Goal: Information Seeking & Learning: Learn about a topic

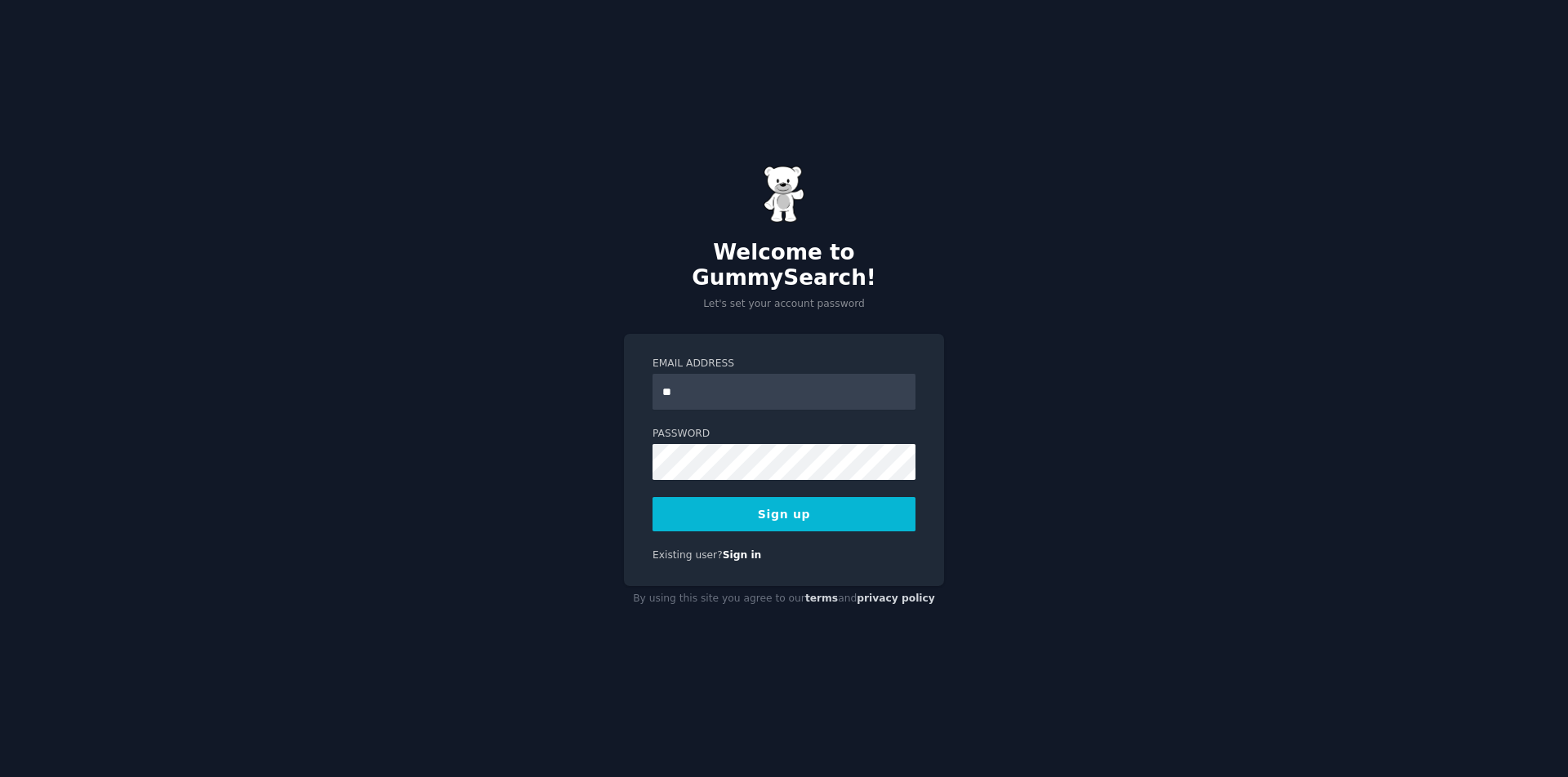
type input "*"
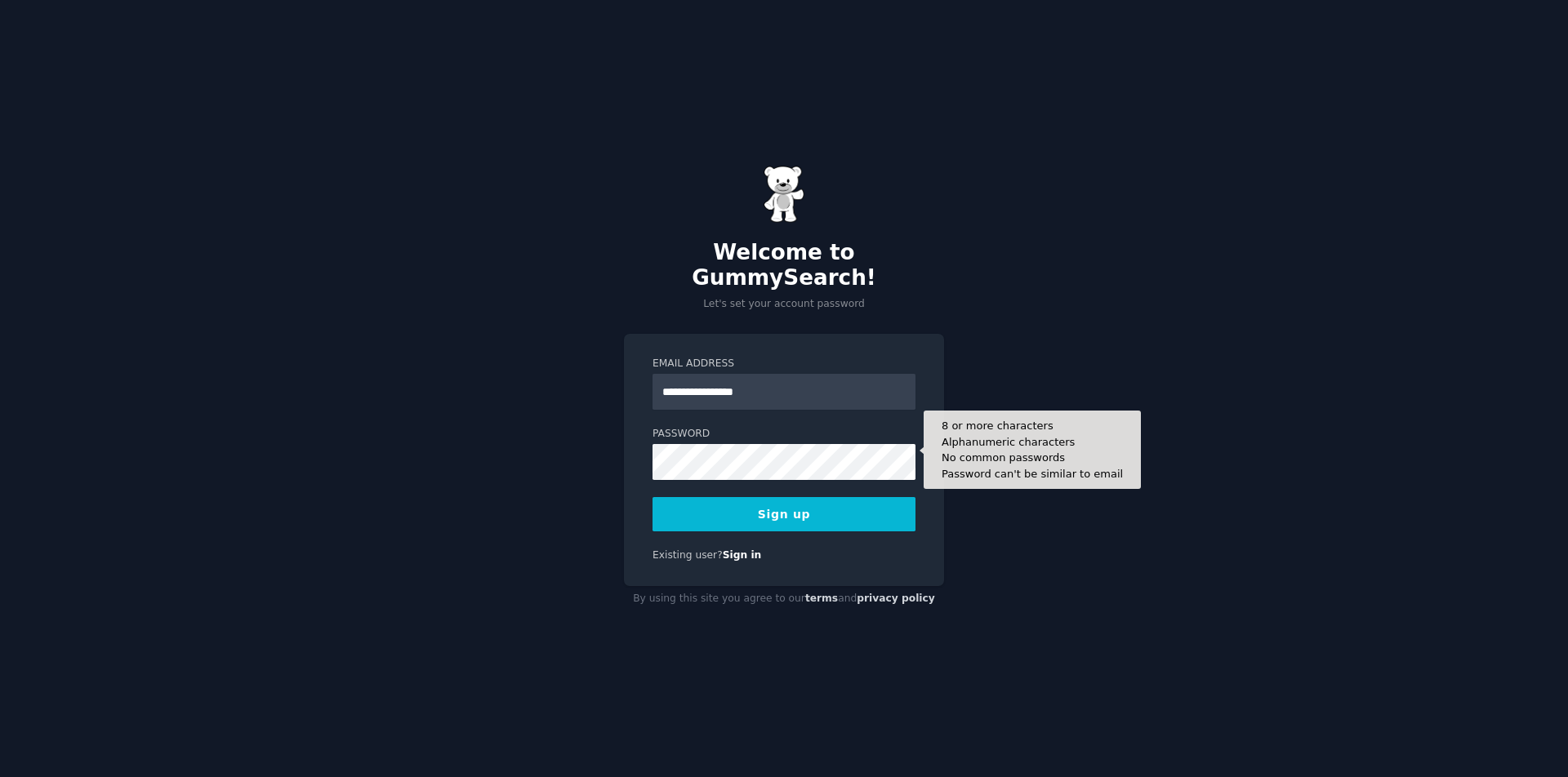
type input "**********"
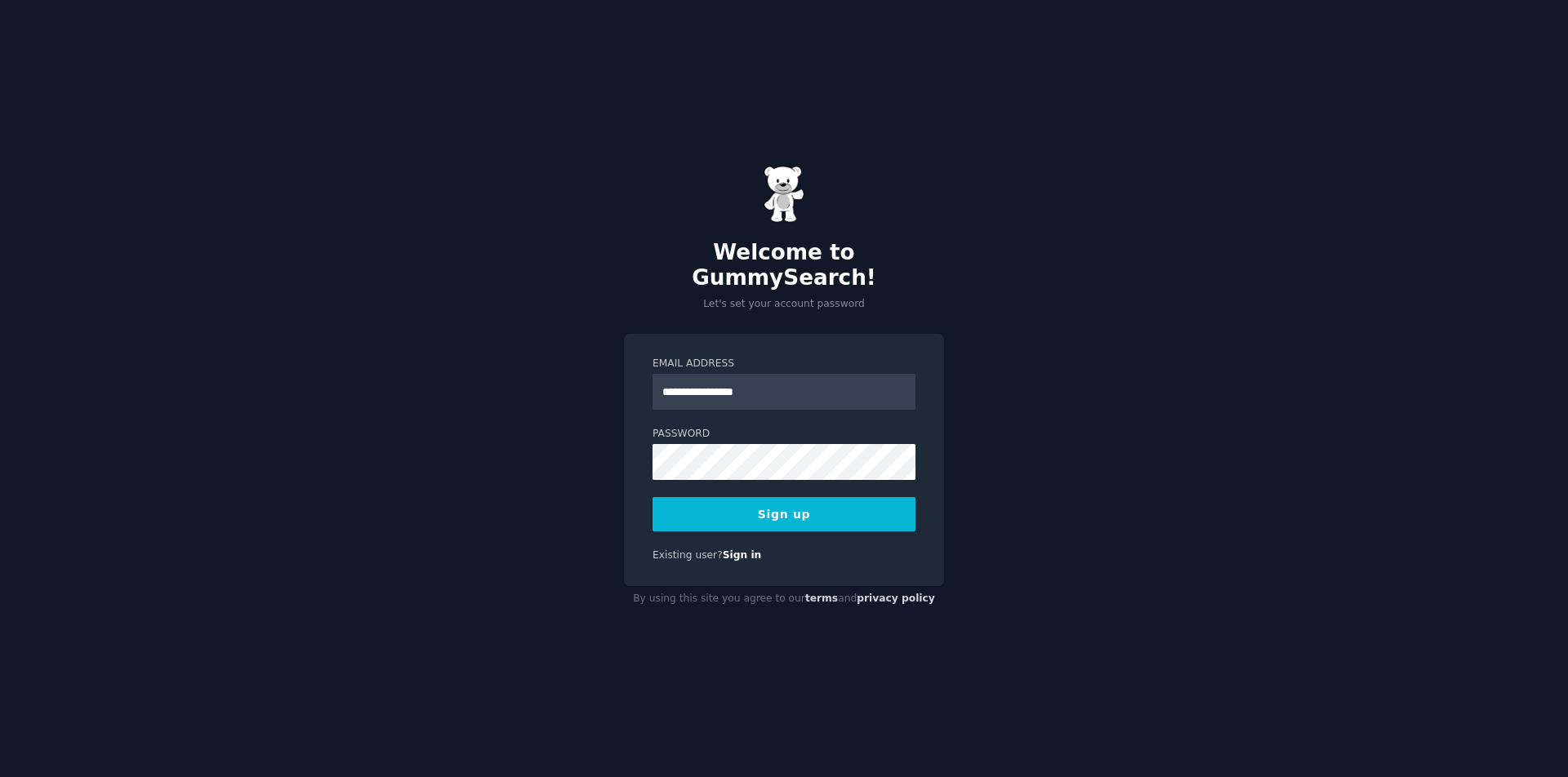
click at [765, 508] on button "Sign up" at bounding box center [784, 514] width 263 height 34
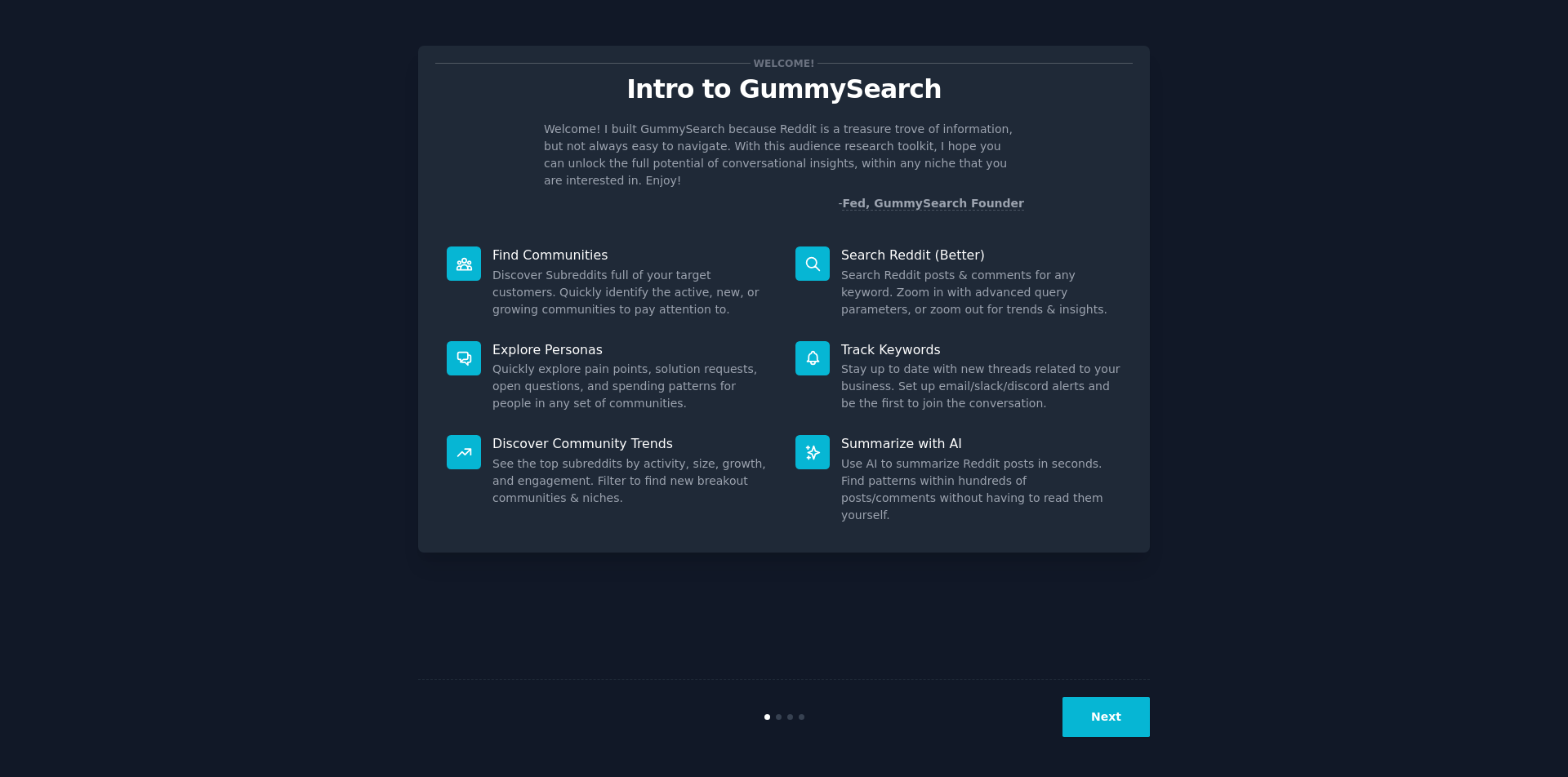
click at [1093, 721] on button "Next" at bounding box center [1106, 717] width 88 height 40
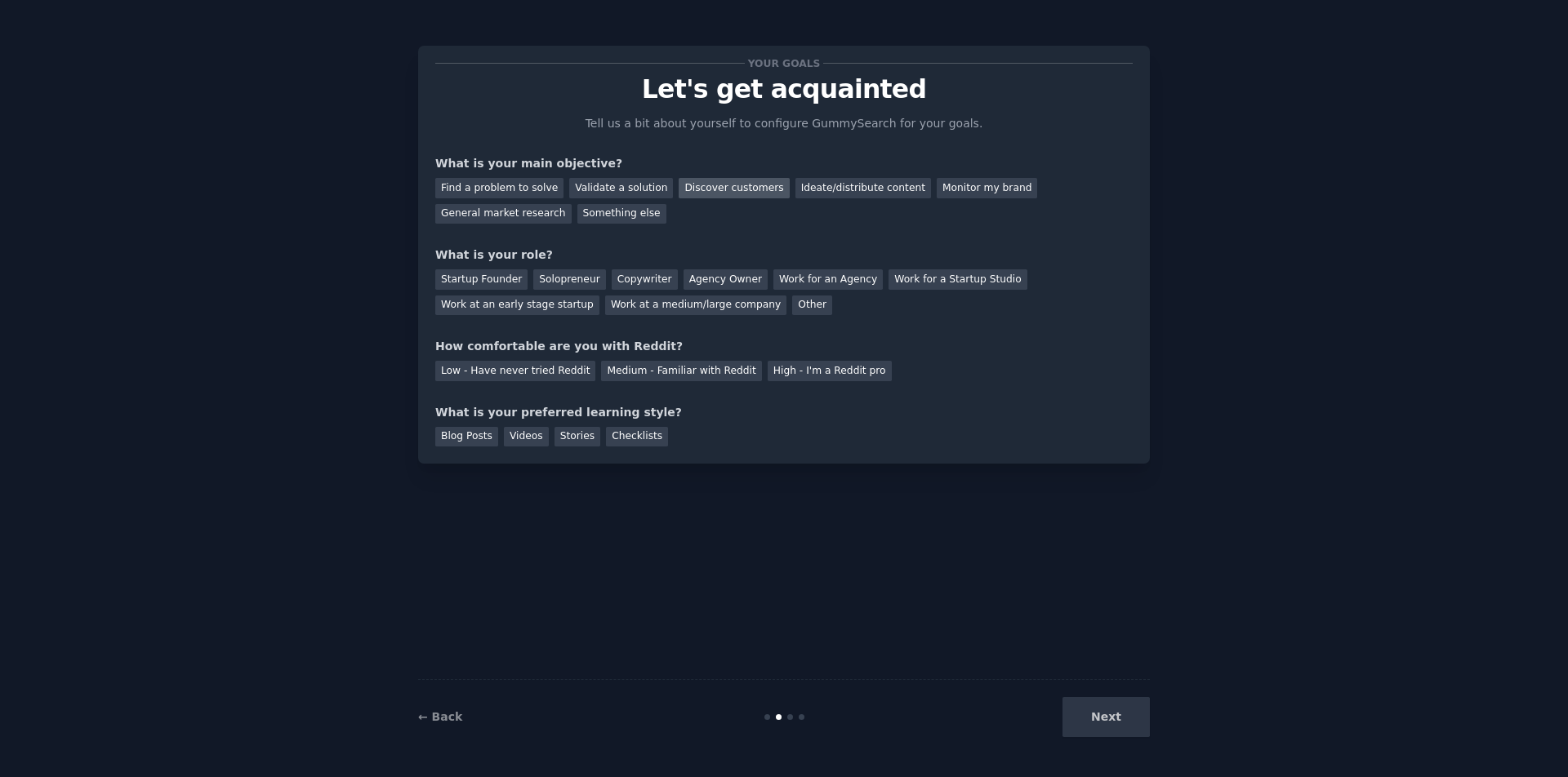
click at [717, 188] on div "Discover customers" at bounding box center [734, 188] width 110 height 21
click at [815, 185] on div "Ideate/distribute content" at bounding box center [863, 188] width 136 height 21
click at [722, 184] on div "Discover customers" at bounding box center [734, 188] width 110 height 21
click at [479, 304] on div "Work at an early stage startup" at bounding box center [517, 305] width 164 height 21
click at [658, 372] on div "Medium - Familiar with Reddit" at bounding box center [681, 371] width 160 height 21
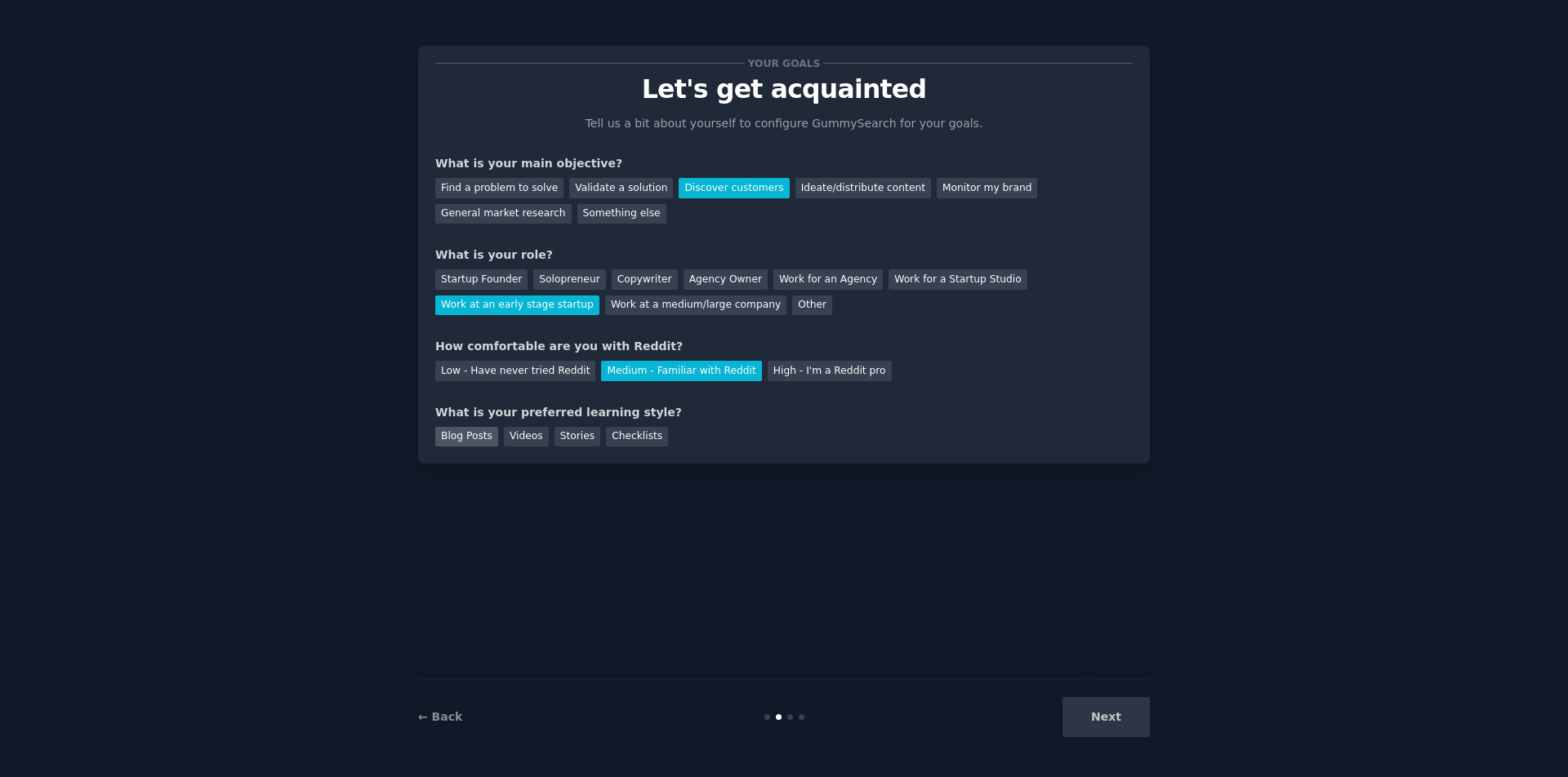
click at [480, 436] on div "Blog Posts" at bounding box center [466, 437] width 63 height 21
click at [1119, 717] on button "Next" at bounding box center [1106, 717] width 88 height 40
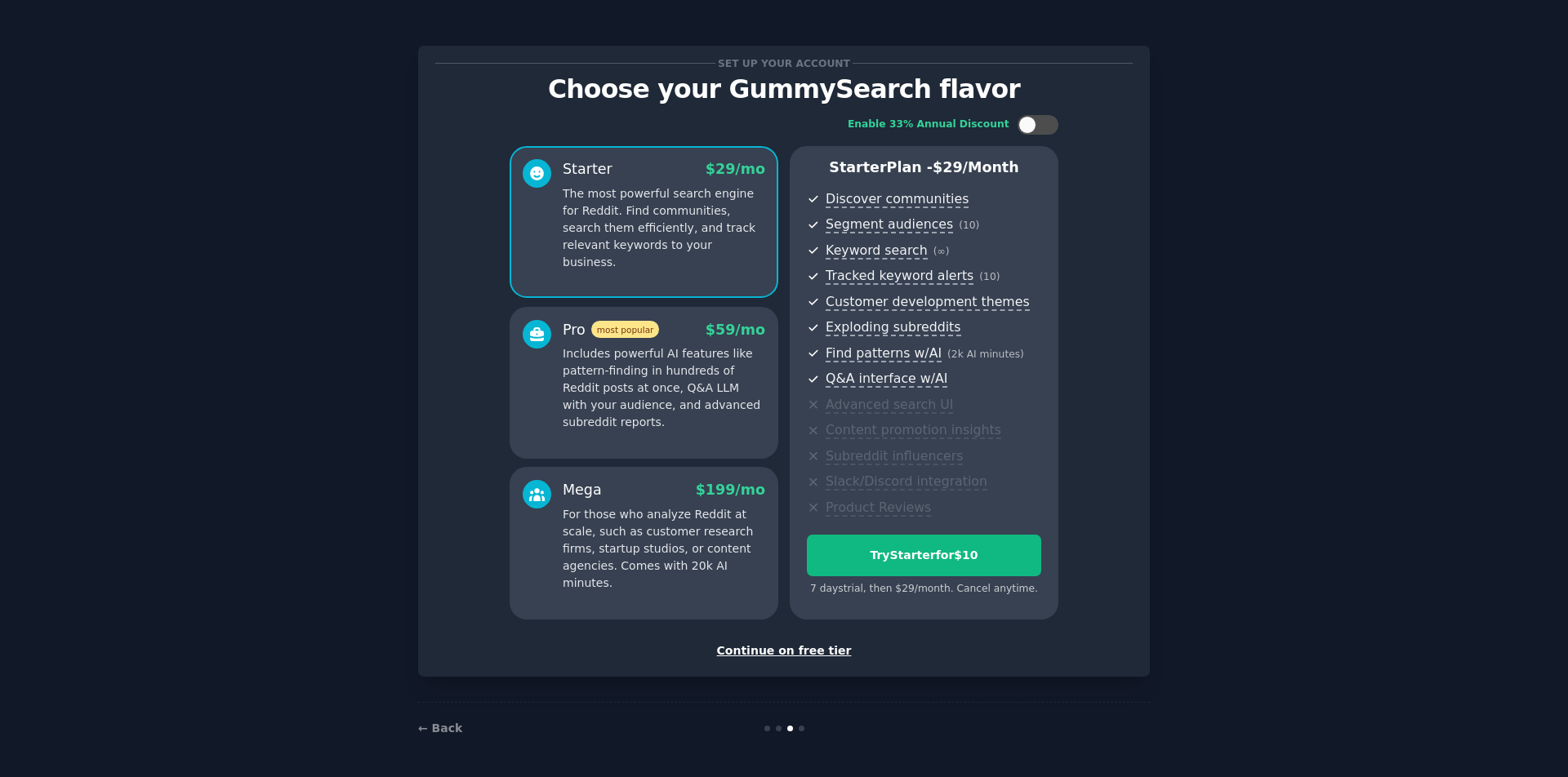
click at [776, 642] on div "Continue on free tier" at bounding box center [784, 650] width 698 height 17
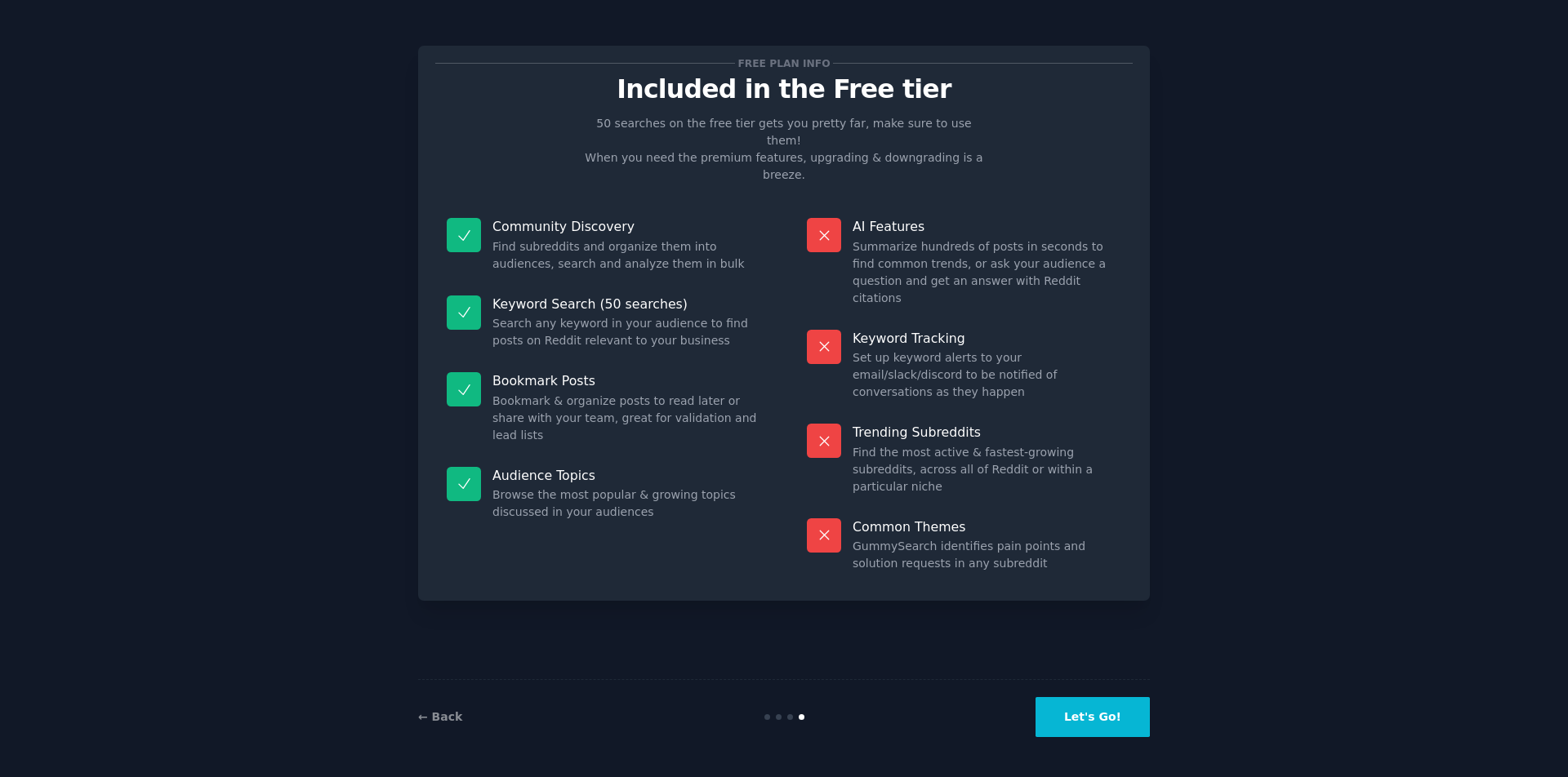
click at [1103, 708] on button "Let's Go!" at bounding box center [1093, 717] width 114 height 40
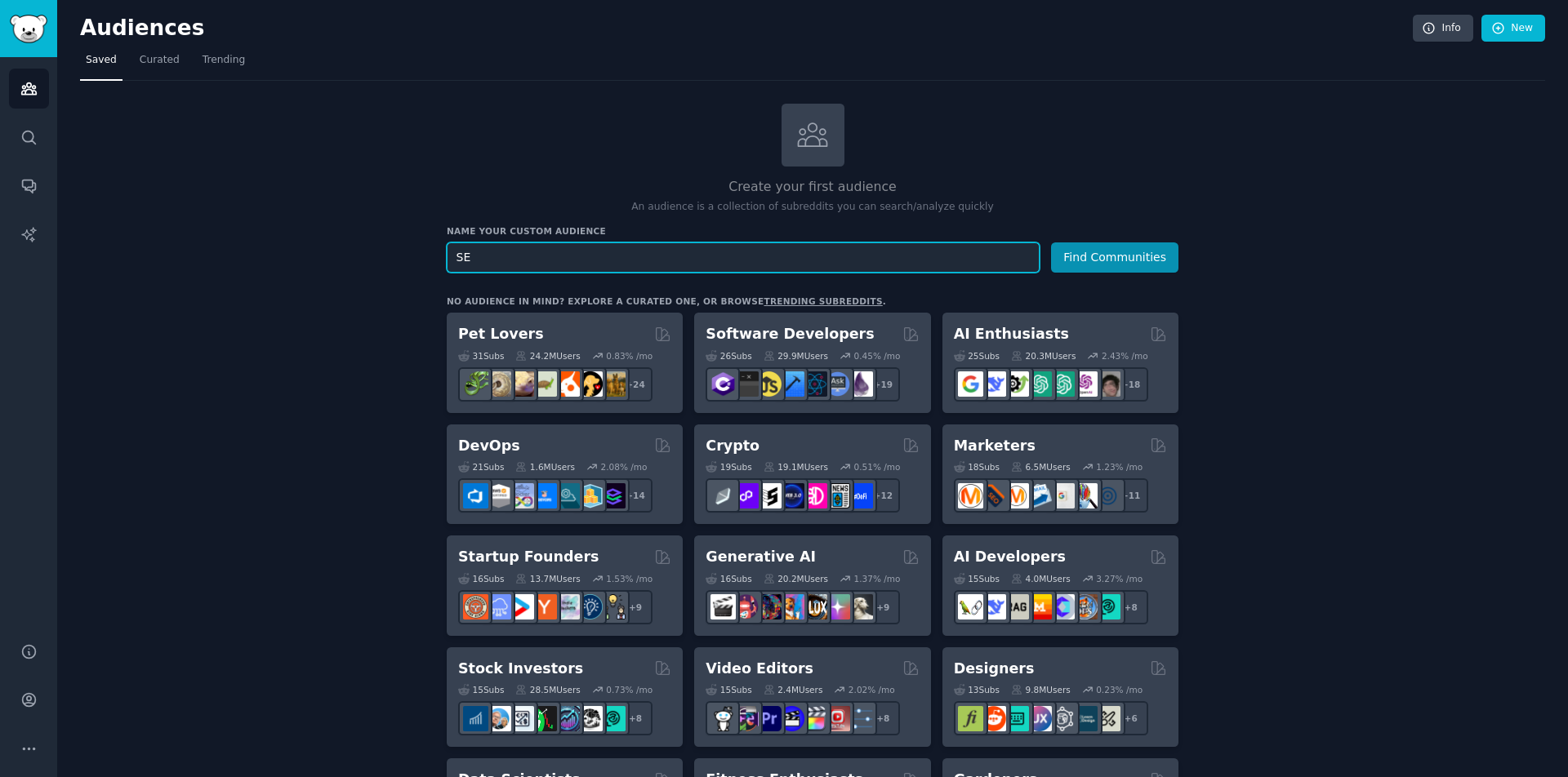
type input "S"
type input "Growth marketers"
click at [1140, 252] on button "Find Communities" at bounding box center [1114, 257] width 128 height 30
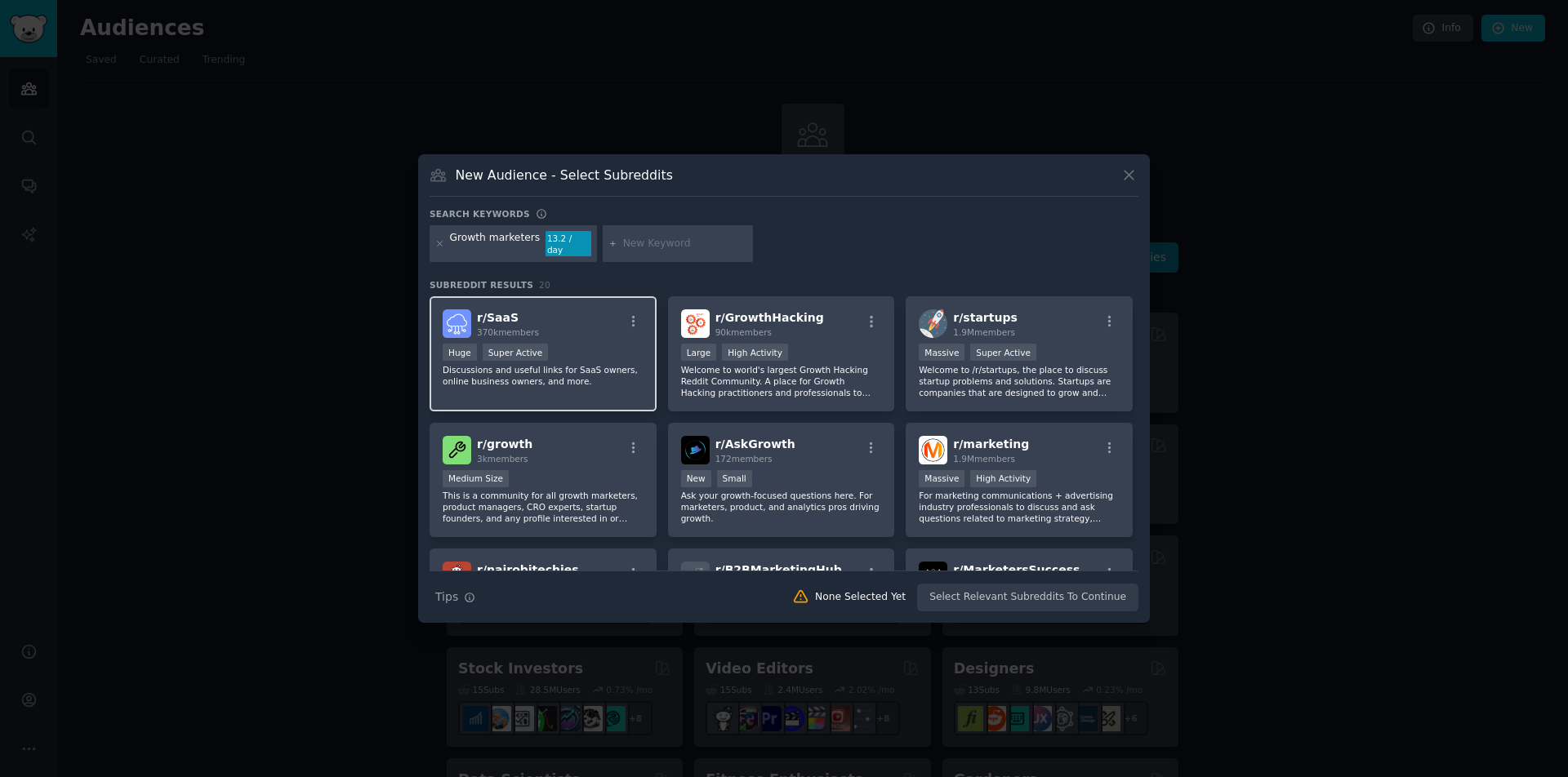
click at [575, 338] on div "r/ SaaS 370k members Huge Super Active Discussions and useful links for SaaS ow…" at bounding box center [543, 354] width 227 height 115
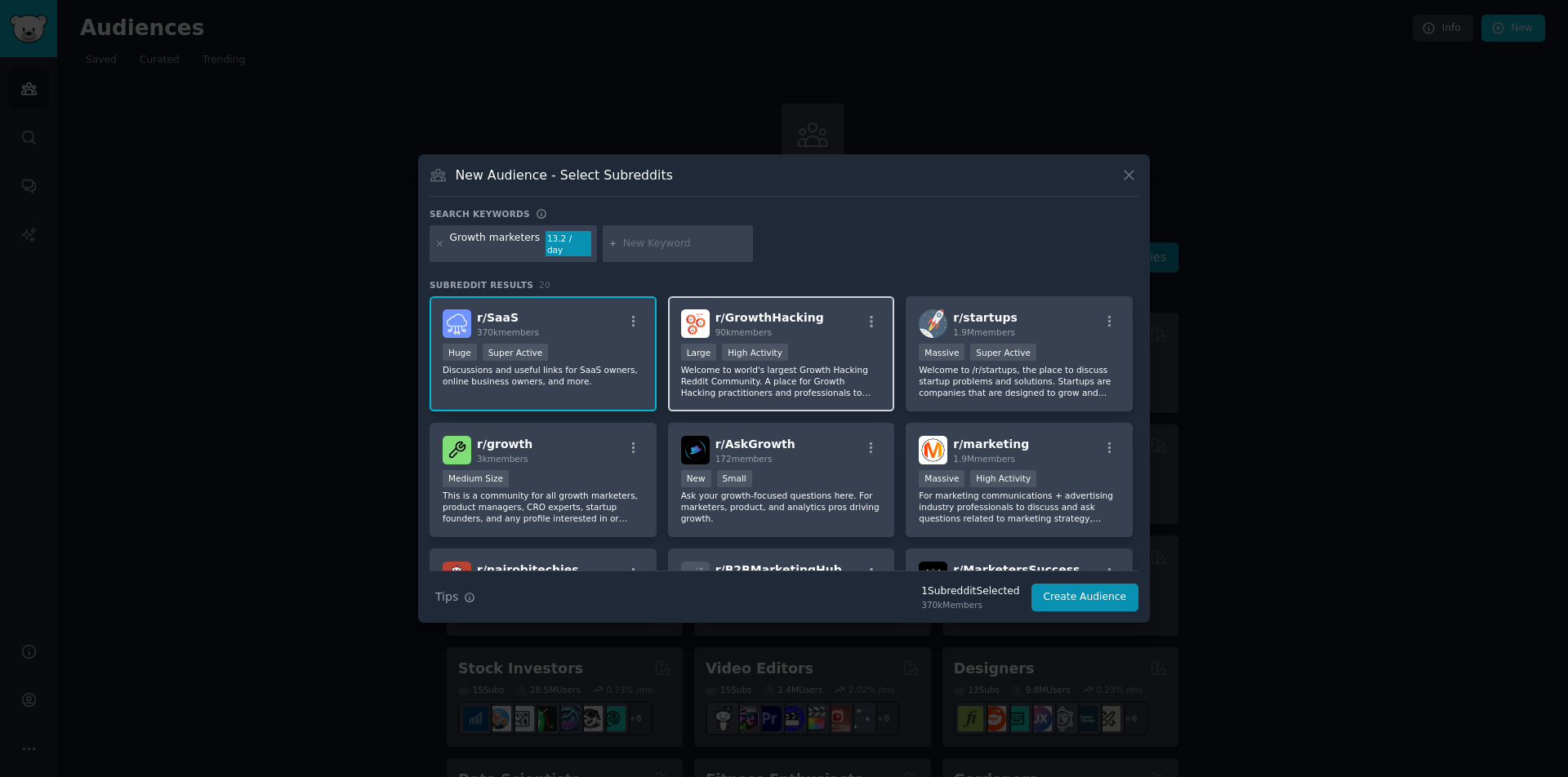
click at [798, 313] on span "r/ GrowthHacking" at bounding box center [770, 317] width 109 height 13
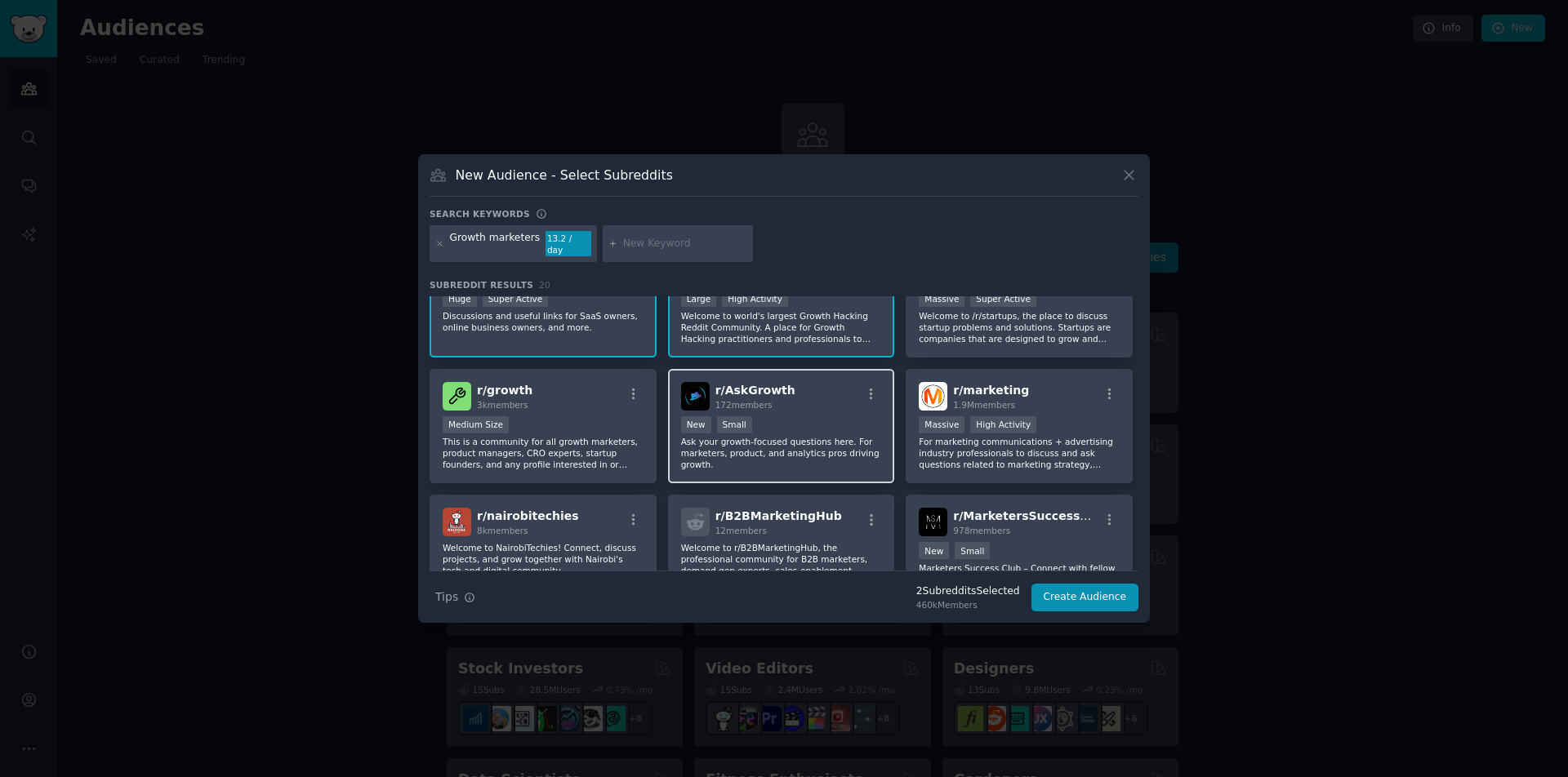
scroll to position [57, 0]
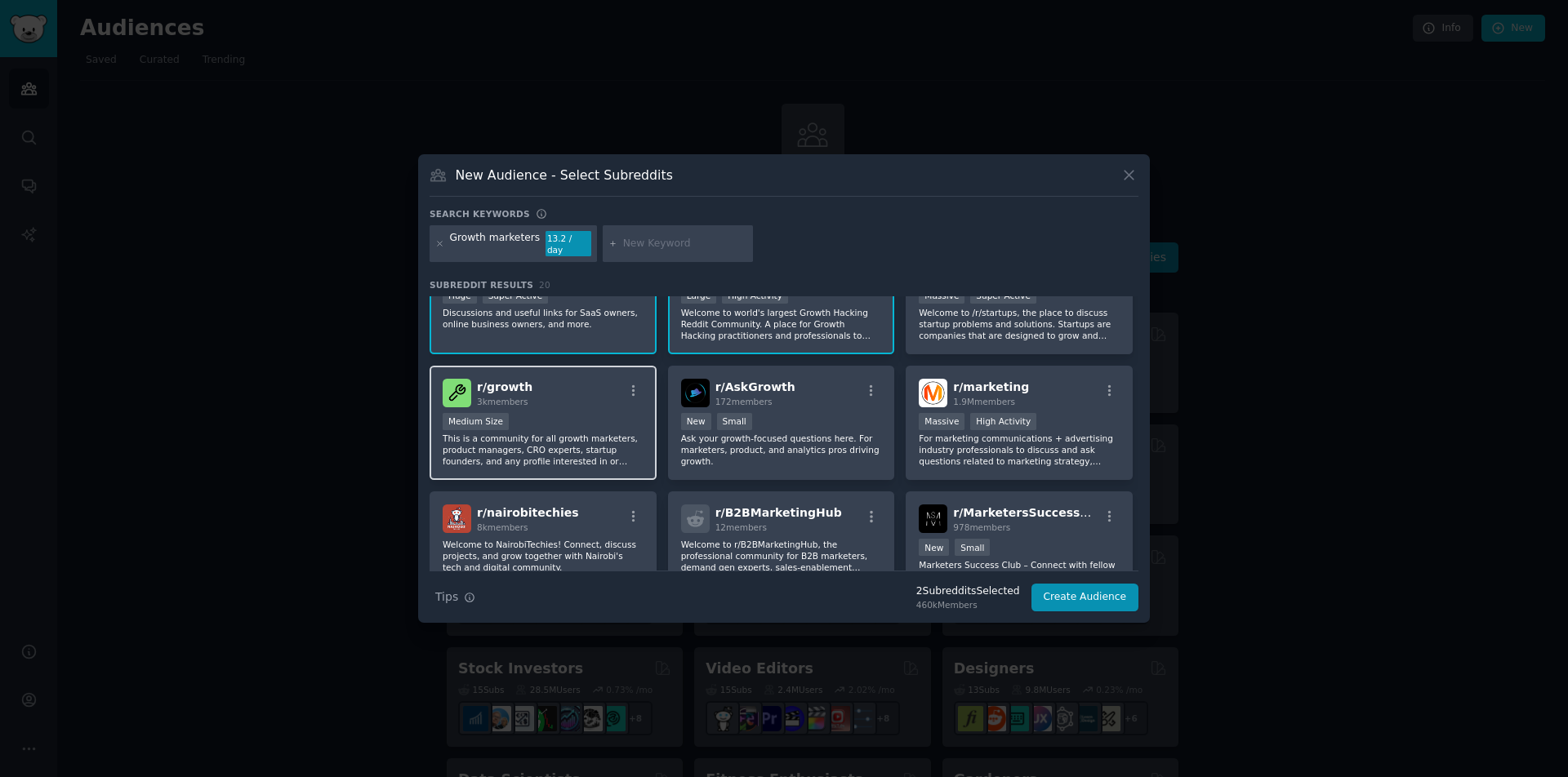
click at [587, 398] on div "r/ growth 3k members" at bounding box center [542, 393] width 201 height 29
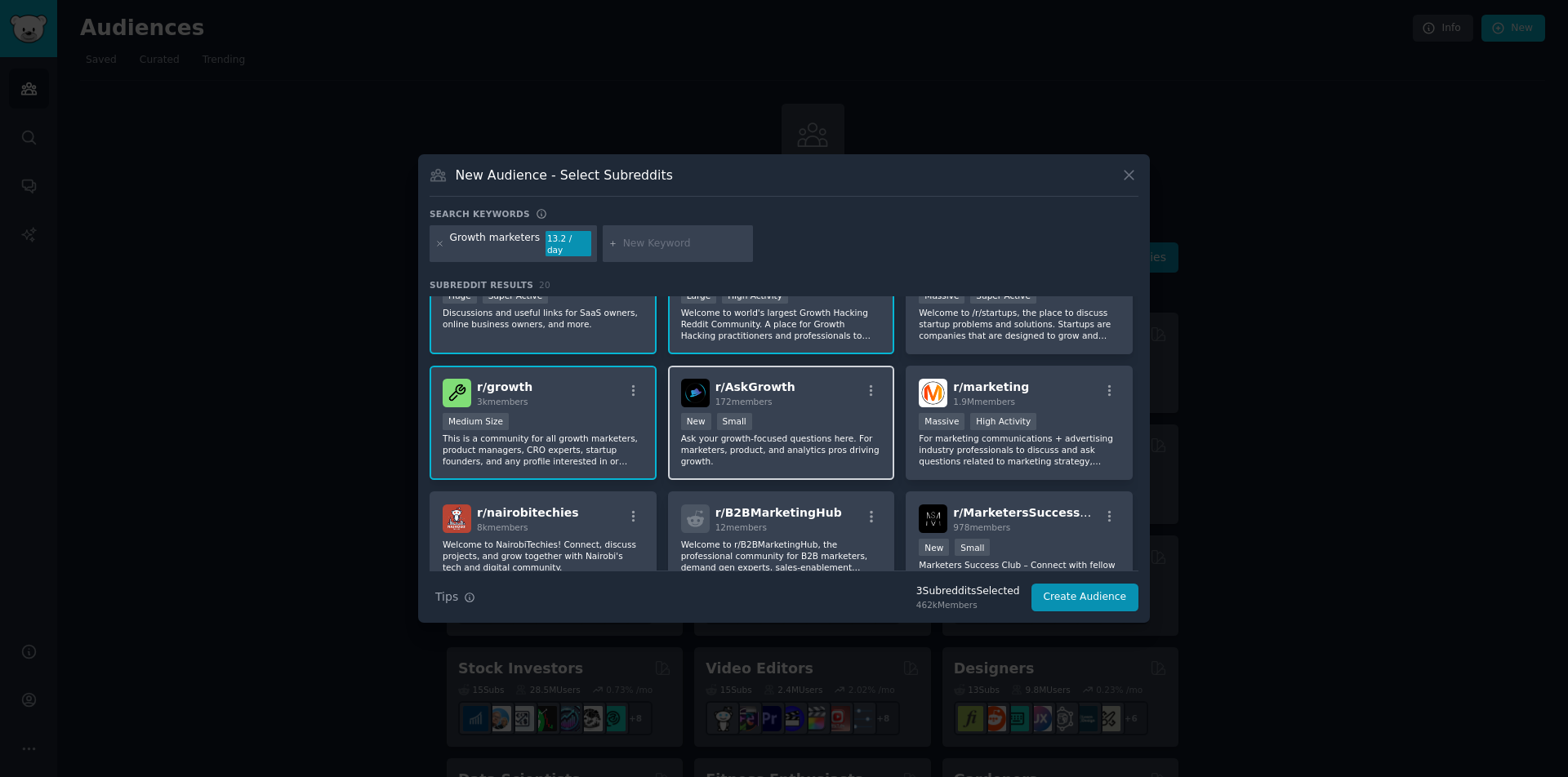
click at [806, 369] on div "r/ AskGrowth 172 members New Small Ask your growth-focused questions here. For …" at bounding box center [782, 423] width 227 height 115
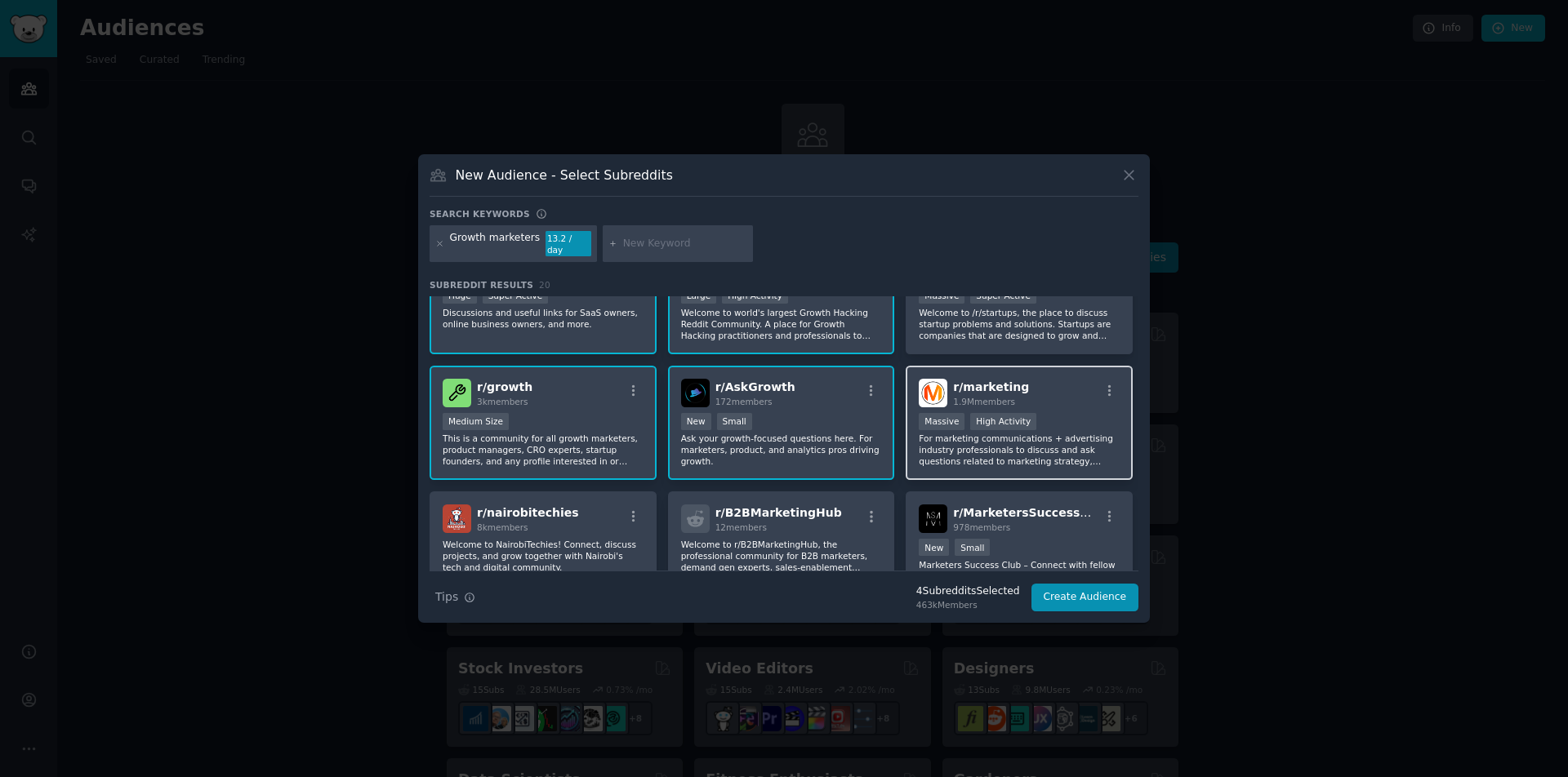
click at [1022, 372] on div "r/ marketing 1.9M members Massive High Activity For marketing communications + …" at bounding box center [1019, 423] width 227 height 115
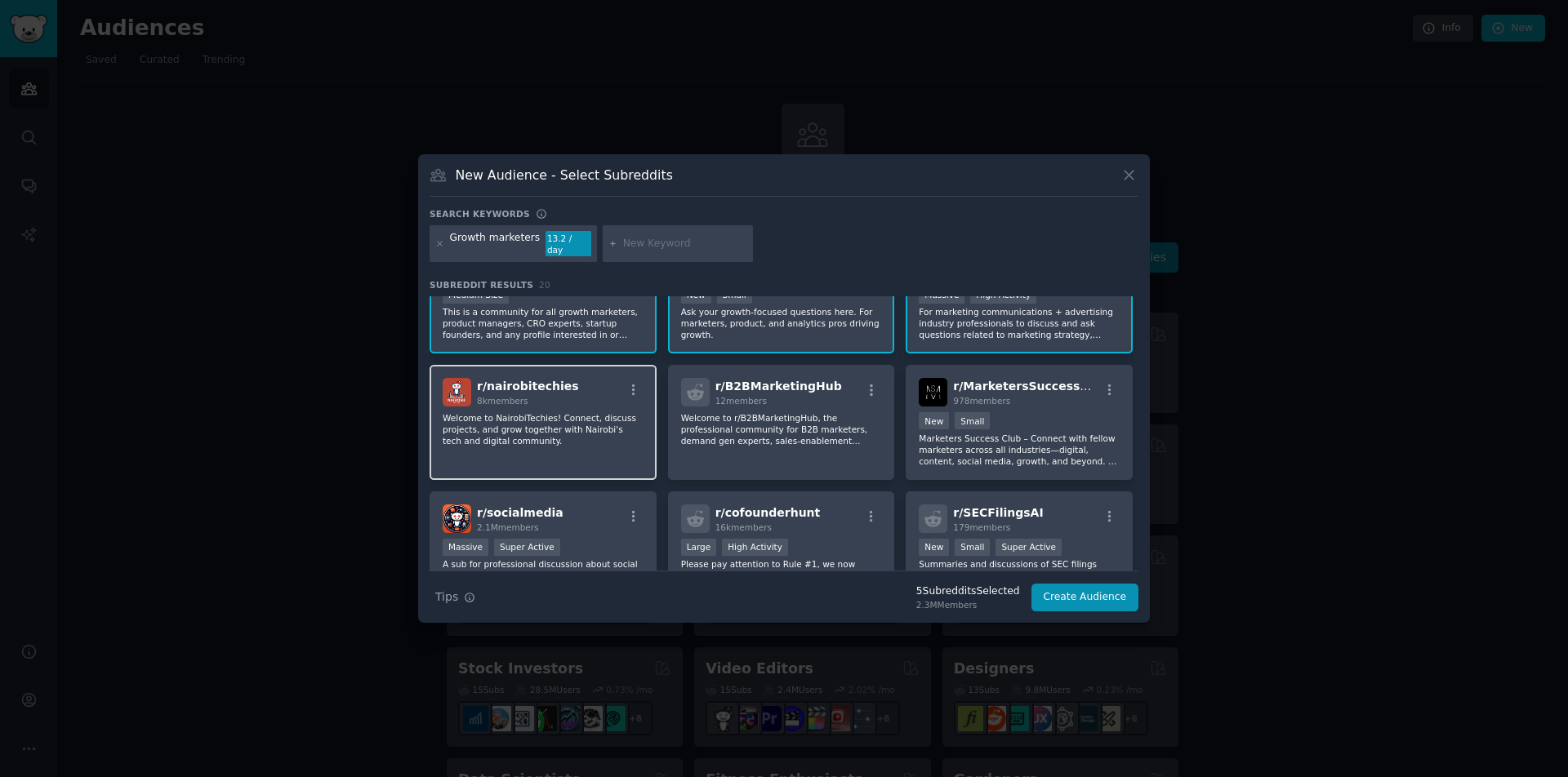
scroll to position [202, 0]
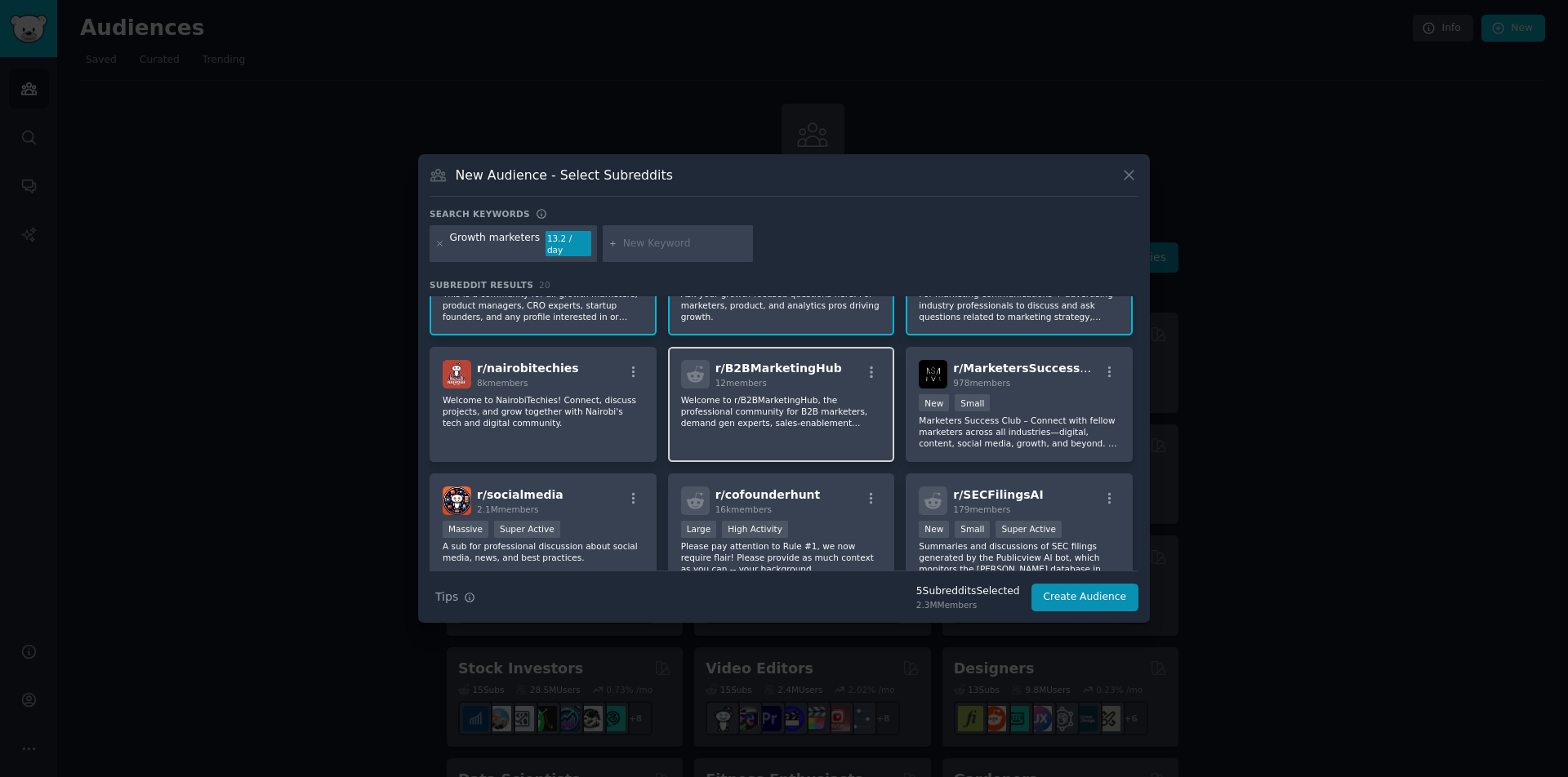
click at [817, 432] on div "r/ B2BMarketingHub 12 members Welcome to r/B2BMarketingHub, the professional co…" at bounding box center [782, 404] width 227 height 115
click at [481, 243] on div "Growth marketers" at bounding box center [495, 244] width 90 height 26
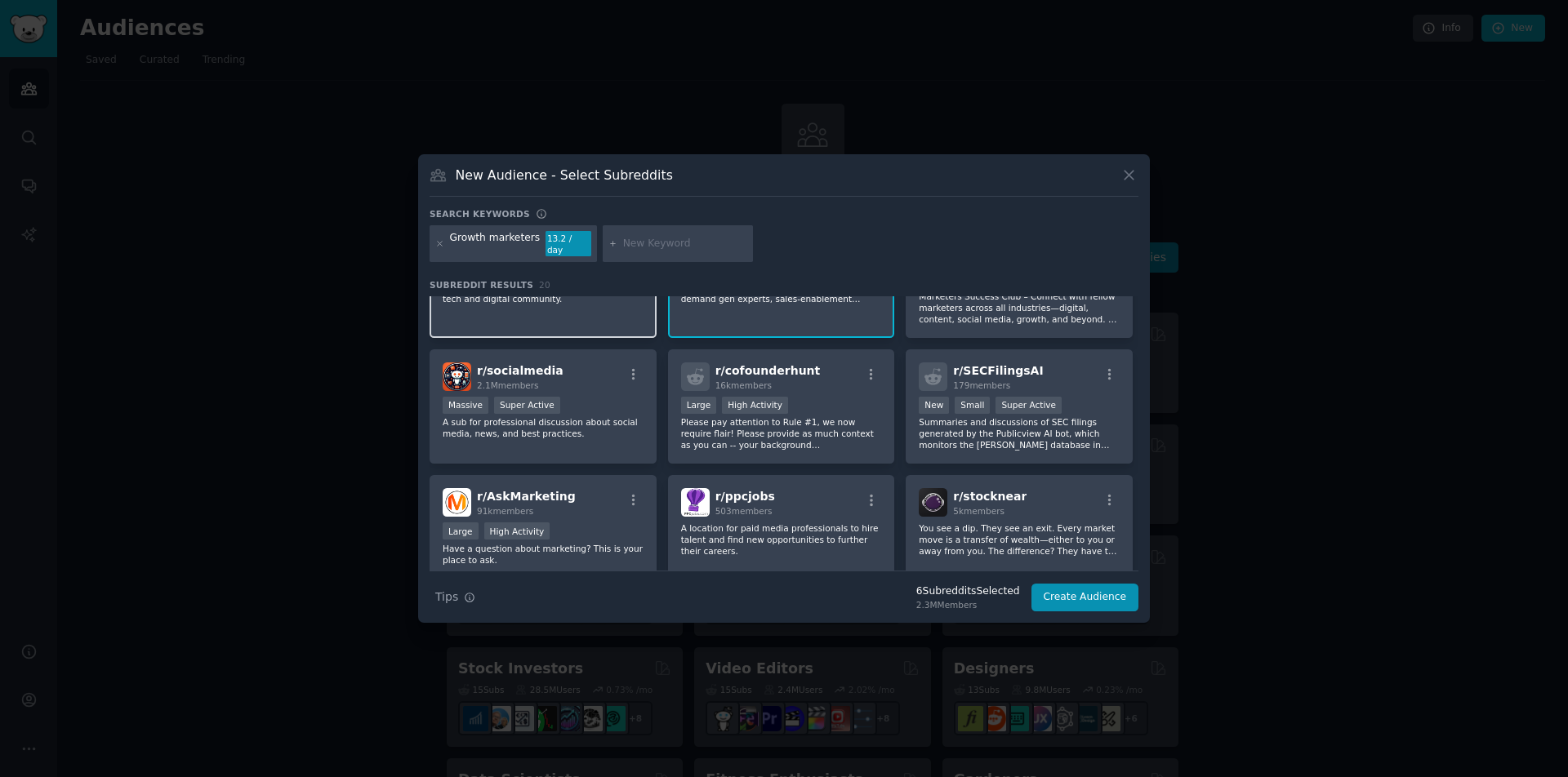
scroll to position [372, 0]
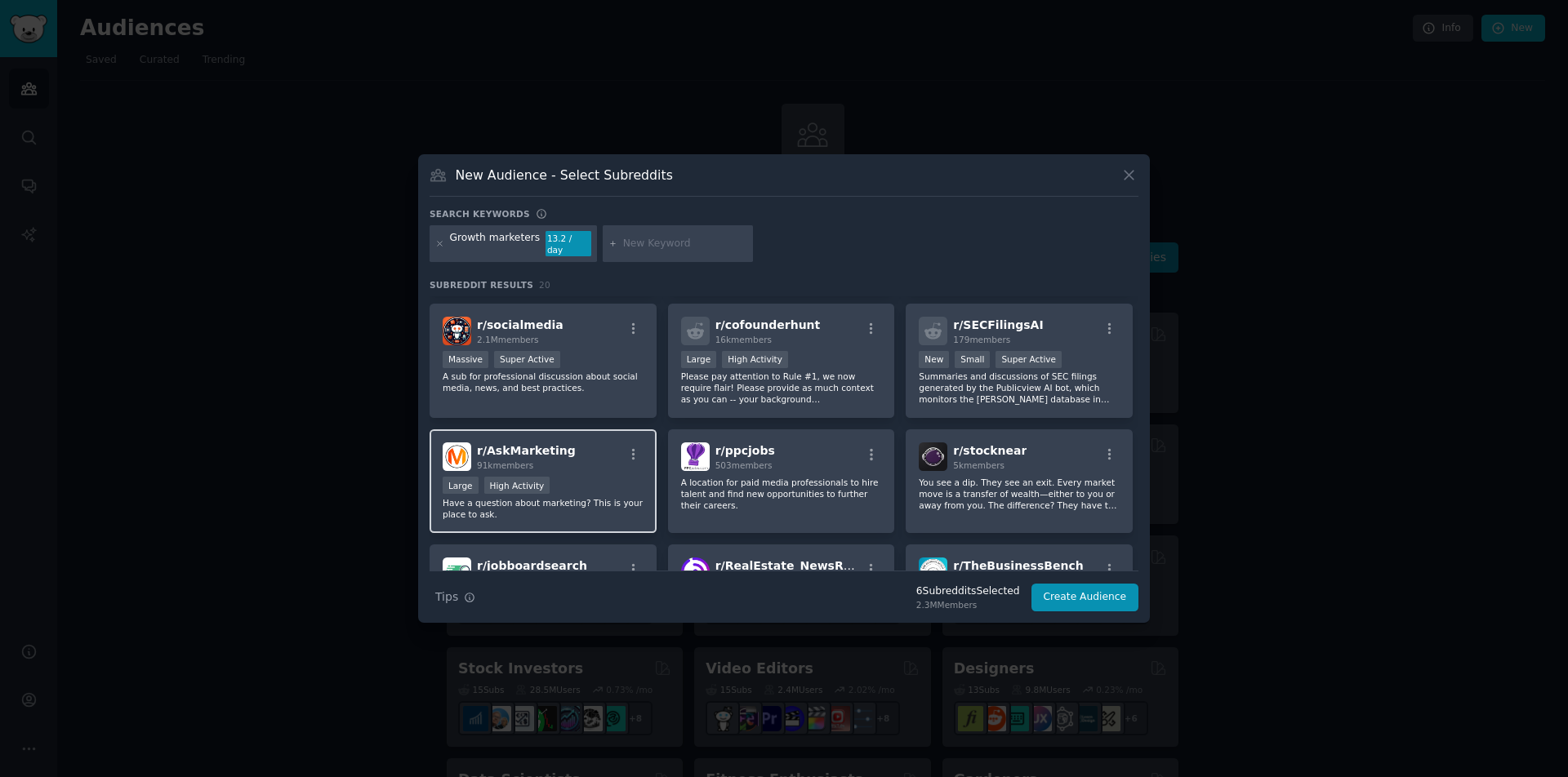
click at [606, 453] on div "r/ AskMarketing 91k members" at bounding box center [542, 456] width 201 height 29
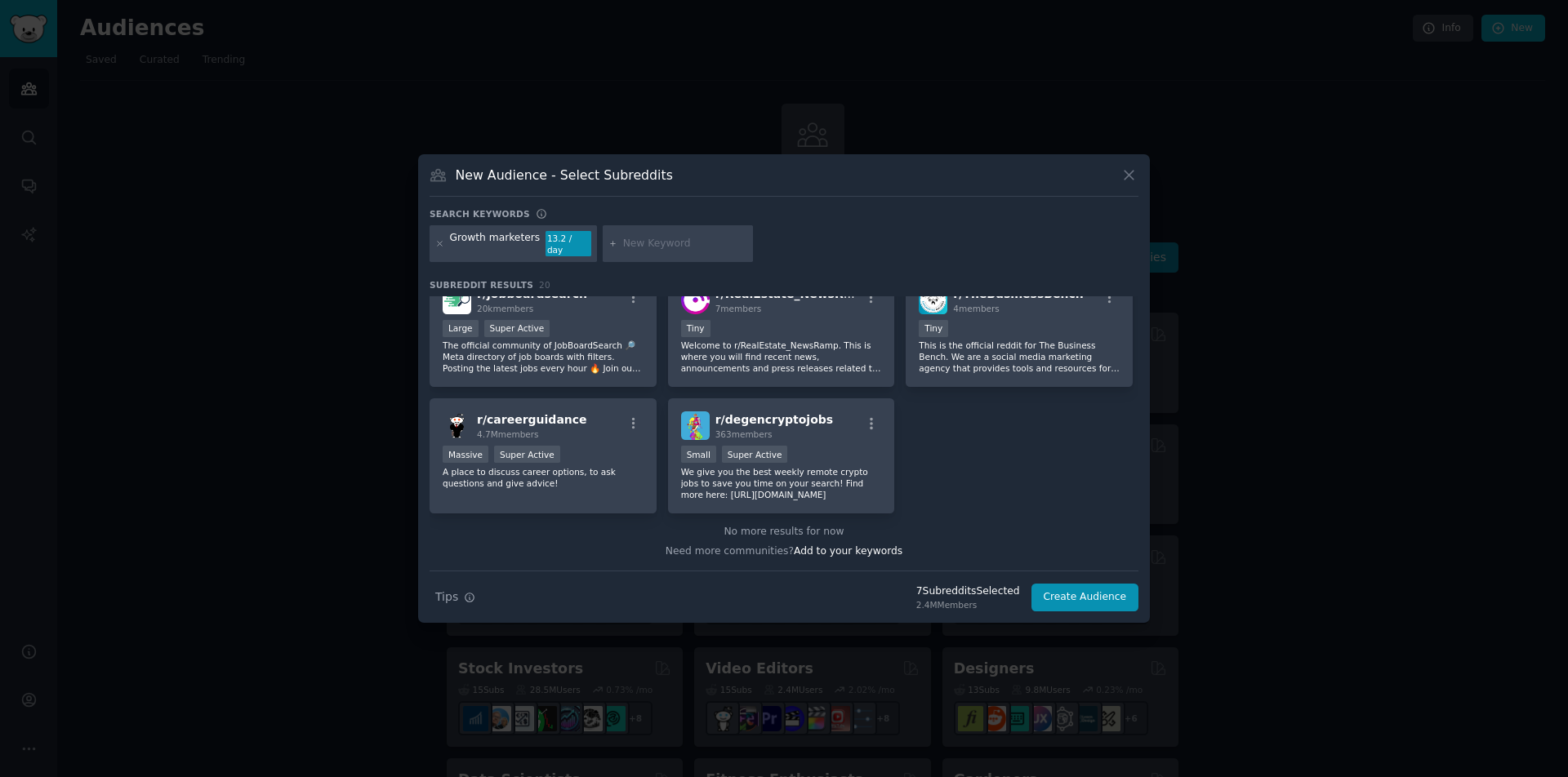
scroll to position [642, 0]
click at [1067, 593] on button "Create Audience" at bounding box center [1086, 597] width 108 height 28
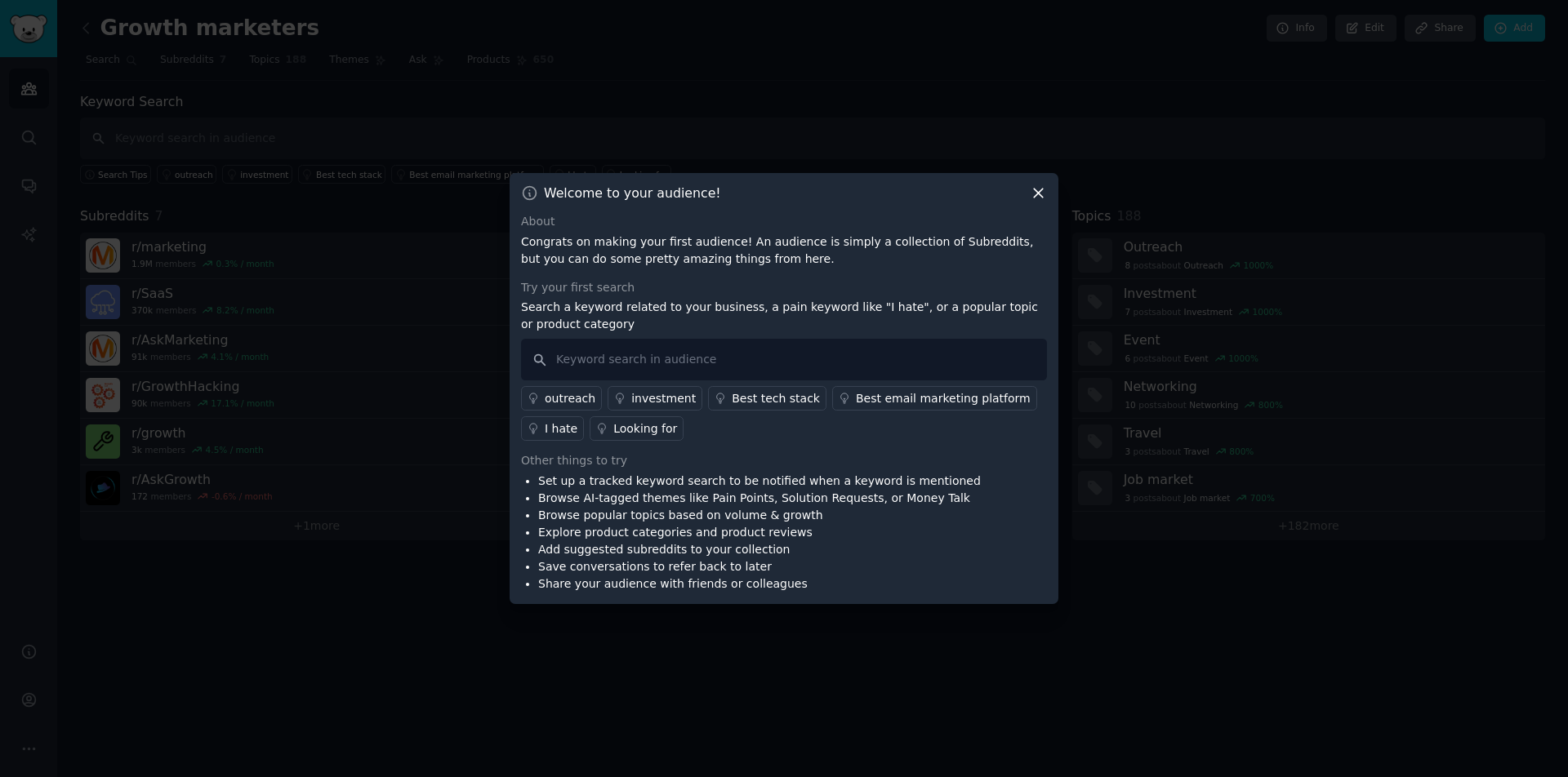
click at [748, 398] on div "Best tech stack" at bounding box center [776, 398] width 88 height 17
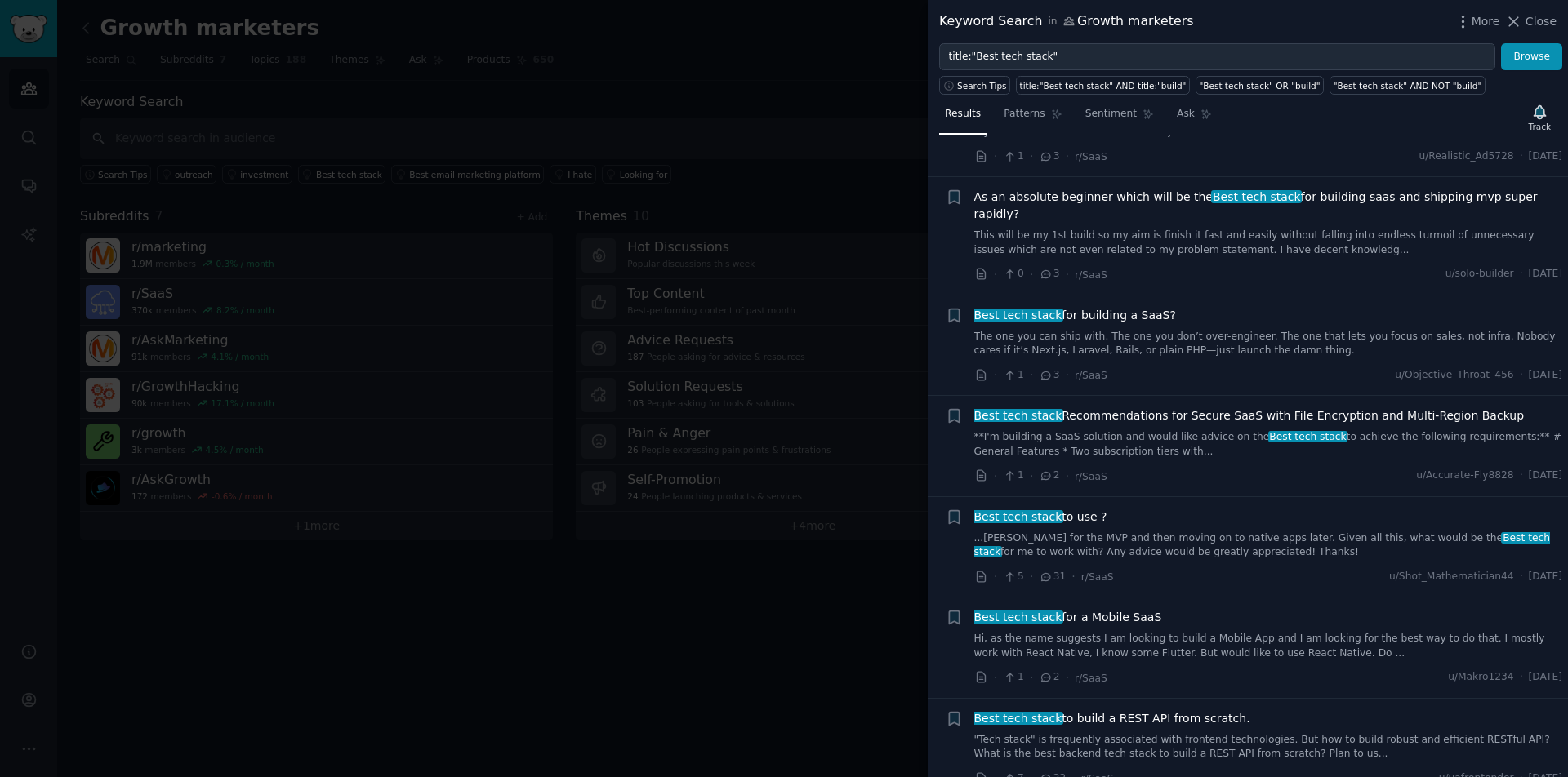
scroll to position [84, 0]
click at [1525, 24] on button "Close" at bounding box center [1531, 21] width 52 height 17
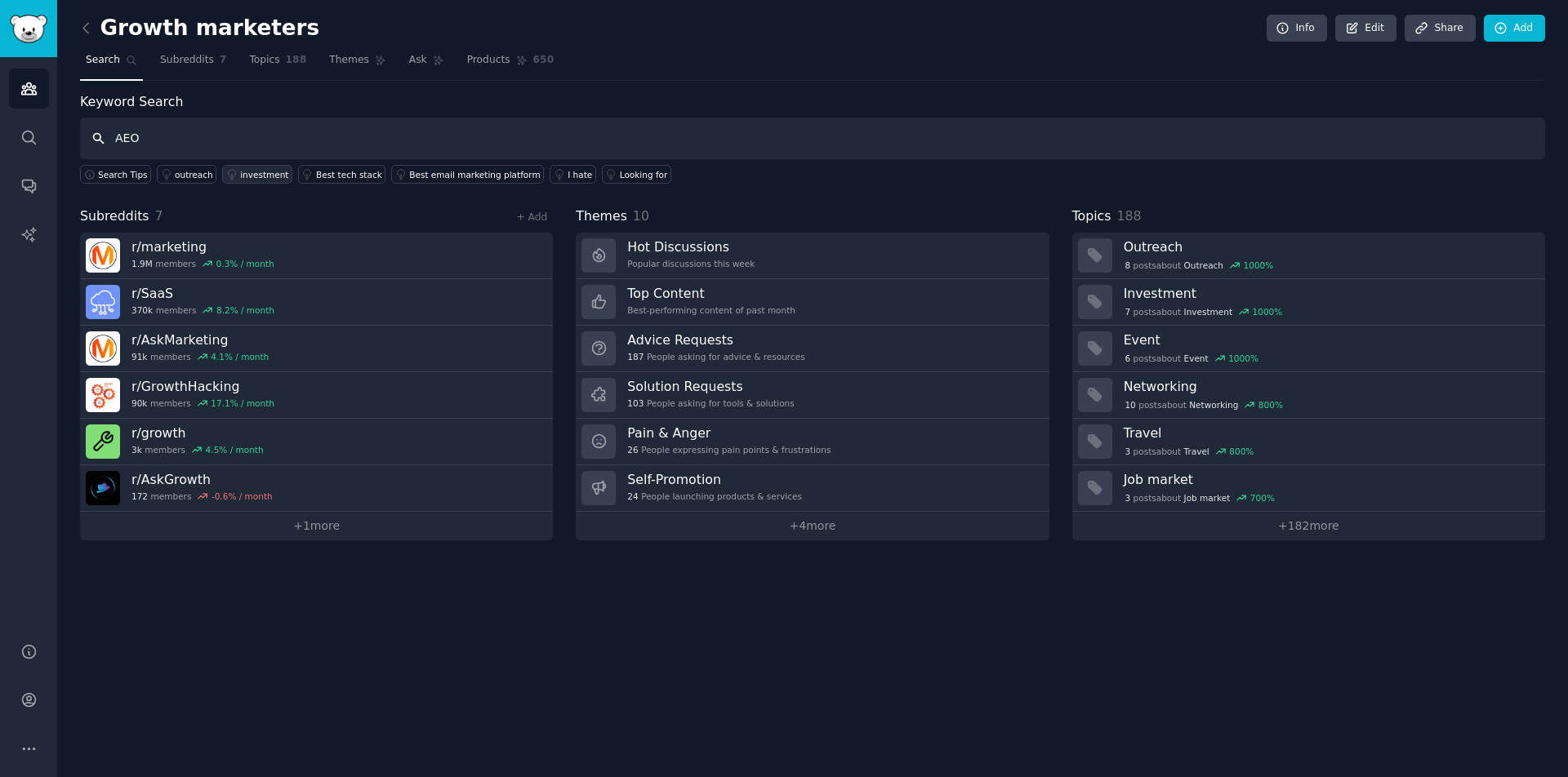
type input "AEO"
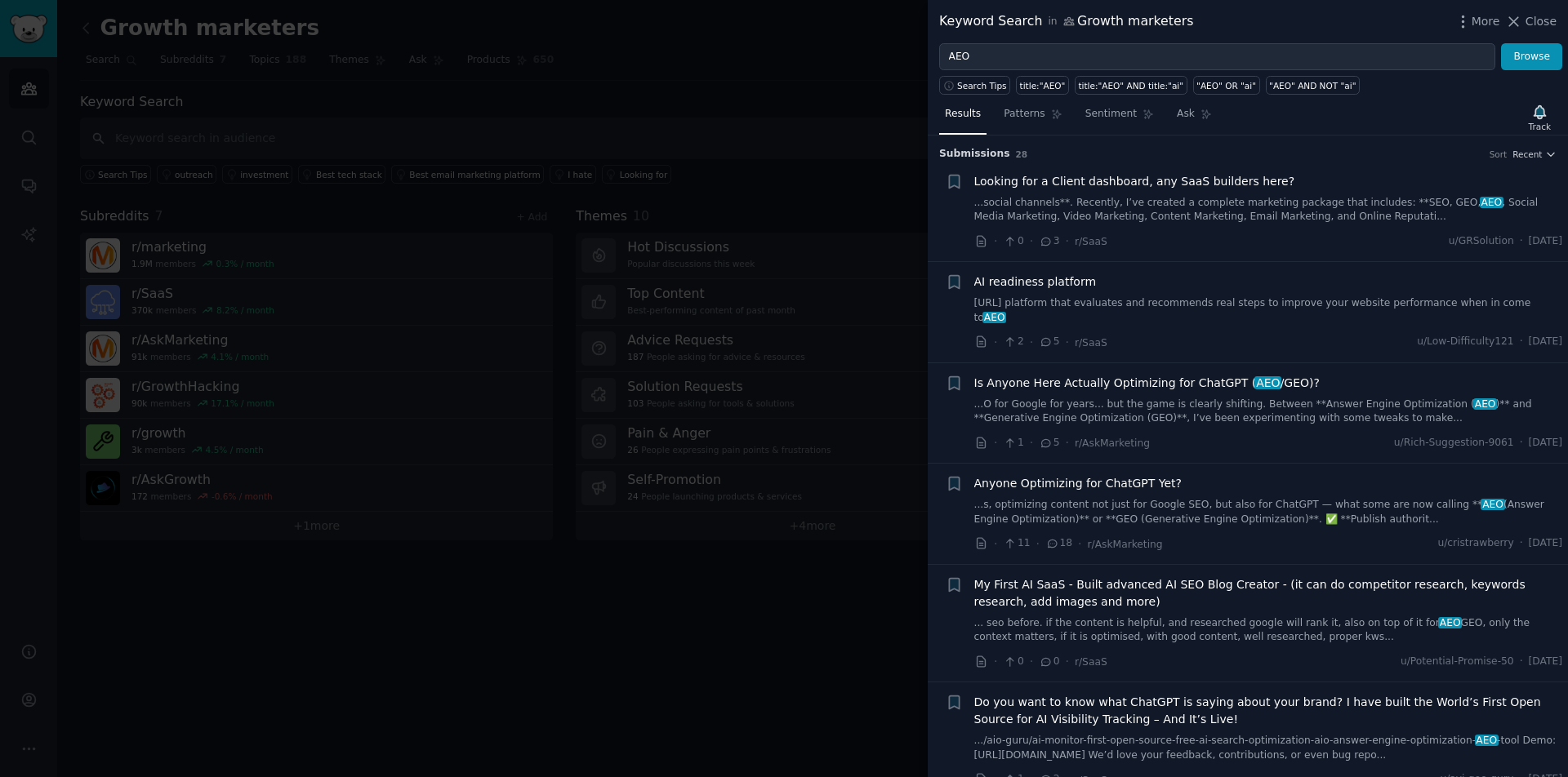
click at [454, 617] on div at bounding box center [784, 388] width 1568 height 777
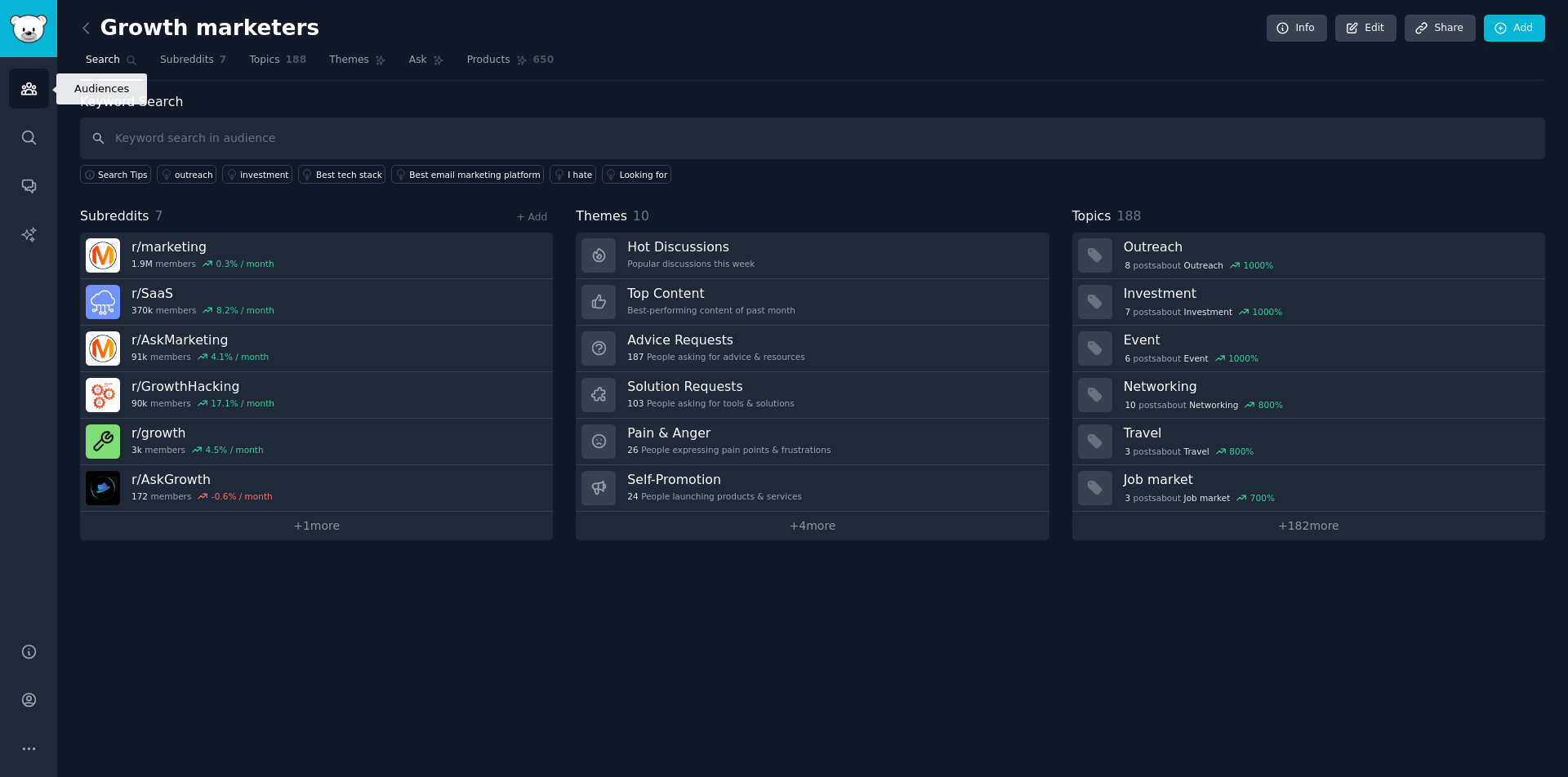
click at [28, 85] on icon "Sidebar" at bounding box center [29, 88] width 17 height 17
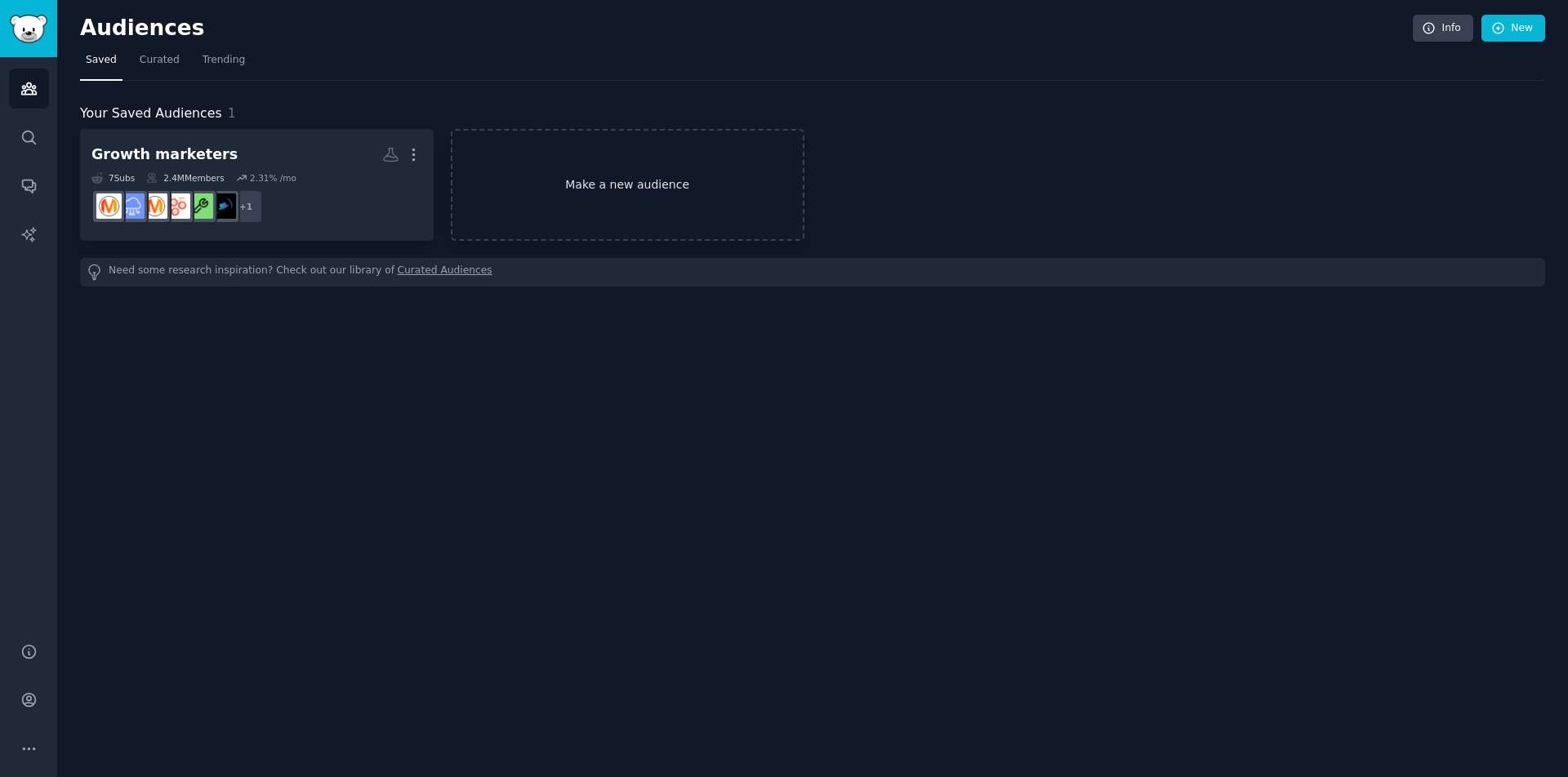
click at [614, 161] on link "Make a new audience" at bounding box center [628, 184] width 354 height 112
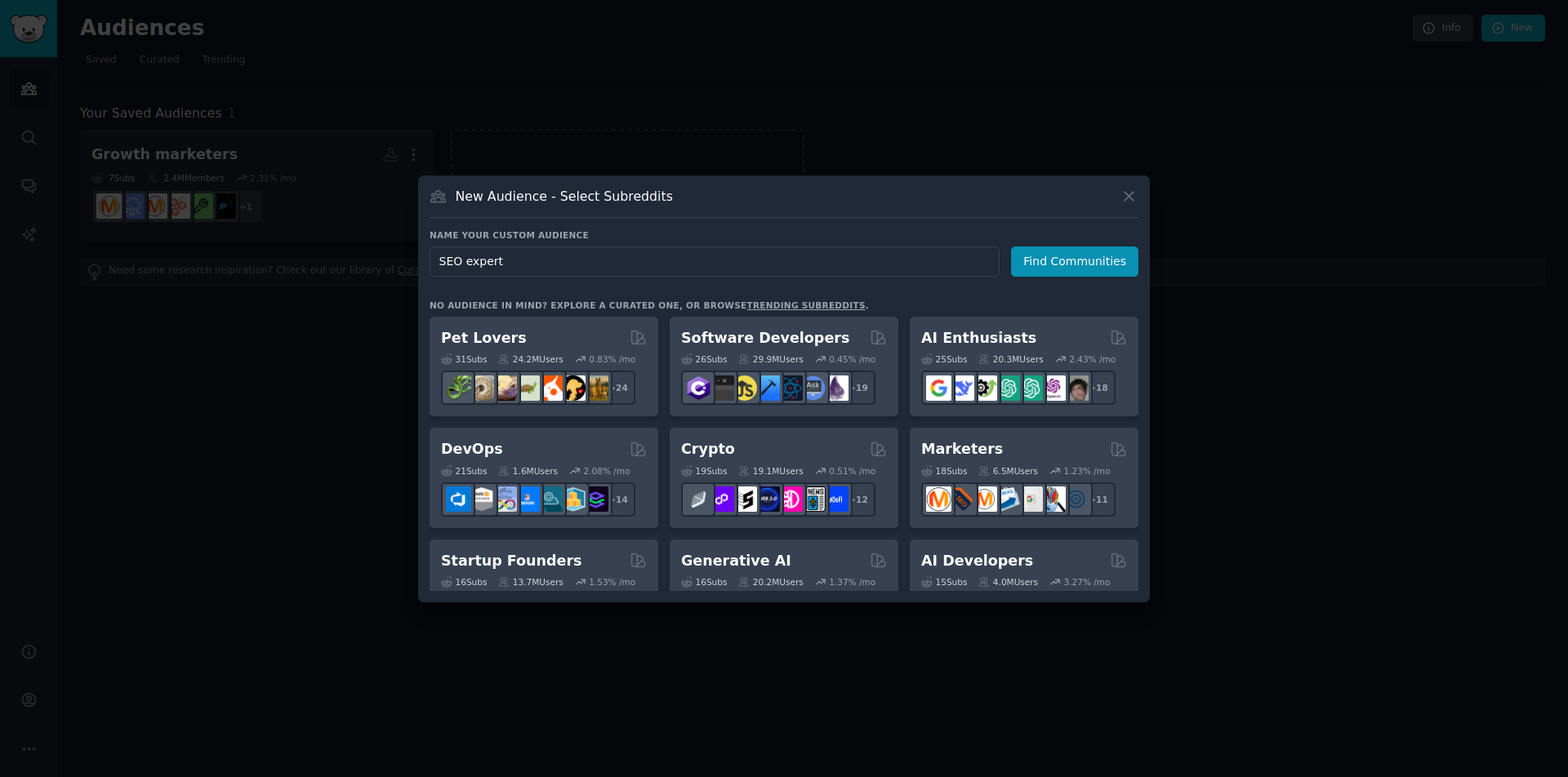
type input "SEO experts"
click at [1077, 259] on button "Find Communities" at bounding box center [1075, 262] width 128 height 30
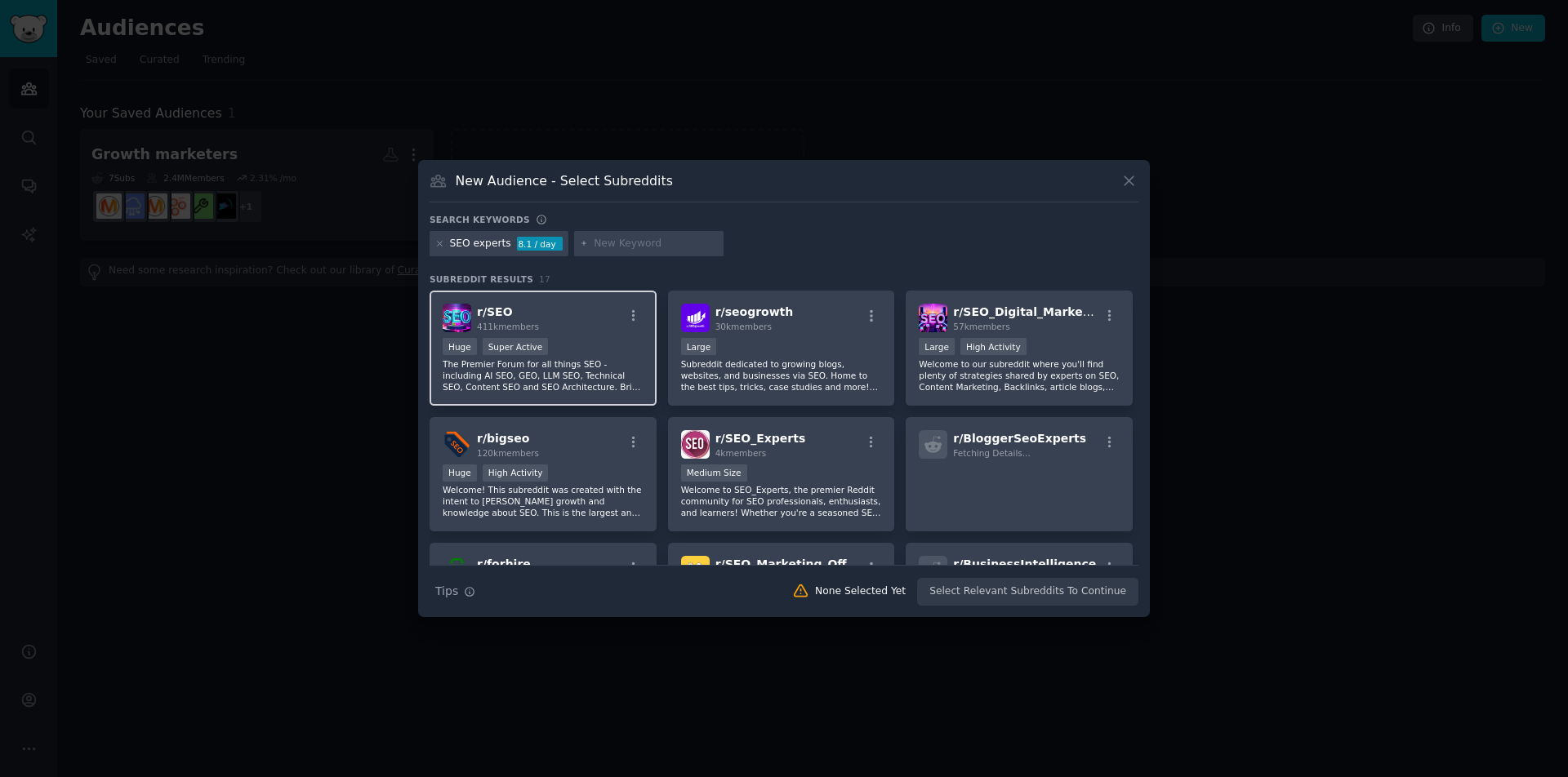
click at [613, 322] on div "r/ SEO 411k members" at bounding box center [542, 318] width 201 height 29
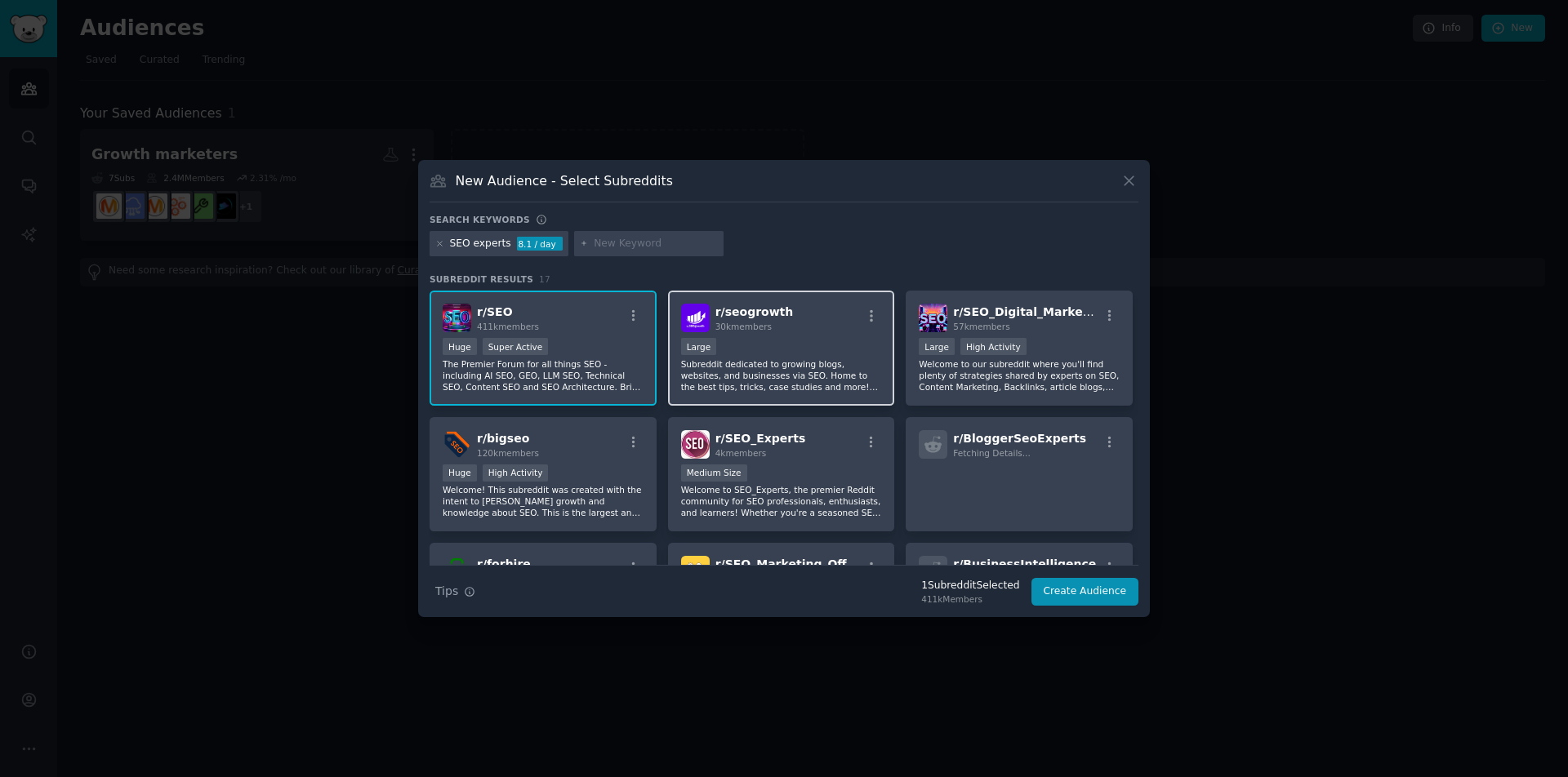
click at [831, 316] on div "r/ seogrowth 30k members" at bounding box center [781, 318] width 201 height 29
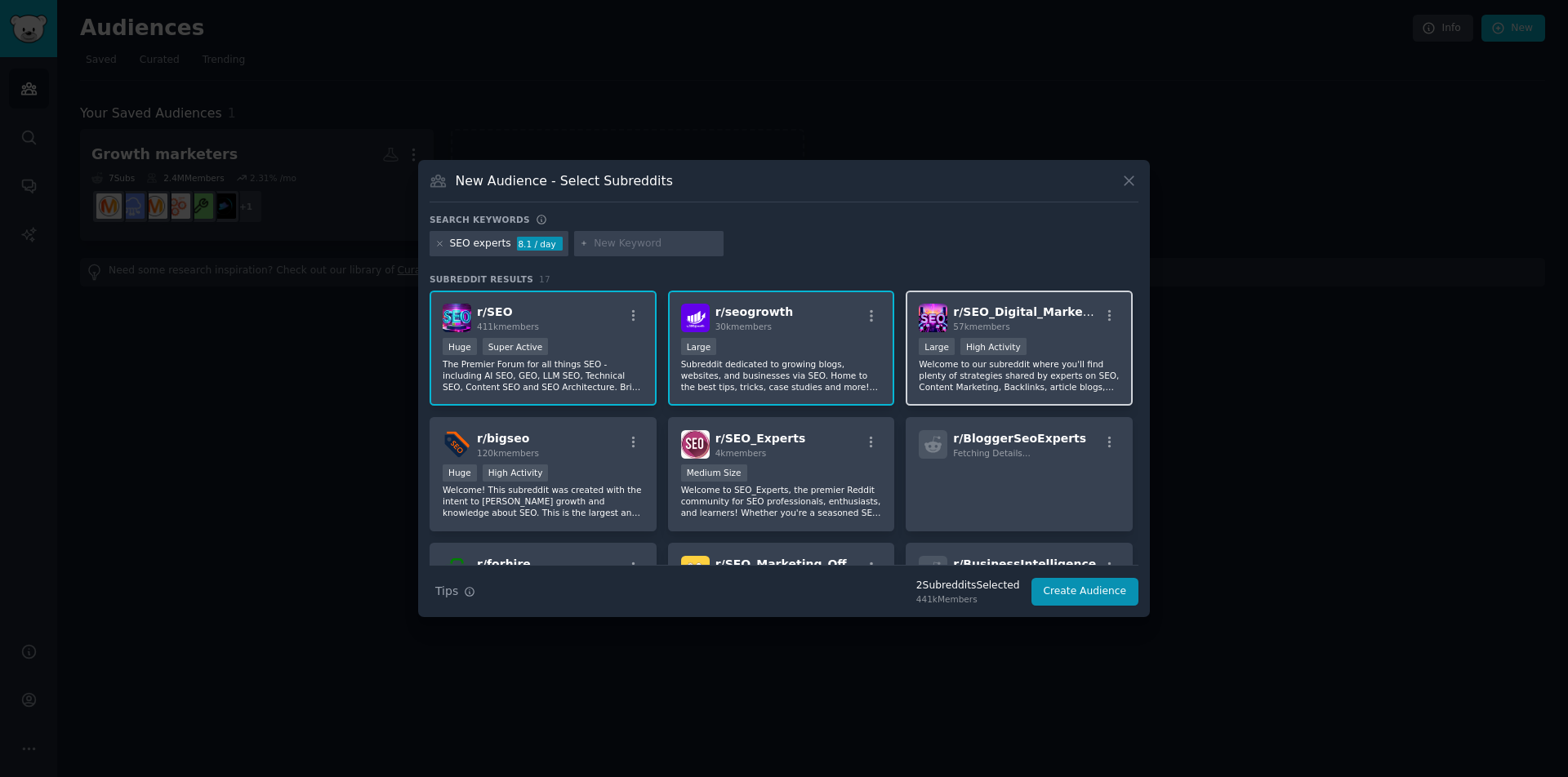
click at [1072, 337] on div "r/ SEO_Digital_Marketing 57k members Large High Activity Welcome to our subredd…" at bounding box center [1019, 347] width 227 height 115
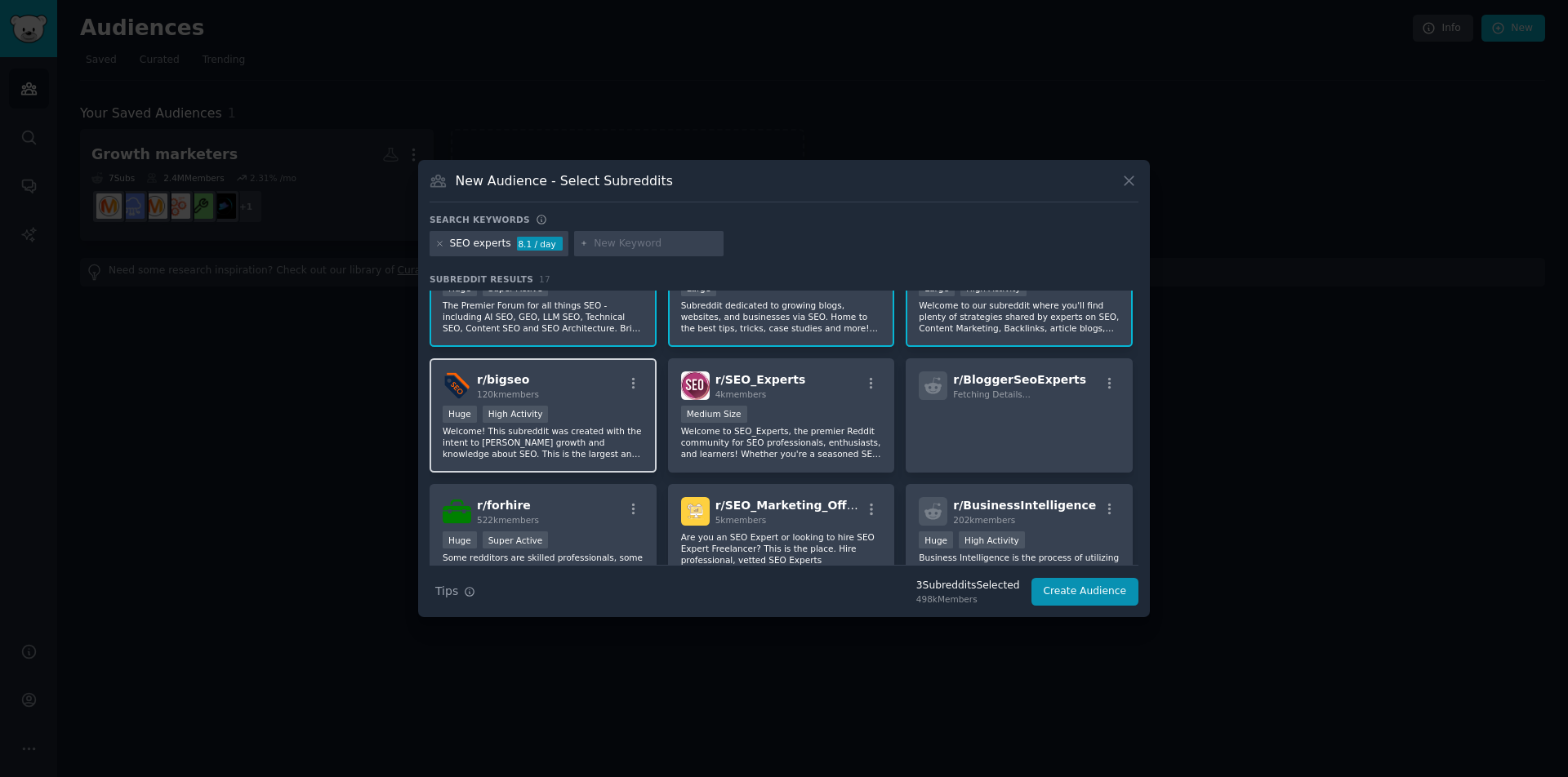
click at [582, 377] on div "r/ bigseo 120k members" at bounding box center [542, 386] width 201 height 29
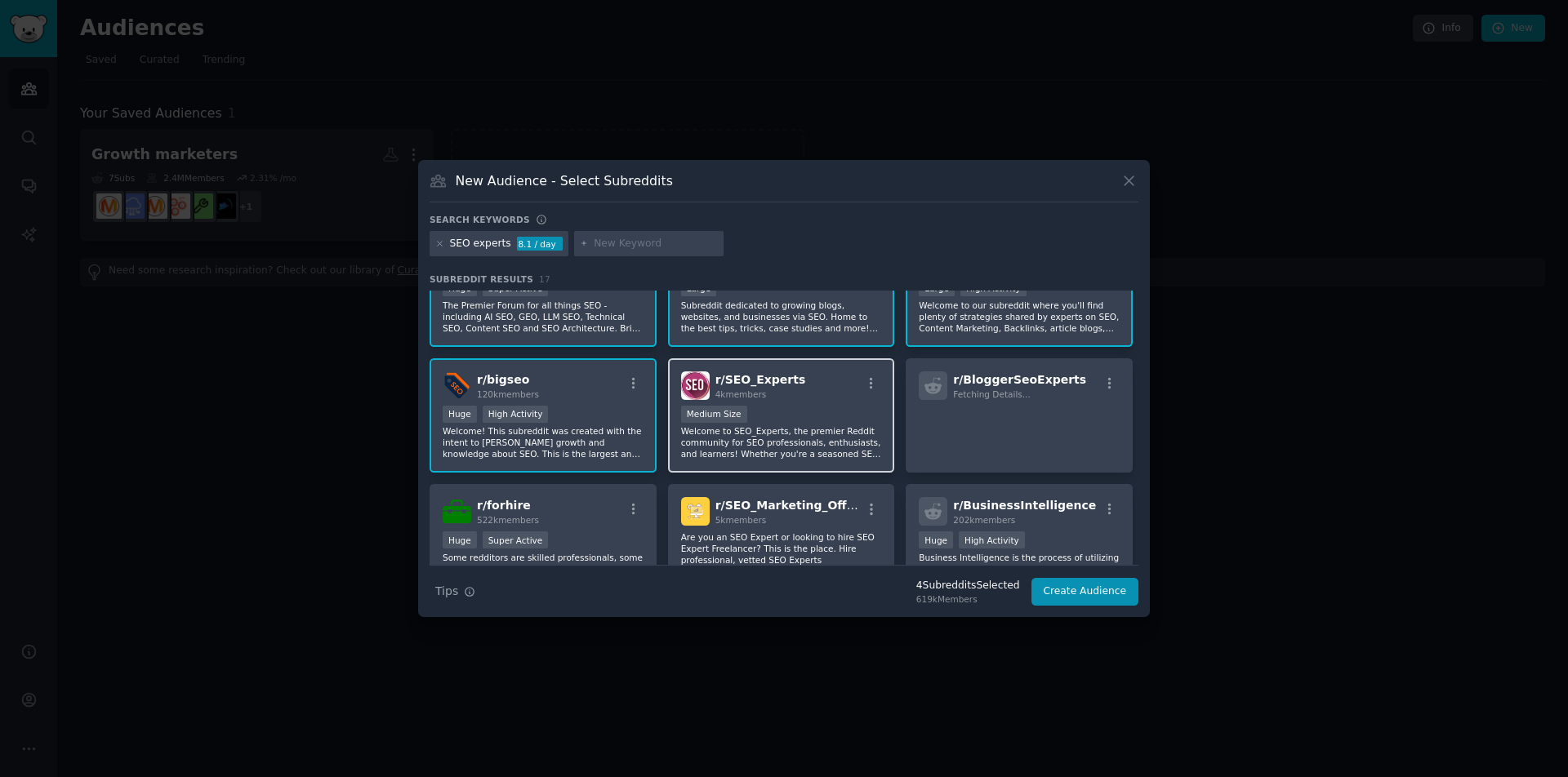
click at [791, 381] on span "r/ SEO_Experts" at bounding box center [760, 380] width 90 height 13
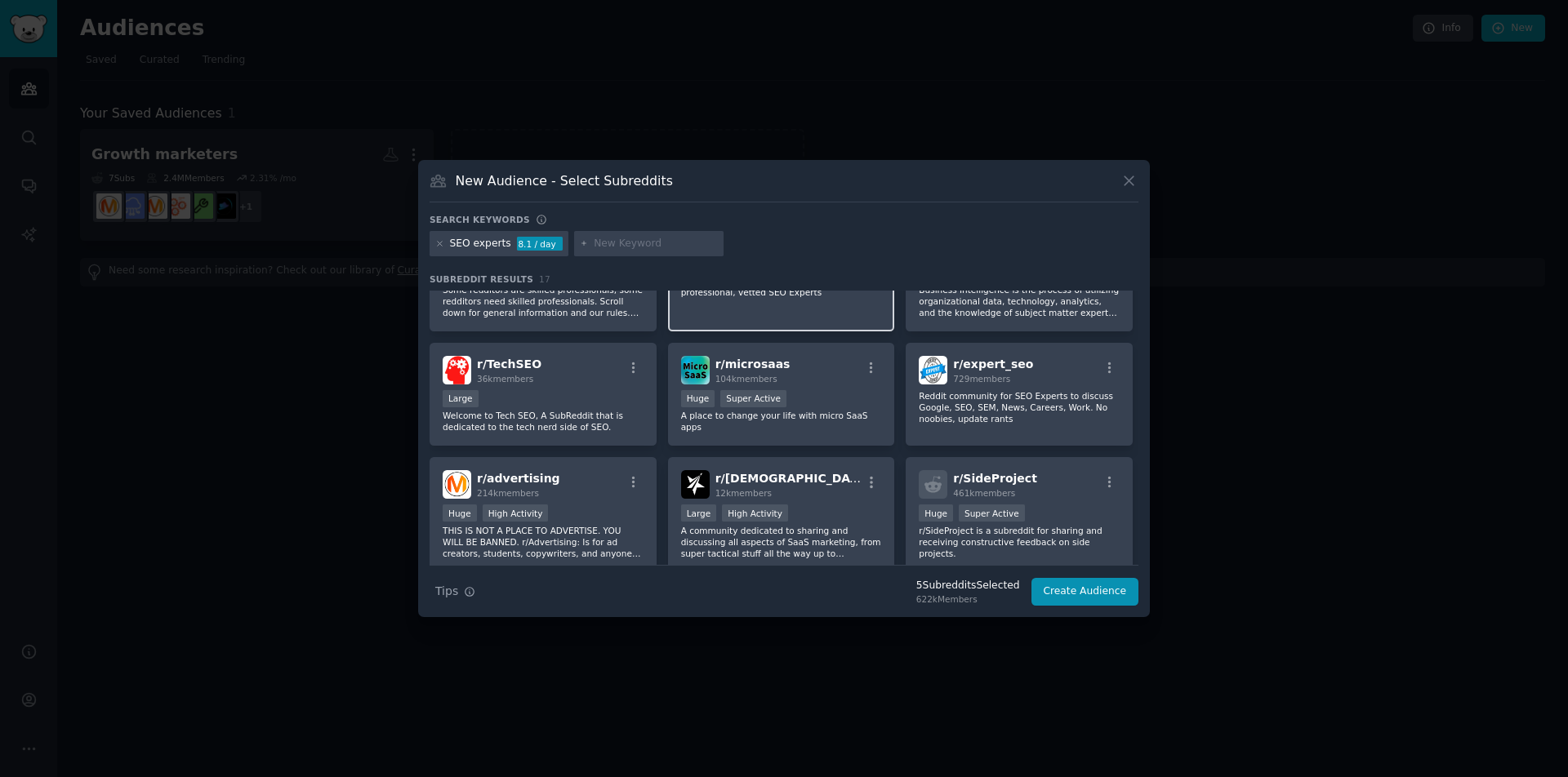
scroll to position [328, 0]
click at [583, 383] on div "r/ TechSEO 36k members Large Welcome to Tech SEO, A SubReddit that is dedicated…" at bounding box center [543, 393] width 227 height 104
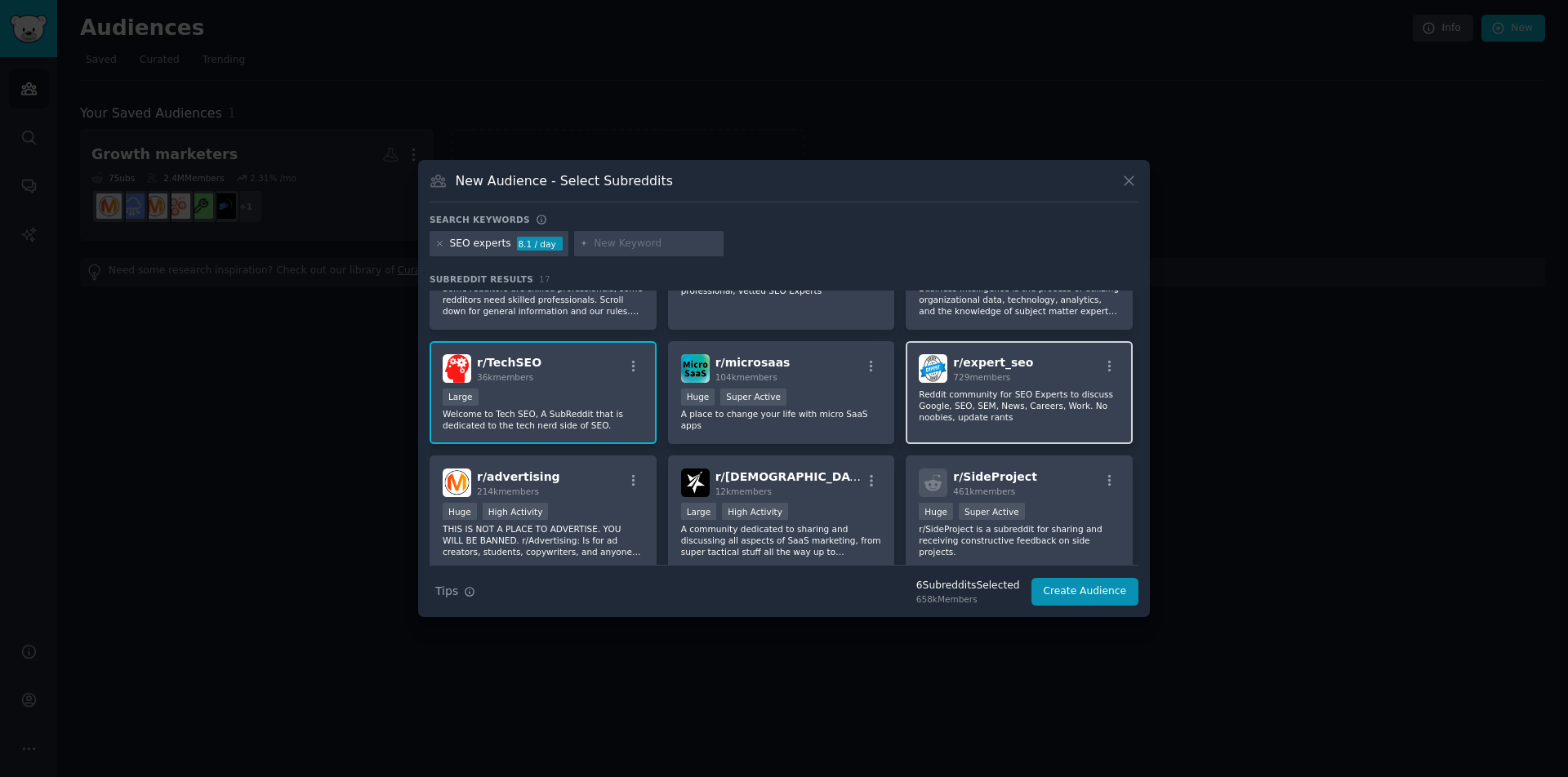
click at [1069, 363] on div "r/ expert_seo 729 members" at bounding box center [1019, 369] width 201 height 29
click at [1073, 363] on div "r/ expert_seo 729 members" at bounding box center [1019, 369] width 201 height 29
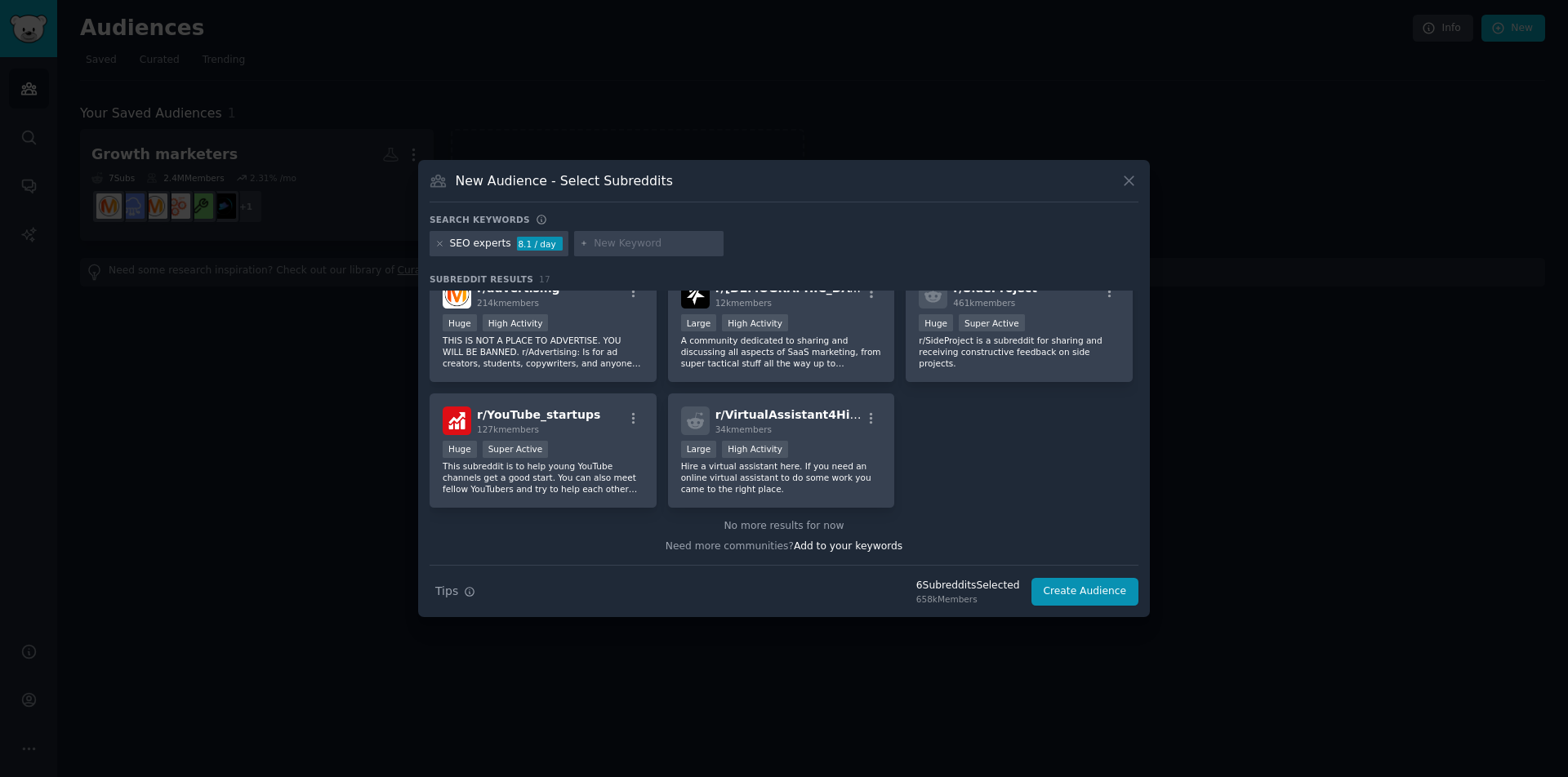
scroll to position [516, 0]
click at [1068, 584] on button "Create Audience" at bounding box center [1086, 591] width 108 height 28
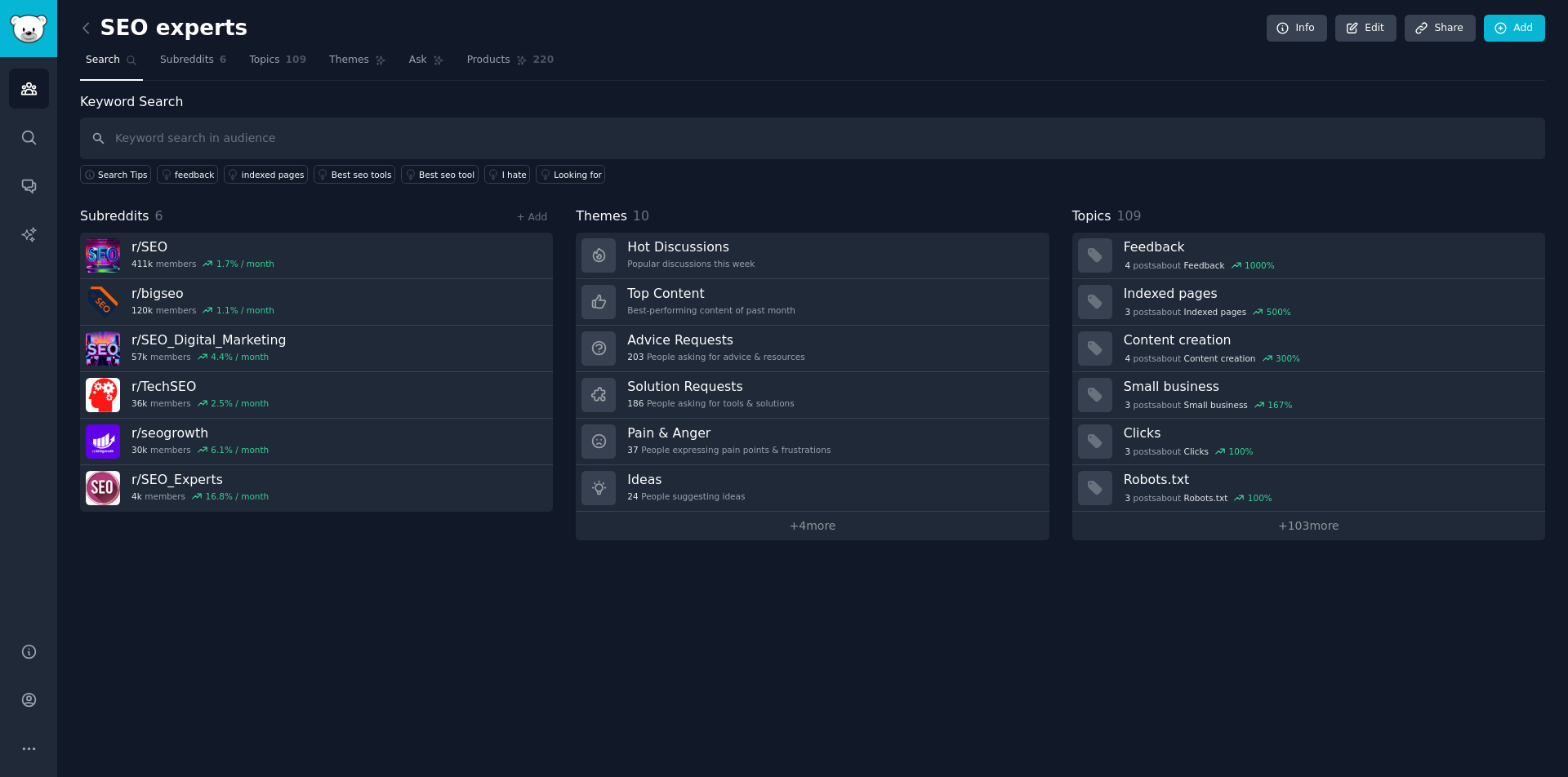
type input "E"
type input "AEO"
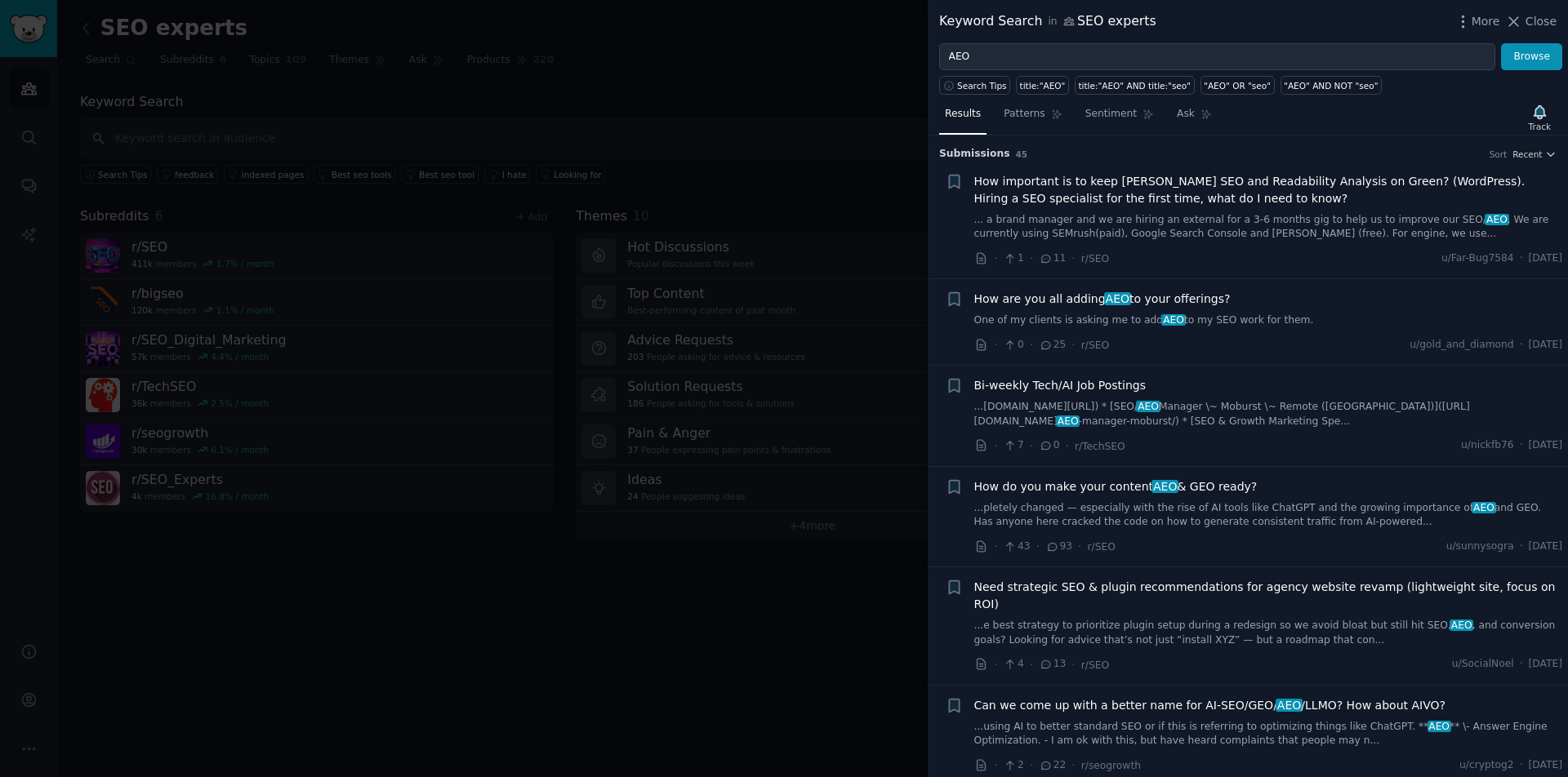
click at [754, 626] on div at bounding box center [784, 388] width 1568 height 777
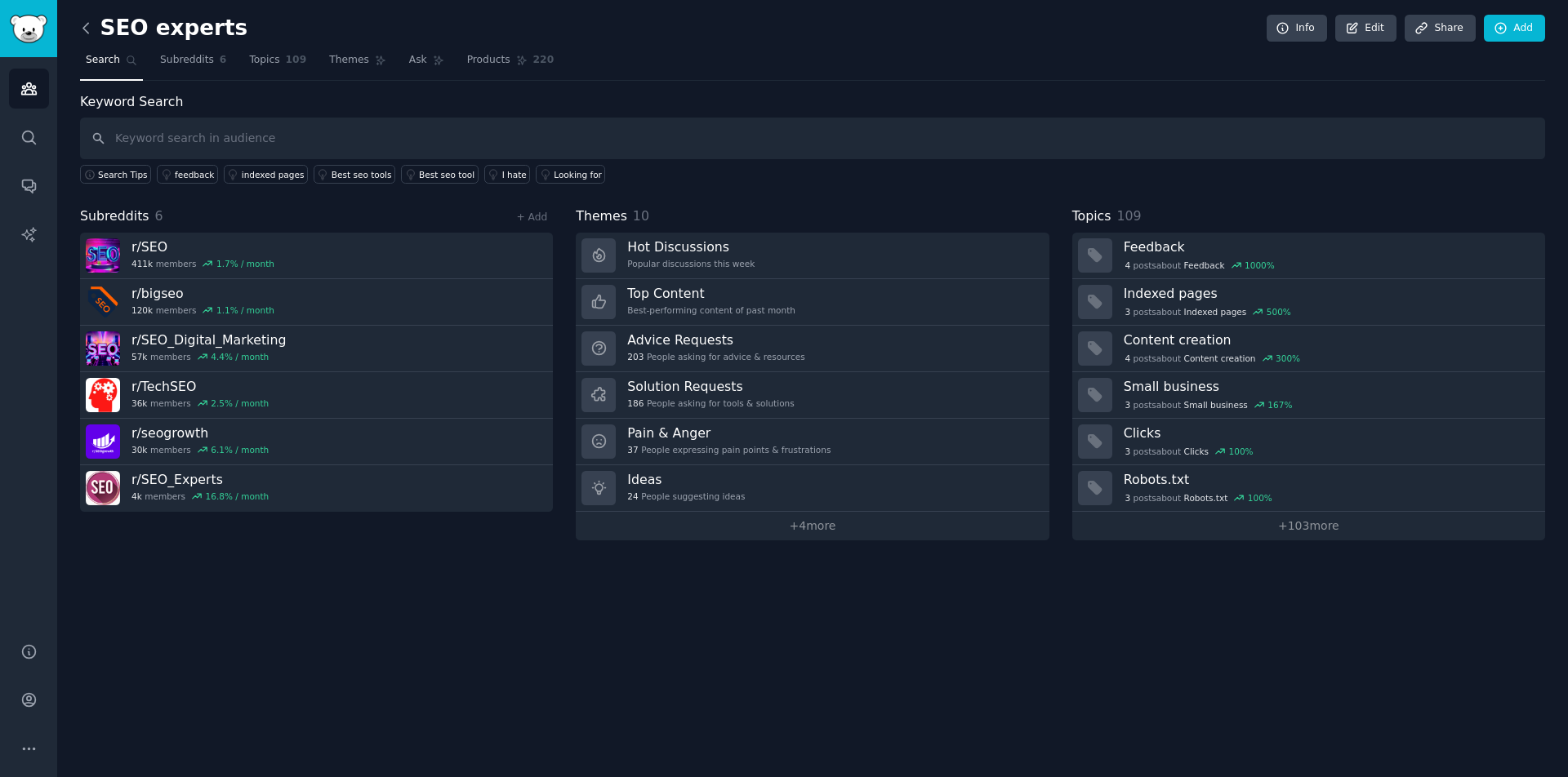
click at [85, 29] on icon at bounding box center [86, 28] width 17 height 17
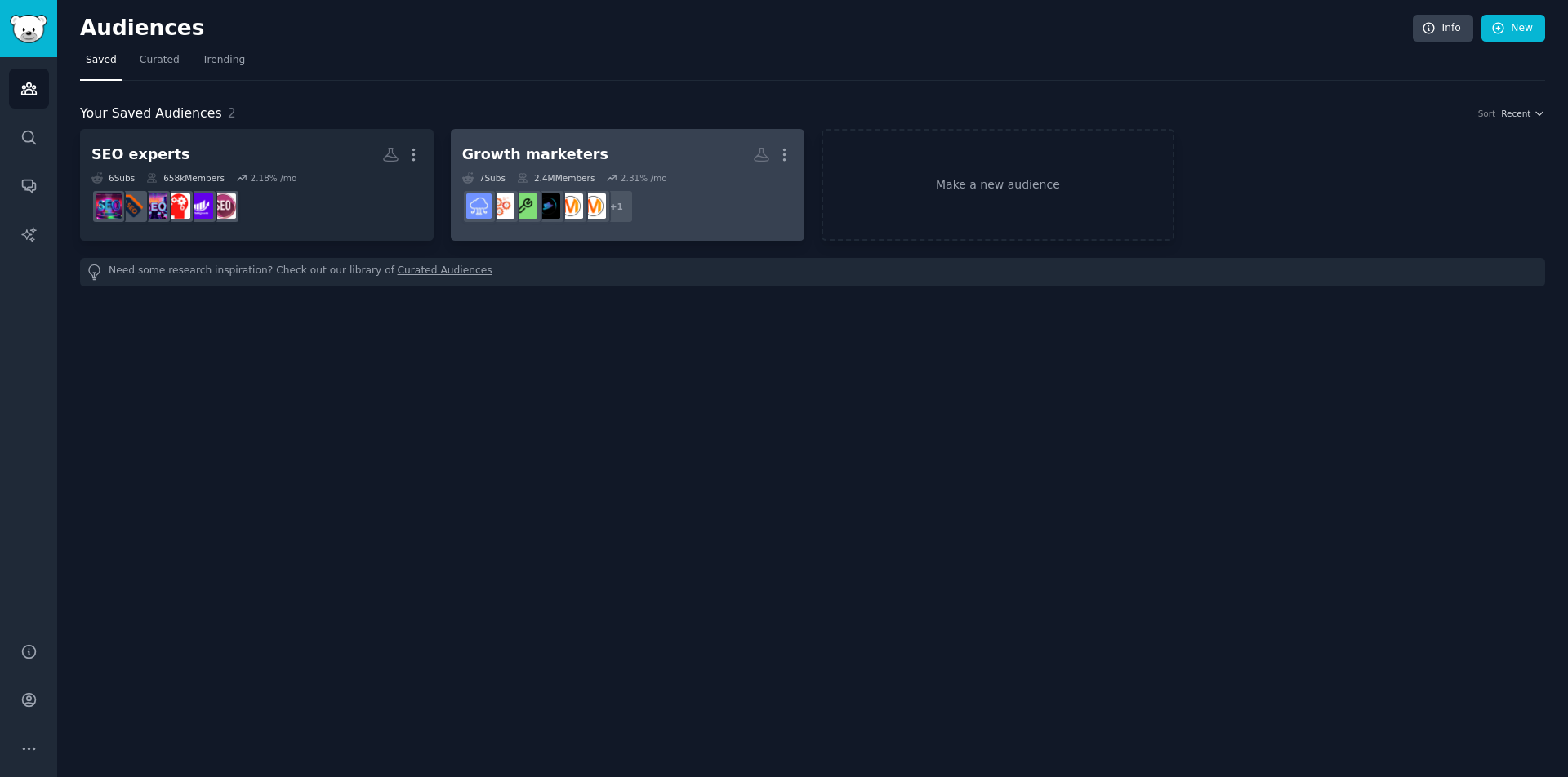
click at [689, 194] on dd "+ 1" at bounding box center [627, 206] width 331 height 46
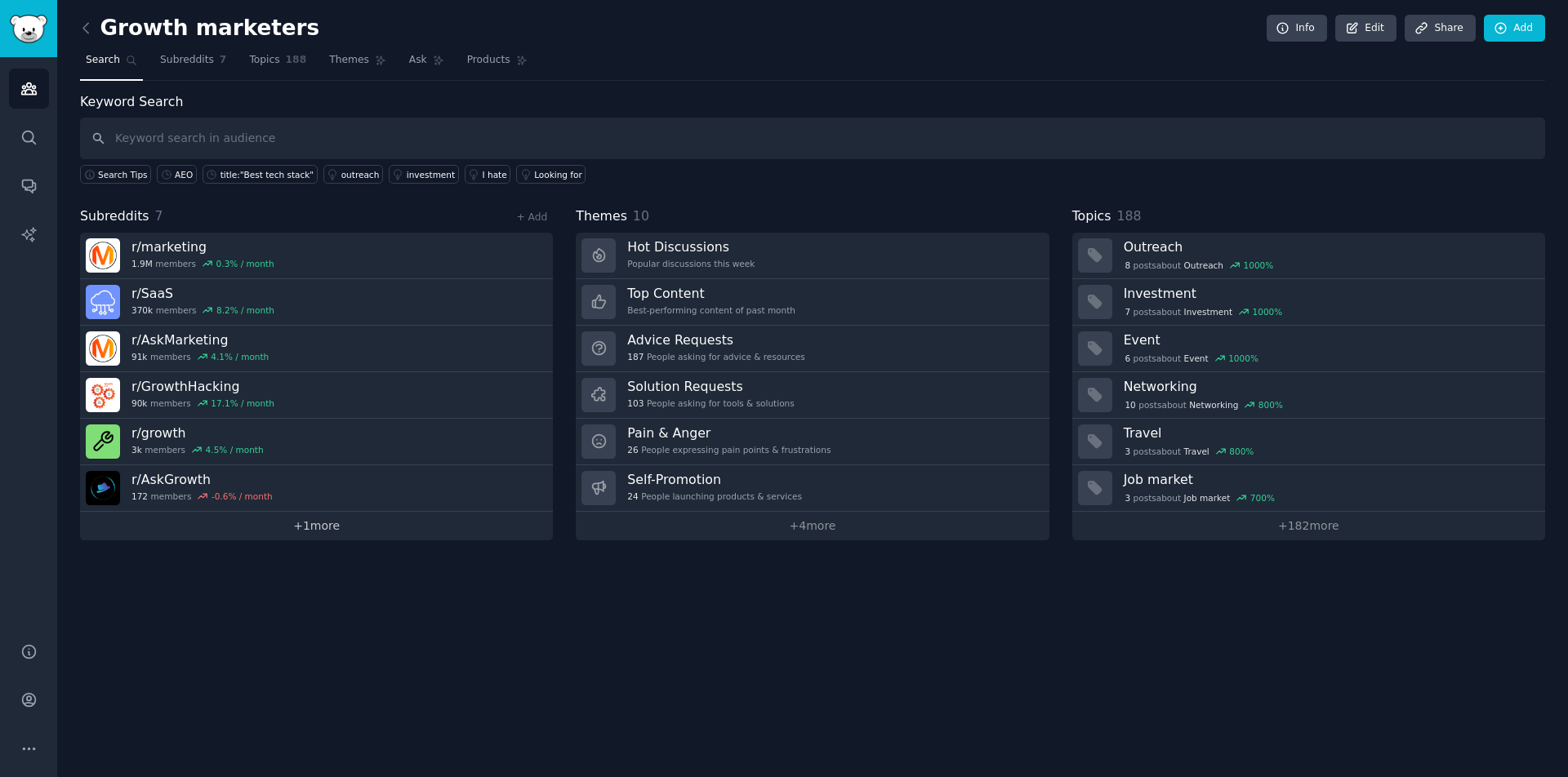
click at [344, 525] on link "+ 1 more" at bounding box center [316, 526] width 473 height 29
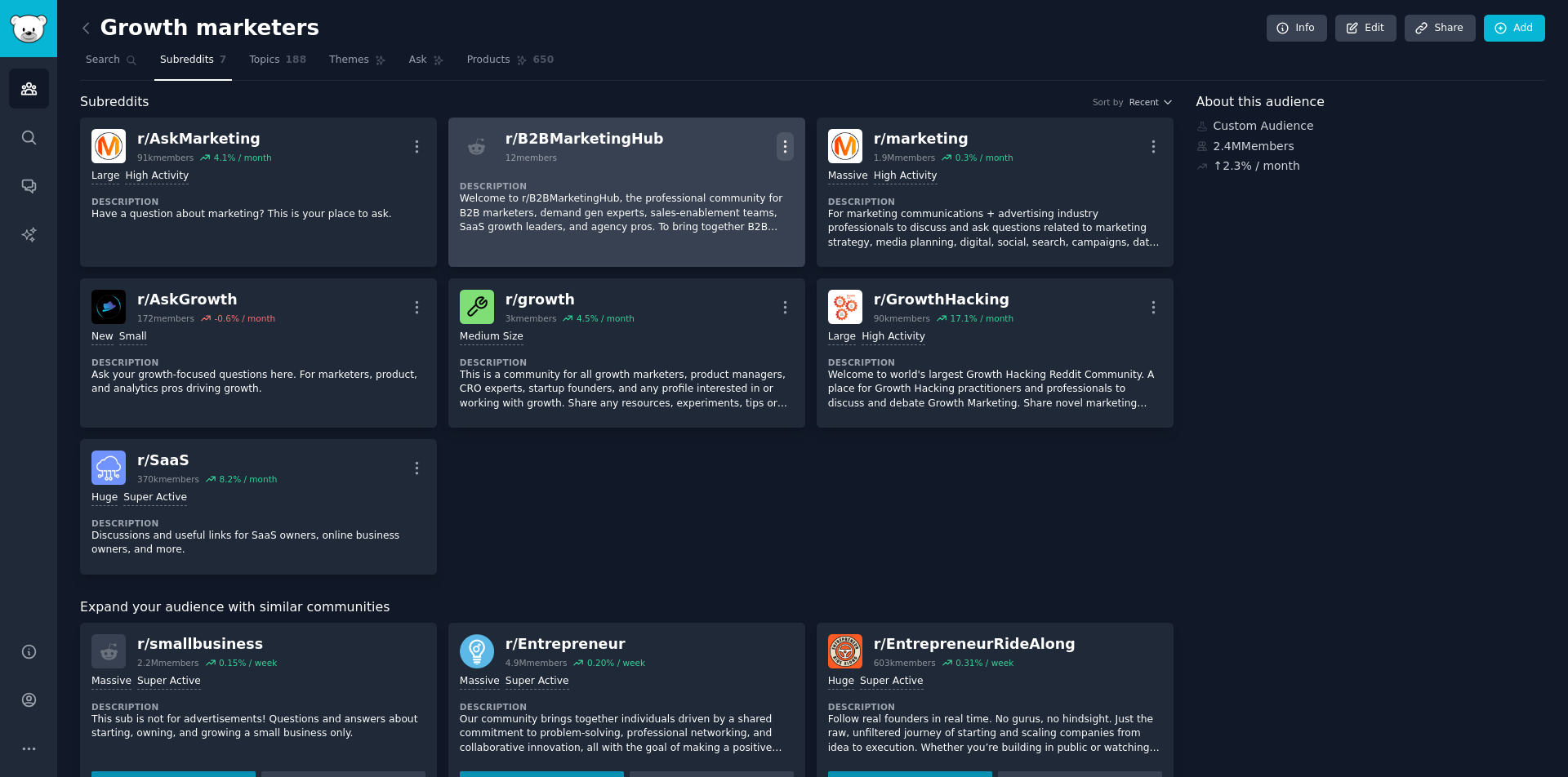
click at [780, 147] on icon "button" at bounding box center [784, 146] width 17 height 17
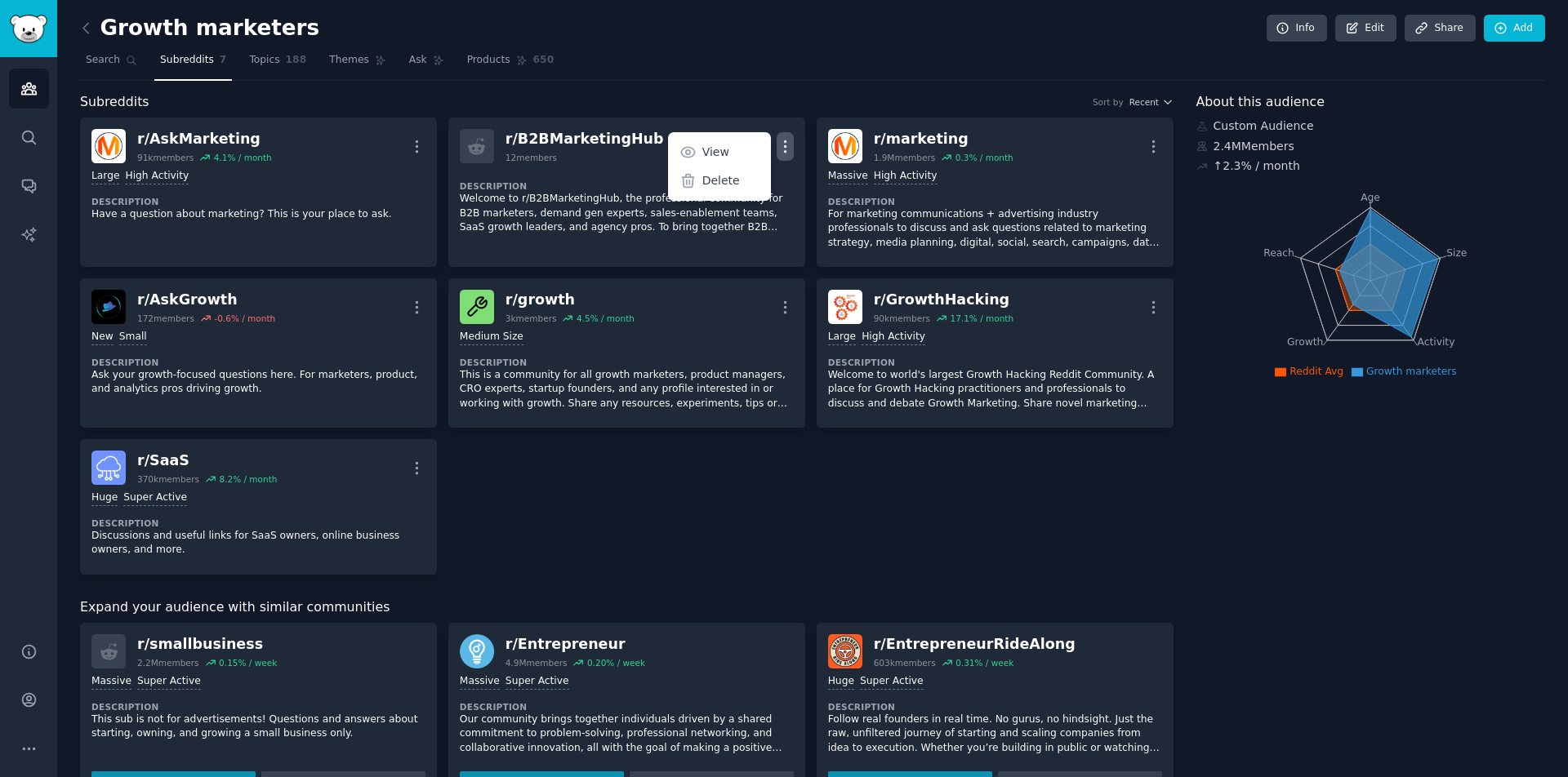
click at [638, 499] on div "r/ AskMarketing 91k members 4.1 % / month More Large High Activity Description …" at bounding box center [627, 347] width 1094 height 457
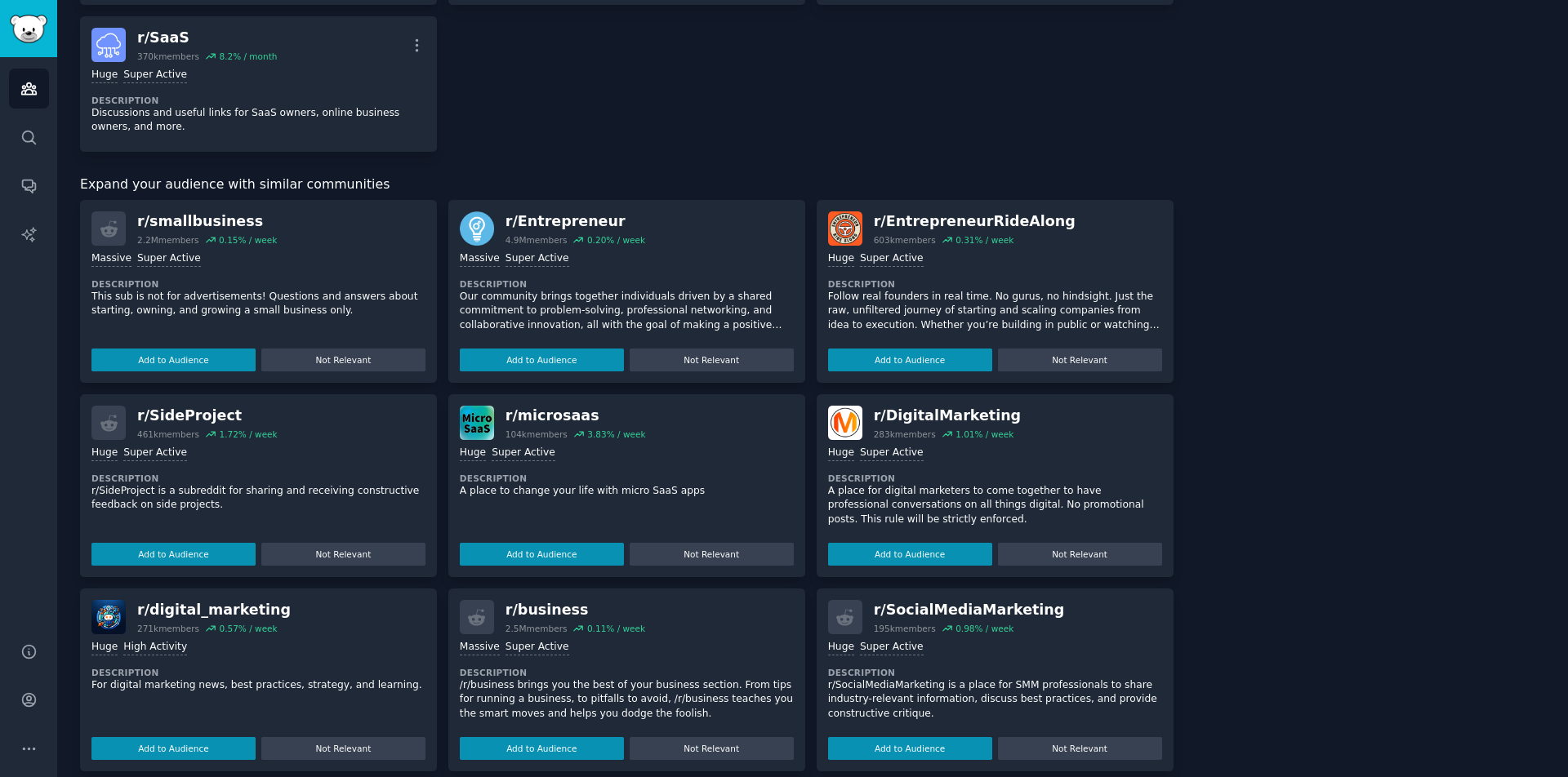
scroll to position [427, 0]
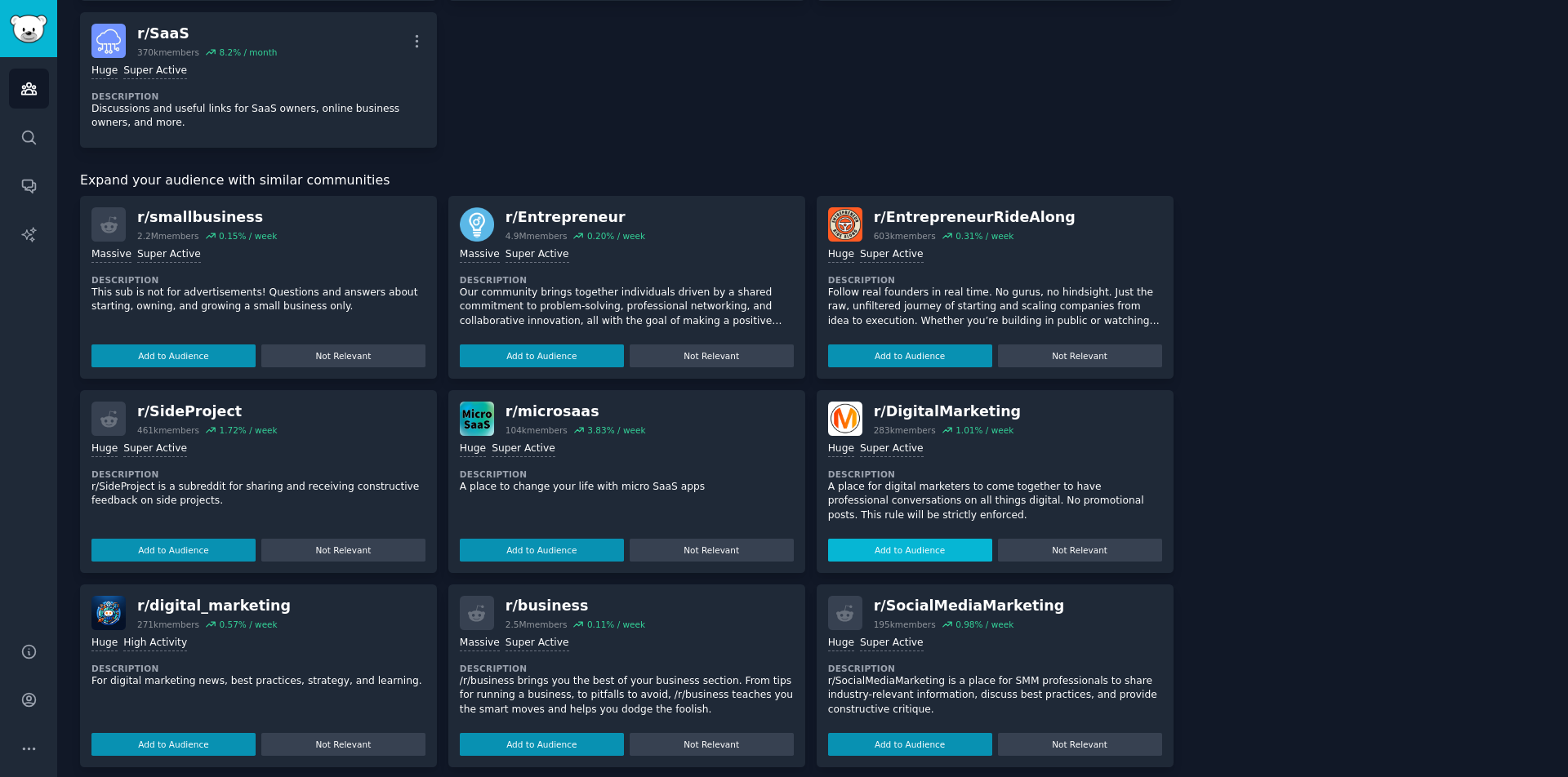
click at [870, 553] on button "Add to Audience" at bounding box center [910, 550] width 164 height 23
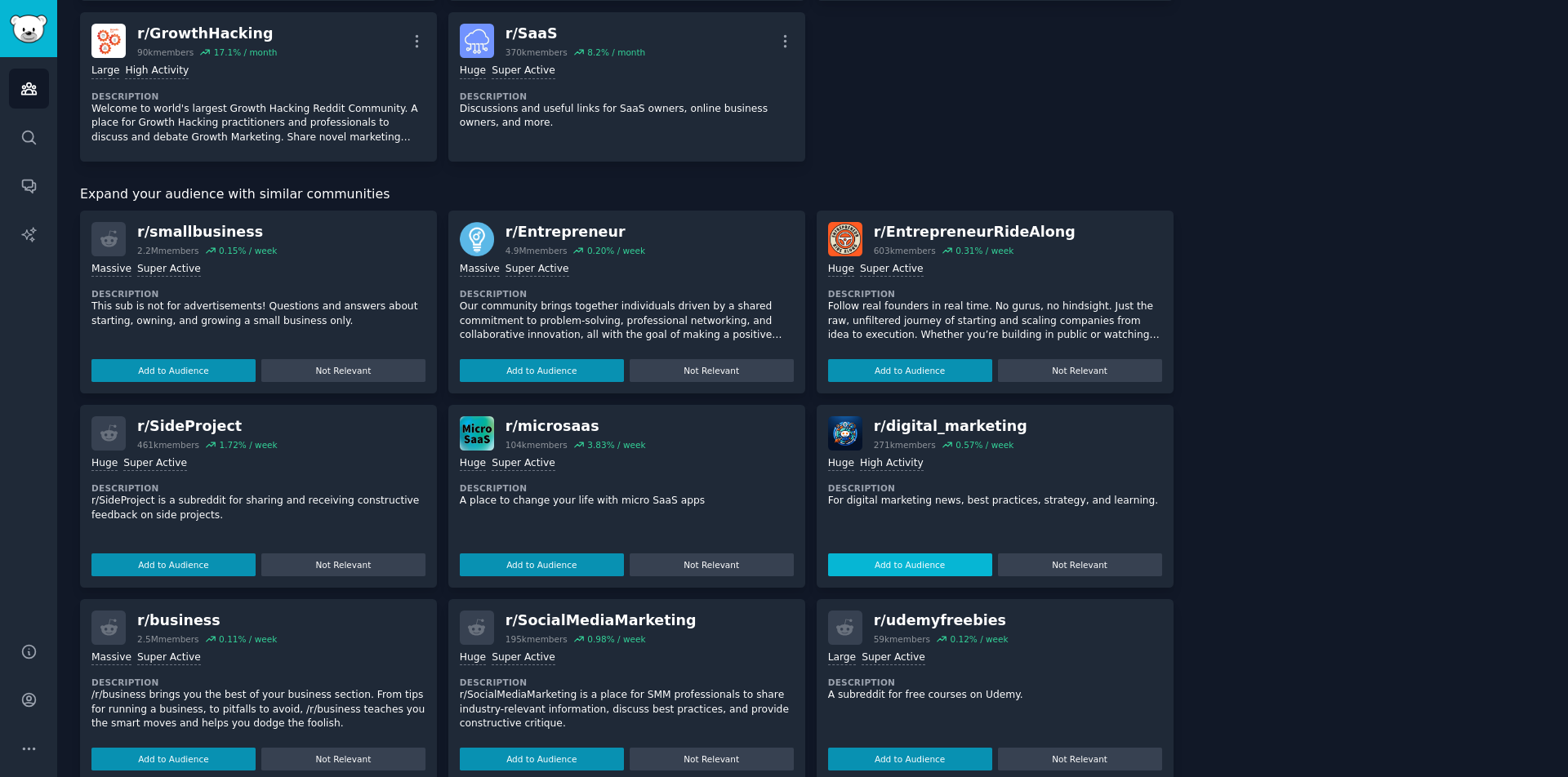
click at [861, 564] on button "Add to Audience" at bounding box center [910, 565] width 164 height 23
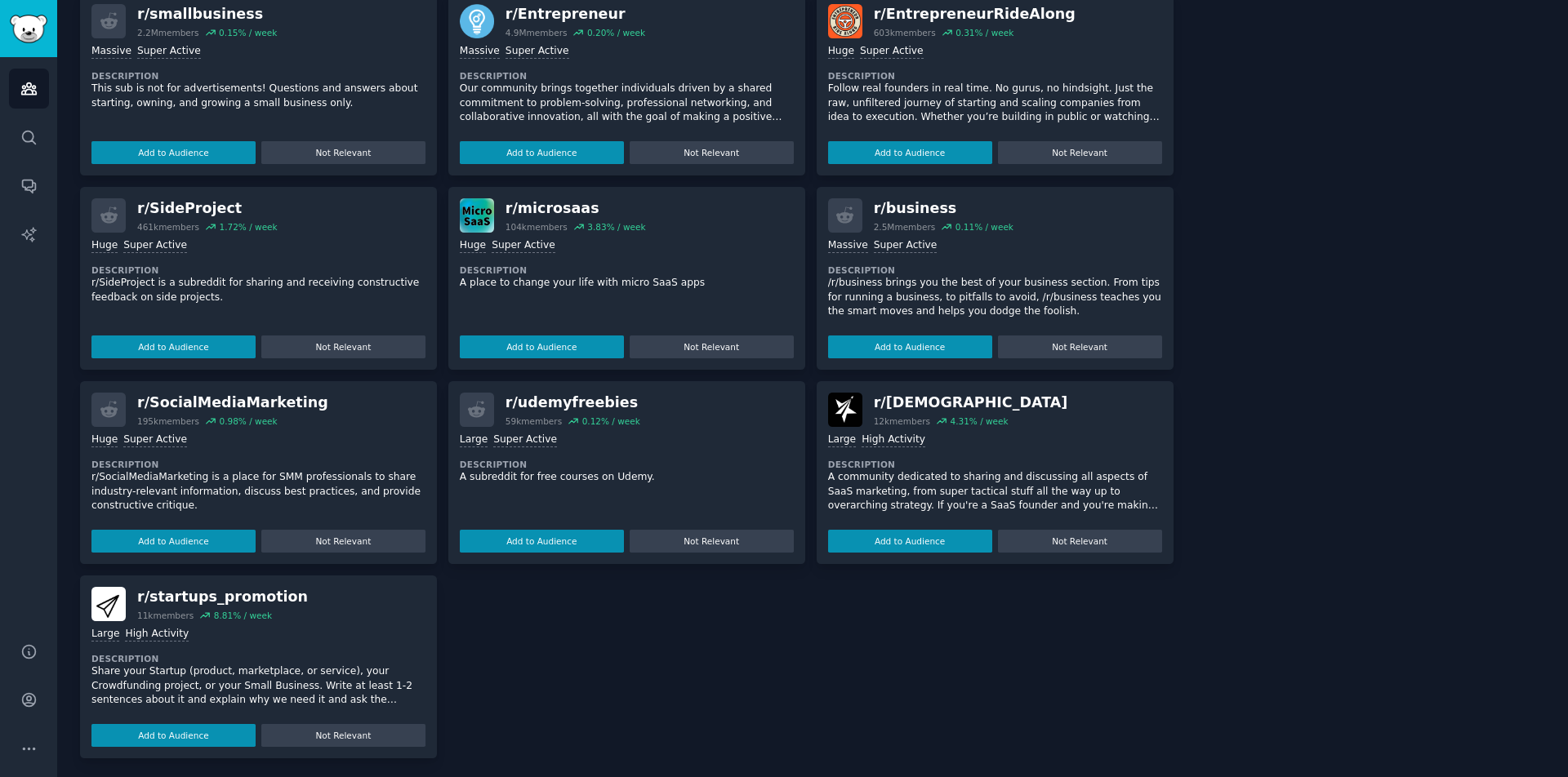
scroll to position [642, 0]
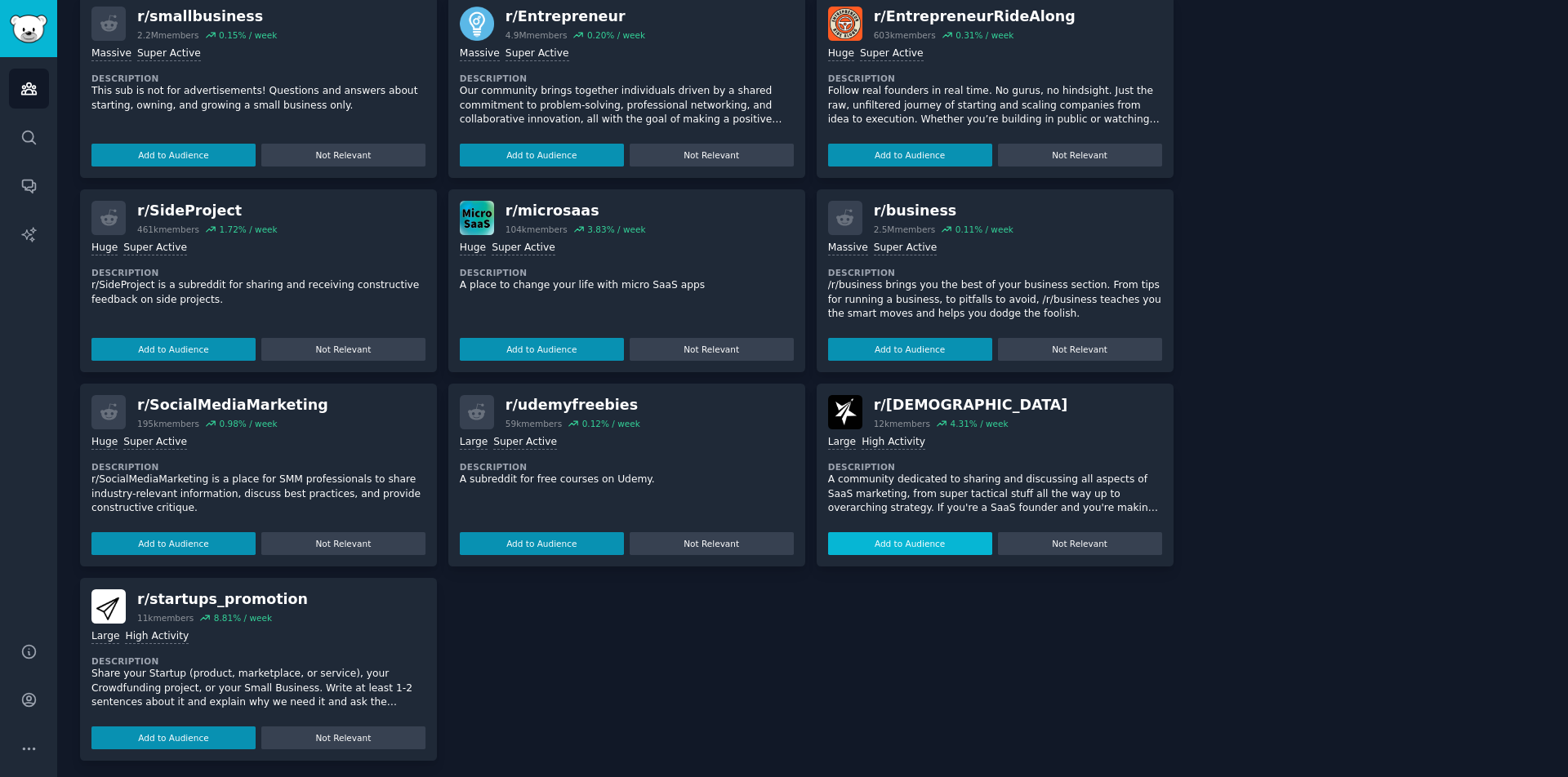
click at [929, 537] on button "Add to Audience" at bounding box center [910, 544] width 164 height 23
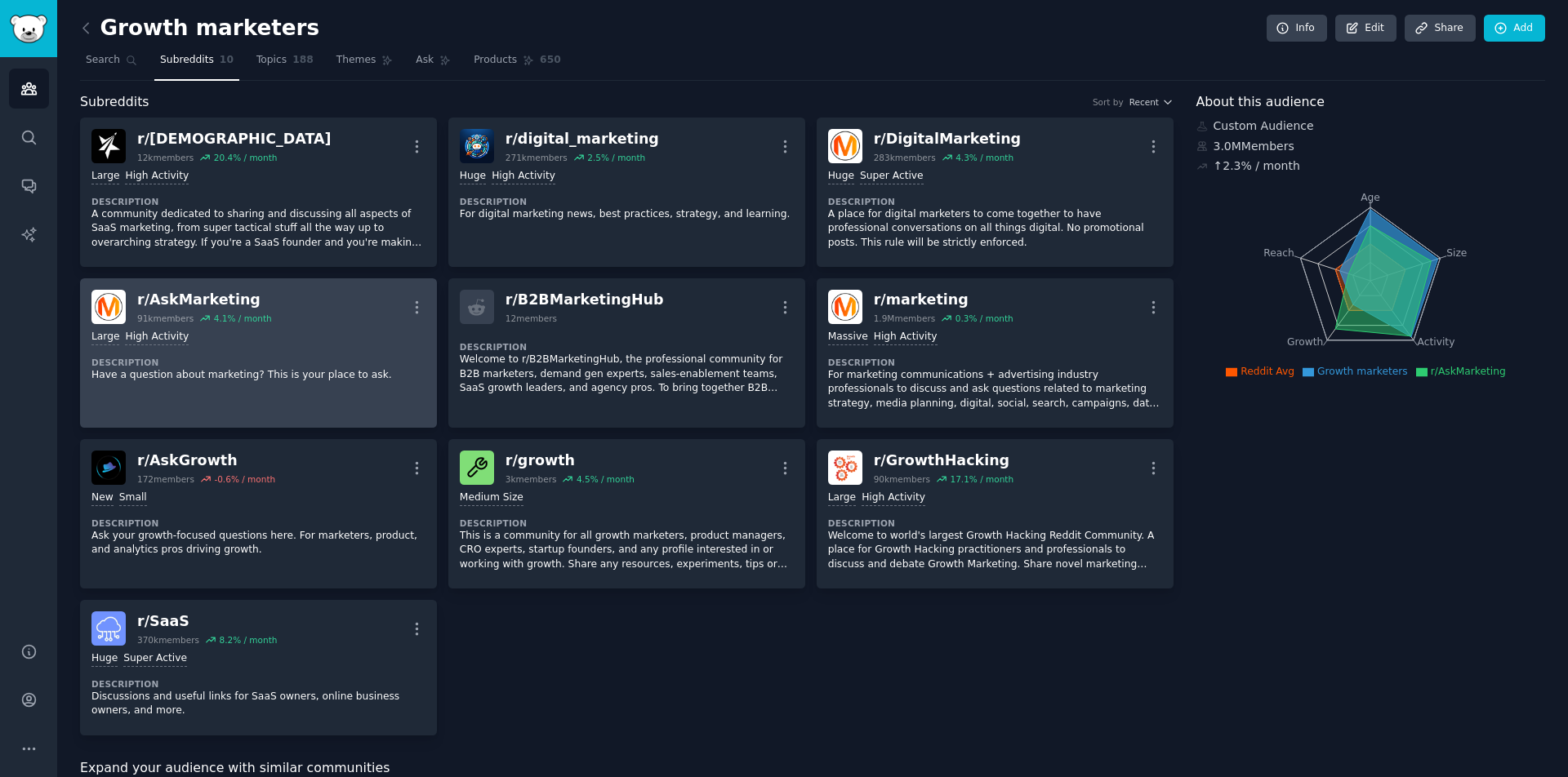
scroll to position [0, 0]
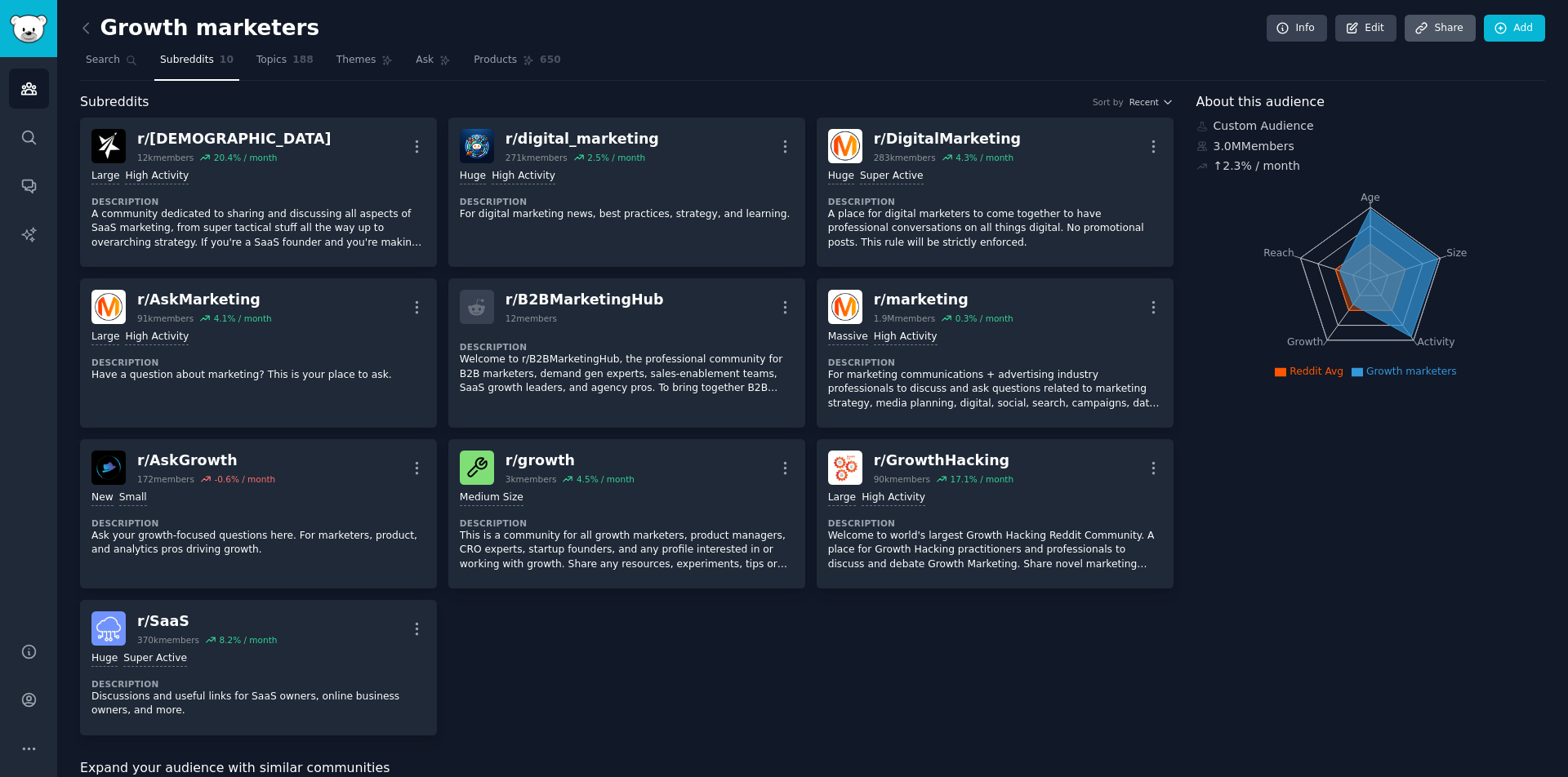
click at [1440, 31] on link "Share" at bounding box center [1439, 28] width 71 height 28
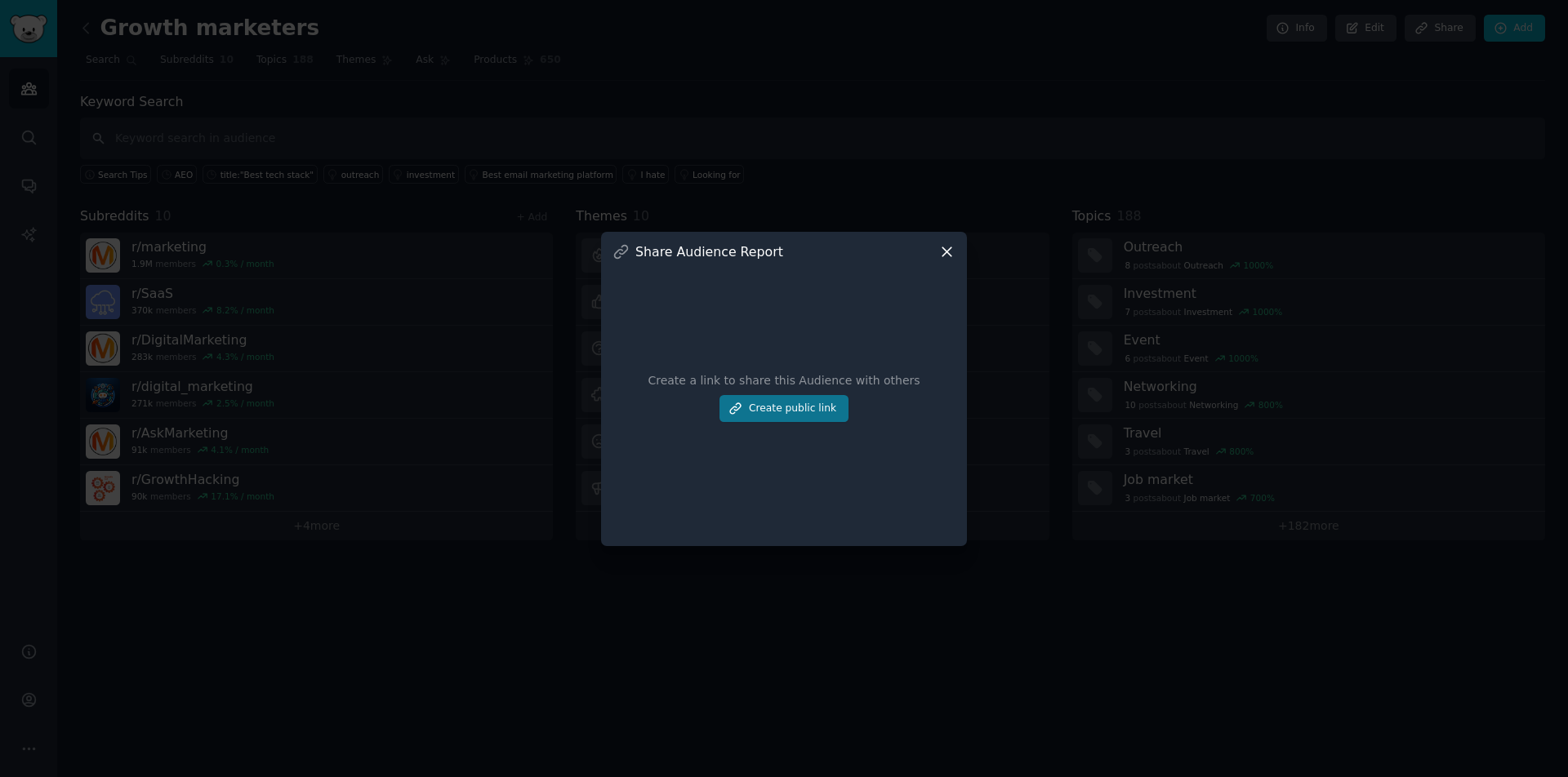
click at [818, 410] on button "Create public link" at bounding box center [784, 408] width 129 height 28
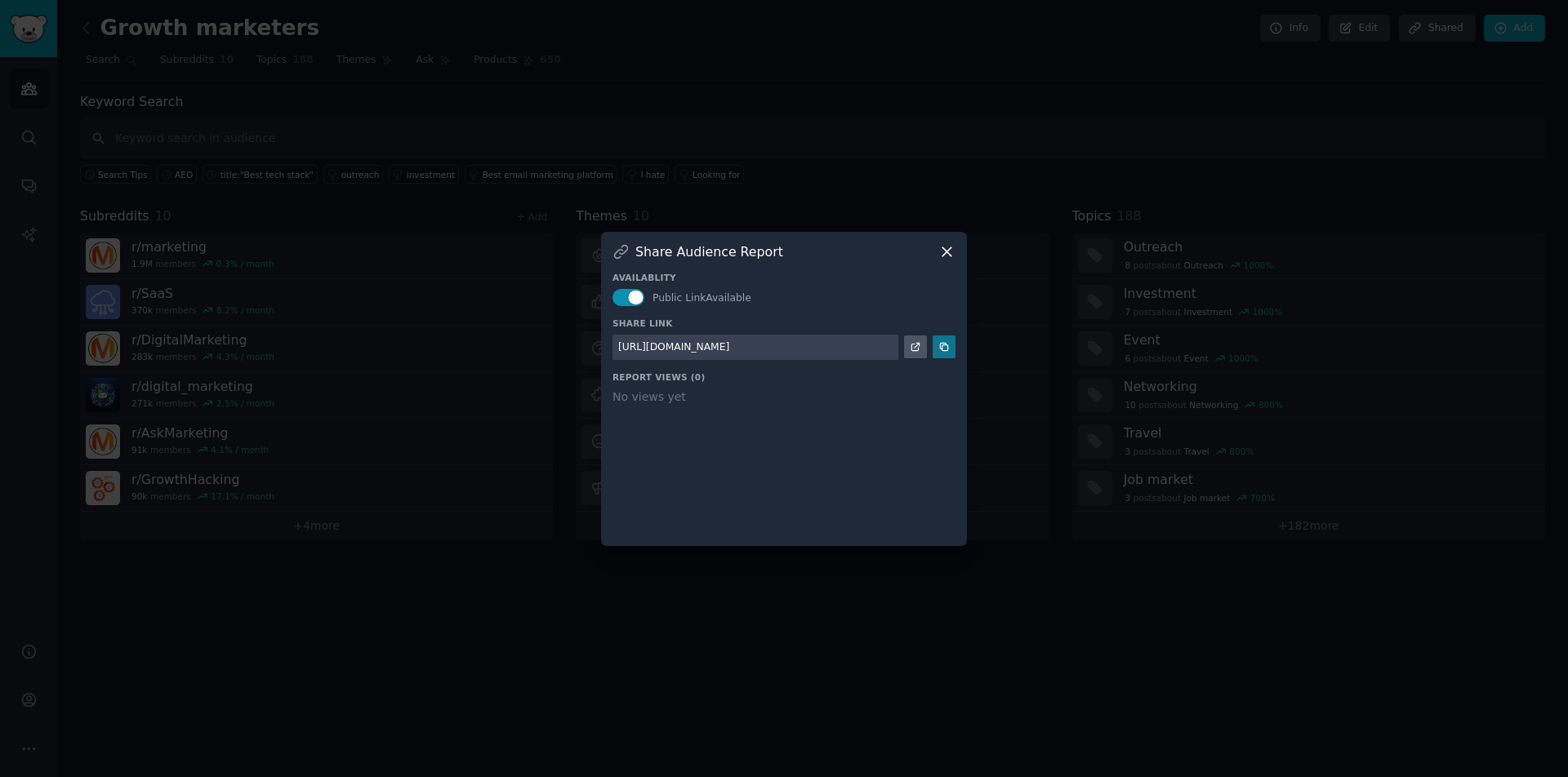
click at [942, 347] on icon at bounding box center [943, 347] width 12 height 12
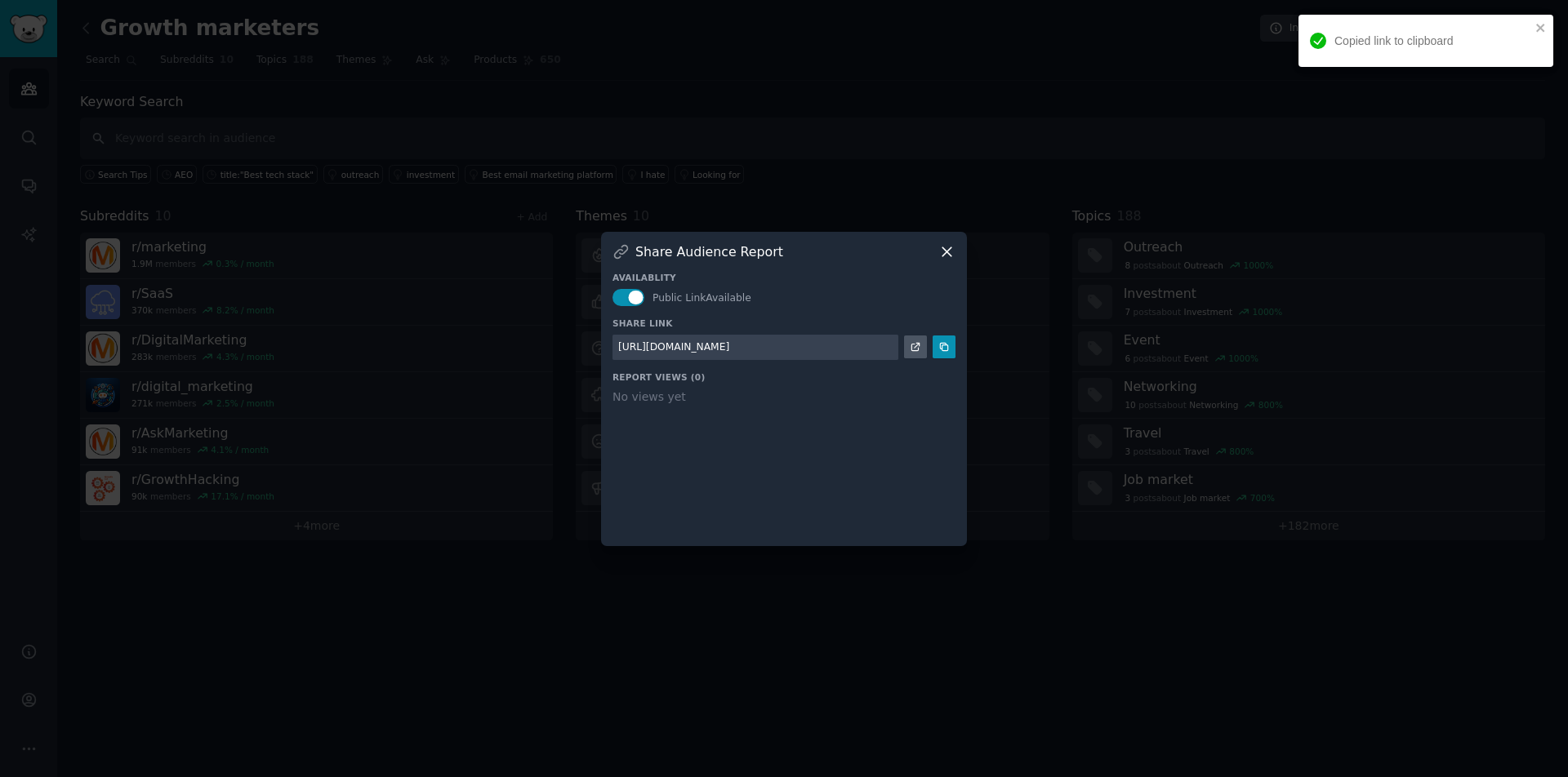
click at [827, 613] on div at bounding box center [784, 388] width 1568 height 777
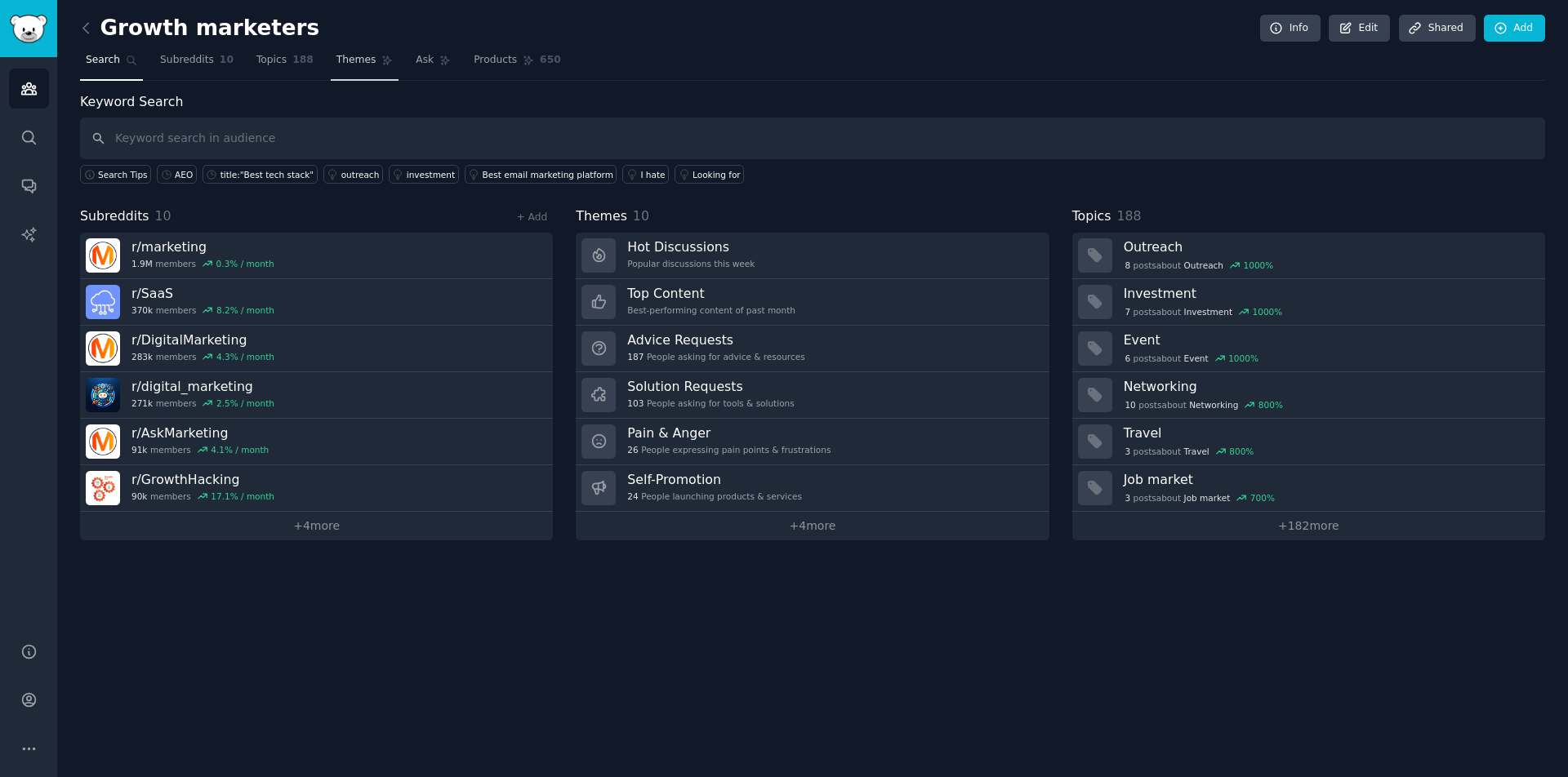
click at [347, 69] on link "Themes" at bounding box center [365, 63] width 69 height 33
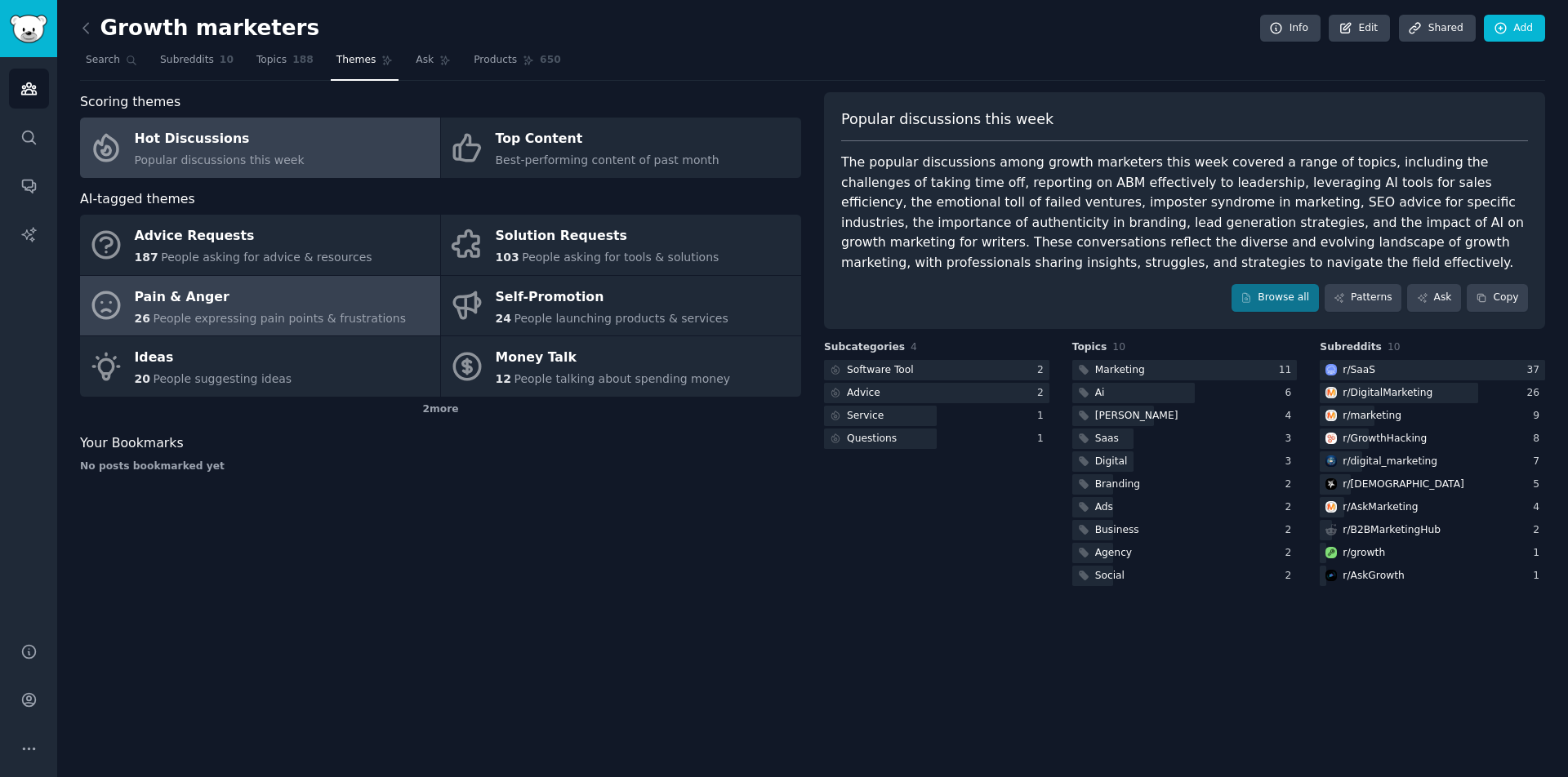
click at [242, 298] on div "Pain & Anger" at bounding box center [271, 297] width 272 height 26
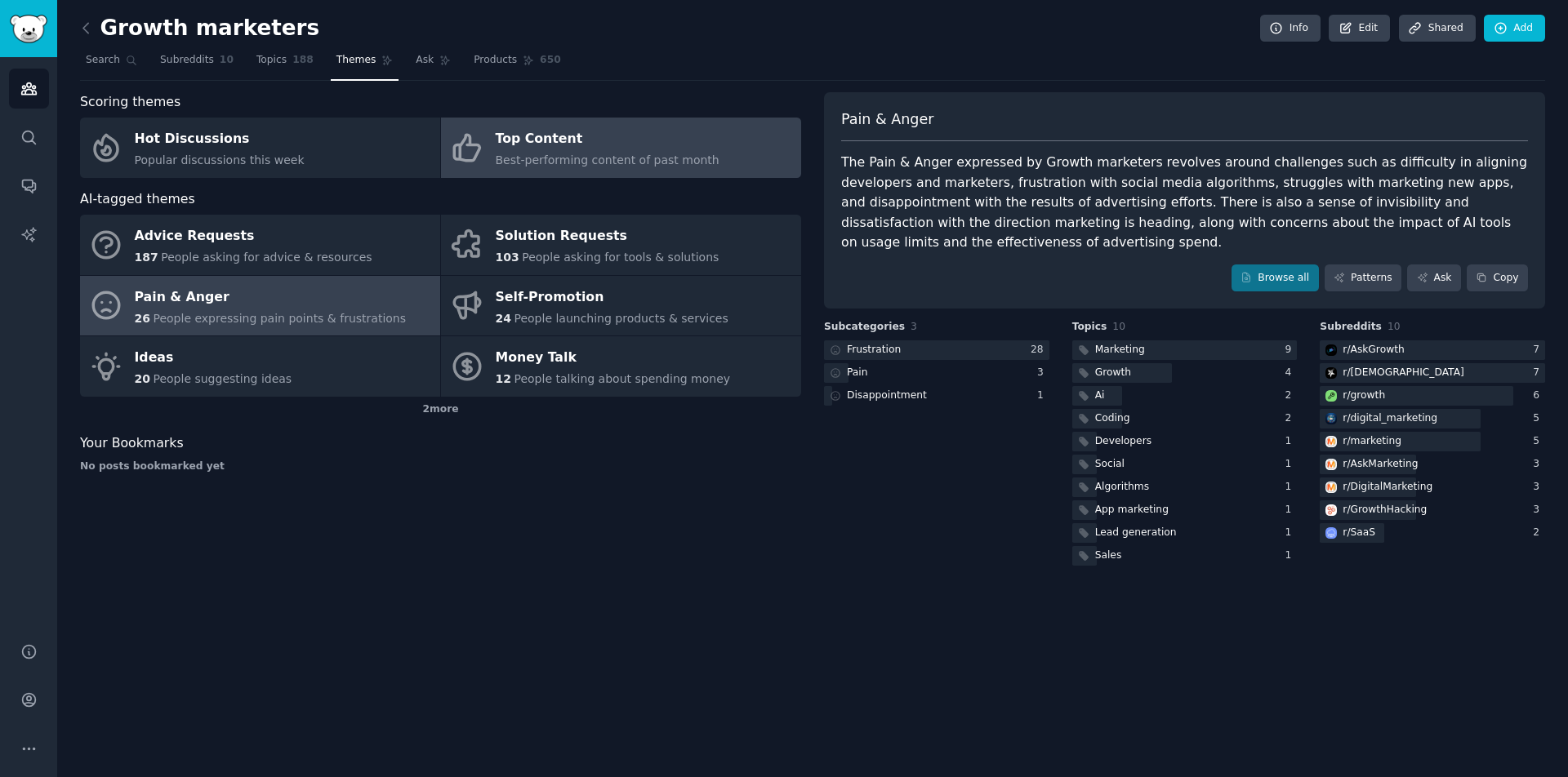
click at [623, 156] on span "Best-performing content of past month" at bounding box center [608, 160] width 223 height 13
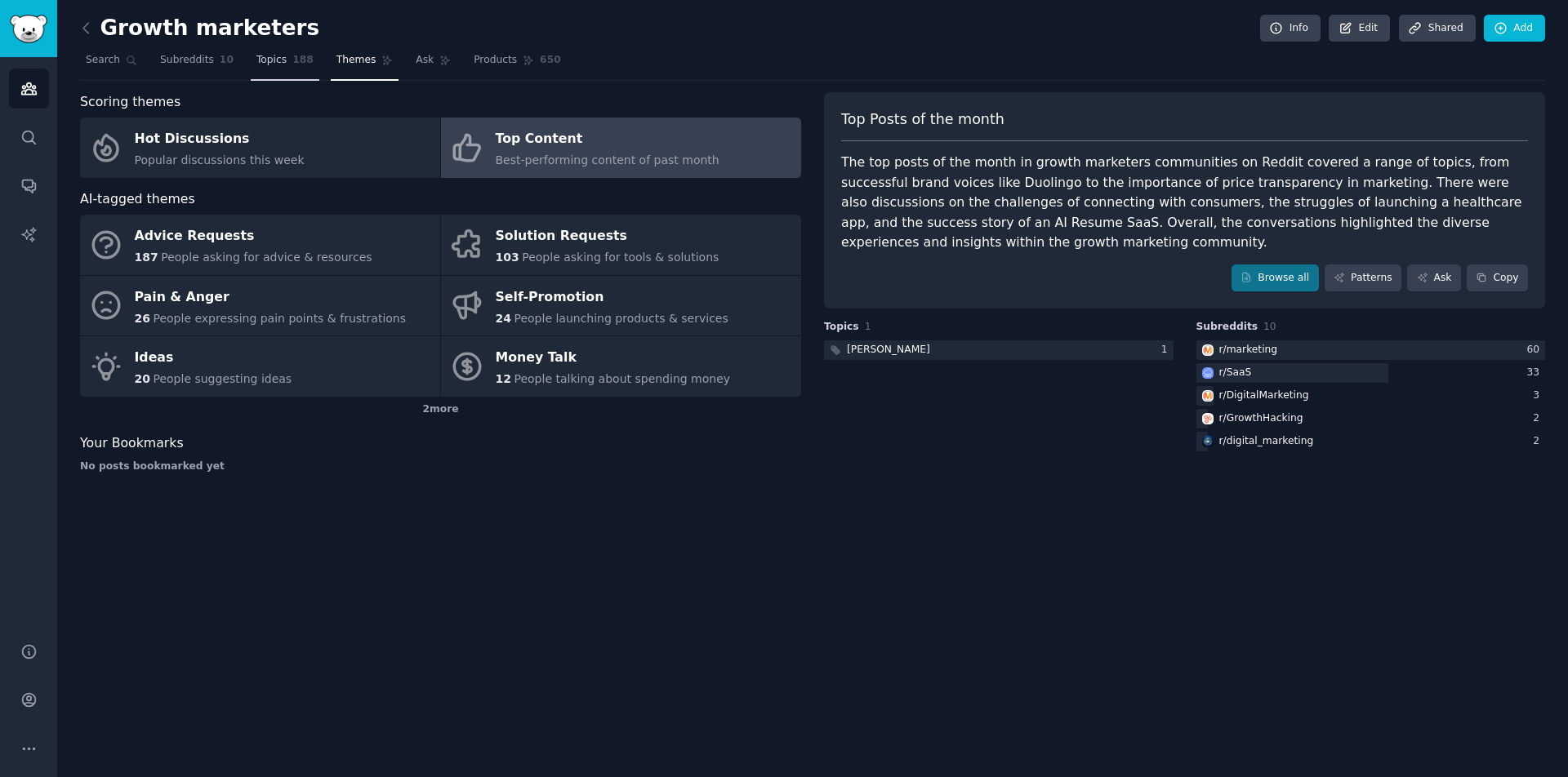
click at [264, 61] on span "Topics" at bounding box center [272, 60] width 30 height 14
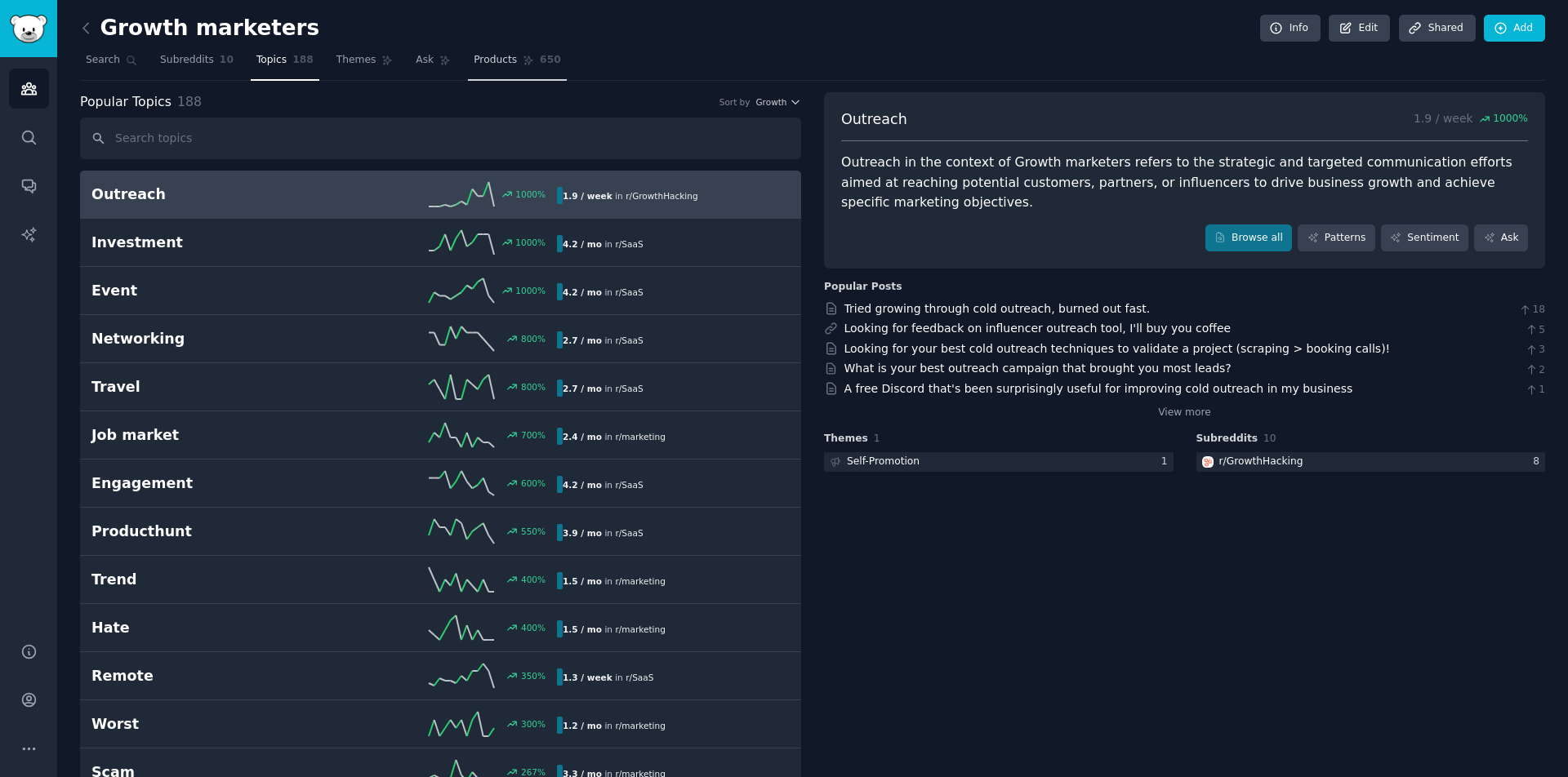
click at [489, 63] on span "Products" at bounding box center [495, 60] width 43 height 14
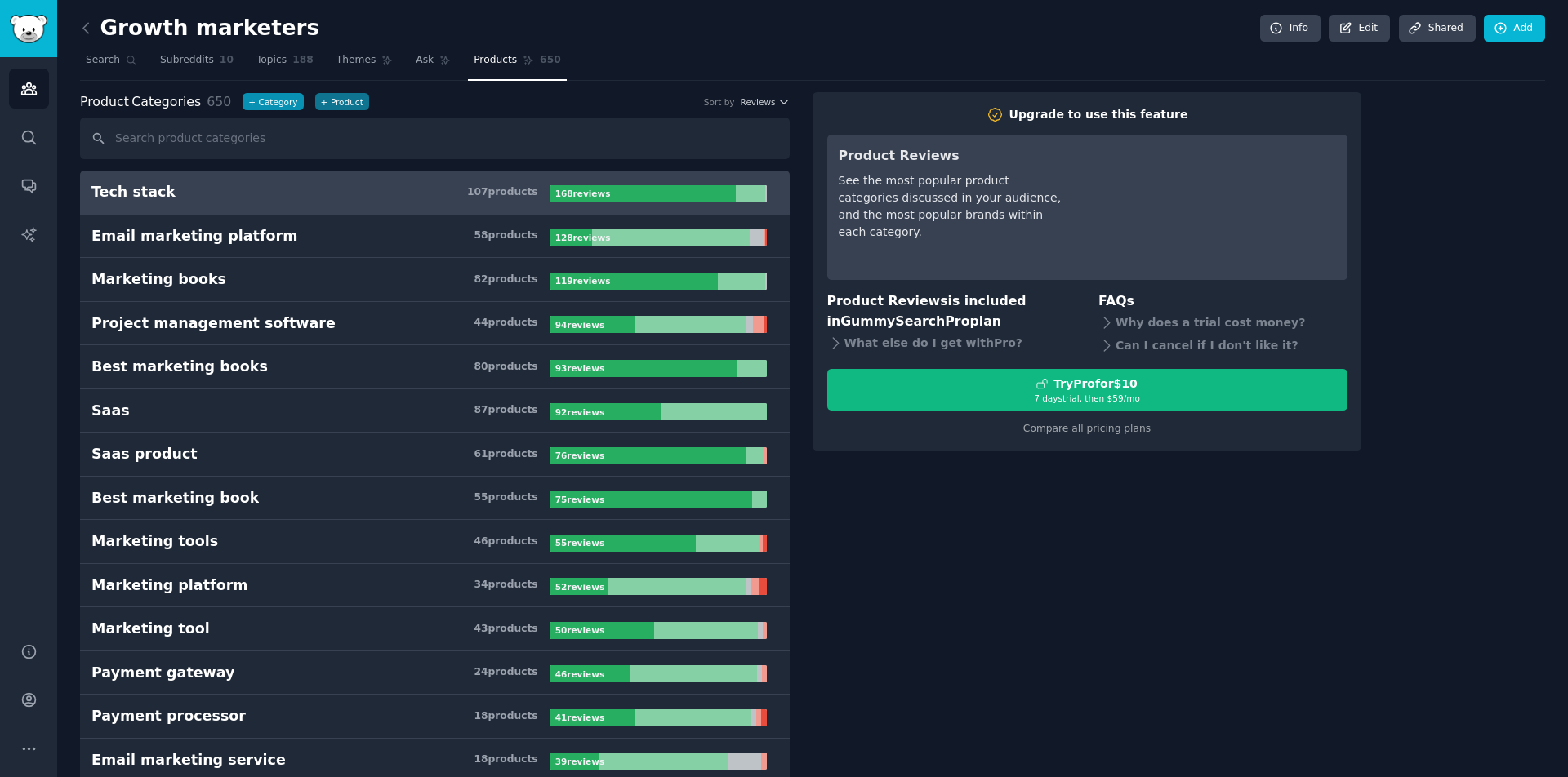
click at [262, 98] on button "+ Category" at bounding box center [273, 101] width 61 height 17
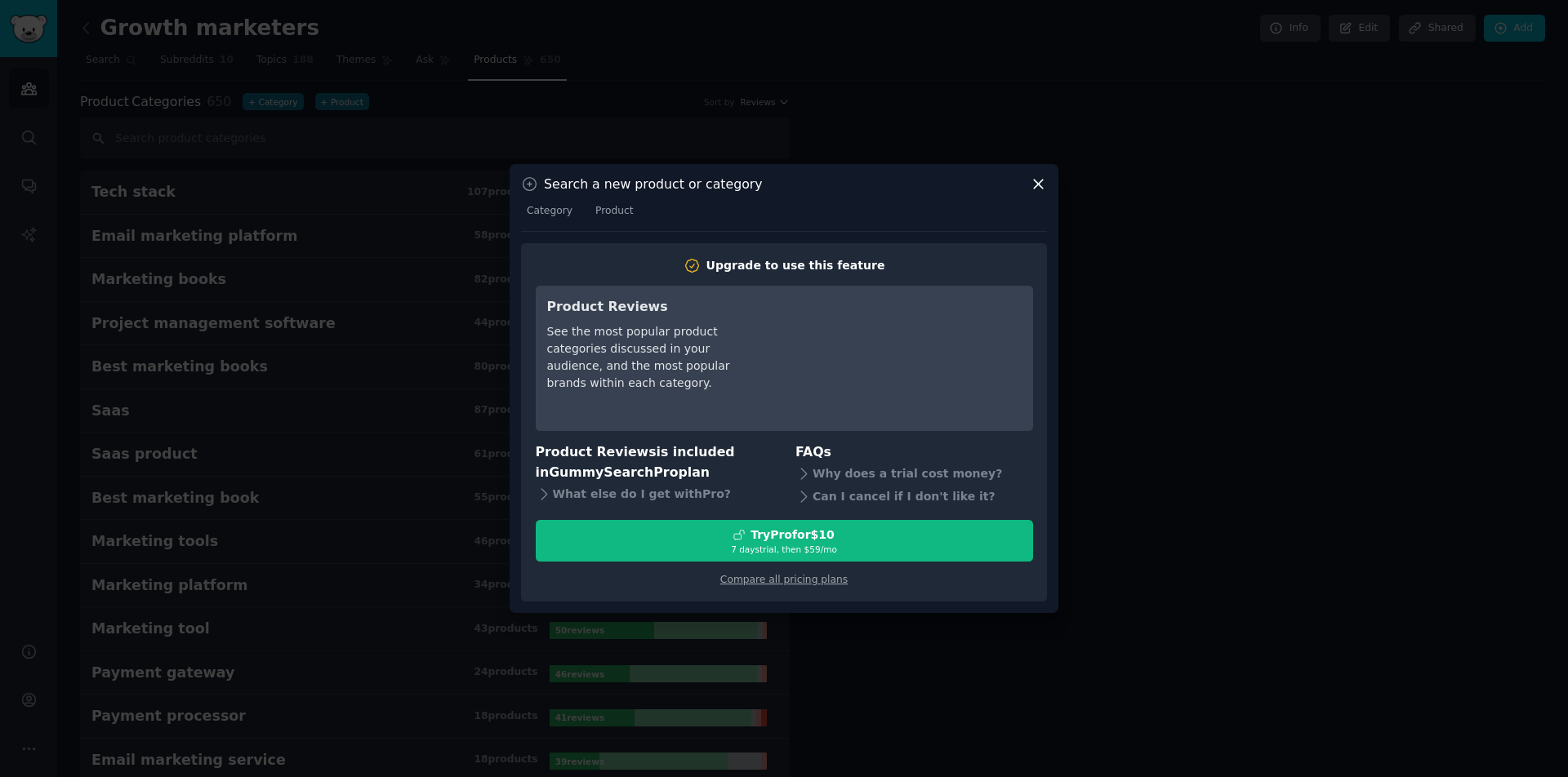
click at [1035, 181] on icon at bounding box center [1038, 185] width 9 height 9
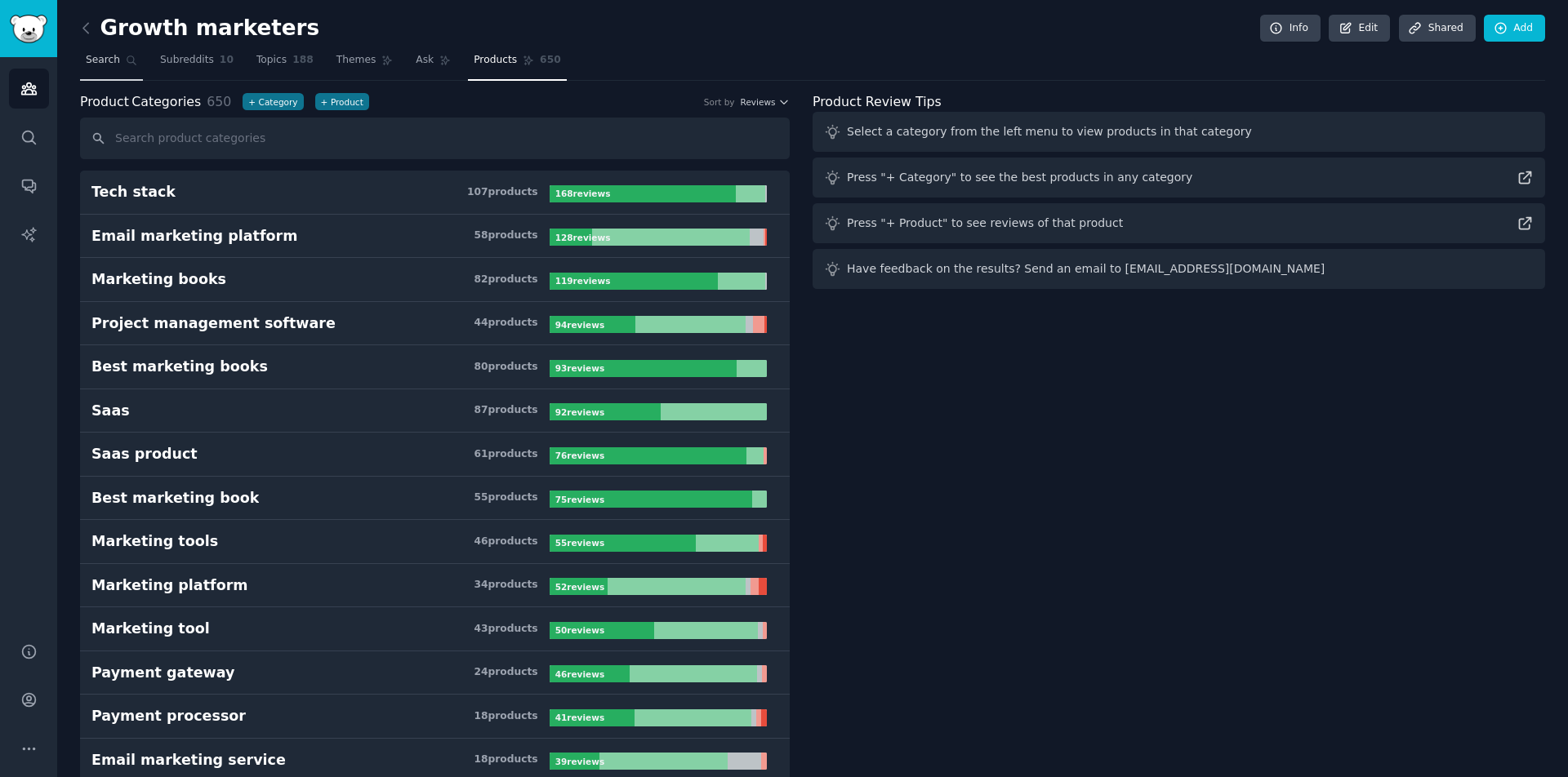
click at [90, 66] on span "Search" at bounding box center [103, 60] width 34 height 14
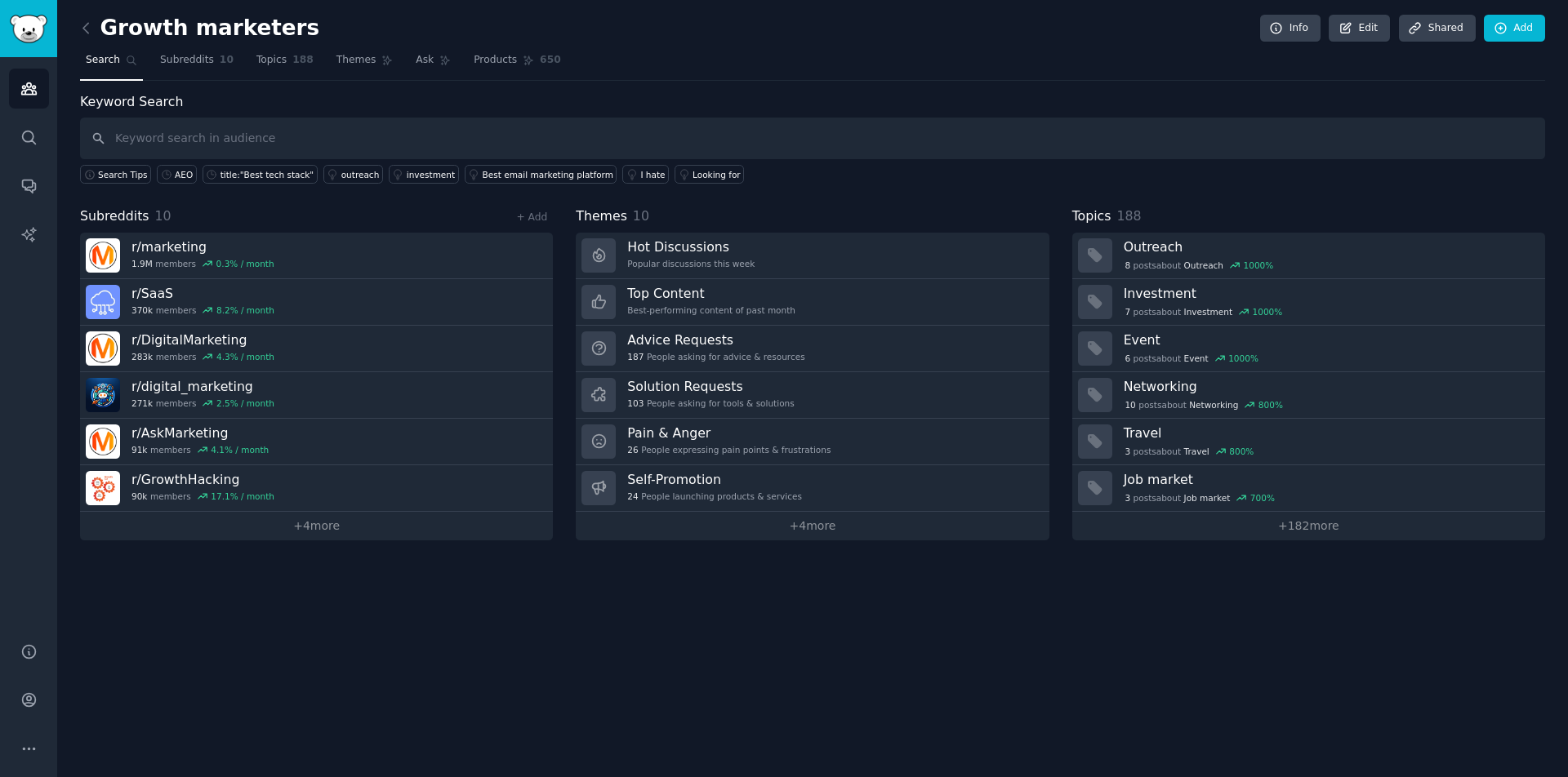
click at [85, 17] on link at bounding box center [90, 28] width 21 height 26
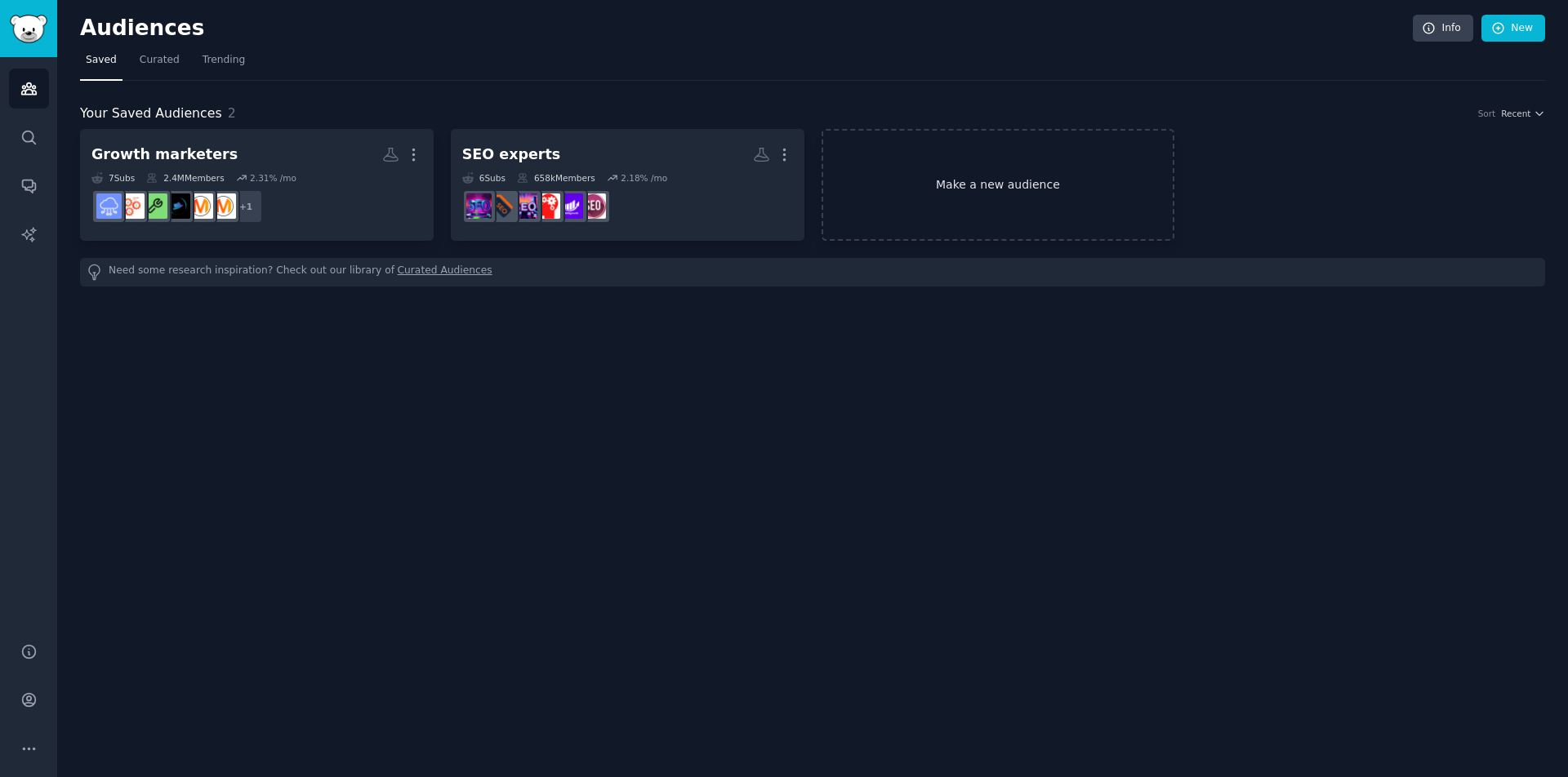
click at [1012, 172] on link "Make a new audience" at bounding box center [999, 184] width 354 height 112
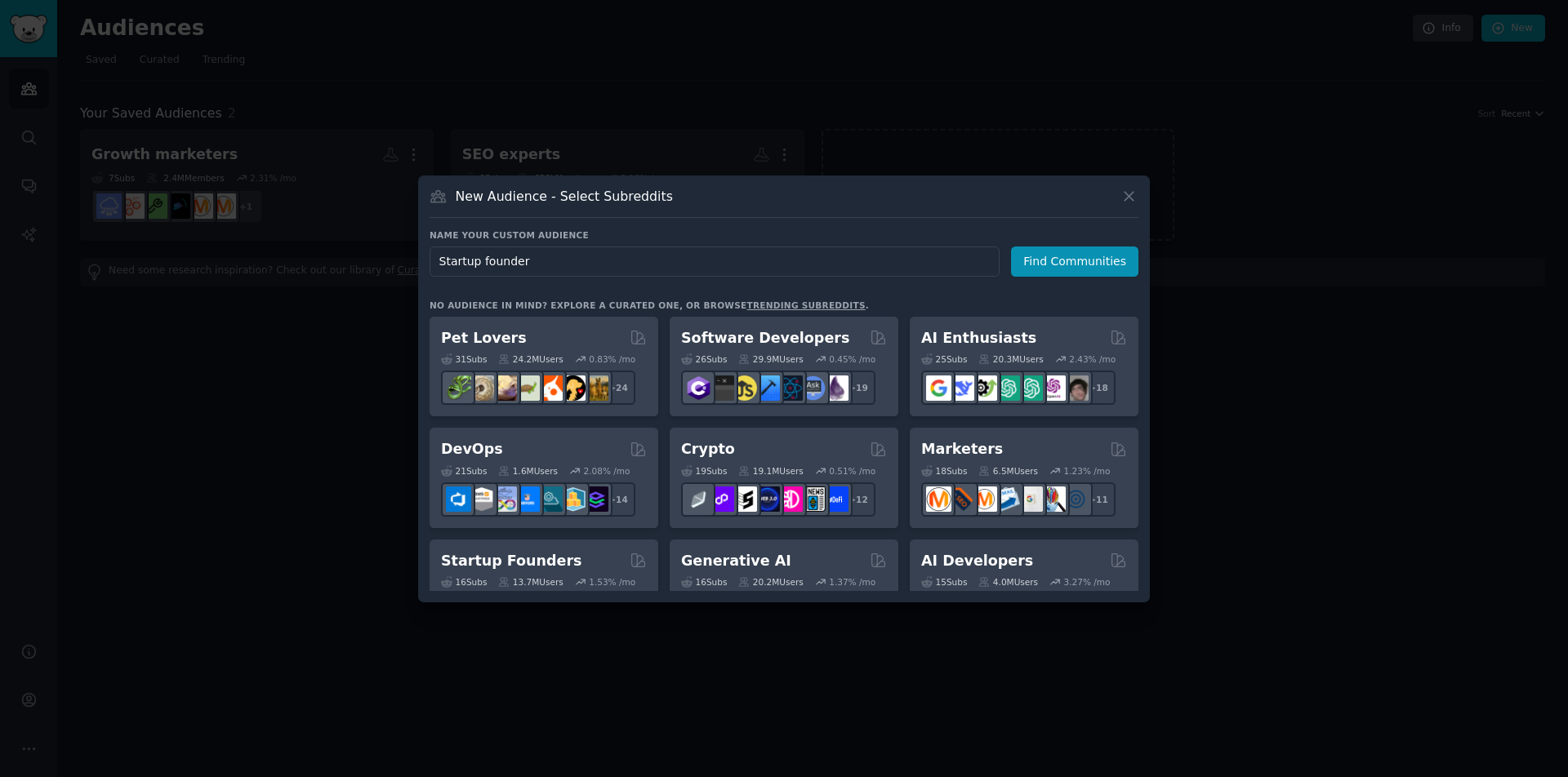
type input "Startup founders"
click at [1094, 262] on button "Find Communities" at bounding box center [1075, 262] width 128 height 30
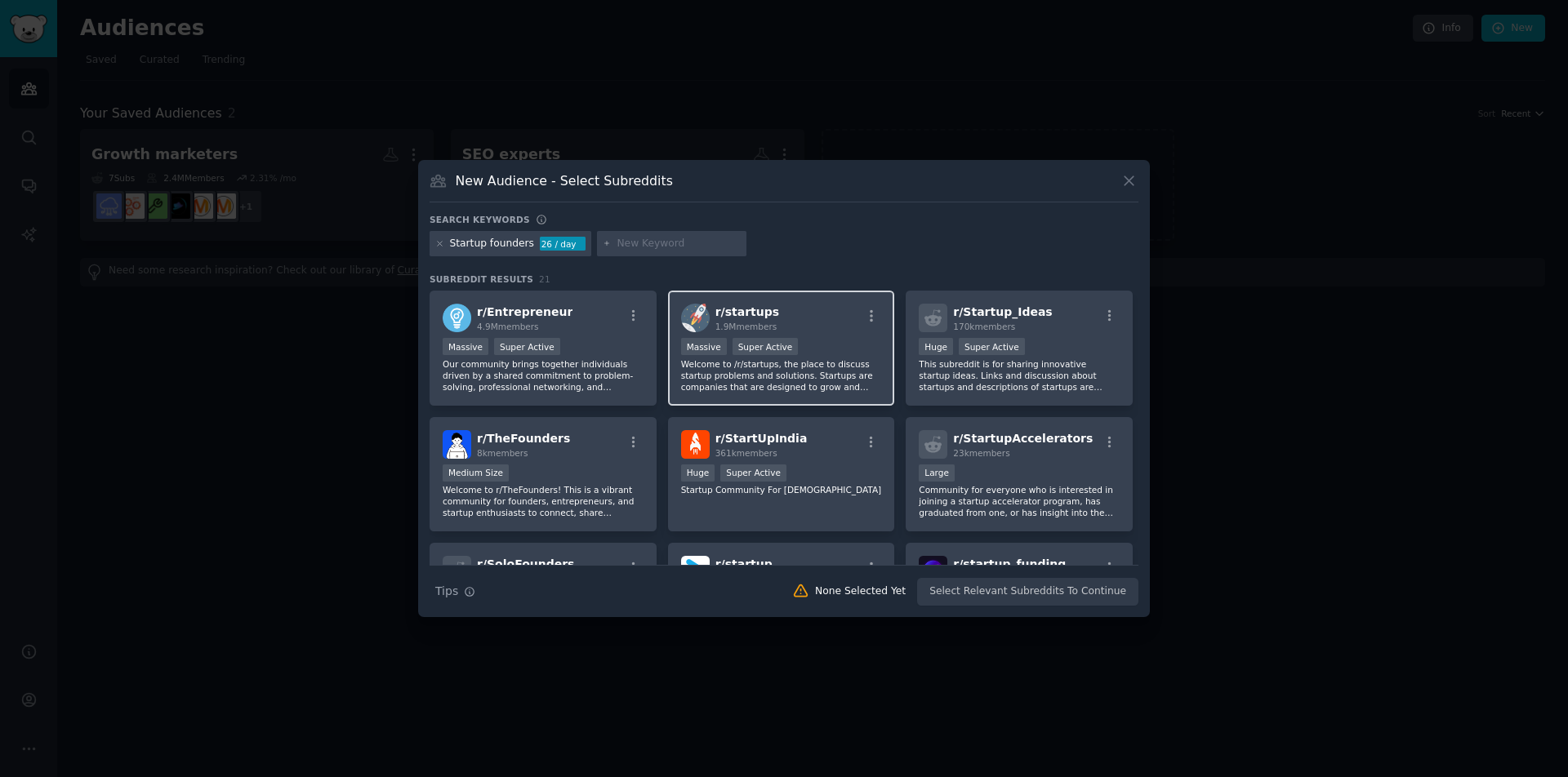
click at [858, 353] on div "Massive Super Active" at bounding box center [781, 347] width 201 height 21
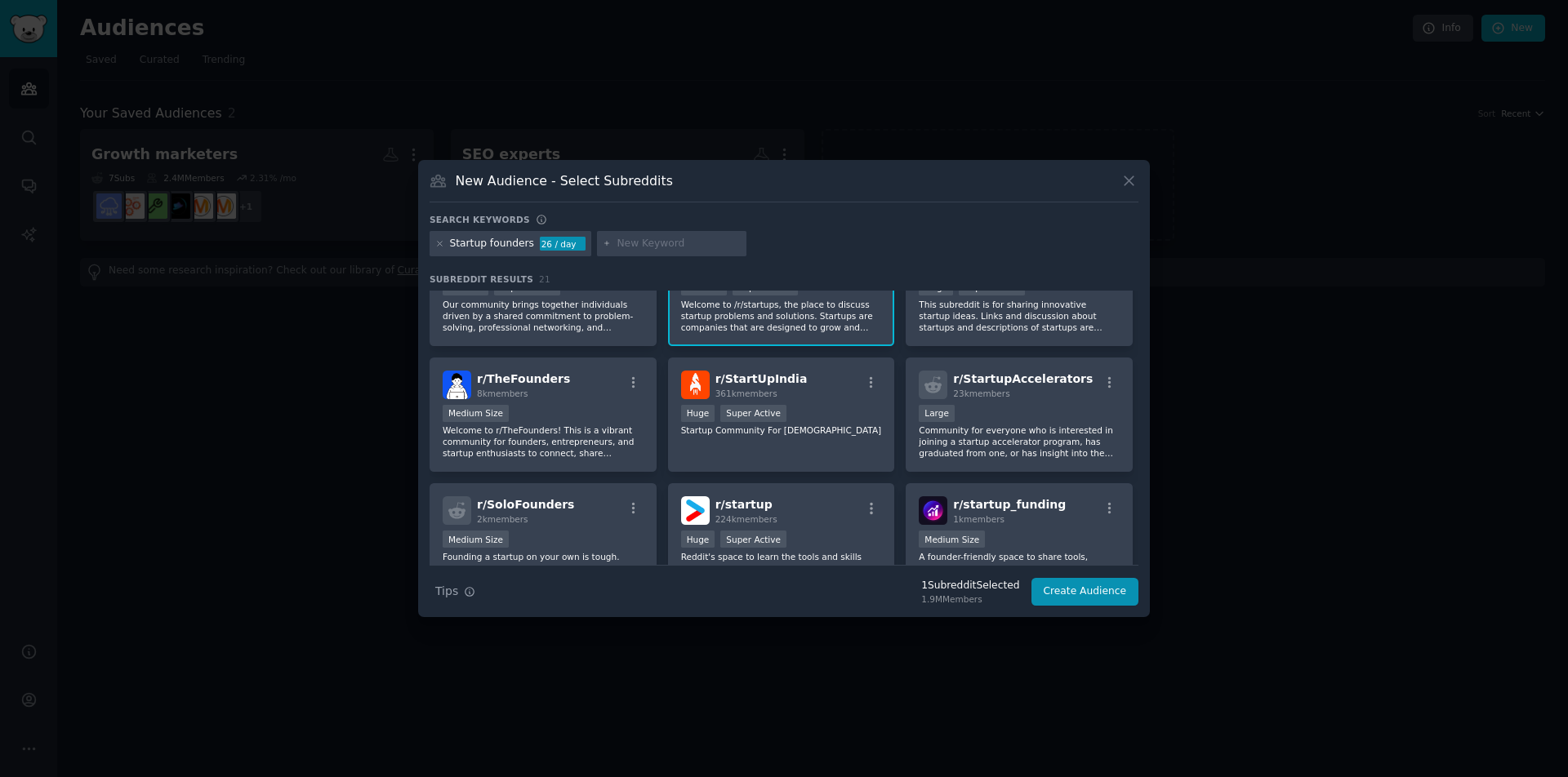
scroll to position [62, 0]
click at [591, 399] on div "r/ TheFounders 8k members Medium Size Welcome to r/TheFounders! This is a vibra…" at bounding box center [543, 414] width 227 height 115
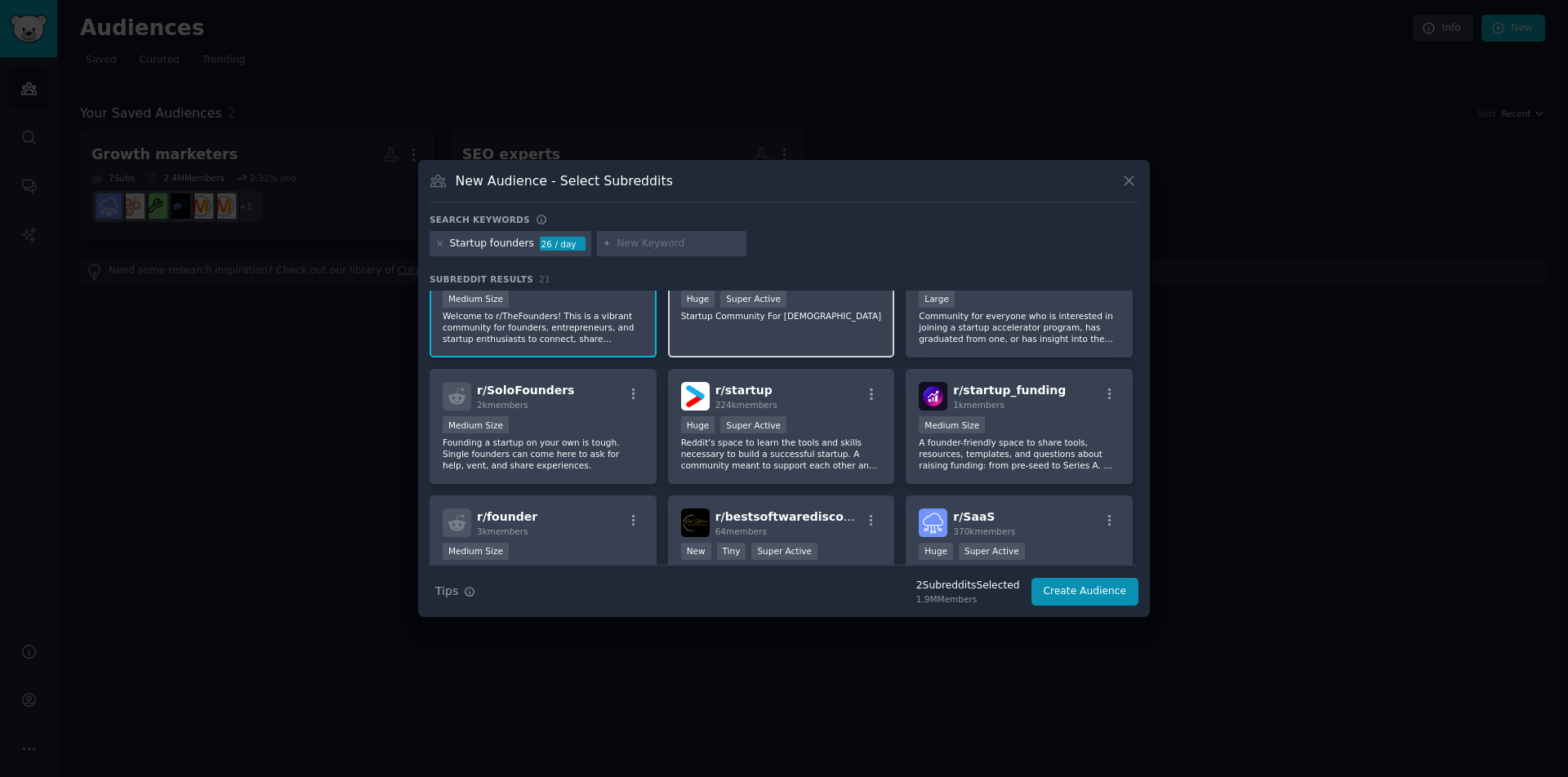
scroll to position [175, 0]
click at [833, 397] on div "r/ startup 224k members" at bounding box center [781, 396] width 201 height 29
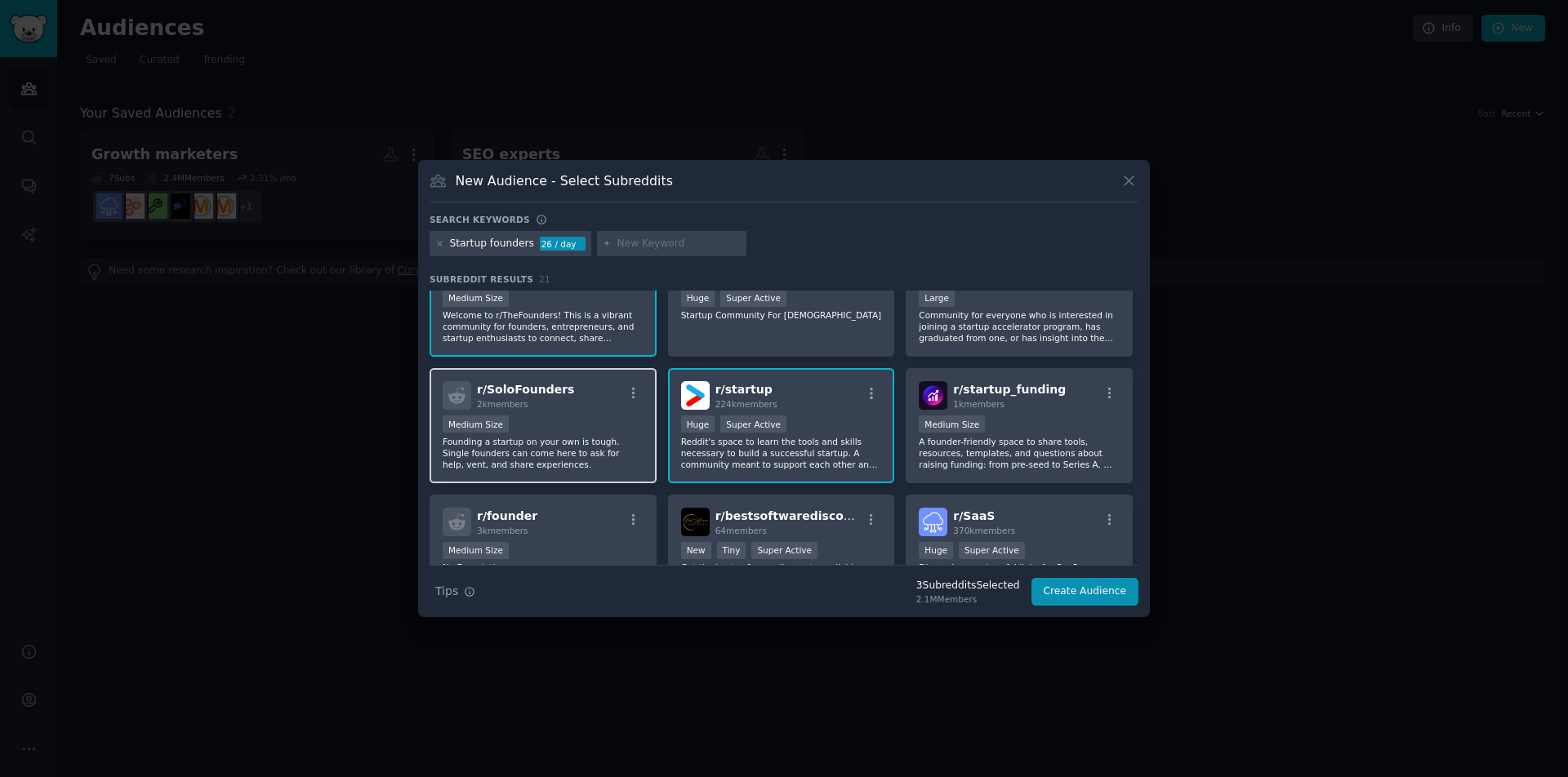
click at [561, 406] on div "r/ SoloFounders 2k members" at bounding box center [542, 396] width 201 height 29
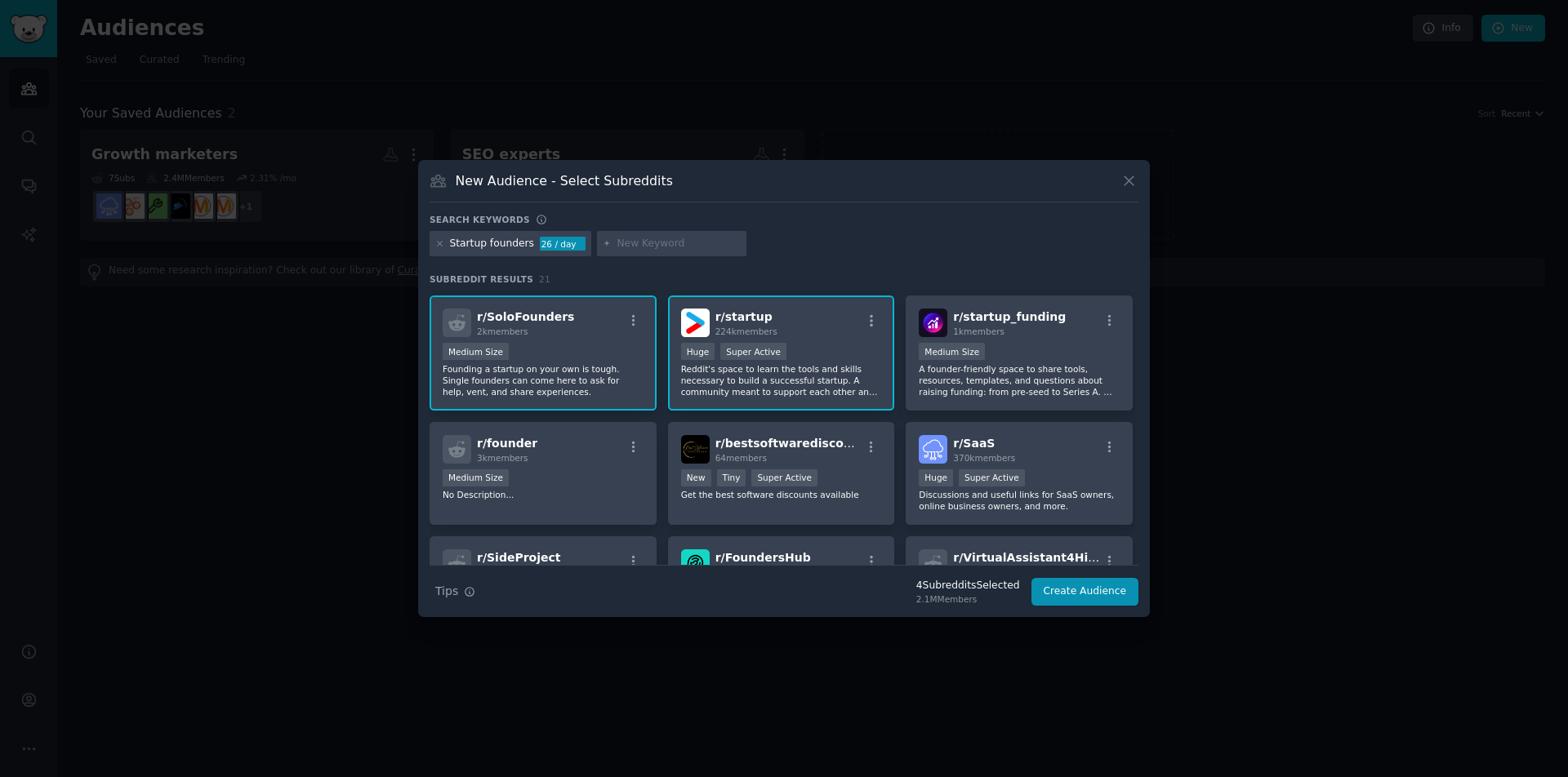
scroll to position [249, 0]
click at [566, 454] on div "r/ founder 3k members" at bounding box center [542, 447] width 201 height 29
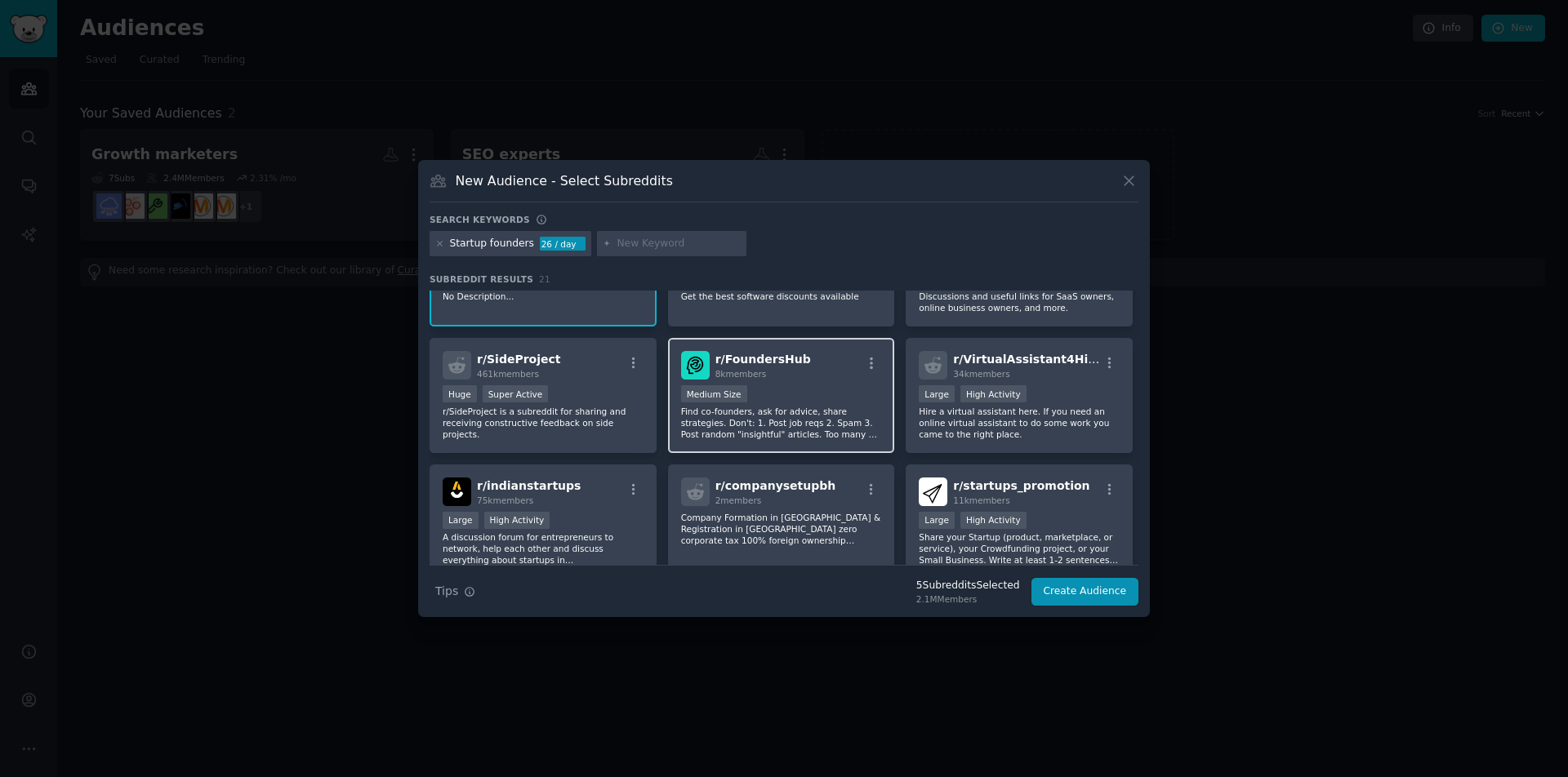
scroll to position [452, 0]
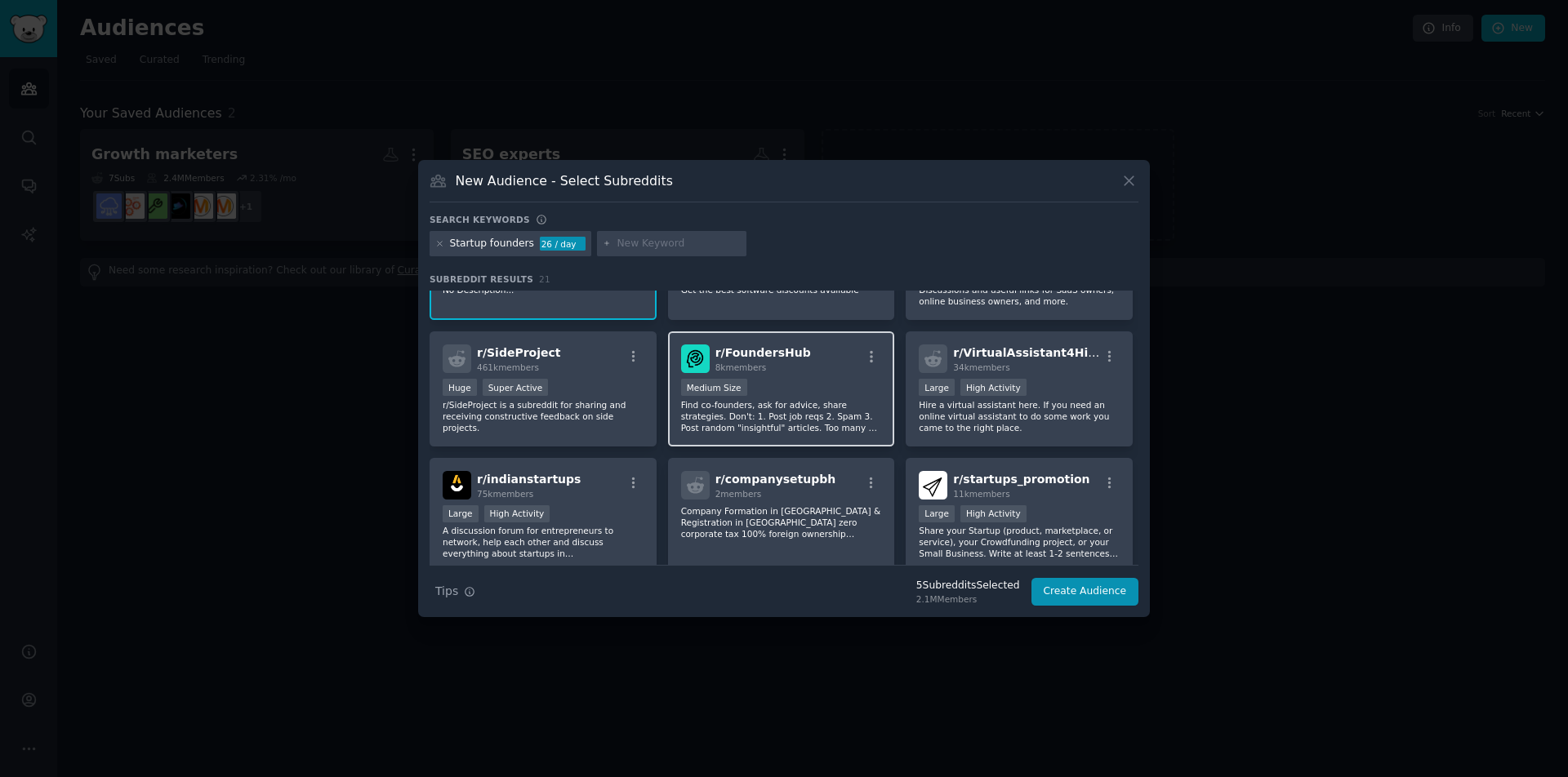
click at [801, 369] on div "r/ FoundersHub 8k members" at bounding box center [781, 359] width 201 height 29
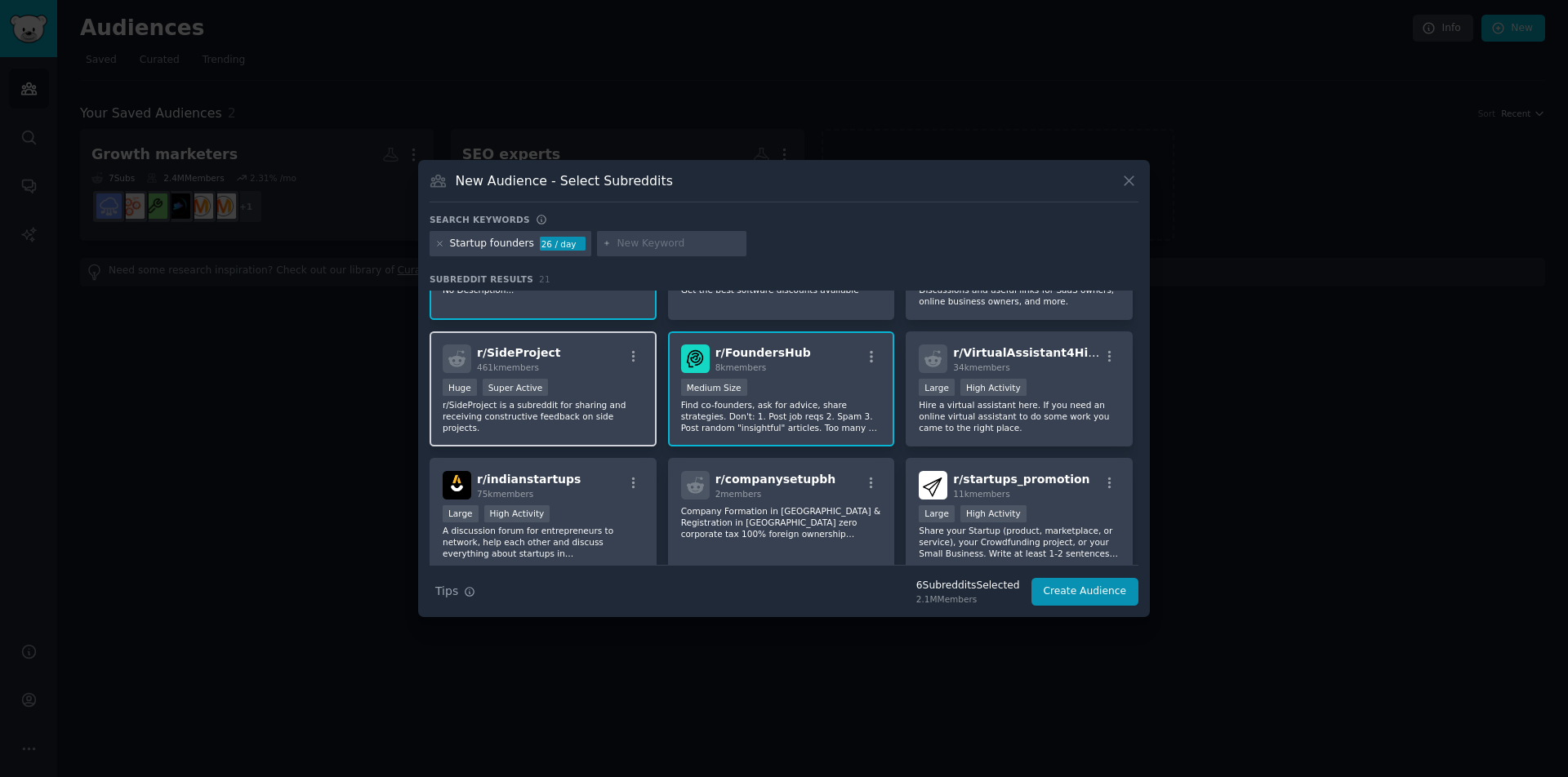
click at [599, 367] on div "r/ SideProject 461k members" at bounding box center [542, 359] width 201 height 29
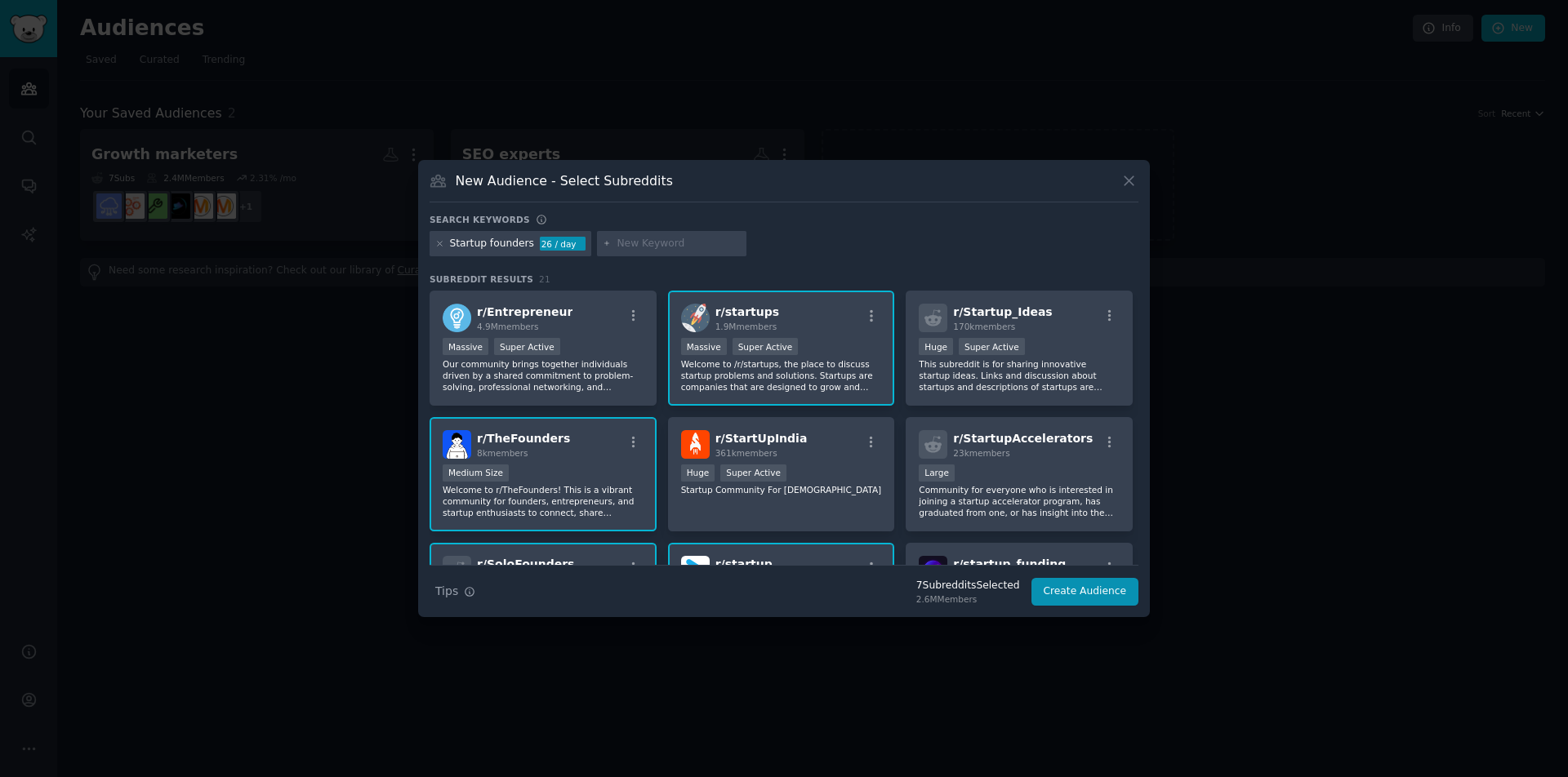
scroll to position [0, 0]
click at [1111, 598] on button "Create Audience" at bounding box center [1086, 591] width 108 height 28
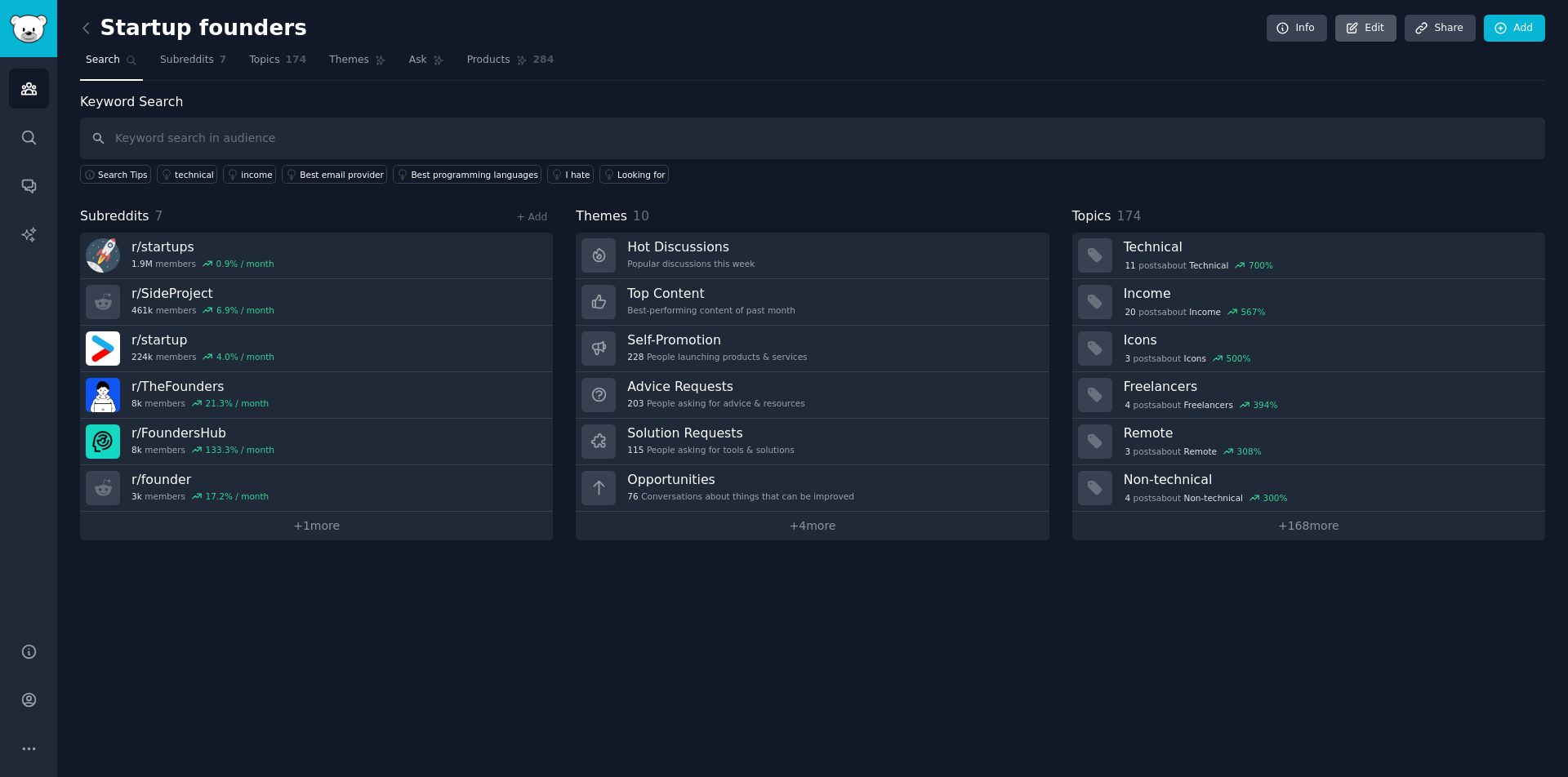
click at [1360, 25] on icon at bounding box center [1353, 29] width 14 height 14
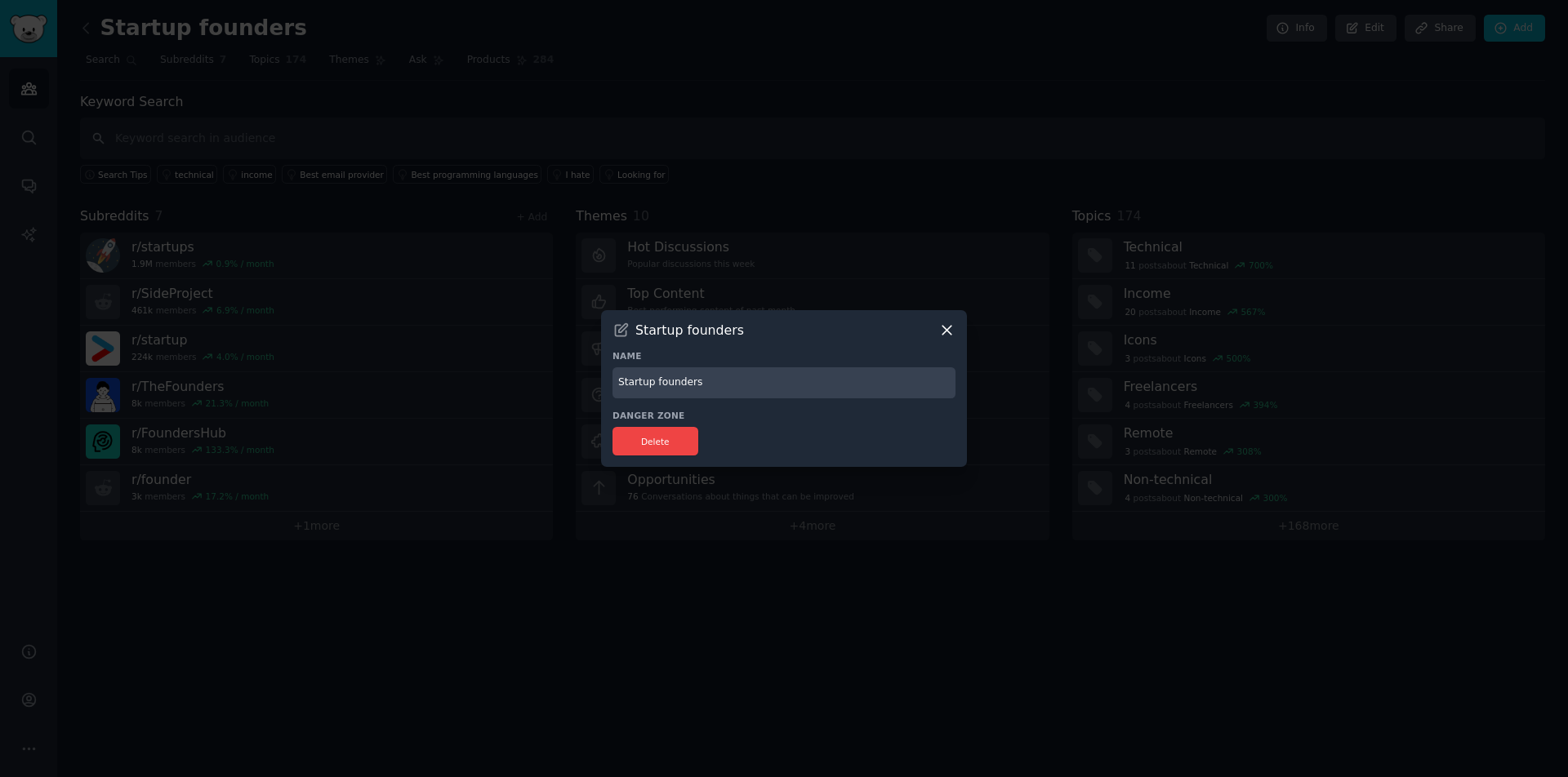
click at [943, 328] on icon at bounding box center [946, 330] width 17 height 17
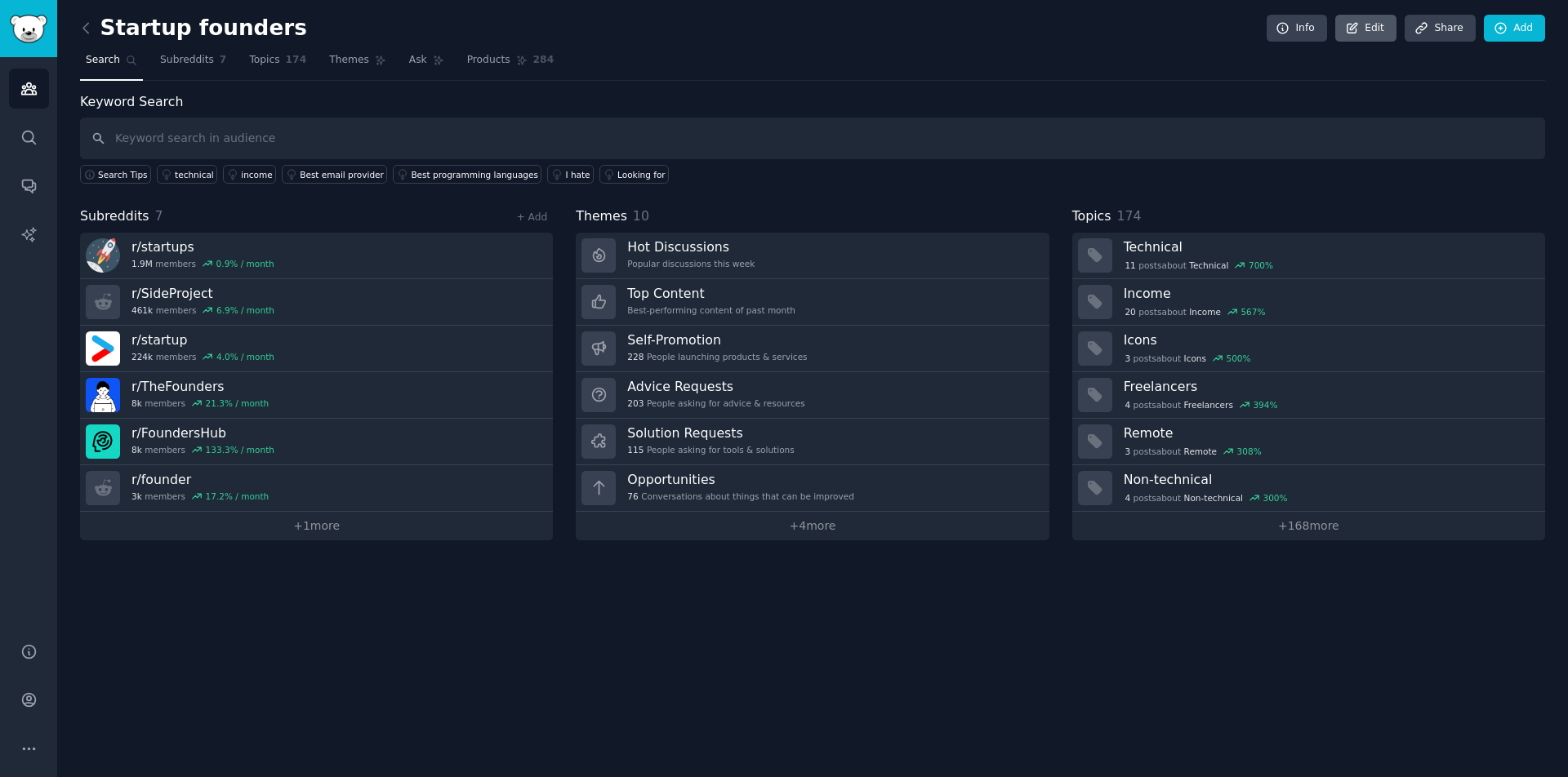
click at [1369, 33] on link "Edit" at bounding box center [1366, 28] width 62 height 28
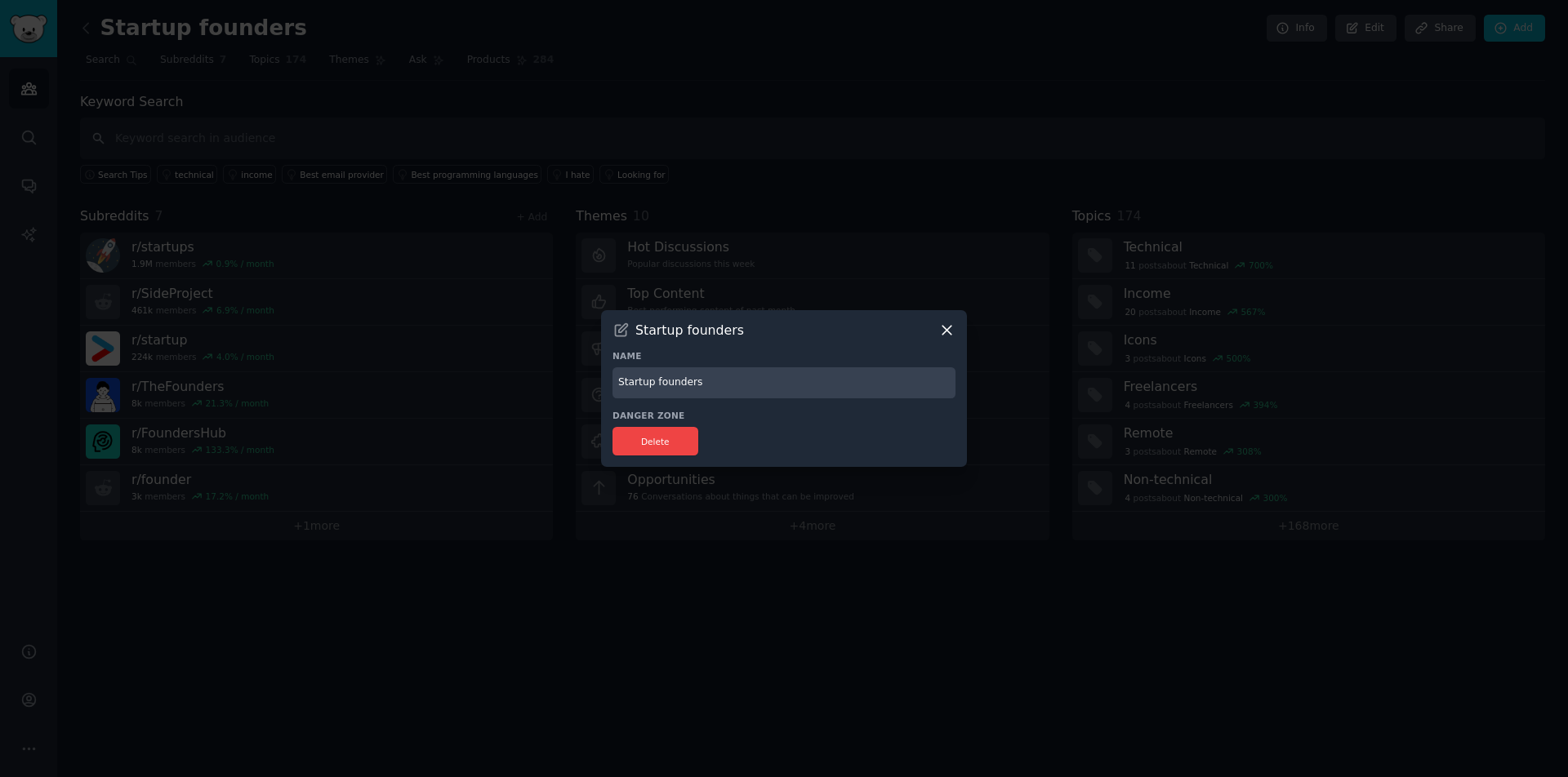
click at [955, 328] on div "Startup founders Name Startup founders Danger Zone Delete" at bounding box center [784, 388] width 366 height 157
click at [943, 331] on icon at bounding box center [946, 330] width 17 height 17
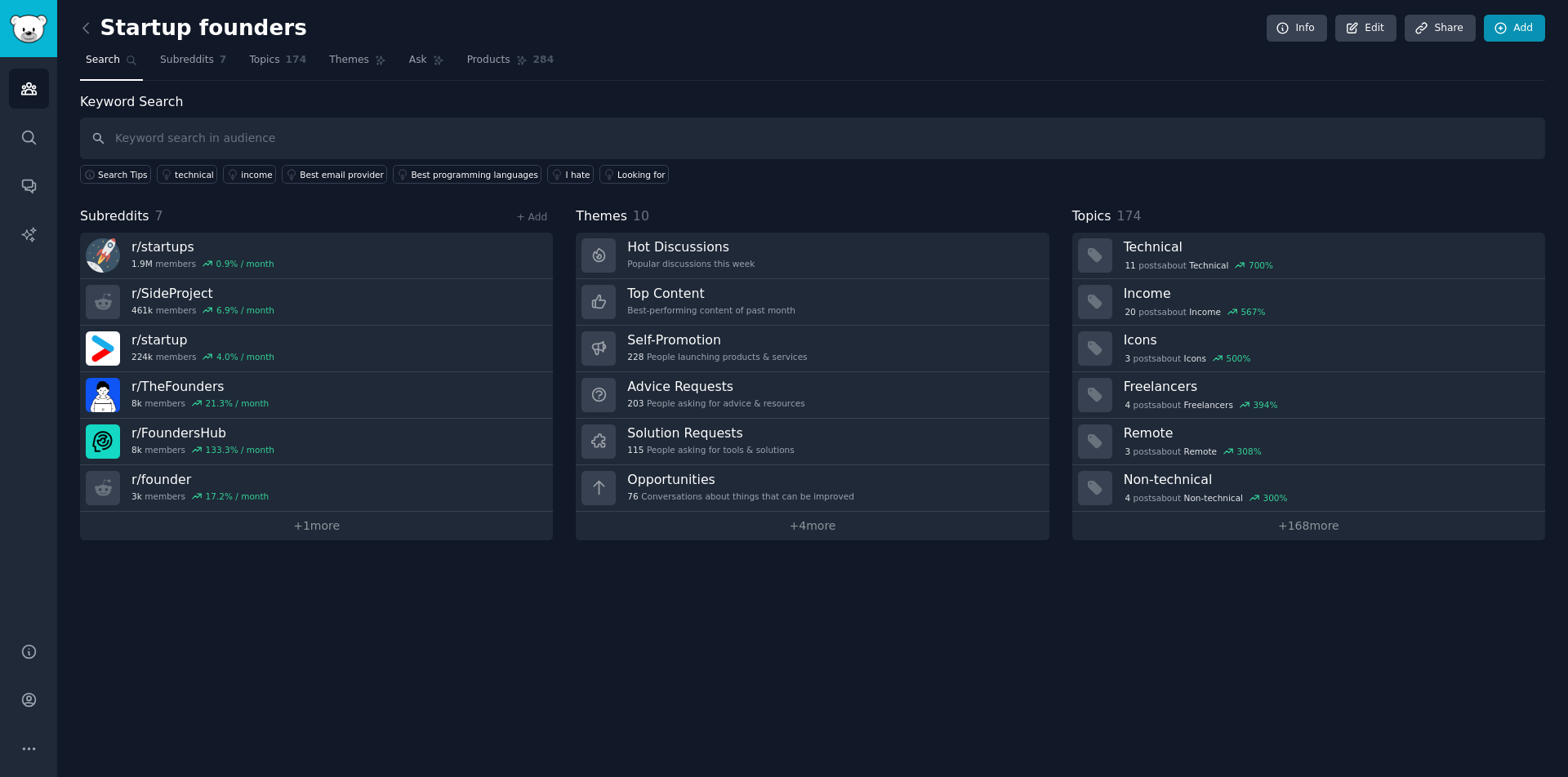
click at [1530, 24] on link "Add" at bounding box center [1514, 28] width 62 height 28
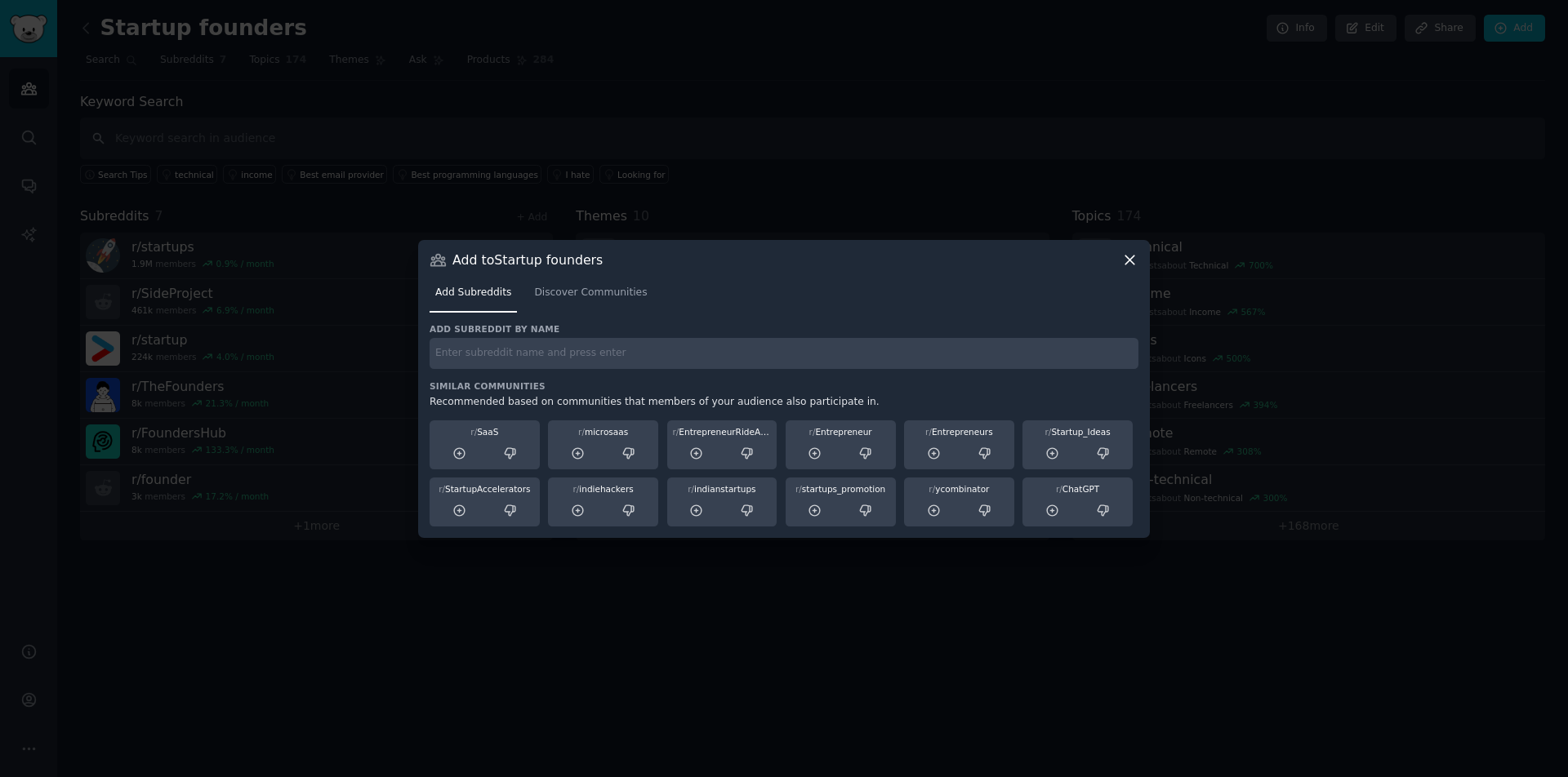
click at [565, 371] on div "Add subreddit by name Similar Communities Recommended based on communities that…" at bounding box center [784, 425] width 709 height 204
click at [558, 359] on input "text" at bounding box center [784, 354] width 709 height 32
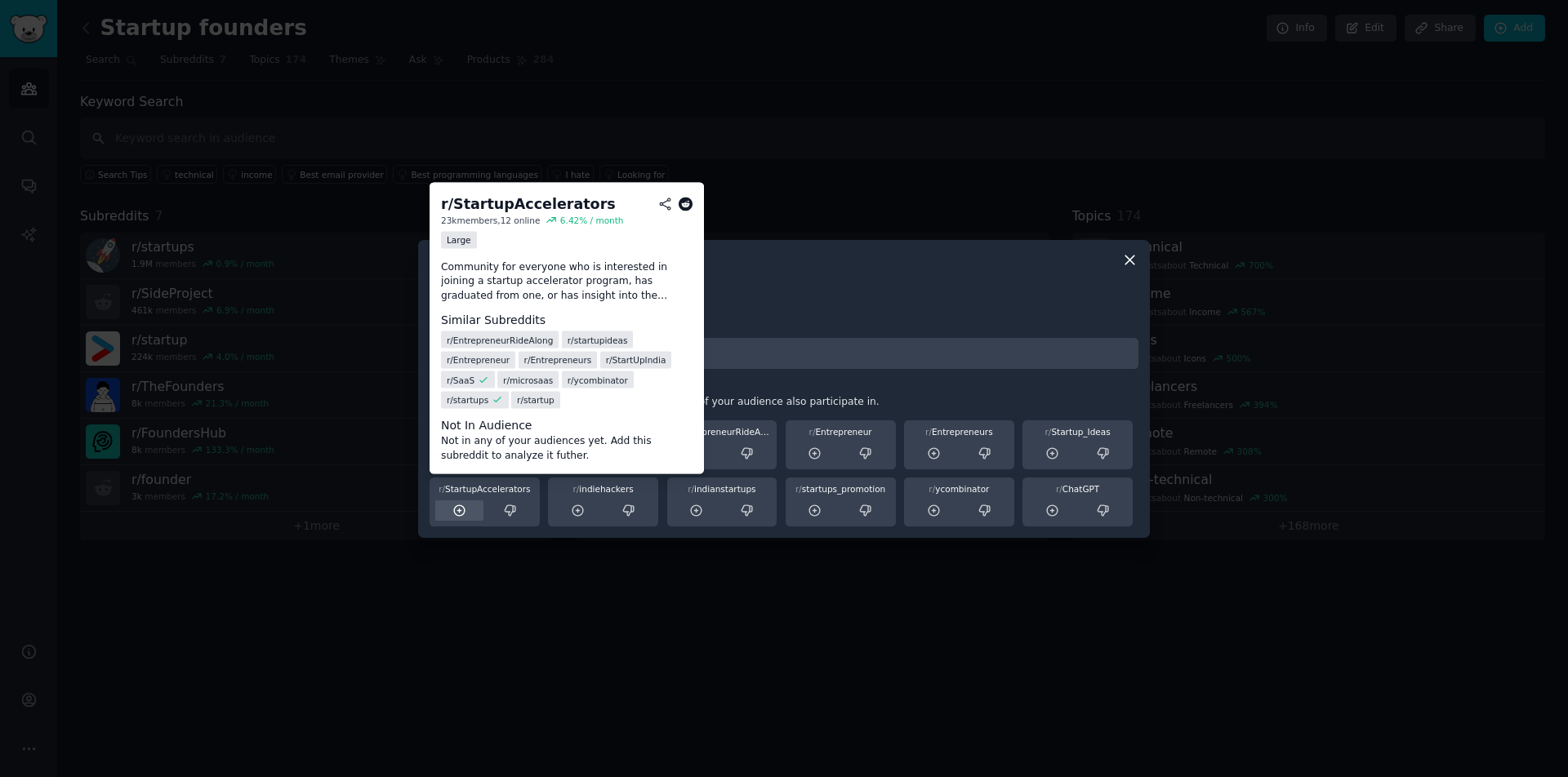
click at [461, 507] on icon at bounding box center [459, 511] width 14 height 14
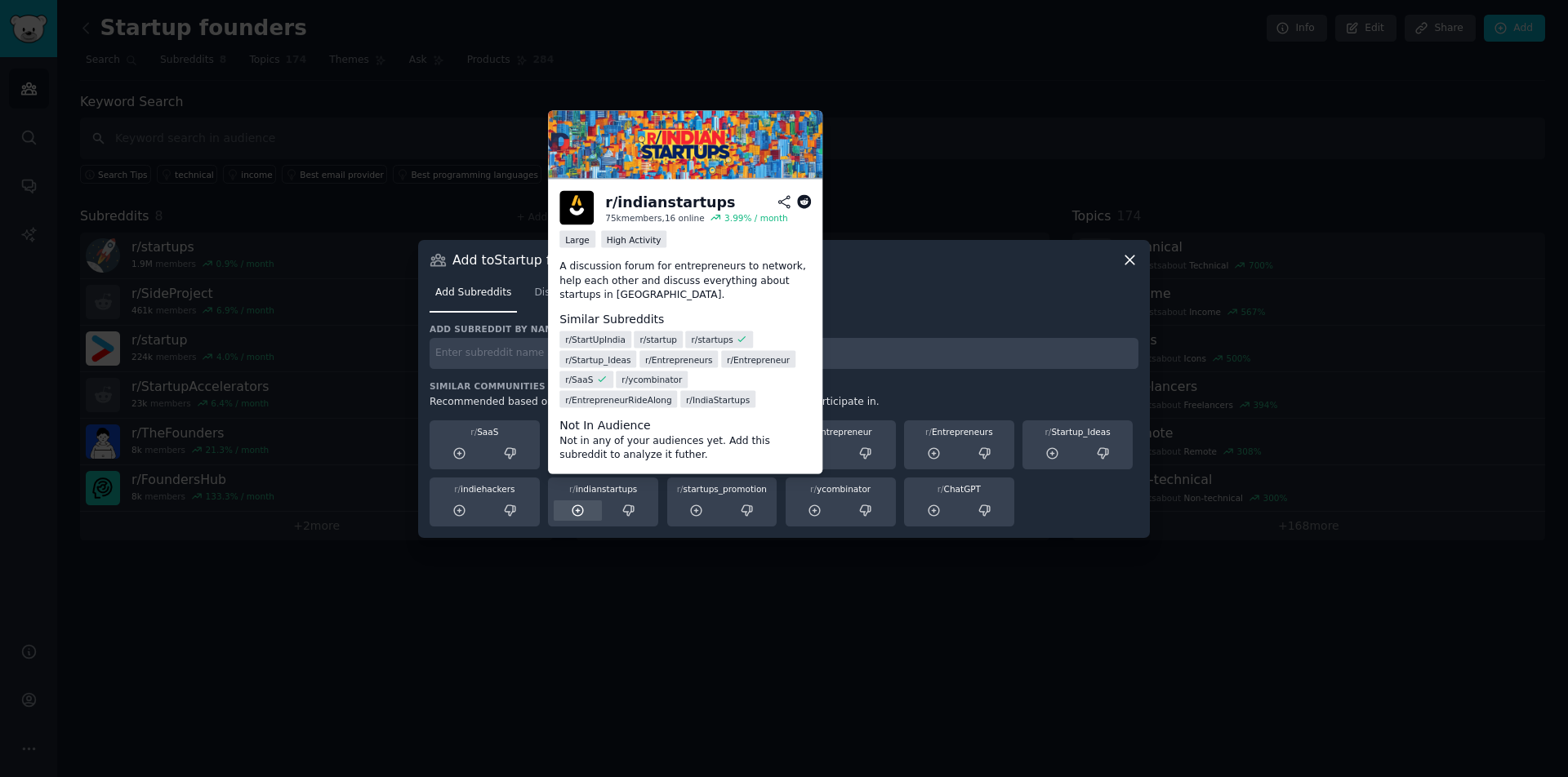
click at [577, 509] on icon at bounding box center [578, 511] width 14 height 14
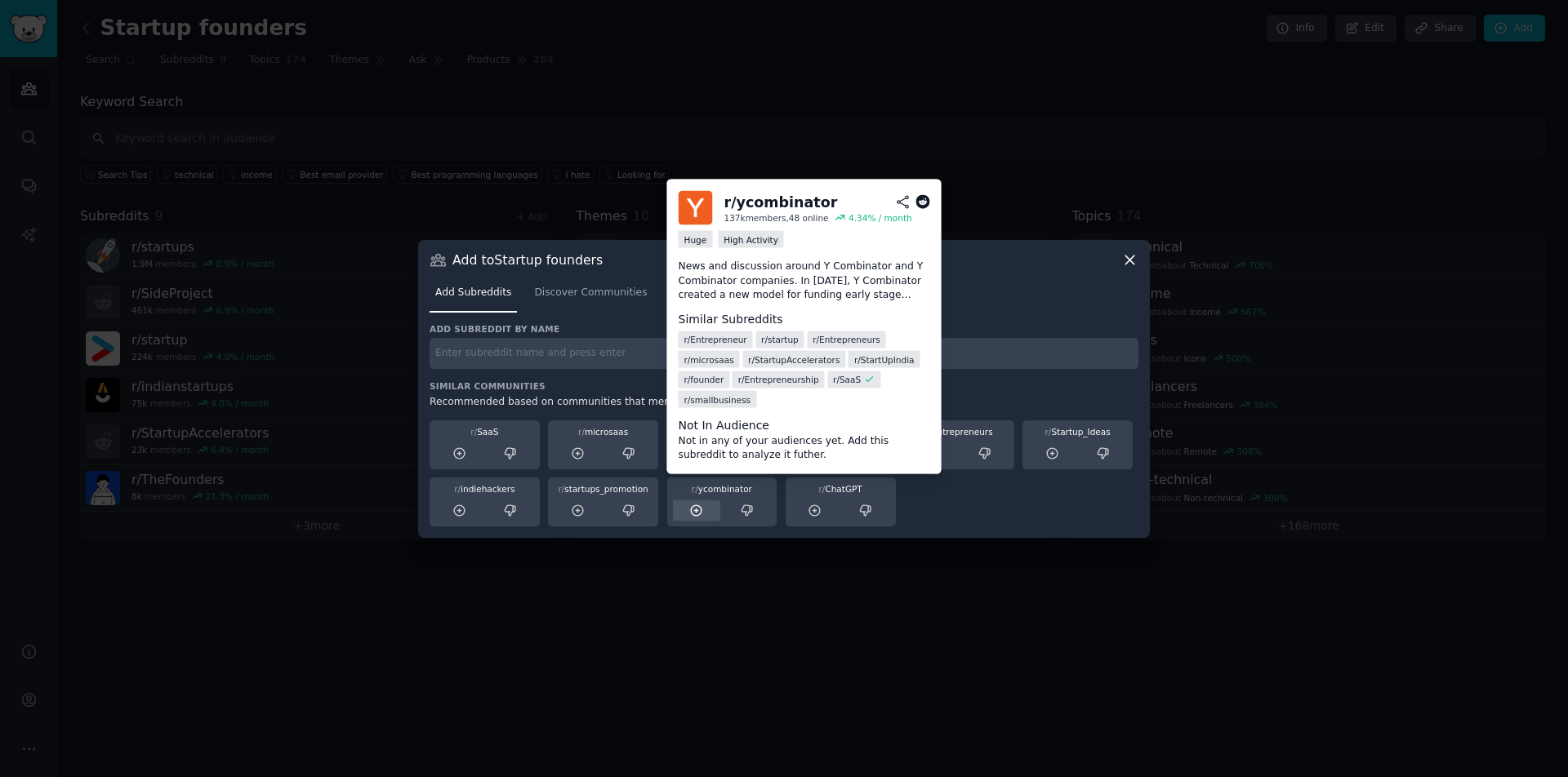
click at [697, 509] on icon at bounding box center [696, 511] width 11 height 11
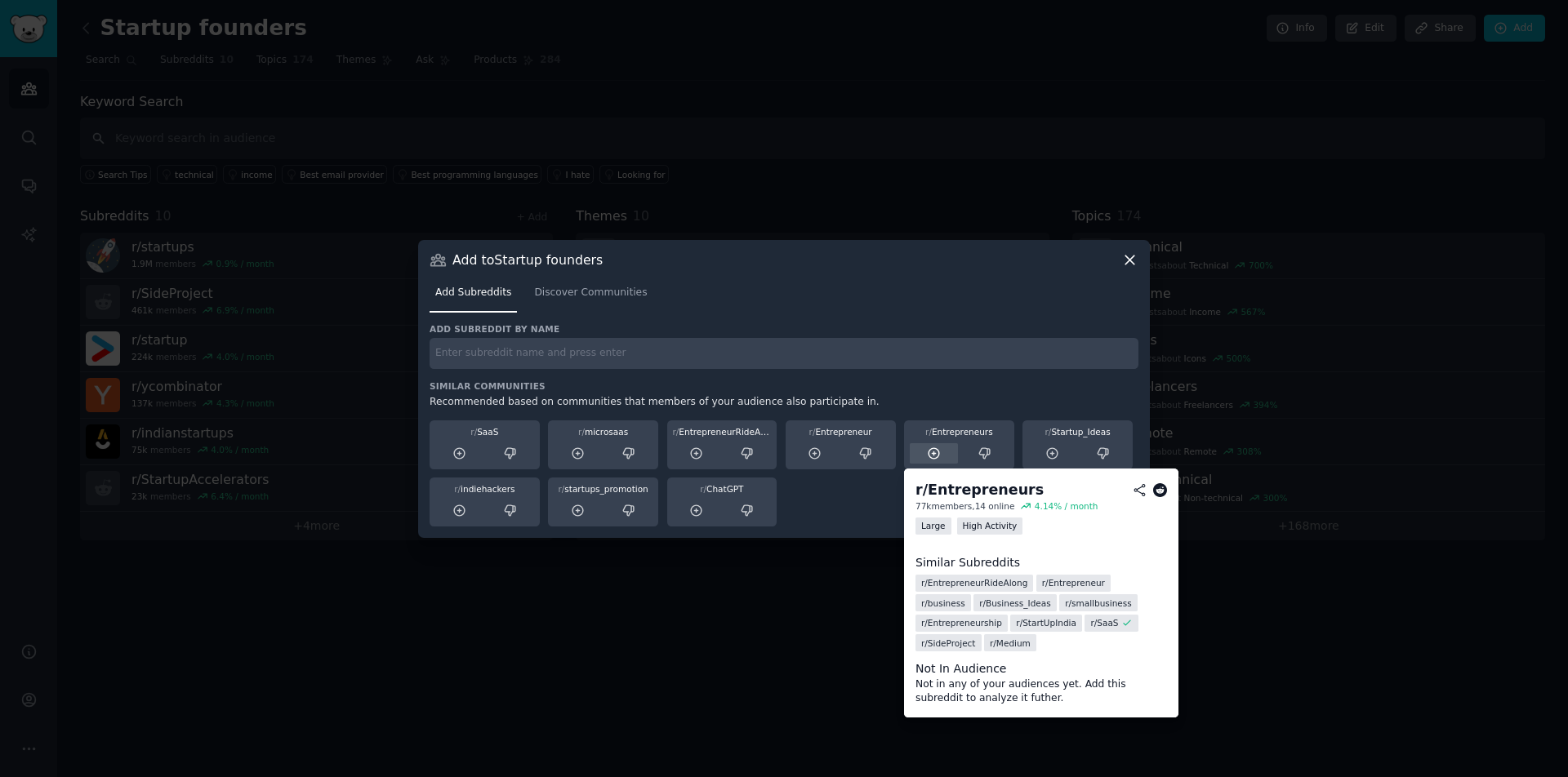
click at [935, 451] on icon at bounding box center [934, 454] width 14 height 14
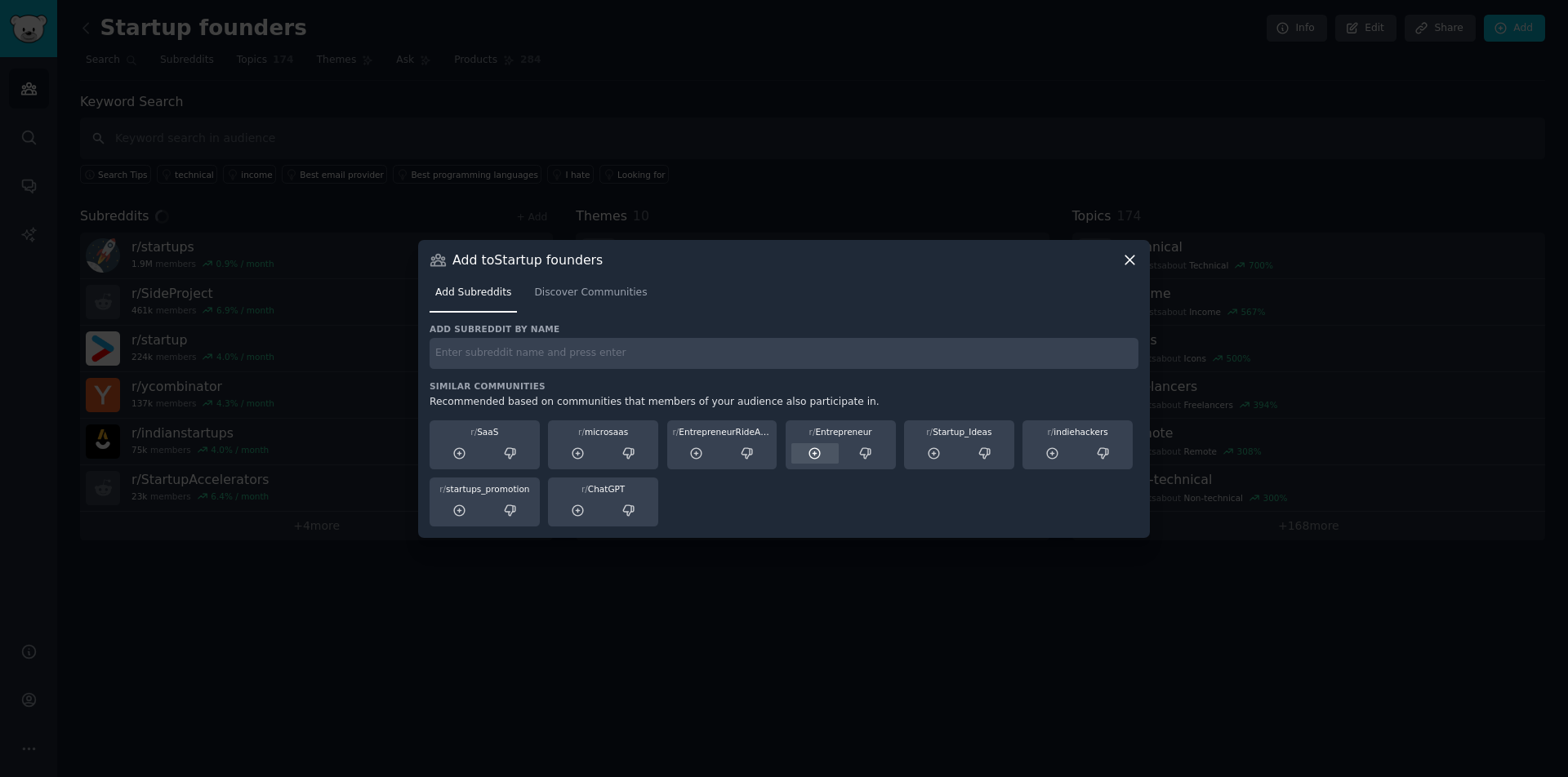
click at [816, 451] on icon at bounding box center [815, 454] width 14 height 14
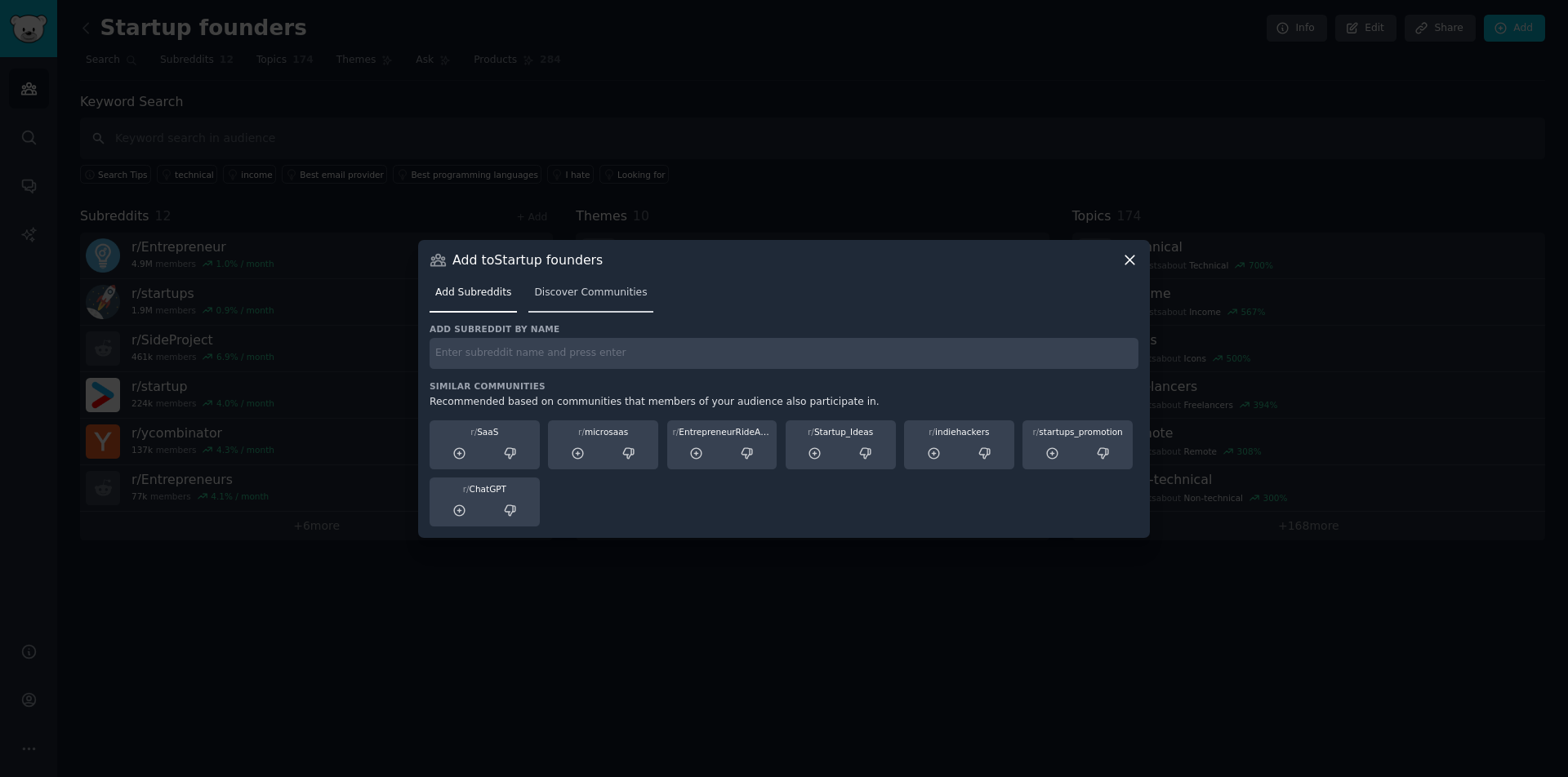
click at [567, 290] on span "Discover Communities" at bounding box center [591, 293] width 113 height 14
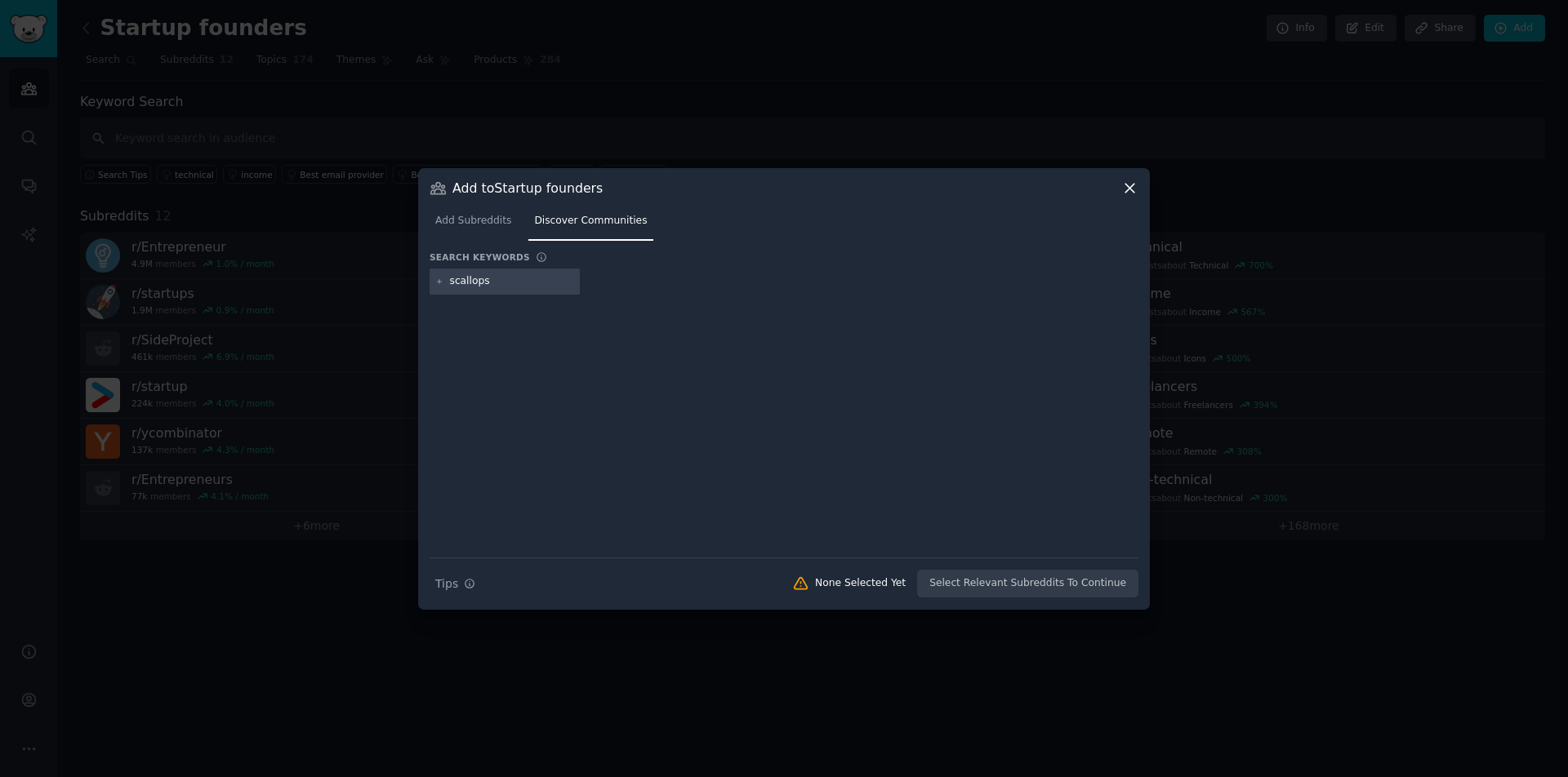
click at [508, 282] on input "scallops" at bounding box center [512, 281] width 124 height 14
type input "scale ups"
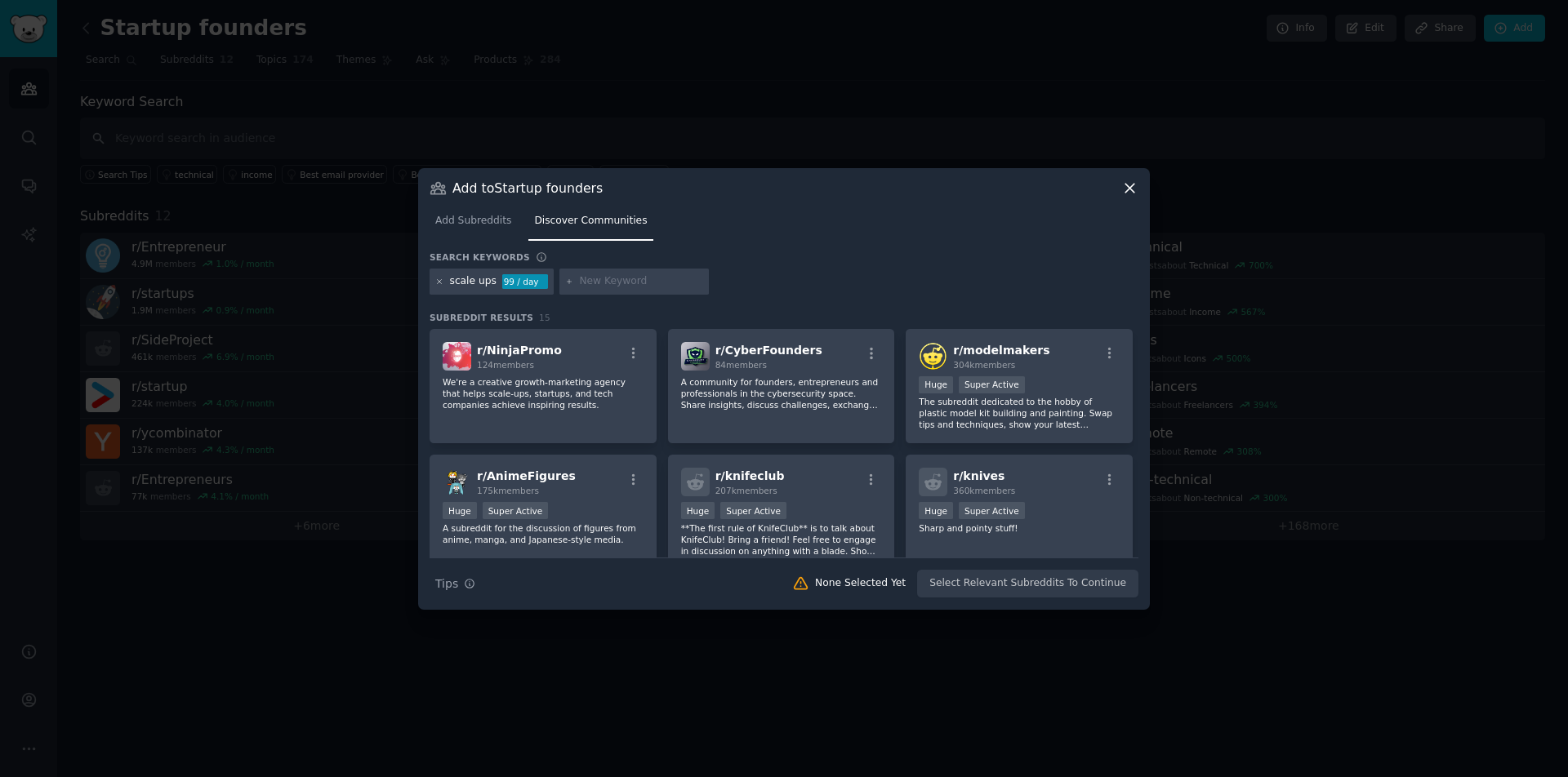
click at [441, 281] on icon at bounding box center [440, 282] width 9 height 9
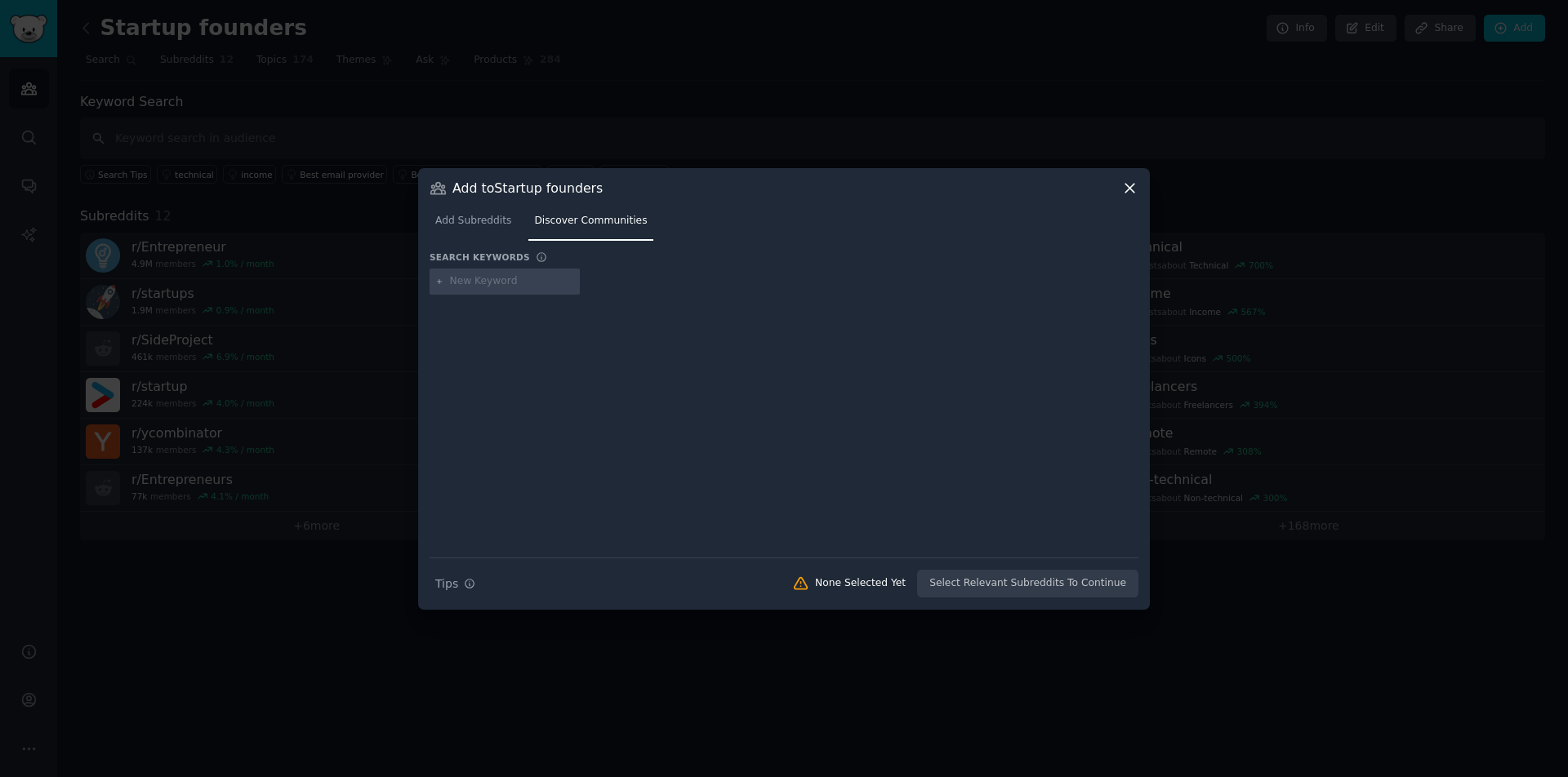
click at [499, 285] on input "text" at bounding box center [512, 281] width 124 height 14
type input "PLG"
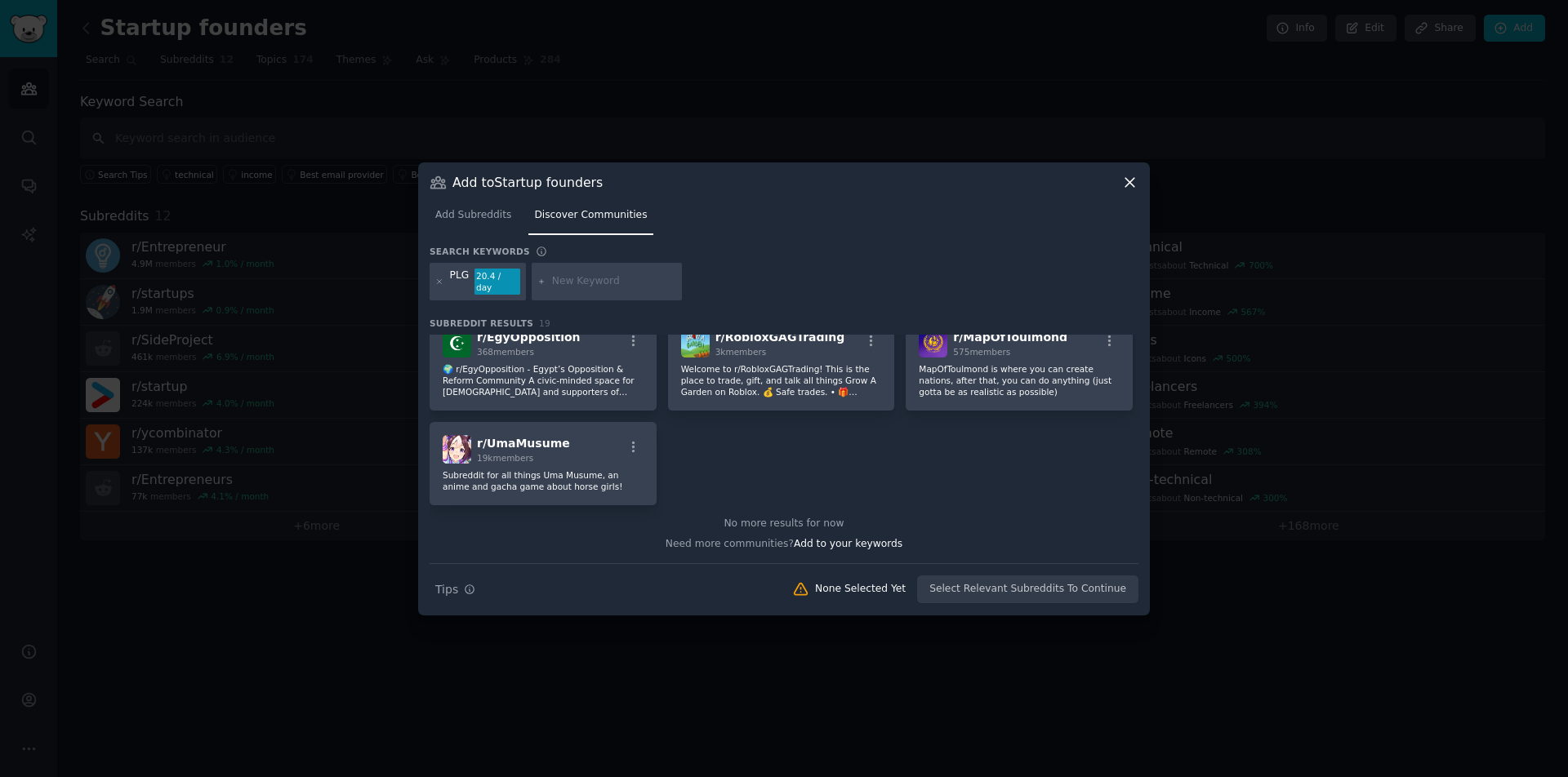
scroll to position [625, 0]
click at [1136, 190] on icon at bounding box center [1129, 182] width 17 height 17
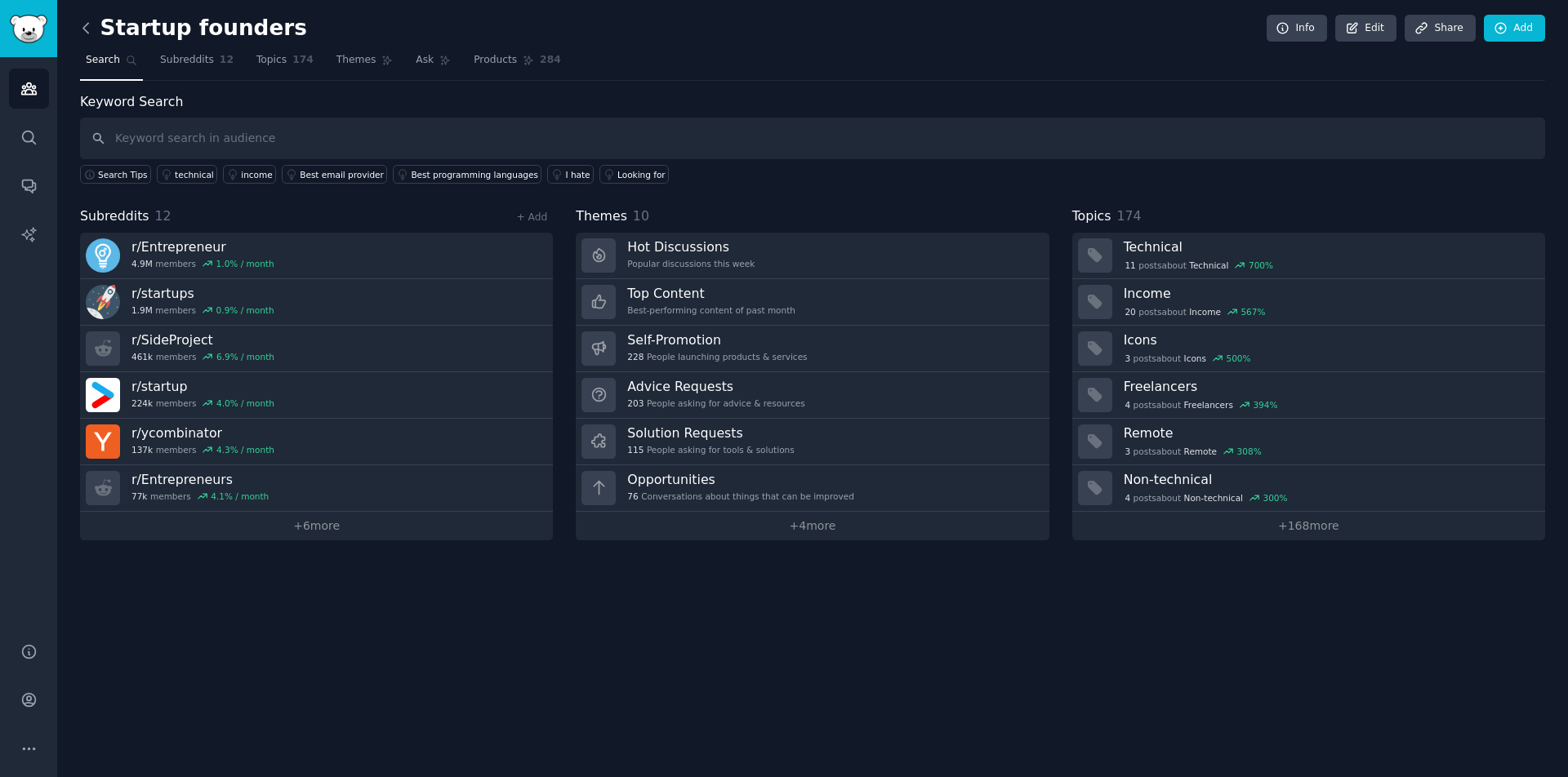
click at [90, 31] on icon at bounding box center [86, 28] width 17 height 17
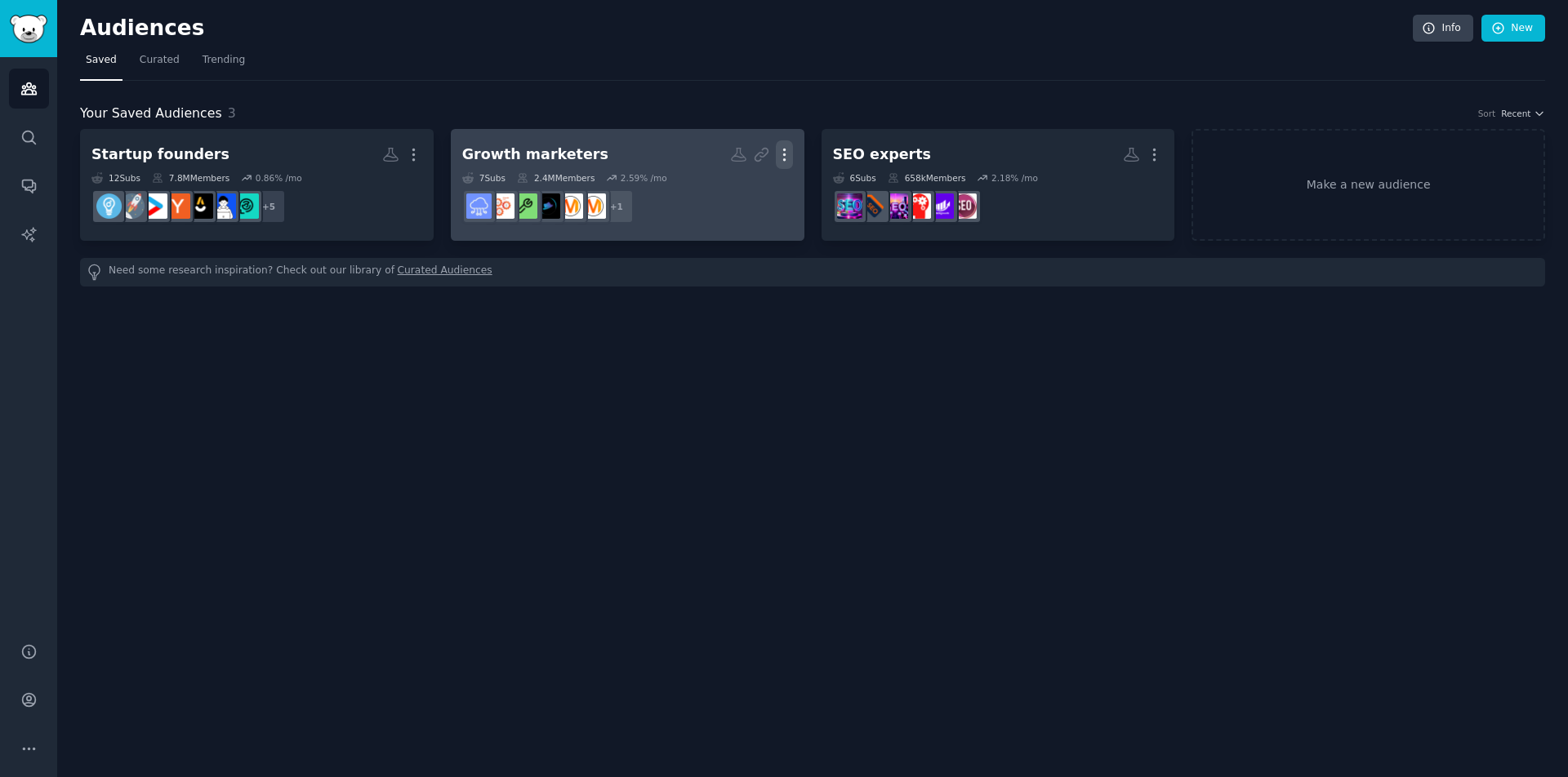
click at [778, 156] on icon "button" at bounding box center [784, 155] width 17 height 17
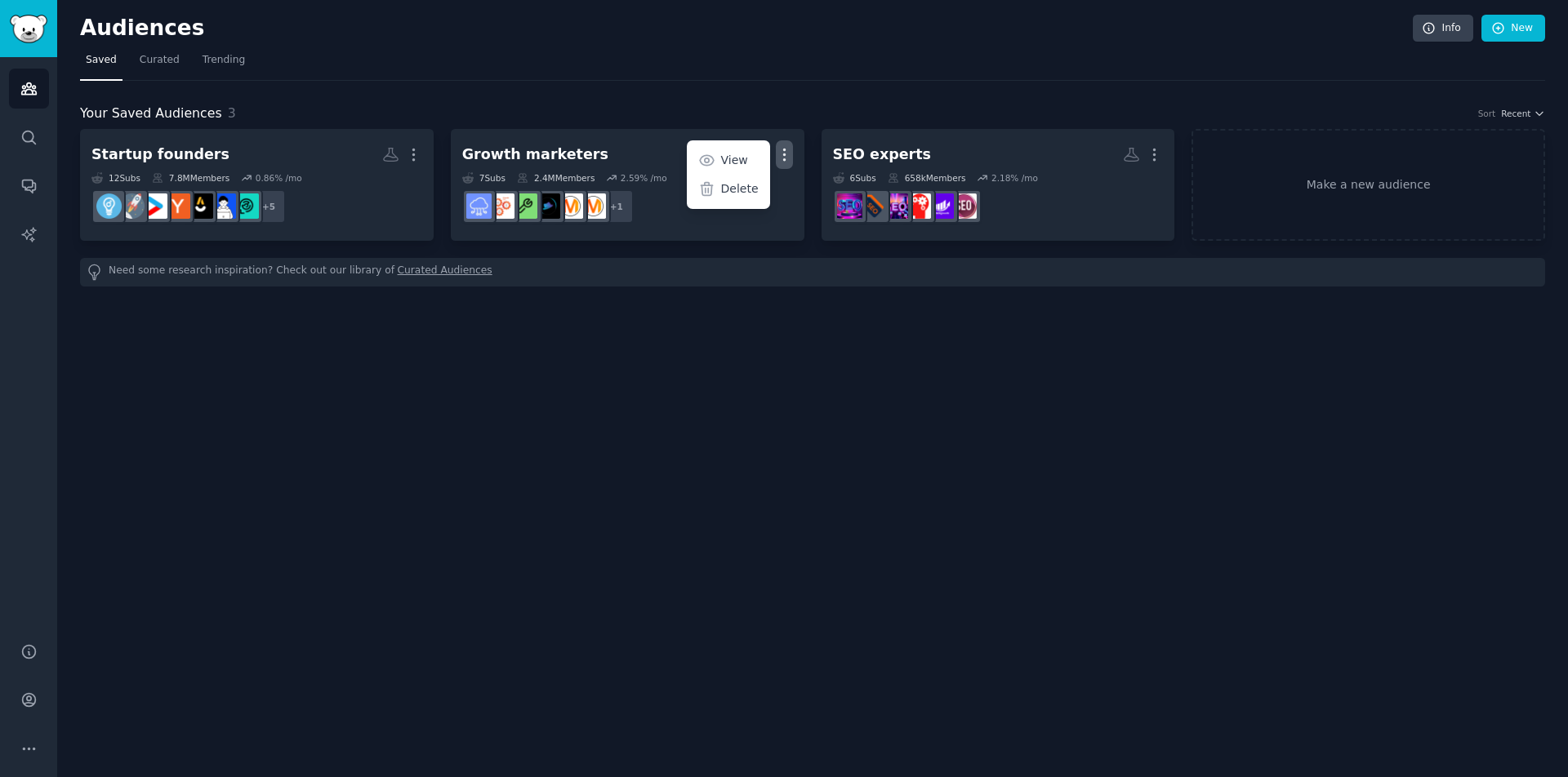
click at [615, 367] on div "Audiences Info New Saved Curated Trending Your Saved Audiences 3 Sort Recent St…" at bounding box center [812, 388] width 1511 height 777
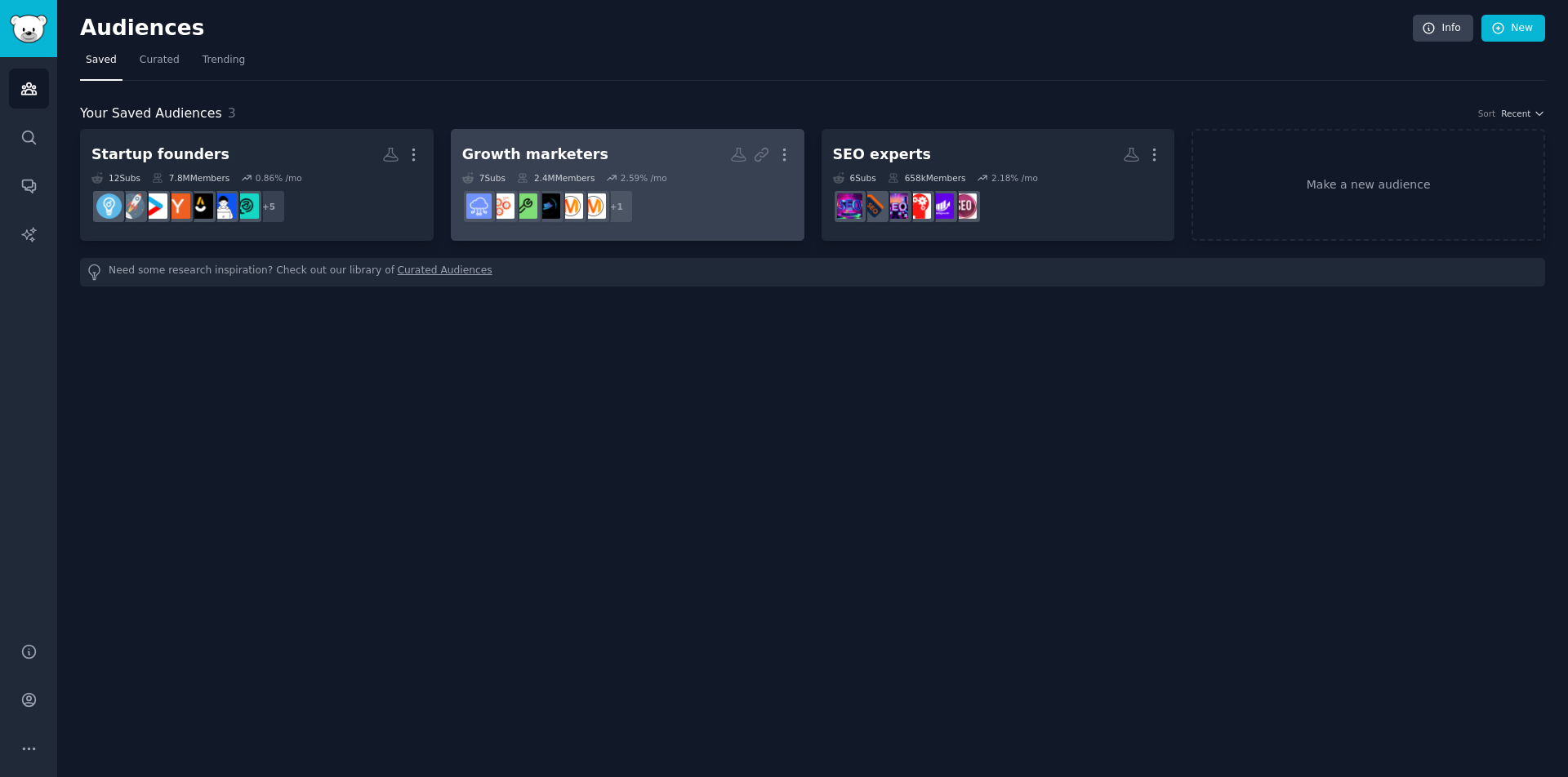
click at [677, 205] on dd "+ 1" at bounding box center [627, 206] width 331 height 46
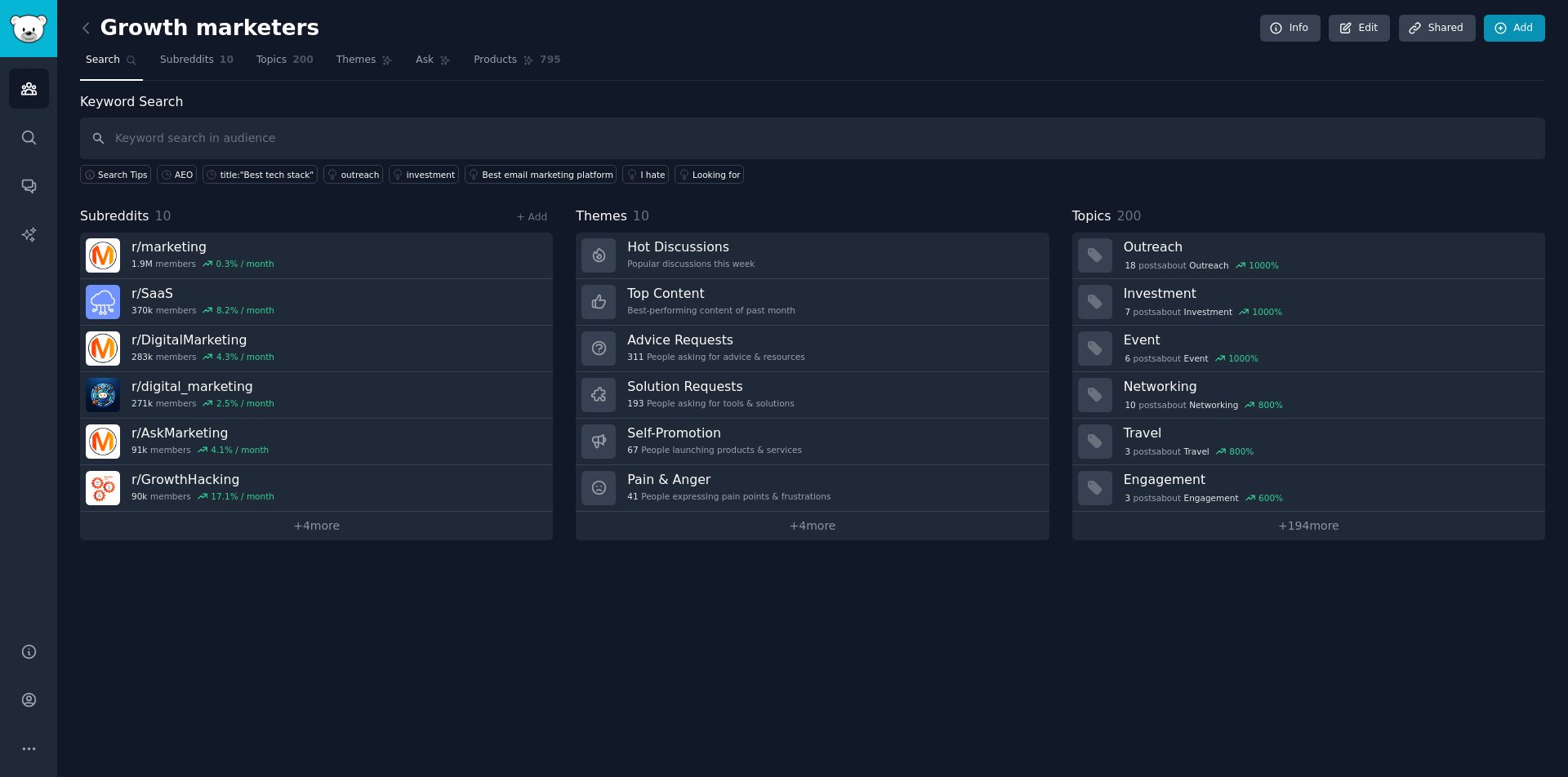
click at [1513, 33] on link "Add" at bounding box center [1514, 28] width 62 height 28
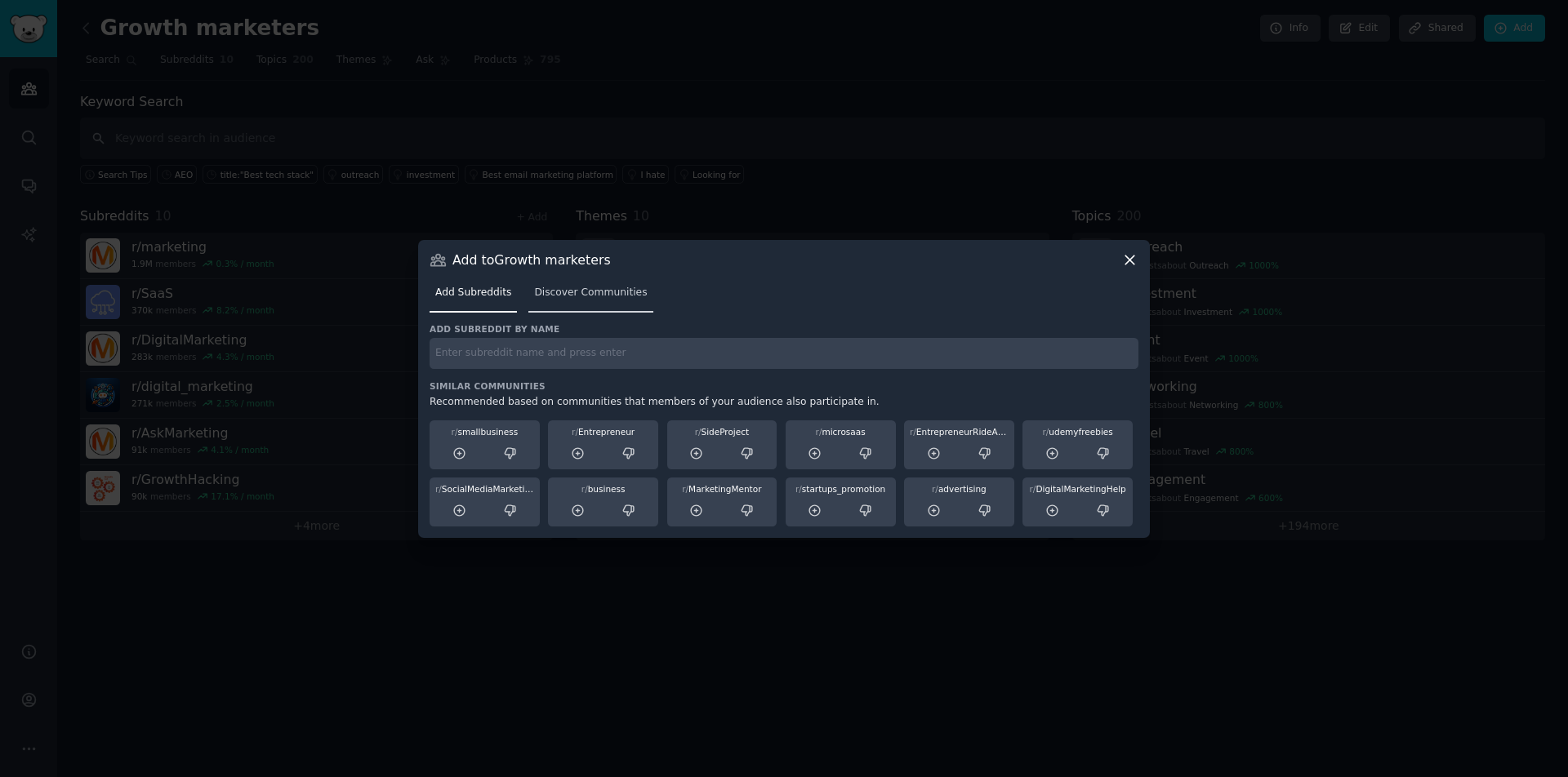
click at [546, 309] on link "Discover Communities" at bounding box center [590, 297] width 124 height 33
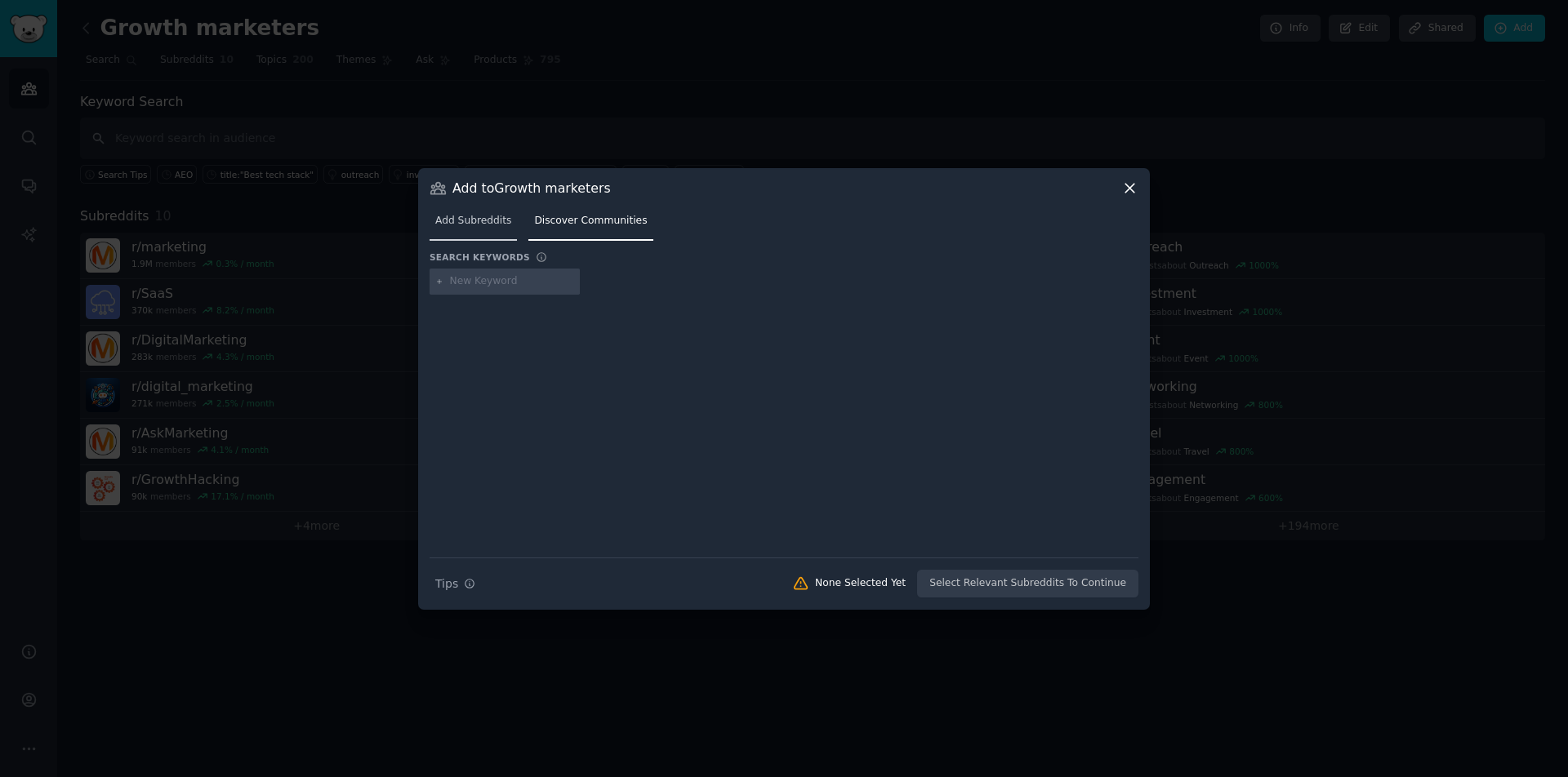
click at [483, 220] on span "Add Subreddits" at bounding box center [473, 221] width 76 height 14
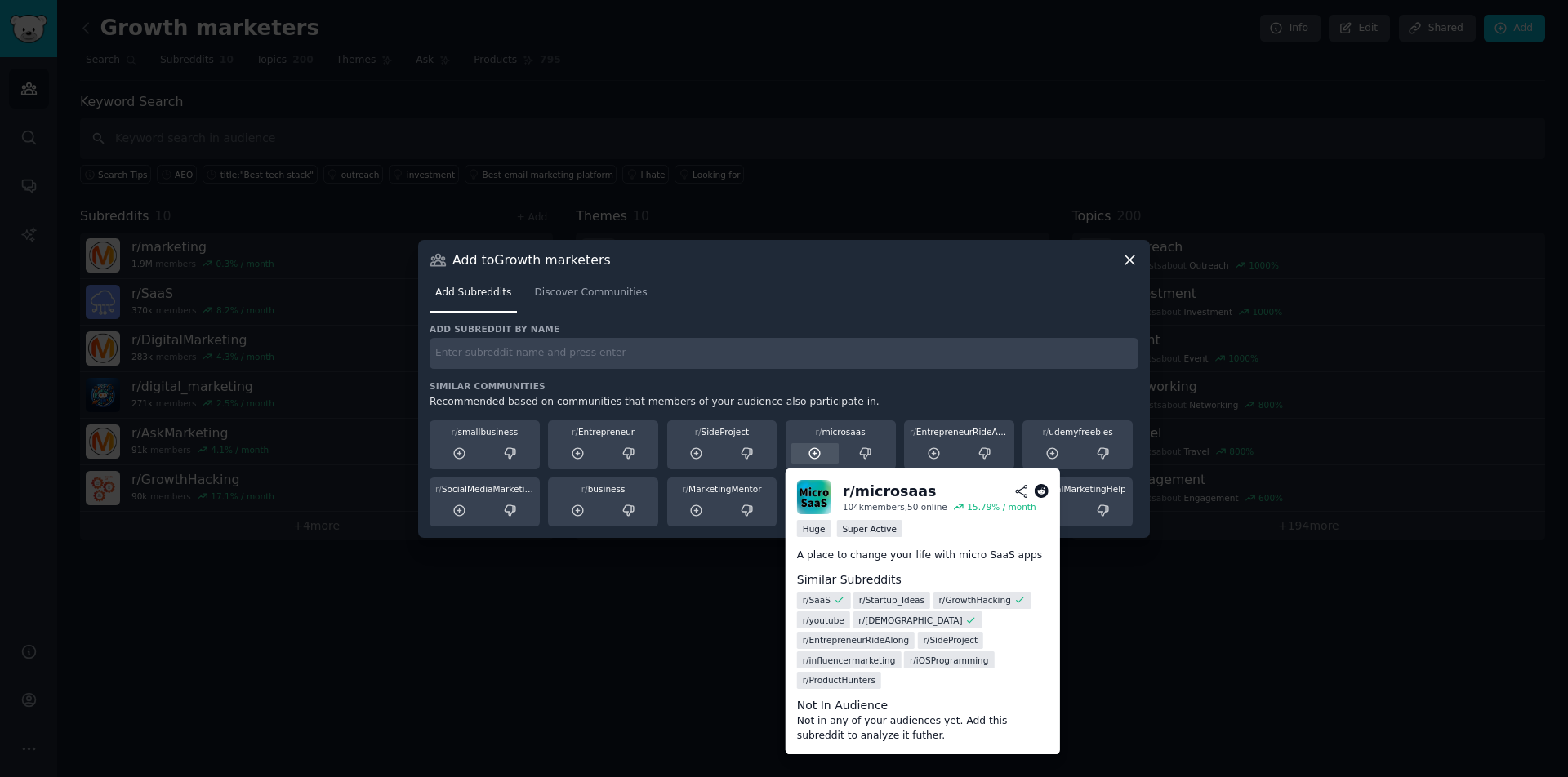
click at [816, 454] on icon at bounding box center [816, 454] width 11 height 11
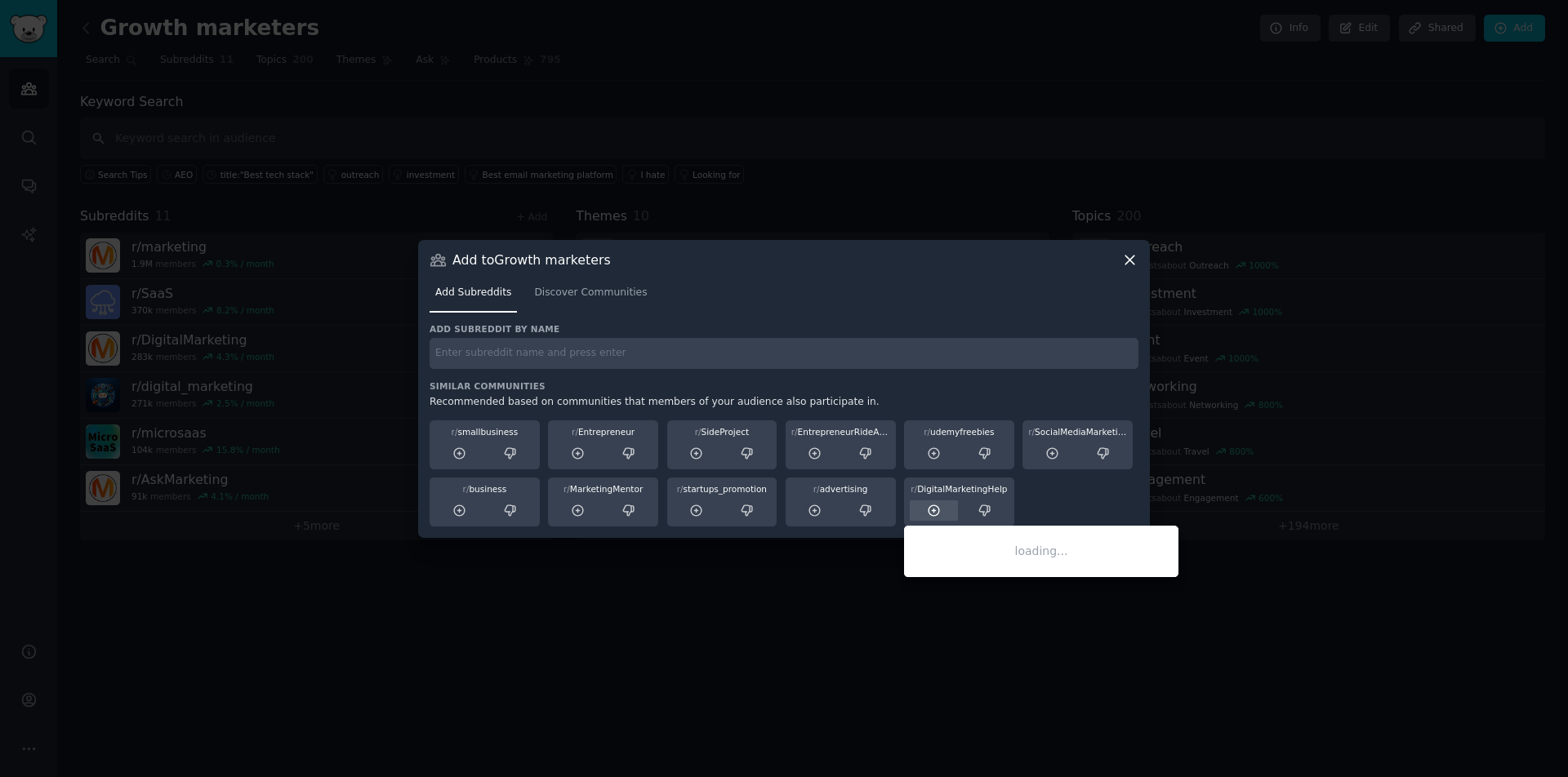
click at [929, 508] on icon at bounding box center [934, 511] width 11 height 11
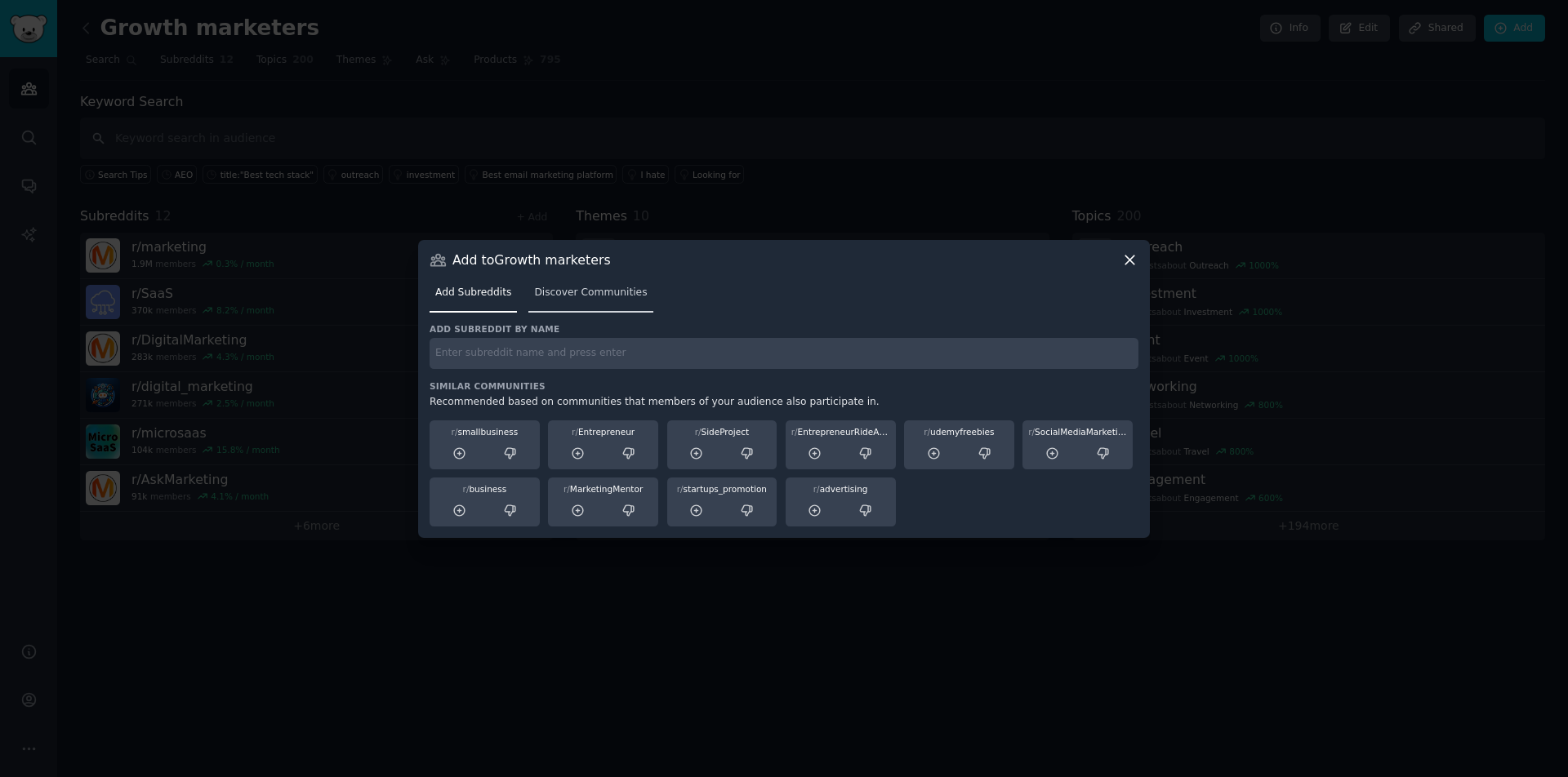
click at [564, 297] on span "Discover Communities" at bounding box center [591, 293] width 113 height 14
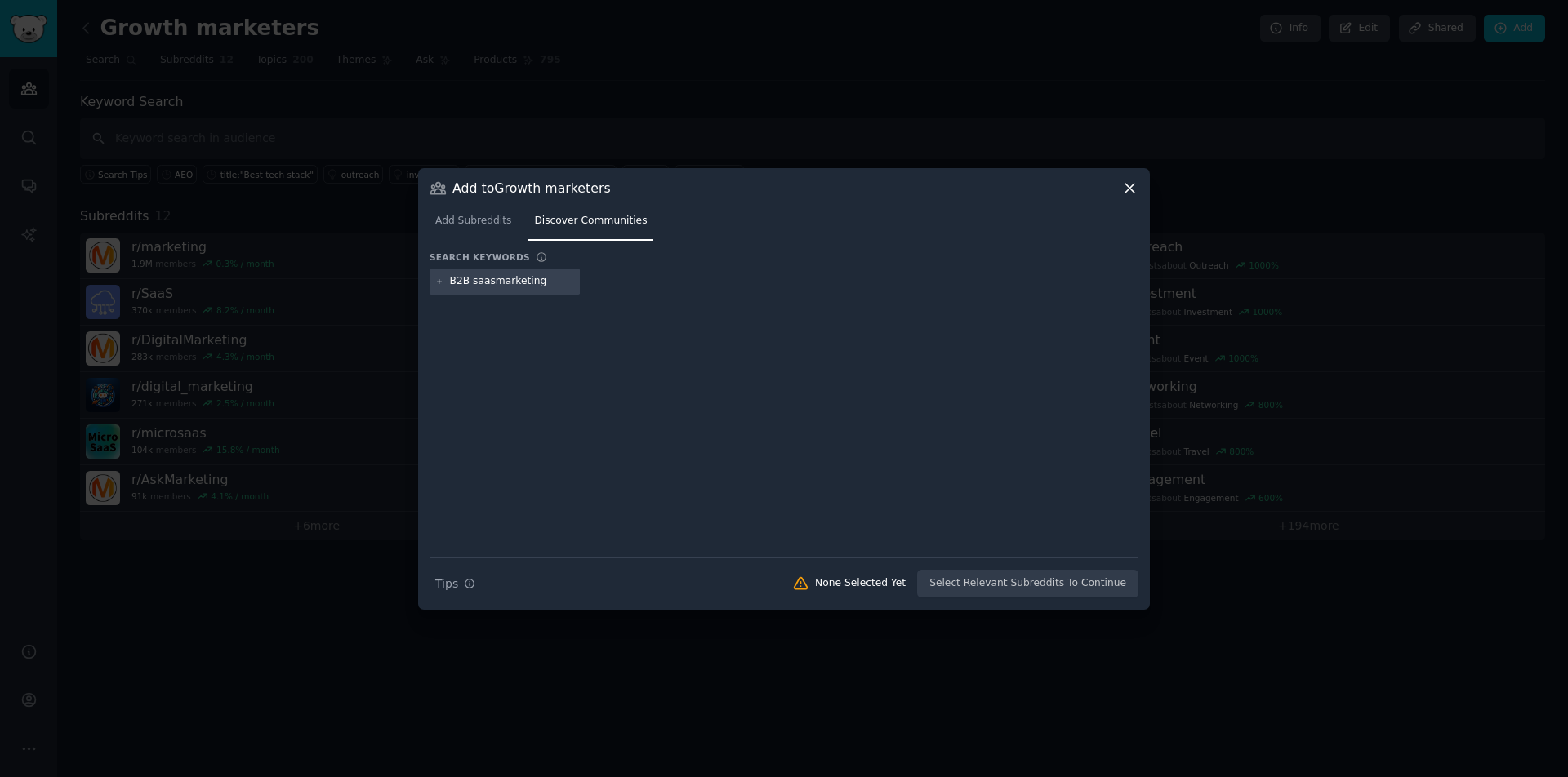
type input "B2B saas marketing"
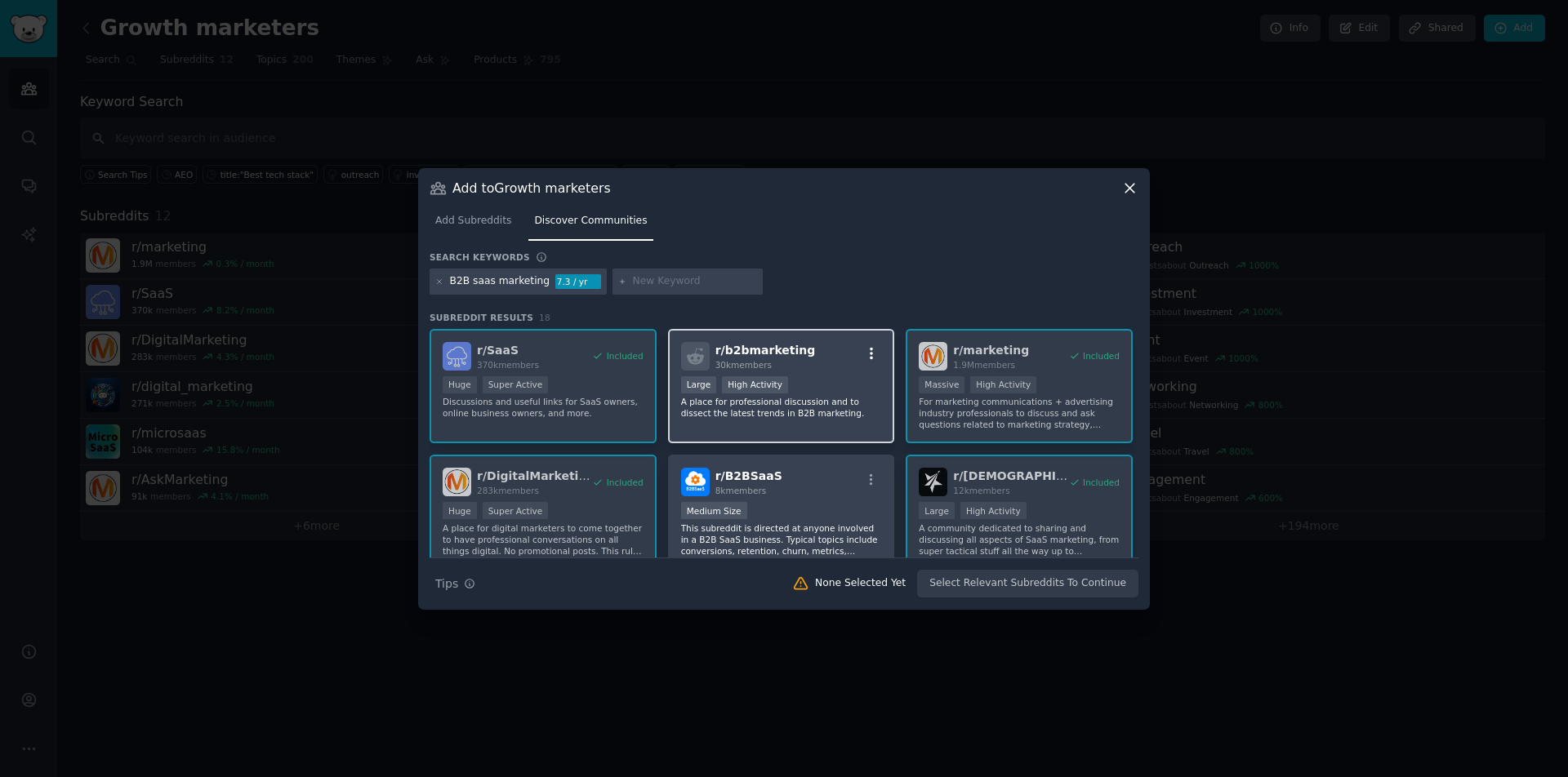
click at [868, 353] on icon "button" at bounding box center [871, 354] width 14 height 14
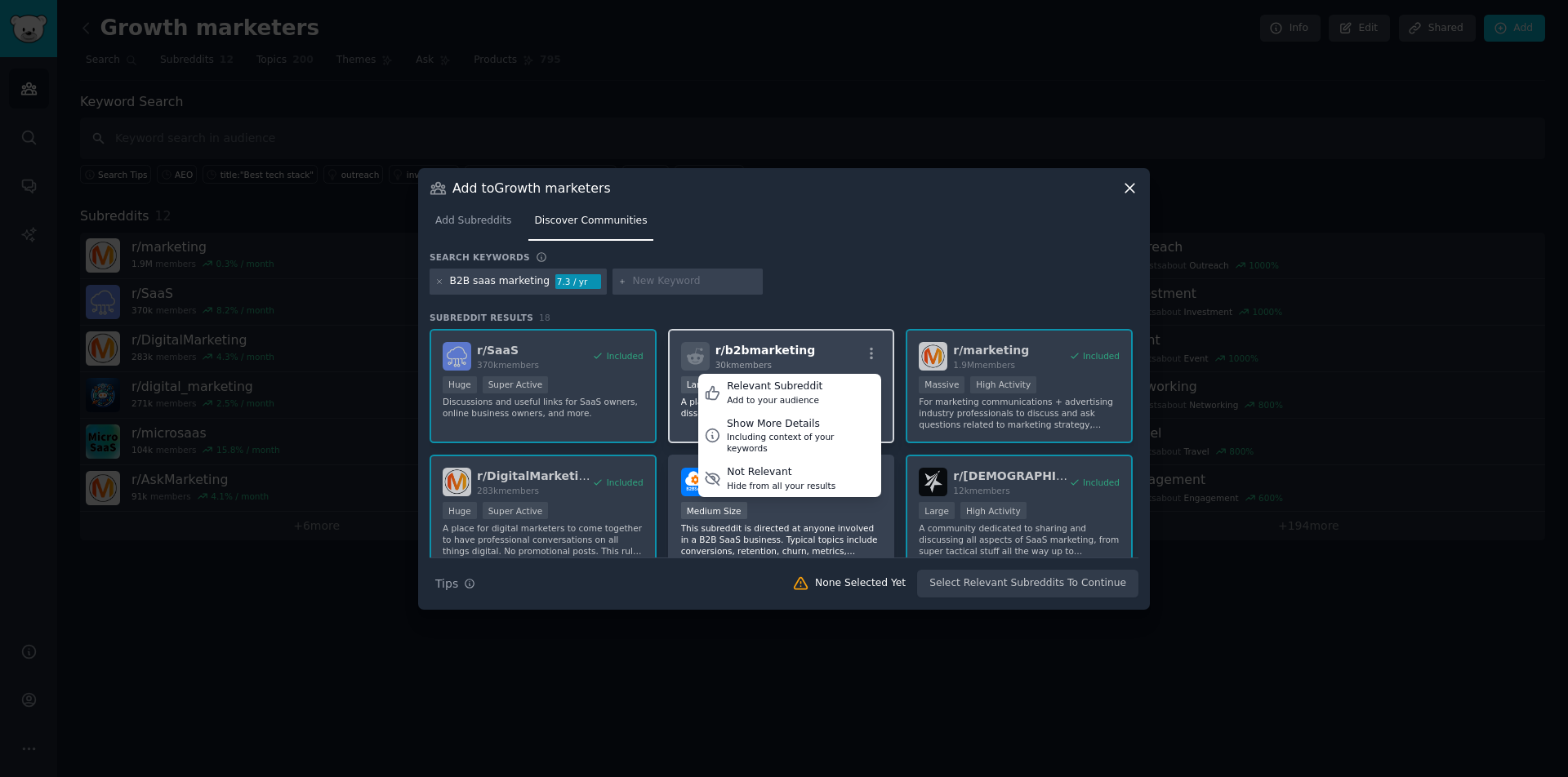
click at [799, 347] on span "r/ b2bmarketing" at bounding box center [766, 350] width 100 height 13
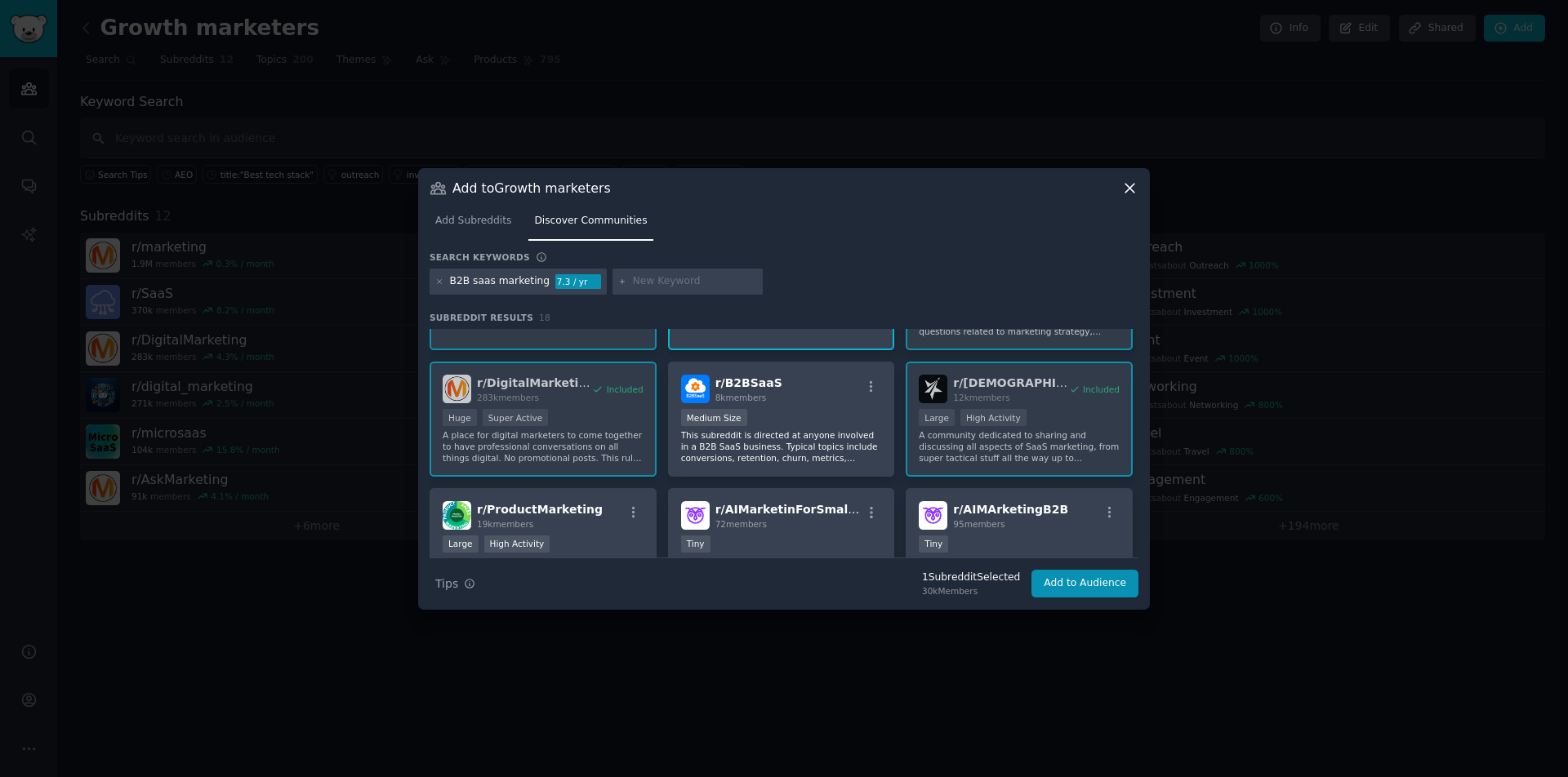
scroll to position [105, 0]
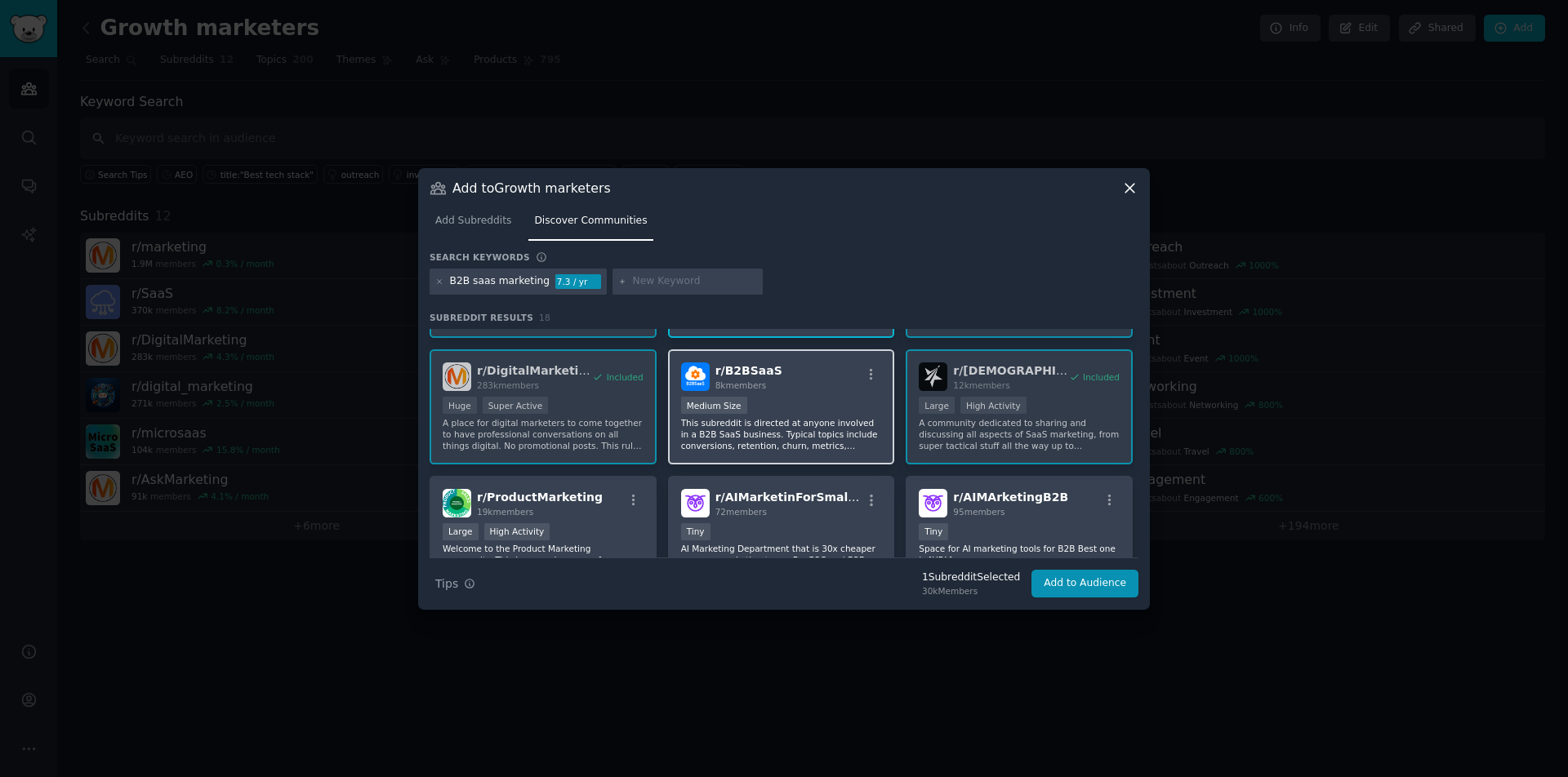
click at [798, 385] on div "r/ B2BSaaS 8k members" at bounding box center [781, 377] width 201 height 29
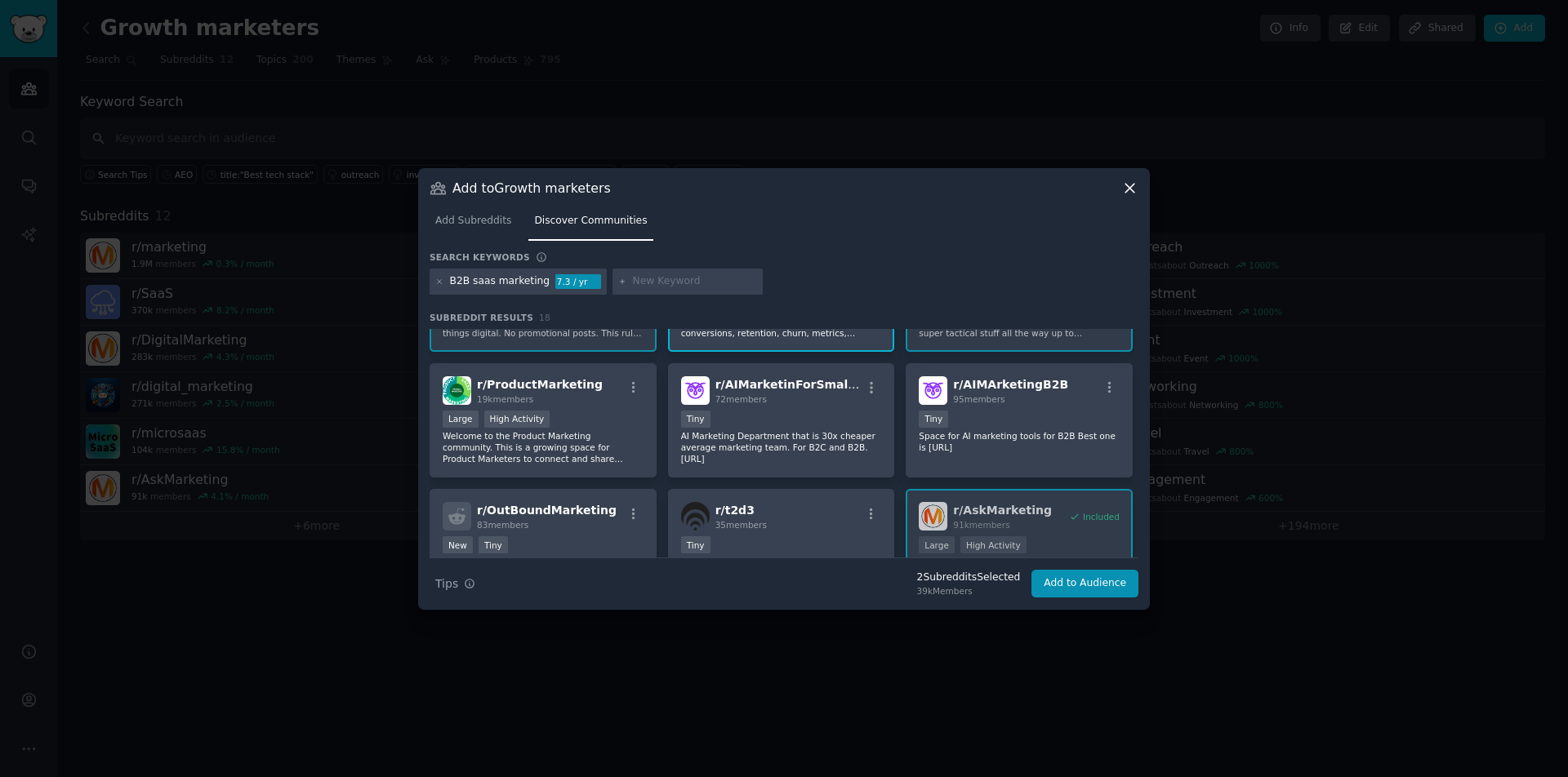
scroll to position [221, 0]
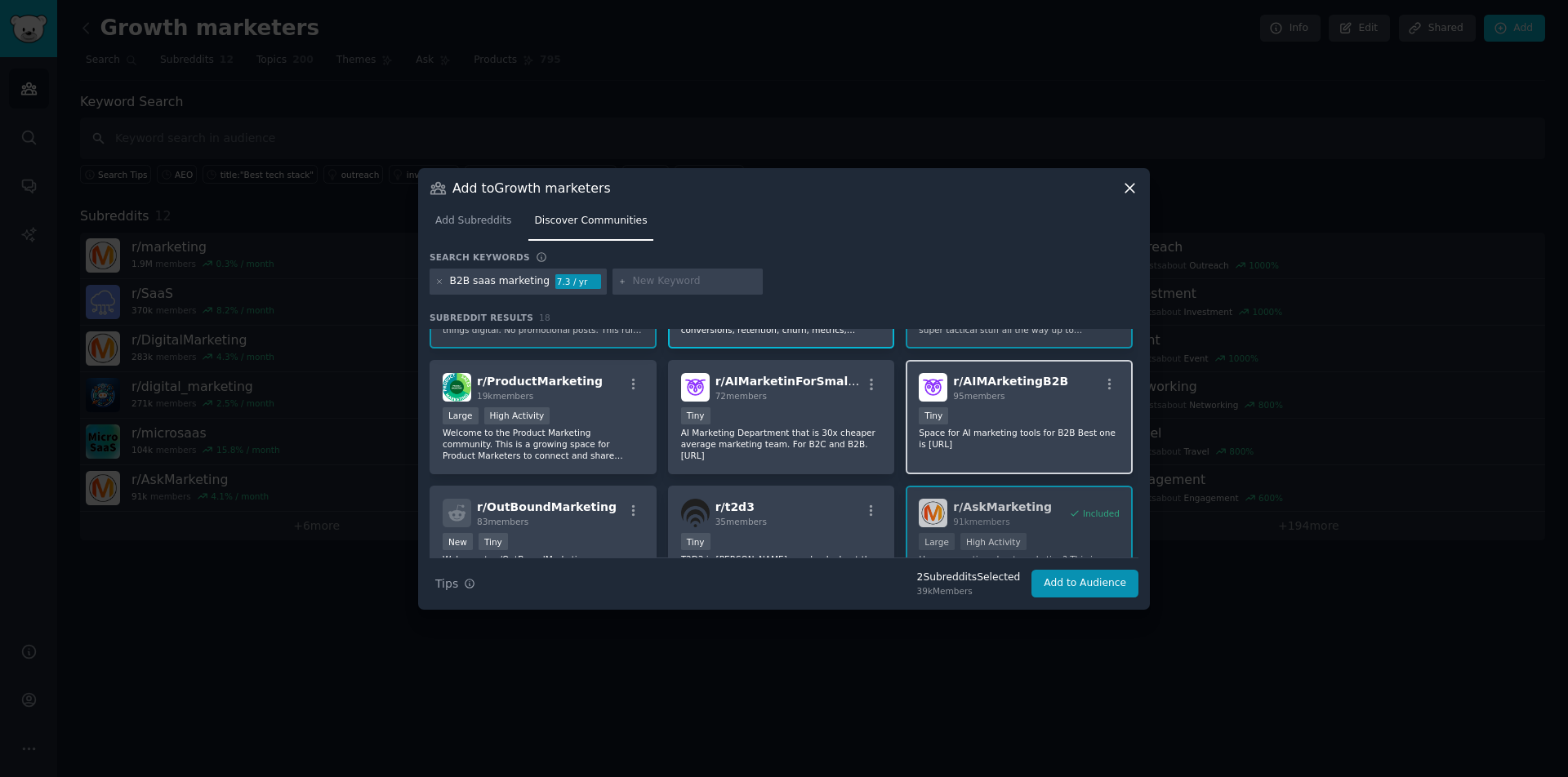
click at [1051, 405] on div "r/ AIMArketingB2B 95 members < 100 members Tiny Space for AI marketing tools fo…" at bounding box center [1019, 417] width 227 height 115
click at [1067, 377] on div "r/ AIMArketingB2B 95 members" at bounding box center [1019, 388] width 201 height 29
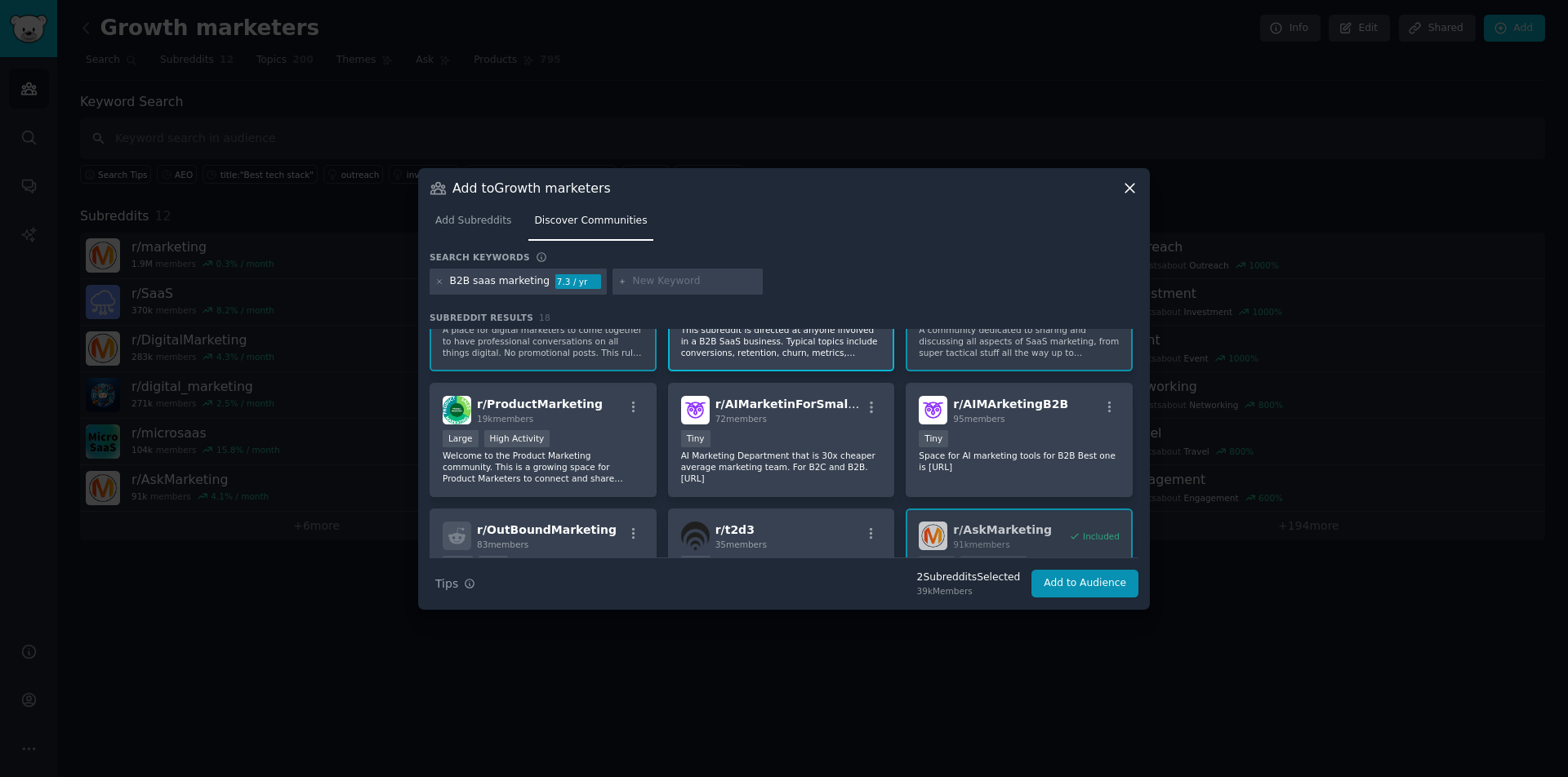
scroll to position [210, 0]
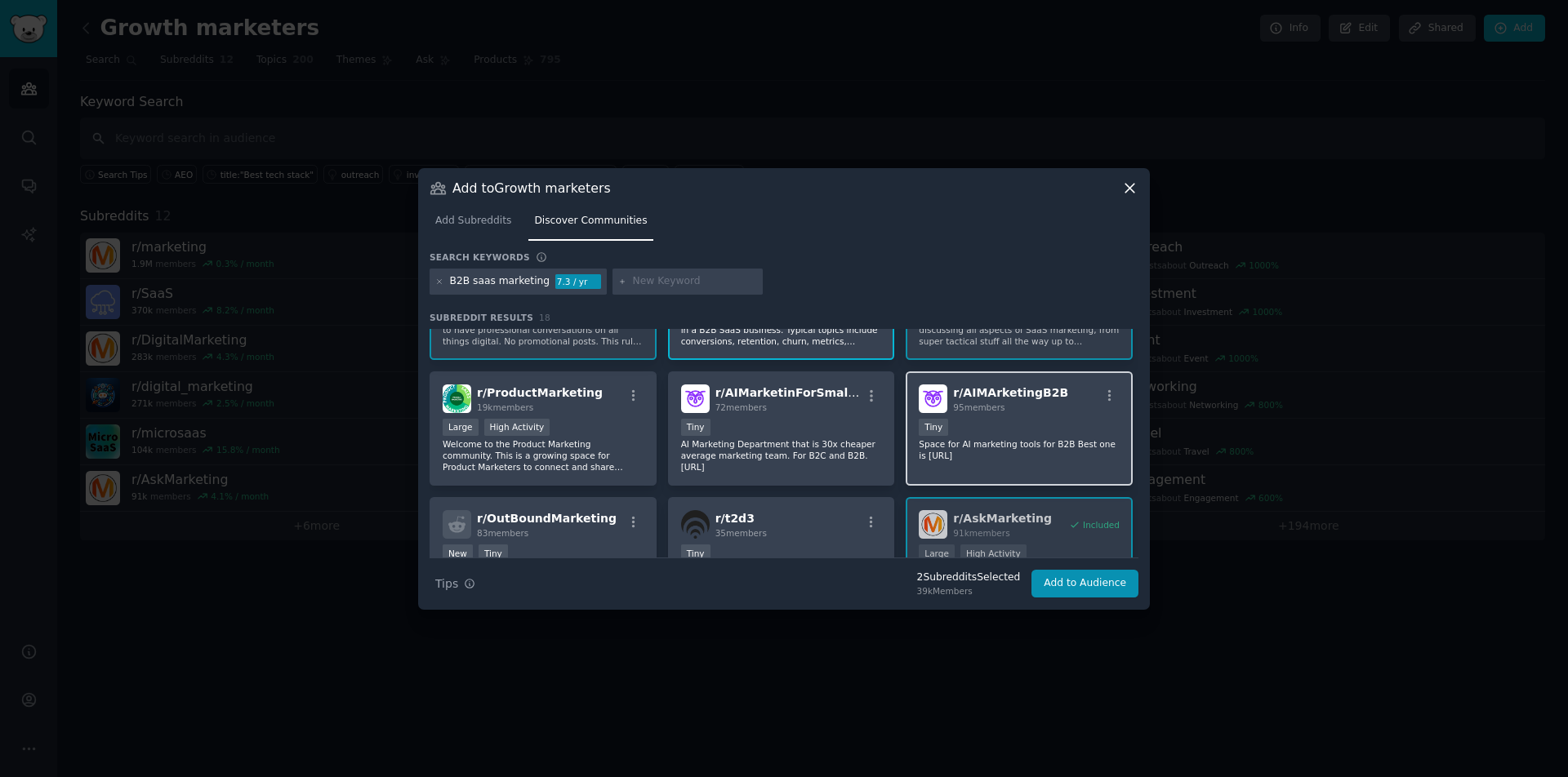
click at [1053, 419] on div "< 100 members Tiny" at bounding box center [1019, 429] width 201 height 21
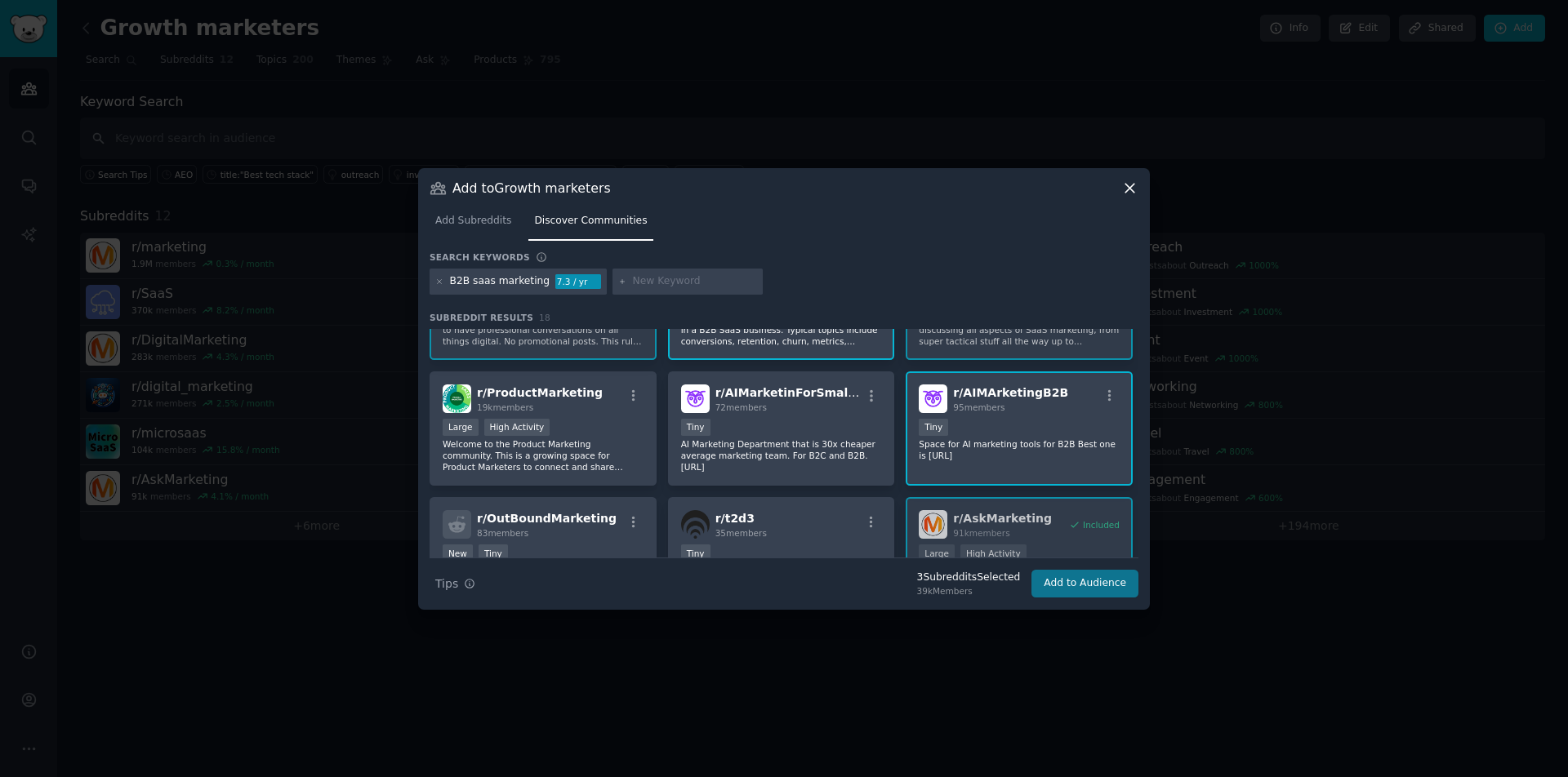
click at [1079, 589] on button "Add to Audience" at bounding box center [1086, 583] width 107 height 28
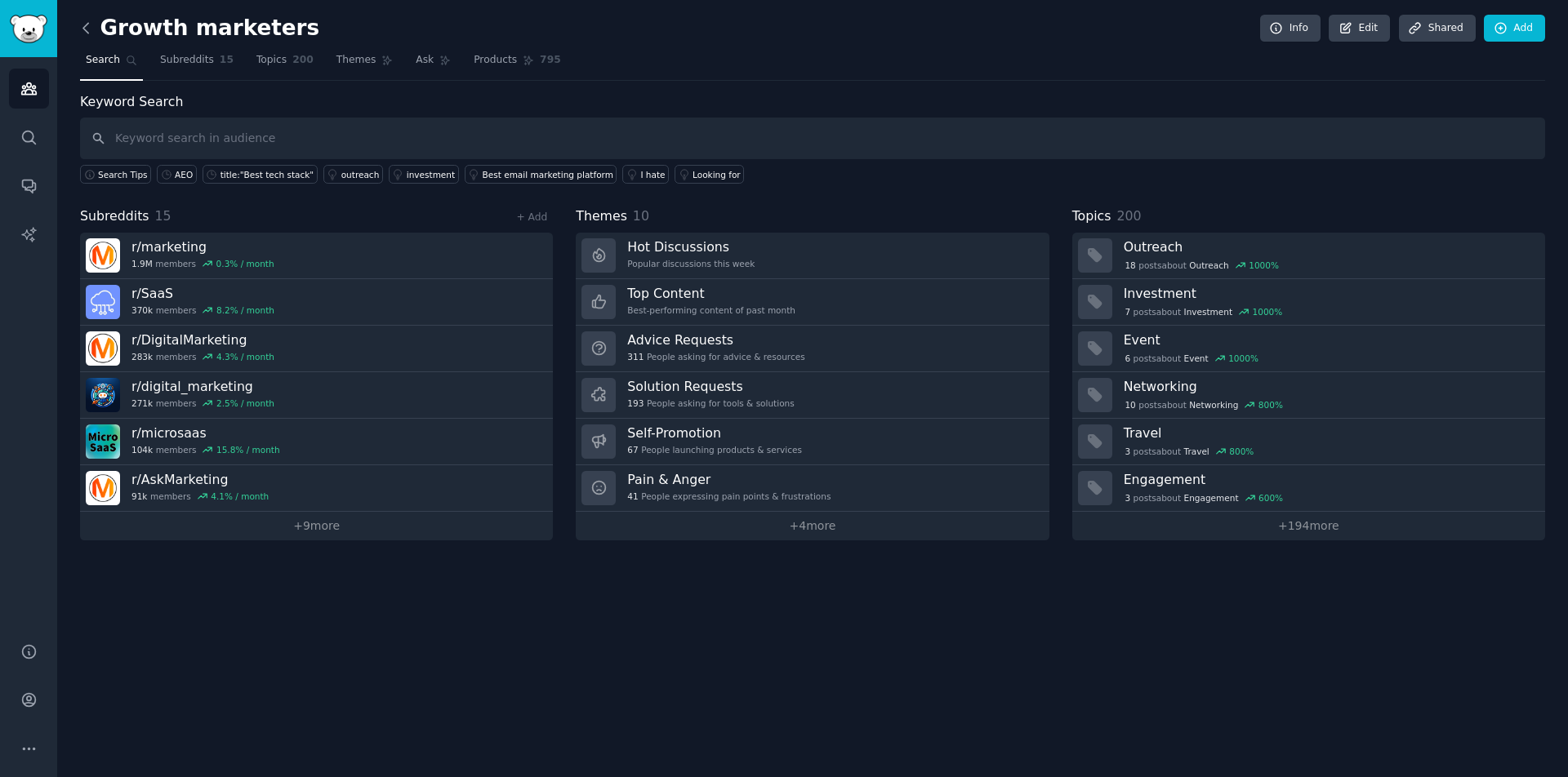
click at [88, 21] on icon at bounding box center [86, 28] width 17 height 17
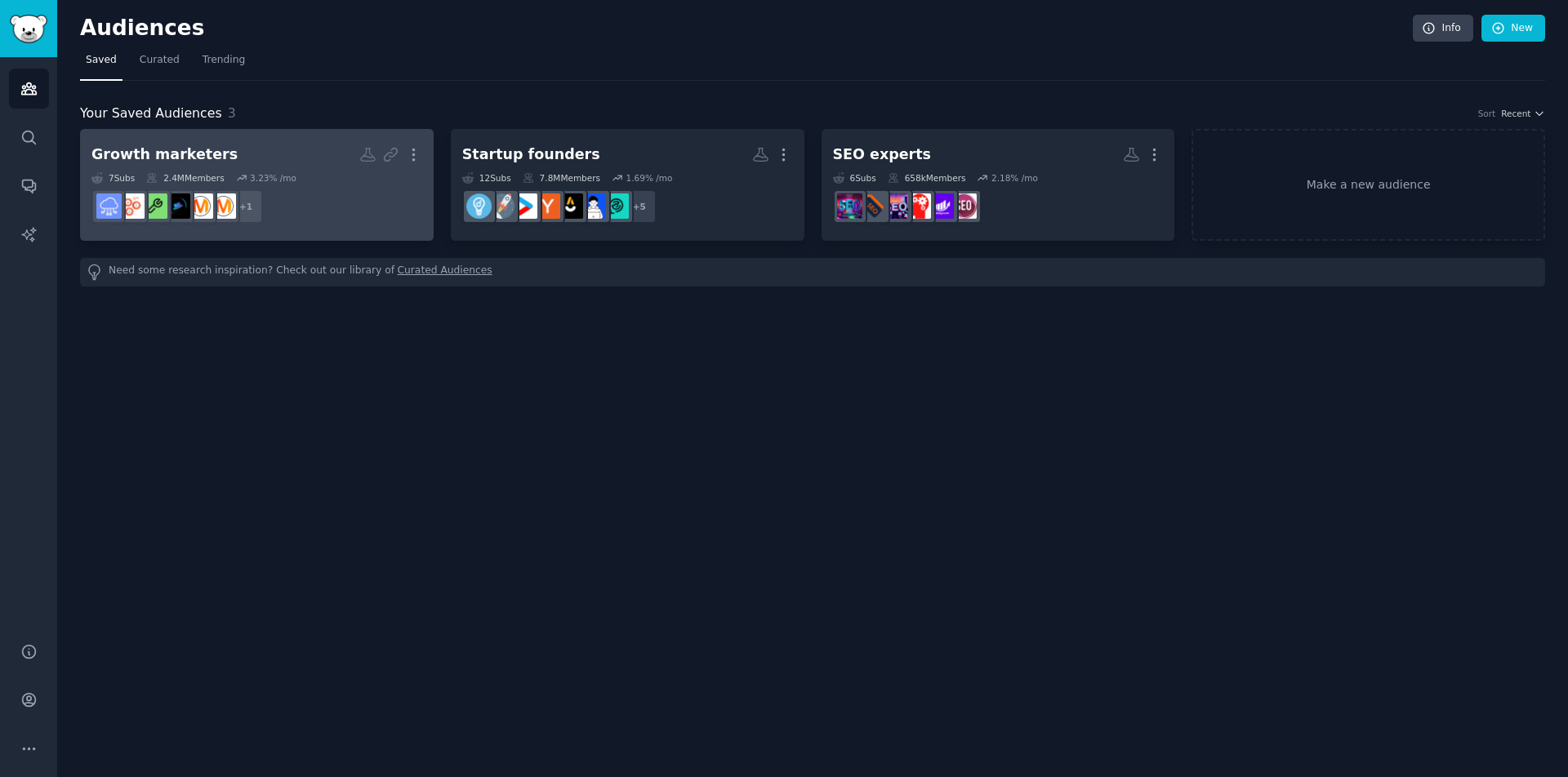
click at [299, 147] on h2 "Growth marketers Custom Audience More" at bounding box center [256, 155] width 331 height 29
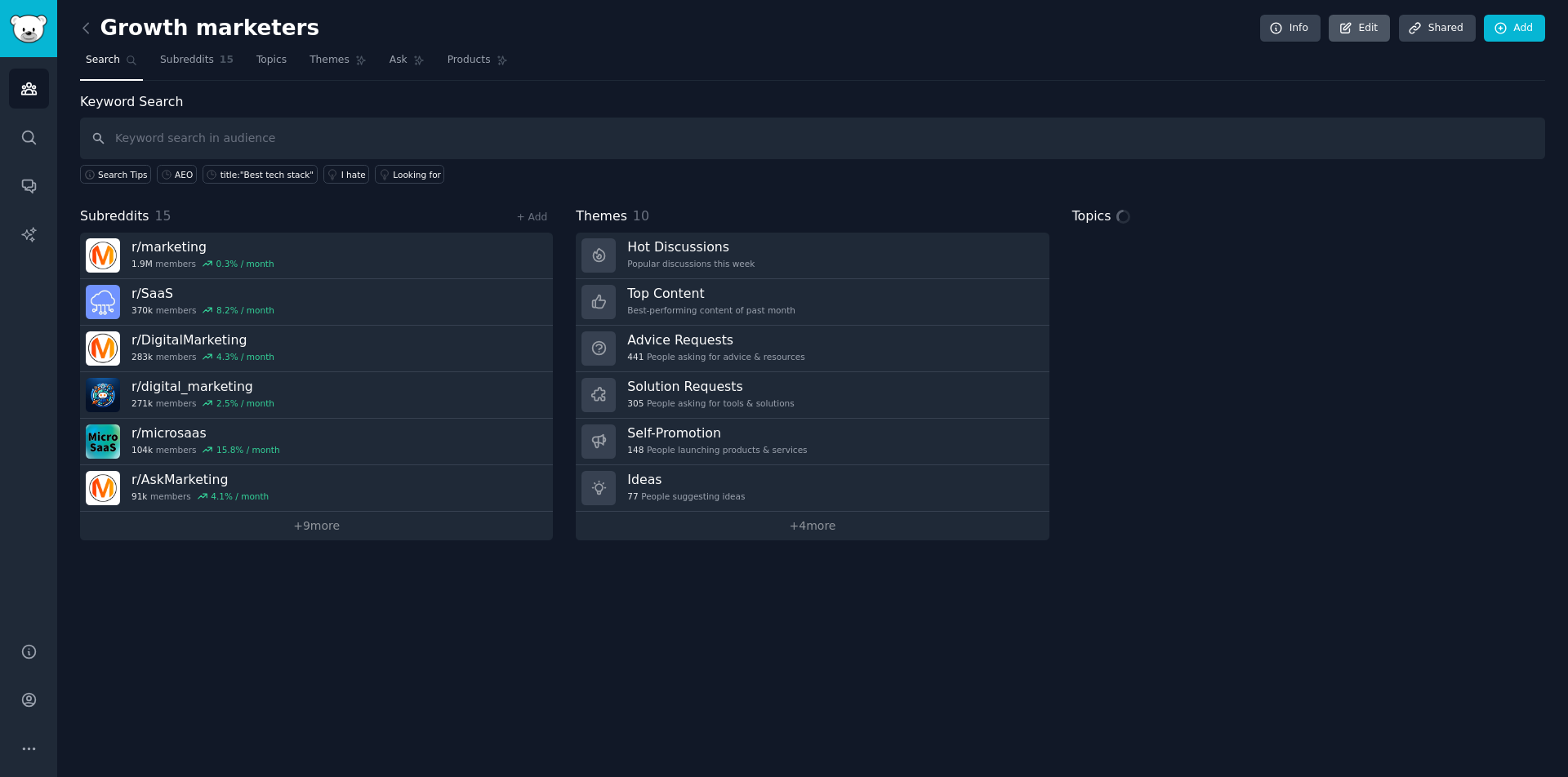
click at [1379, 35] on link "Edit" at bounding box center [1359, 28] width 62 height 28
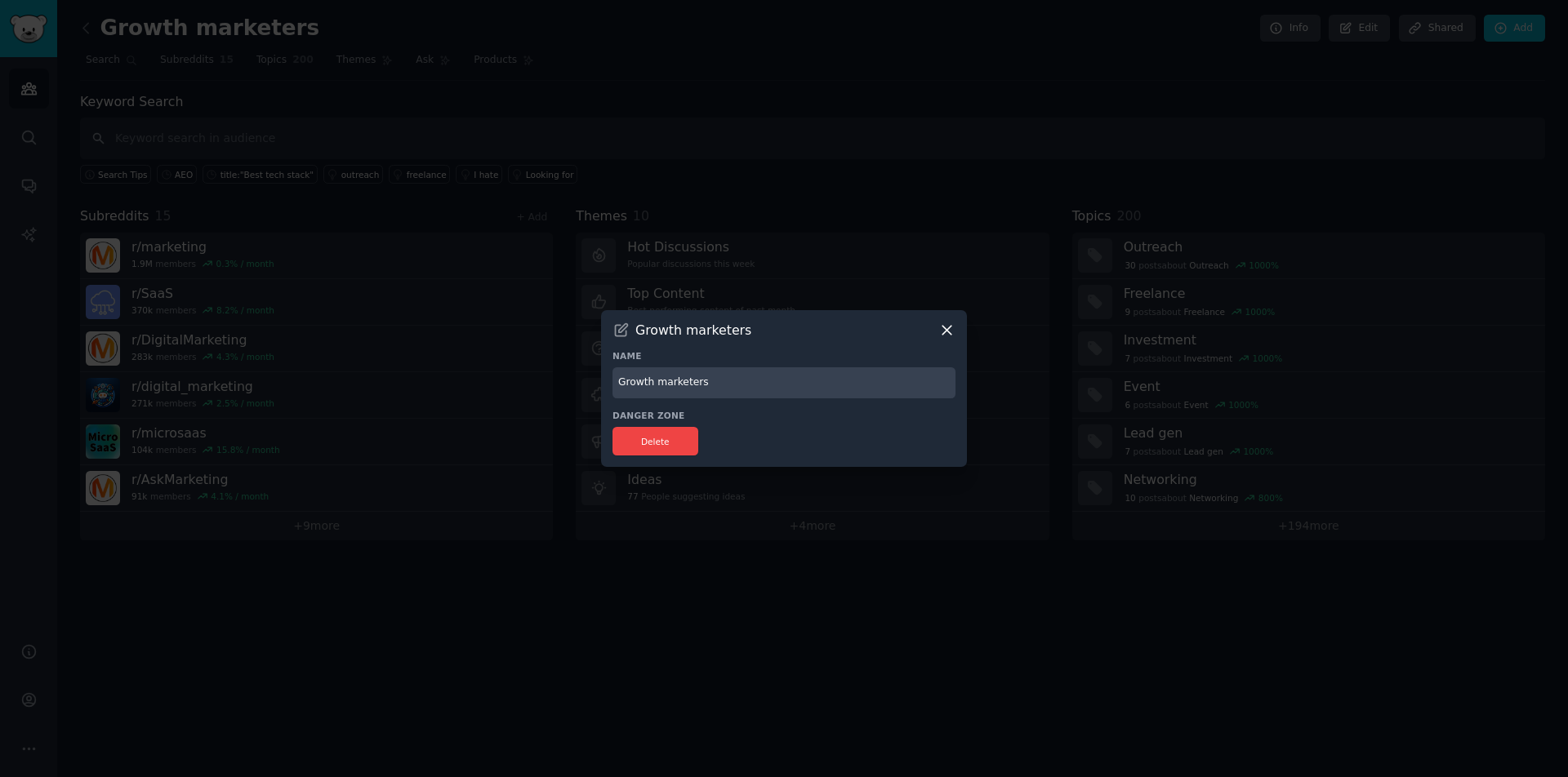
click at [656, 381] on input "Growth marketers" at bounding box center [784, 383] width 343 height 32
click at [724, 380] on input "Growth & B2B SaaS marketers" at bounding box center [784, 383] width 343 height 32
type input "Growth & B2B SaaS Marketers"
click at [670, 448] on button "Delete" at bounding box center [656, 441] width 86 height 29
click at [860, 382] on input "Growth & B2B SaaS Marketers" at bounding box center [784, 383] width 343 height 32
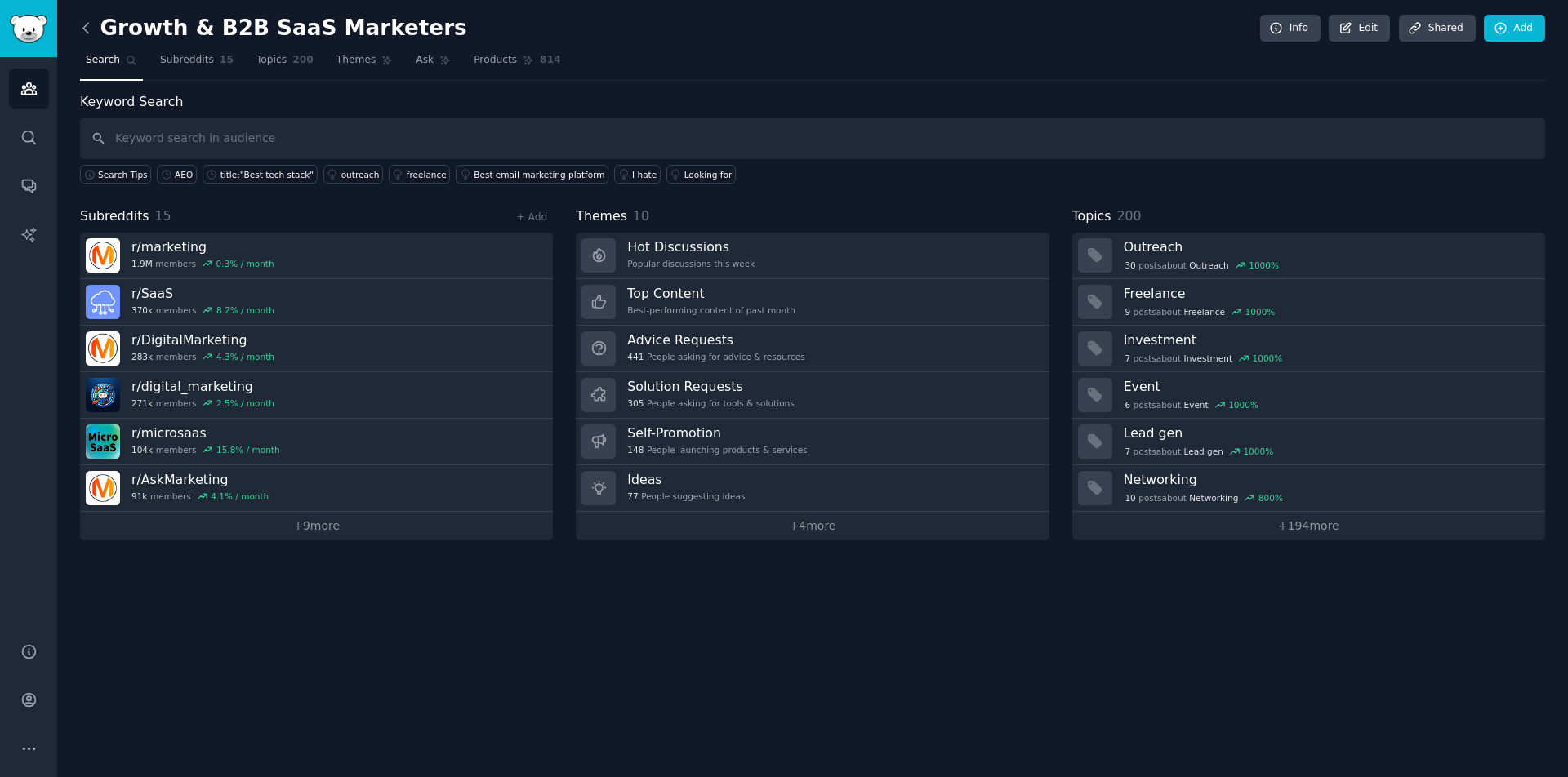
click at [86, 21] on icon at bounding box center [86, 28] width 17 height 17
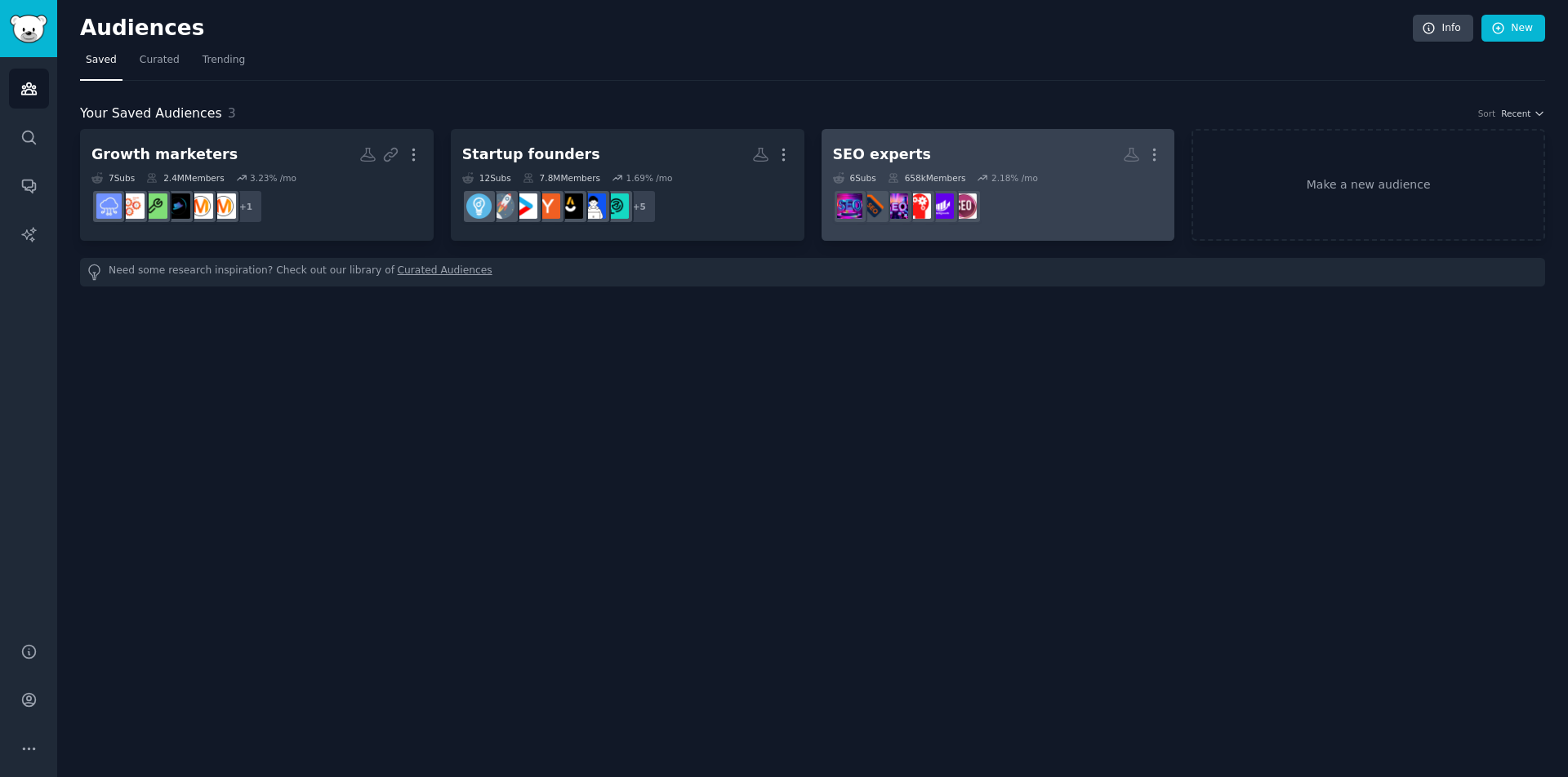
click at [1084, 211] on dd "r/SEO_Digital_Marketing" at bounding box center [998, 206] width 331 height 46
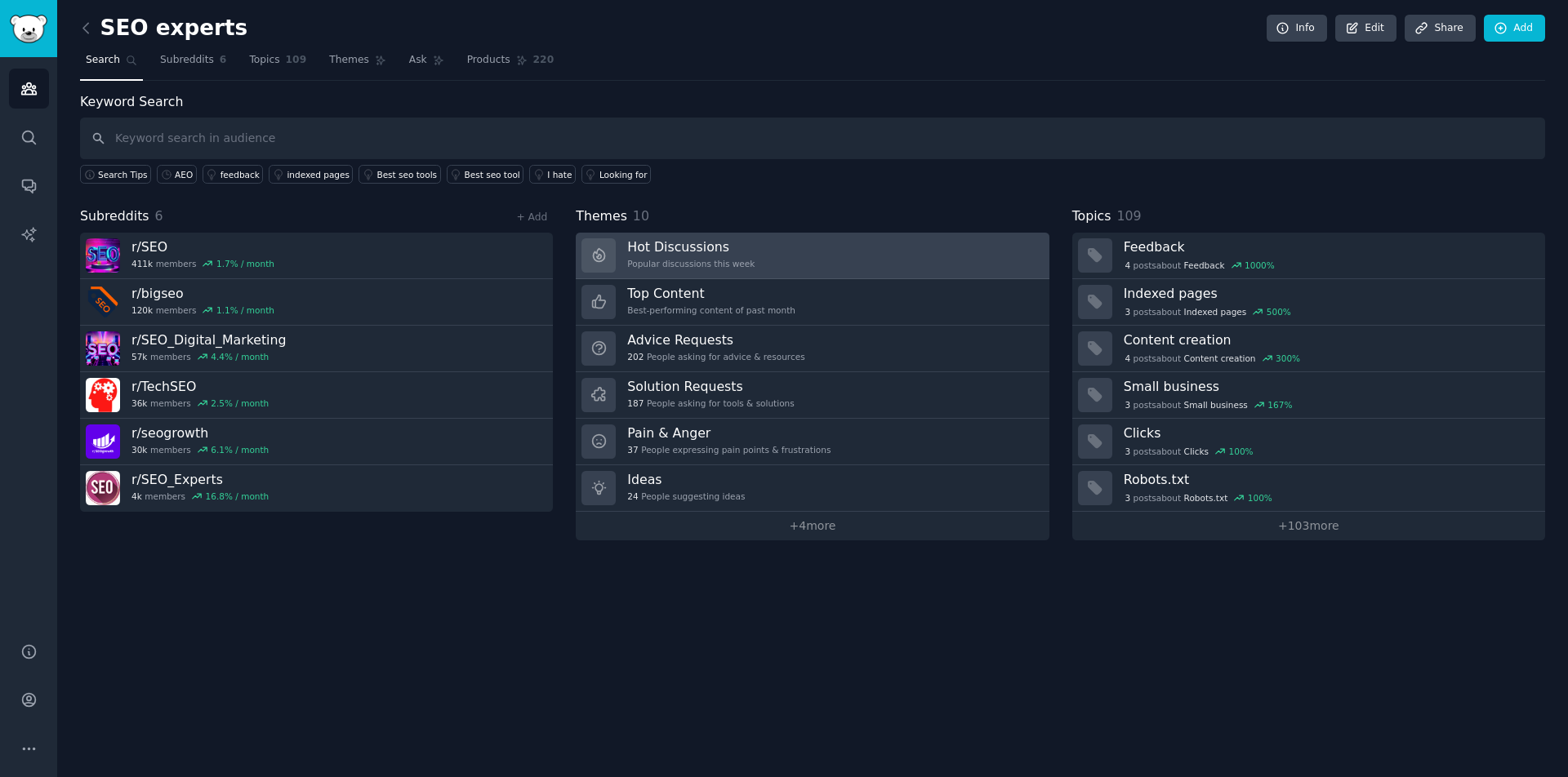
click at [695, 259] on div "Popular discussions this week" at bounding box center [691, 263] width 128 height 12
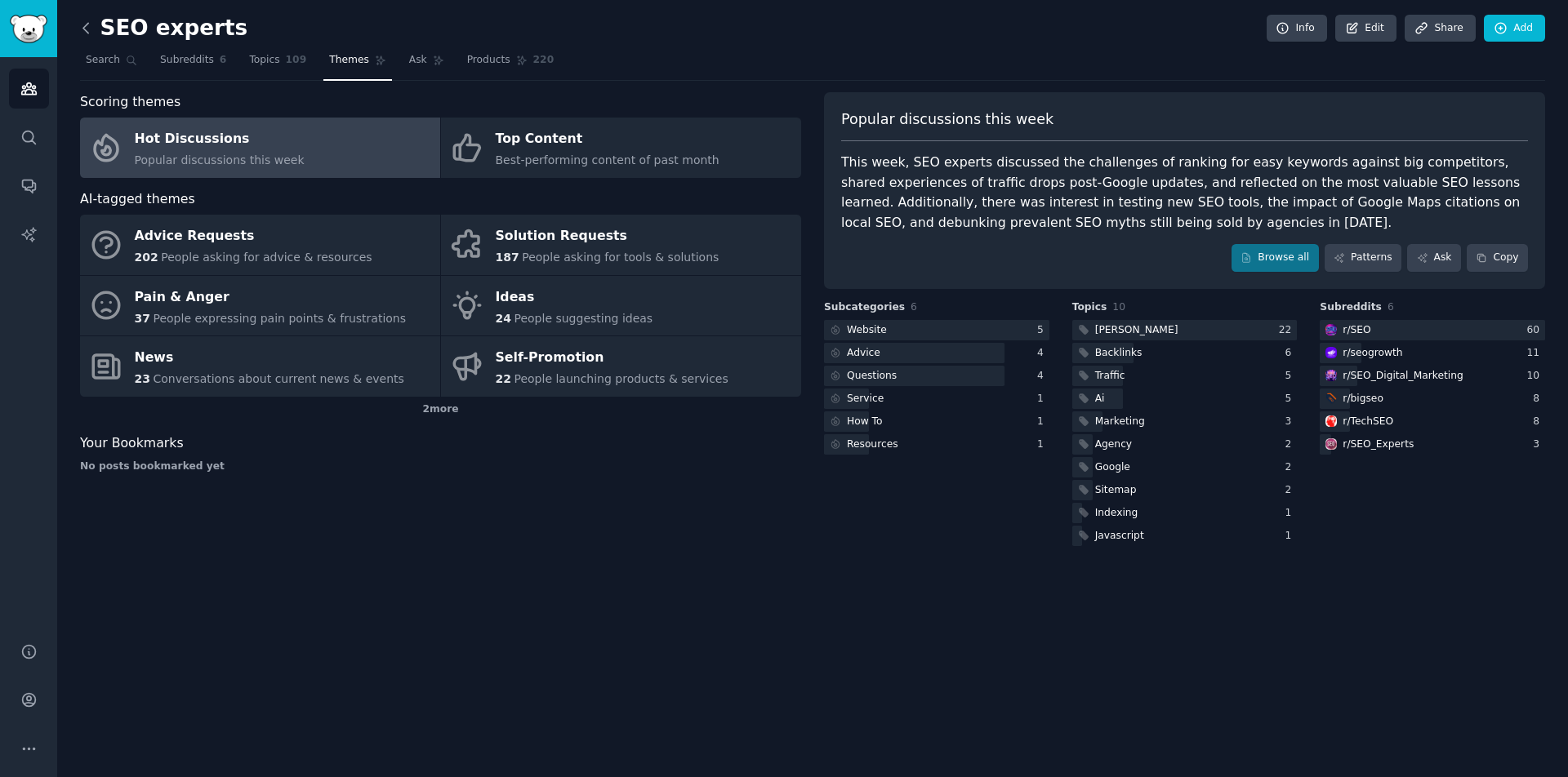
click at [90, 27] on icon at bounding box center [86, 28] width 17 height 17
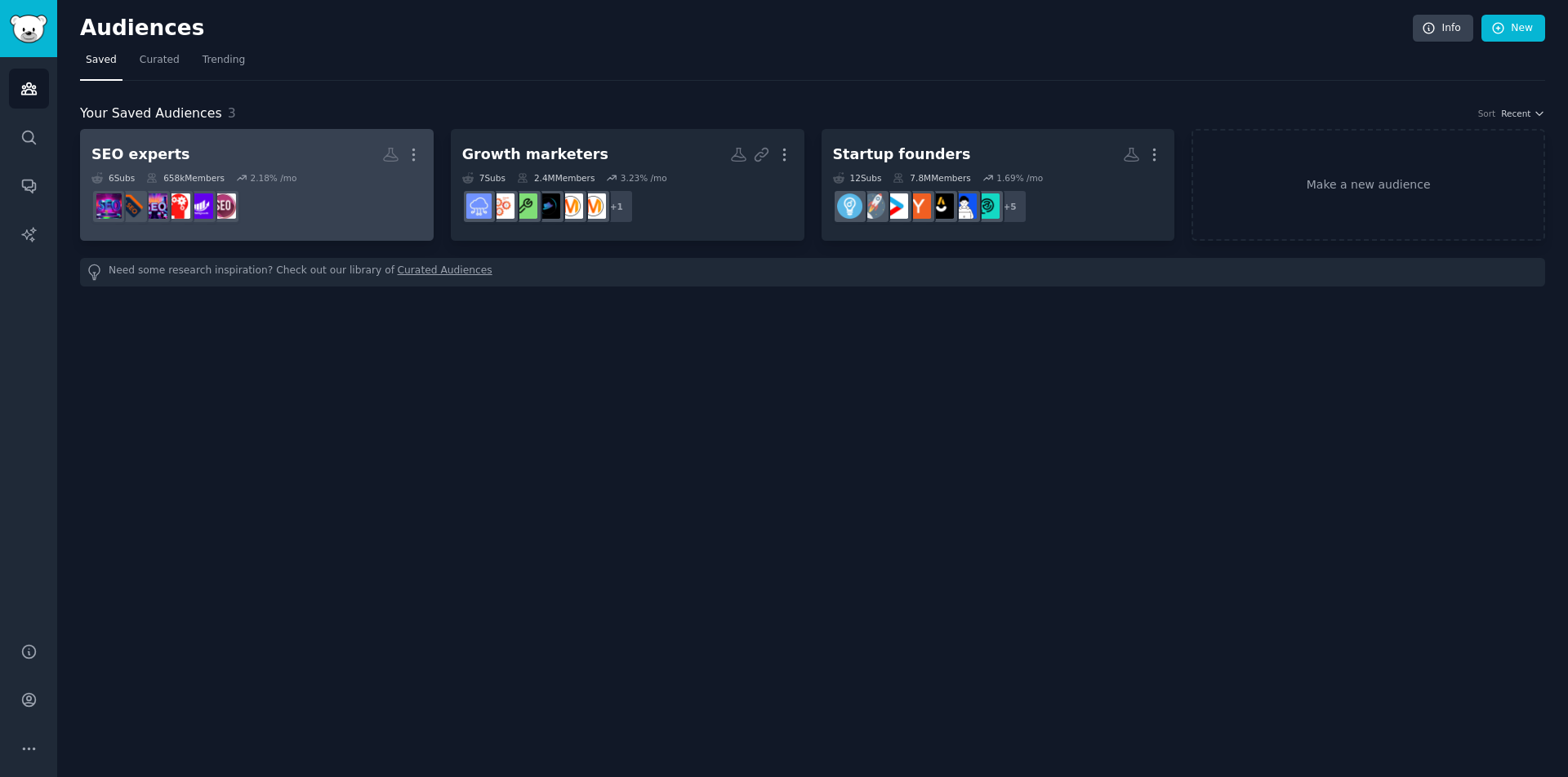
click at [284, 160] on h2 "SEO experts More" at bounding box center [256, 155] width 331 height 29
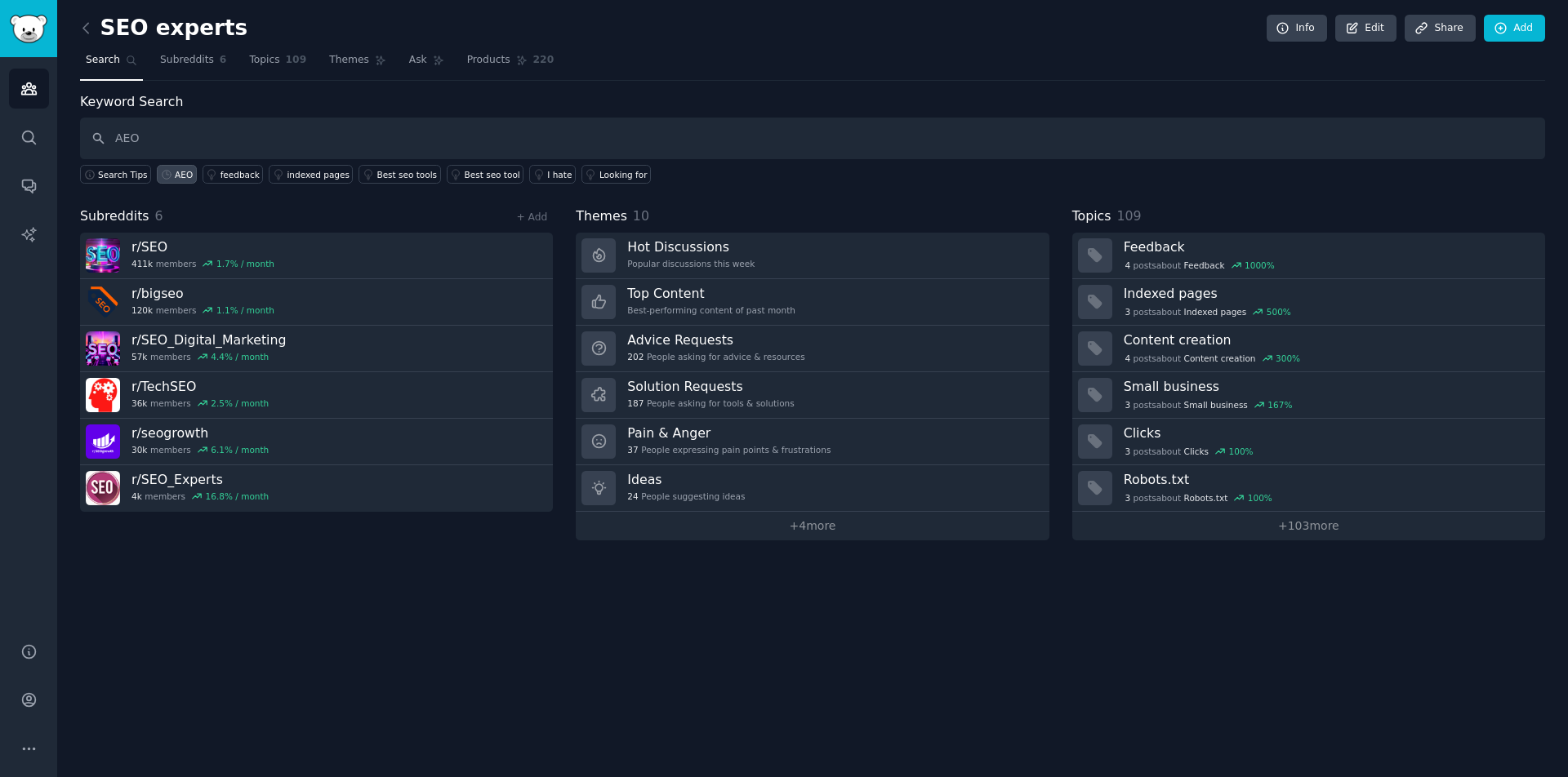
type input "AEO"
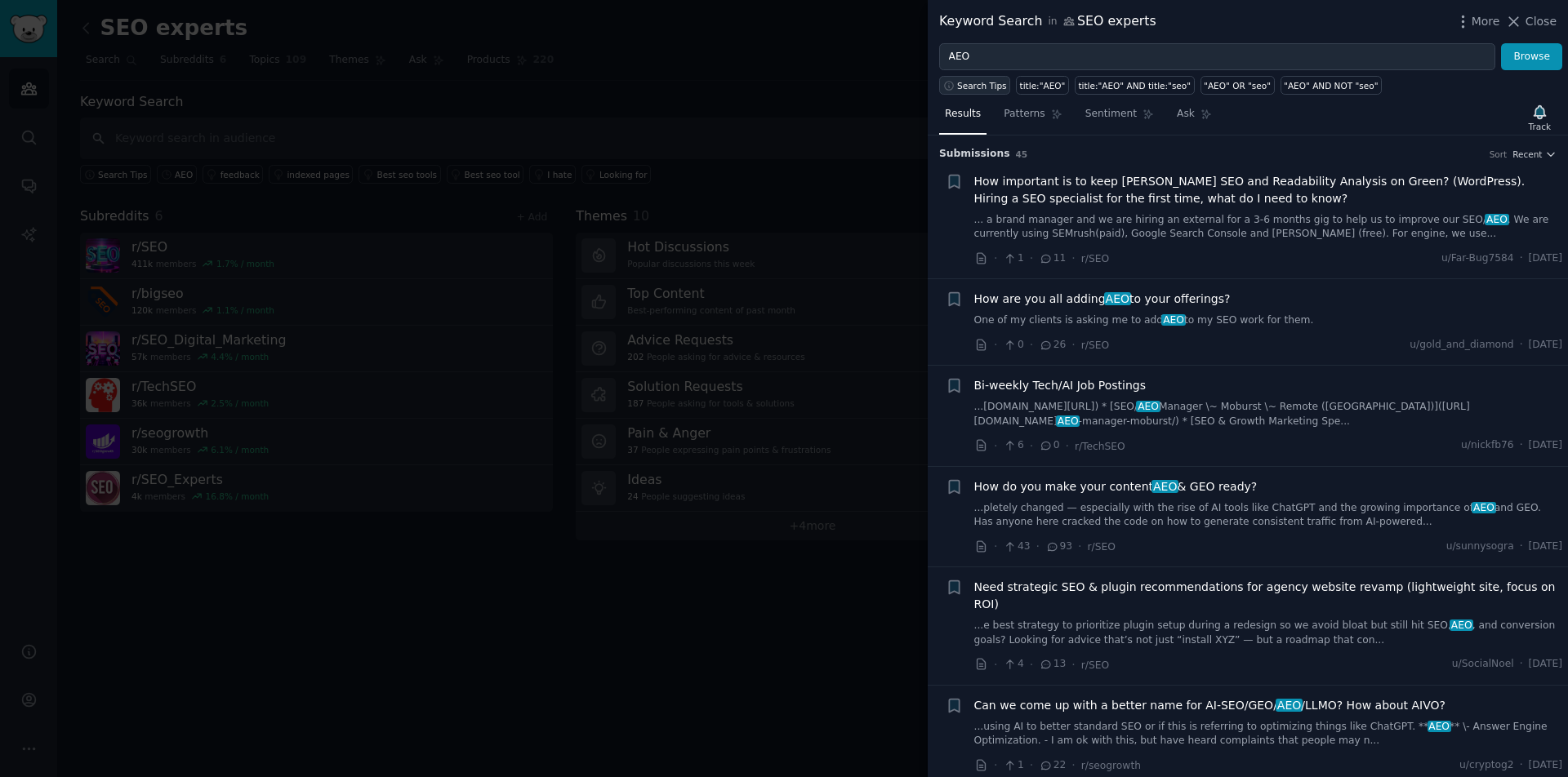
click at [979, 88] on span "Search Tips" at bounding box center [982, 86] width 50 height 12
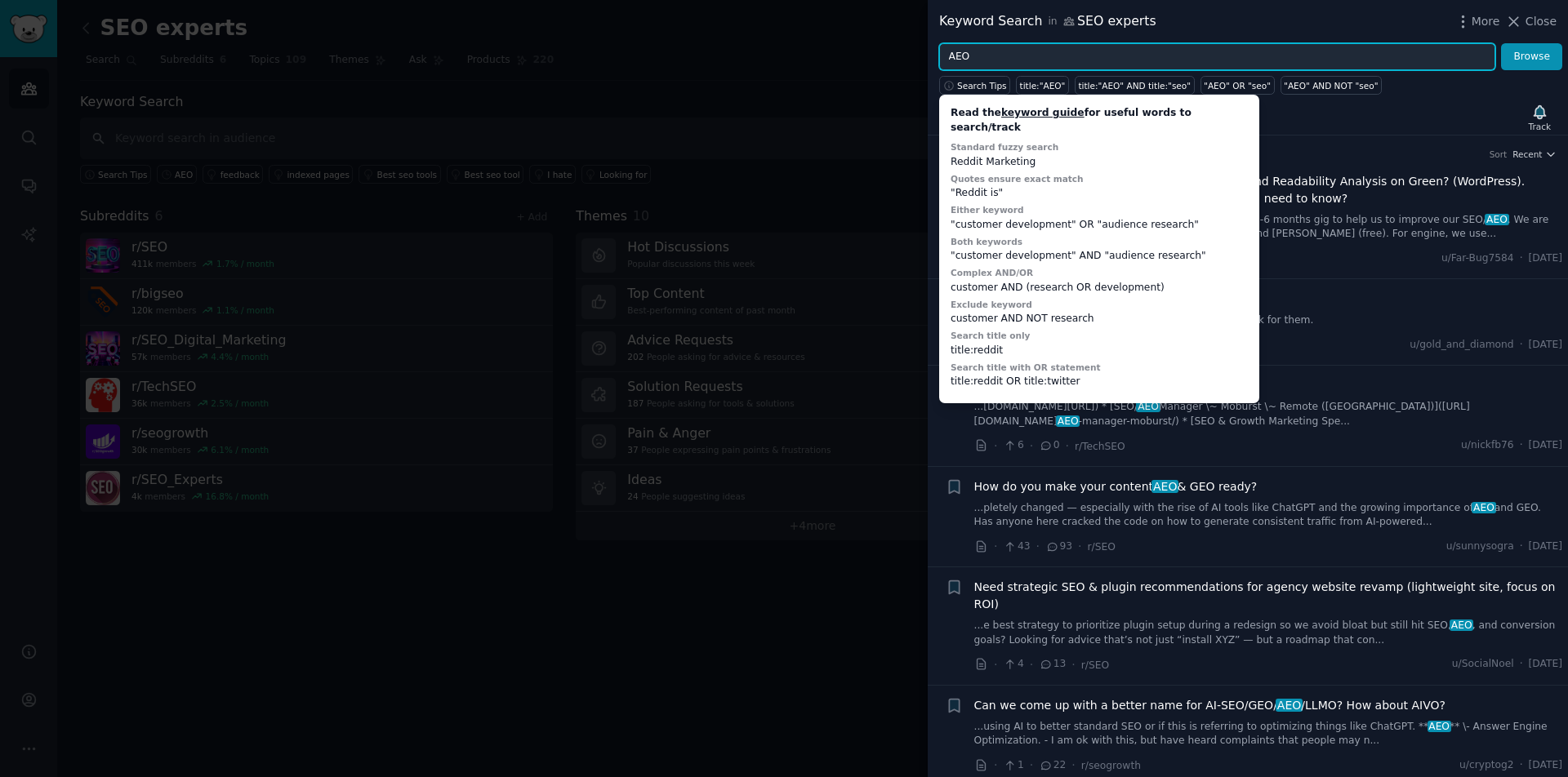
click at [950, 57] on input "AEO" at bounding box center [1217, 56] width 556 height 28
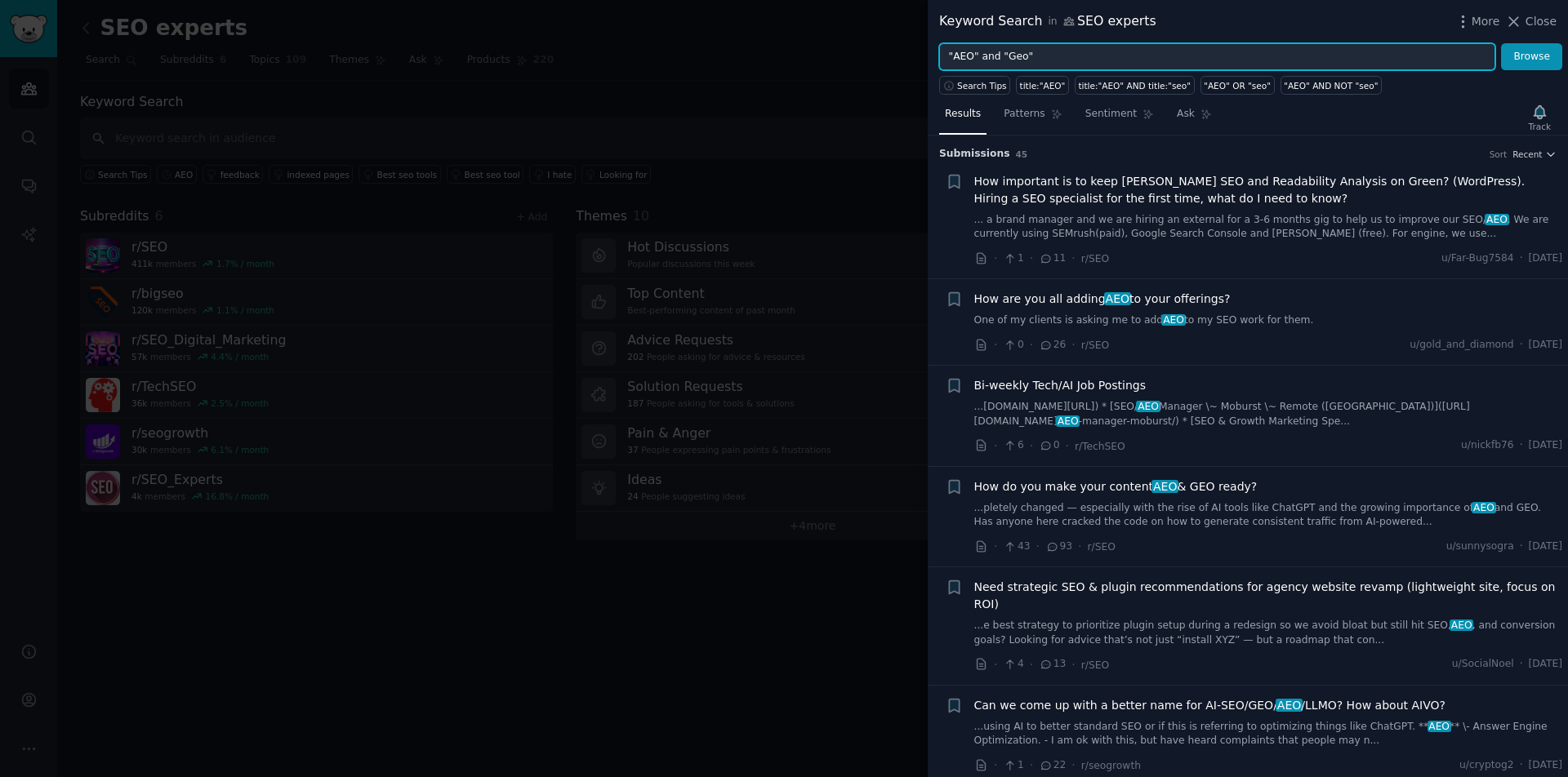
click at [1016, 53] on input ""AEO" and "Geo"" at bounding box center [1217, 56] width 556 height 28
click at [1086, 48] on input ""AEO" and "GEO"" at bounding box center [1217, 56] width 556 height 28
click at [978, 86] on span "Search Tips" at bounding box center [982, 86] width 50 height 12
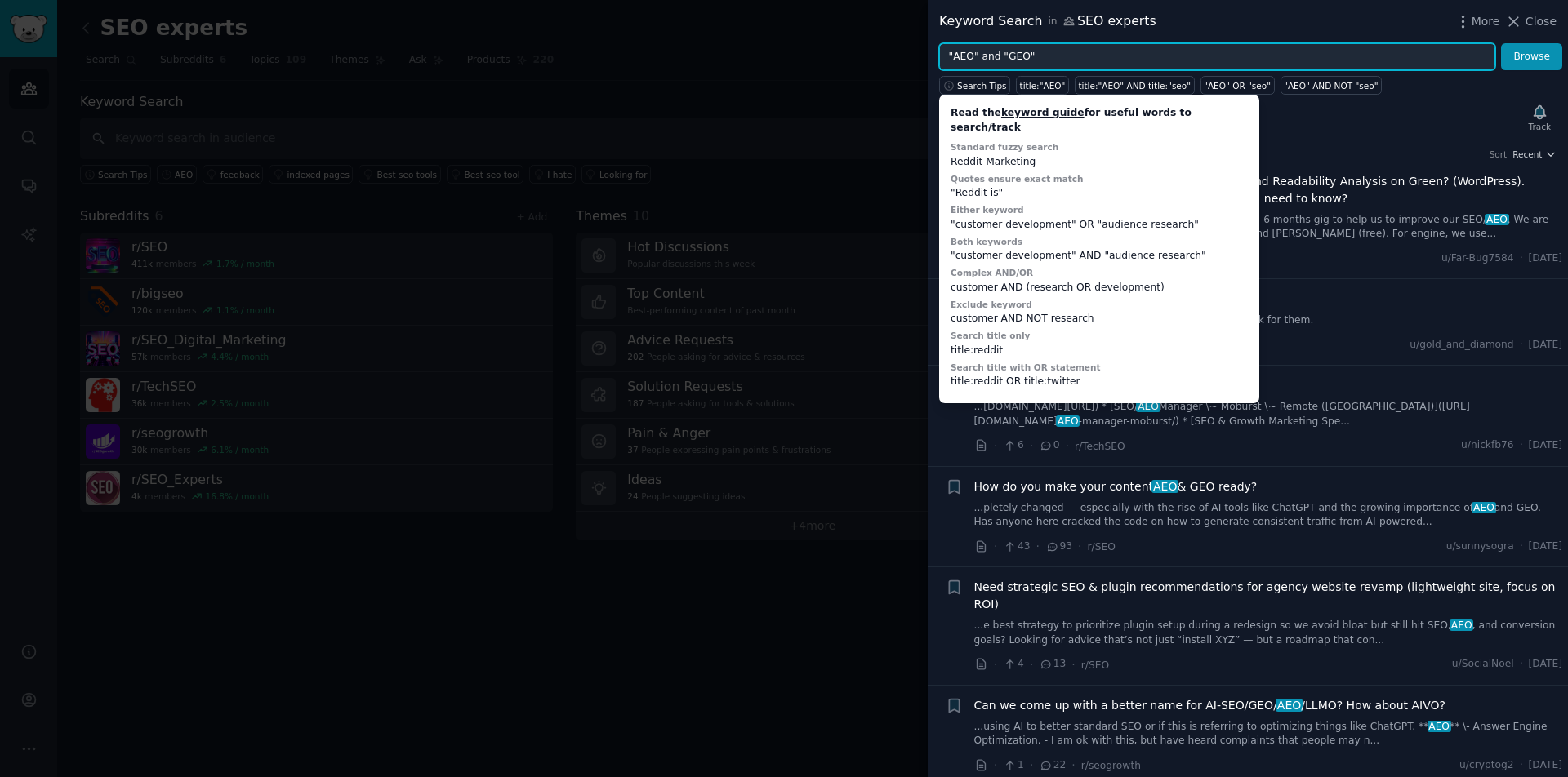
click at [985, 55] on input ""AEO" and "GEO"" at bounding box center [1217, 56] width 556 height 28
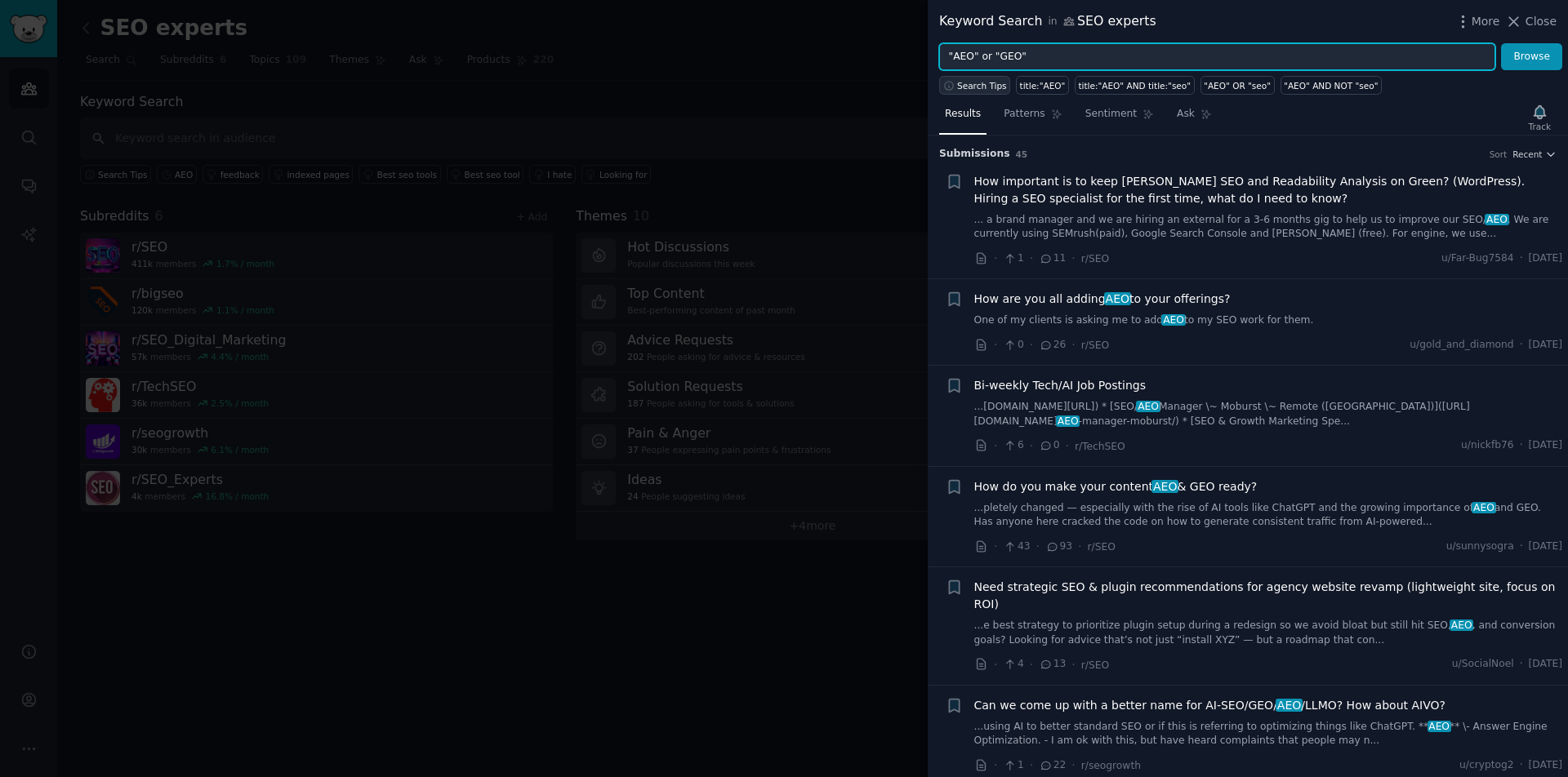
click at [976, 86] on span "Search Tips" at bounding box center [982, 86] width 50 height 12
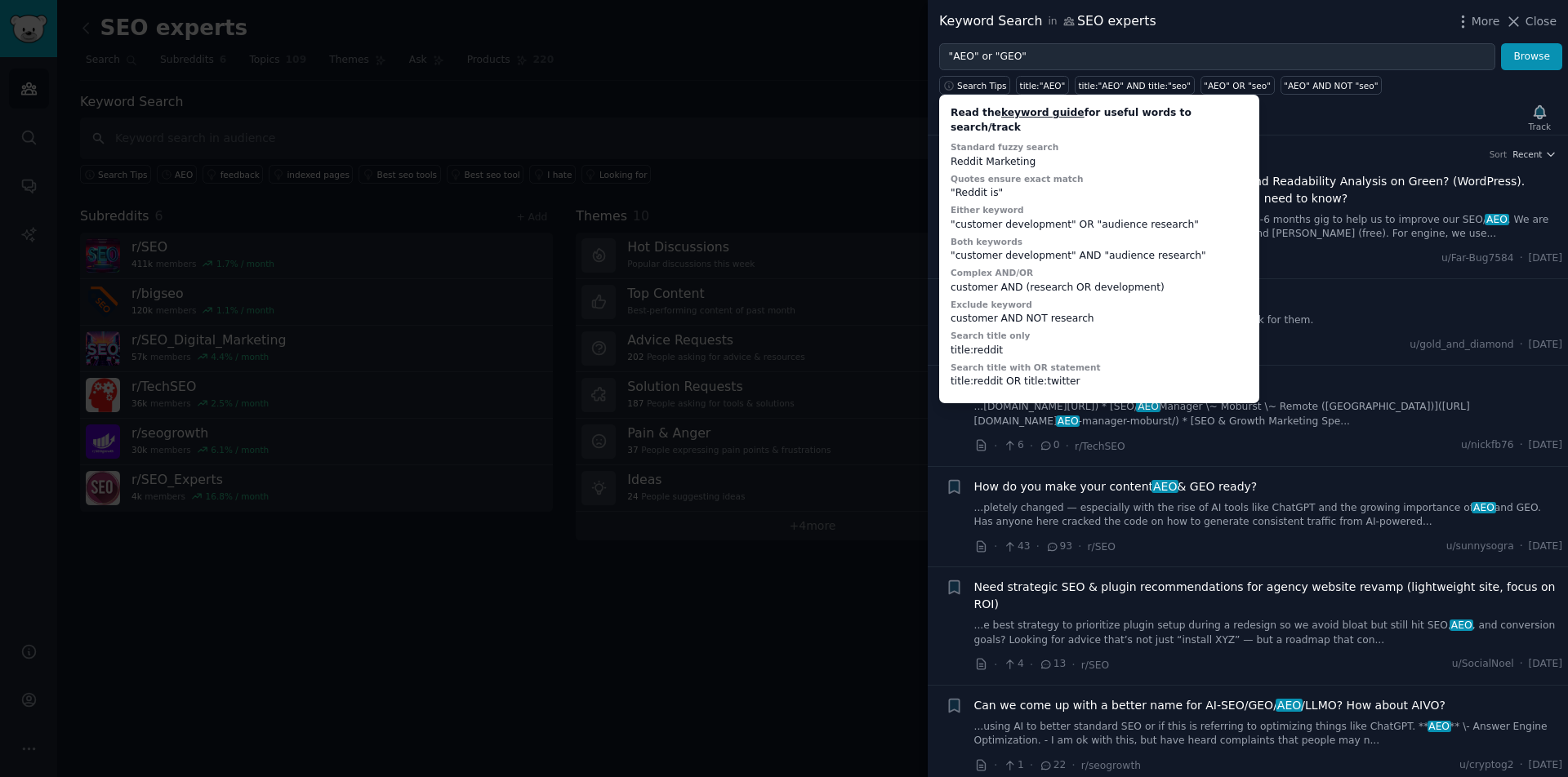
click at [1170, 29] on div "Keyword Search in SEO experts More Close" at bounding box center [1247, 21] width 617 height 21
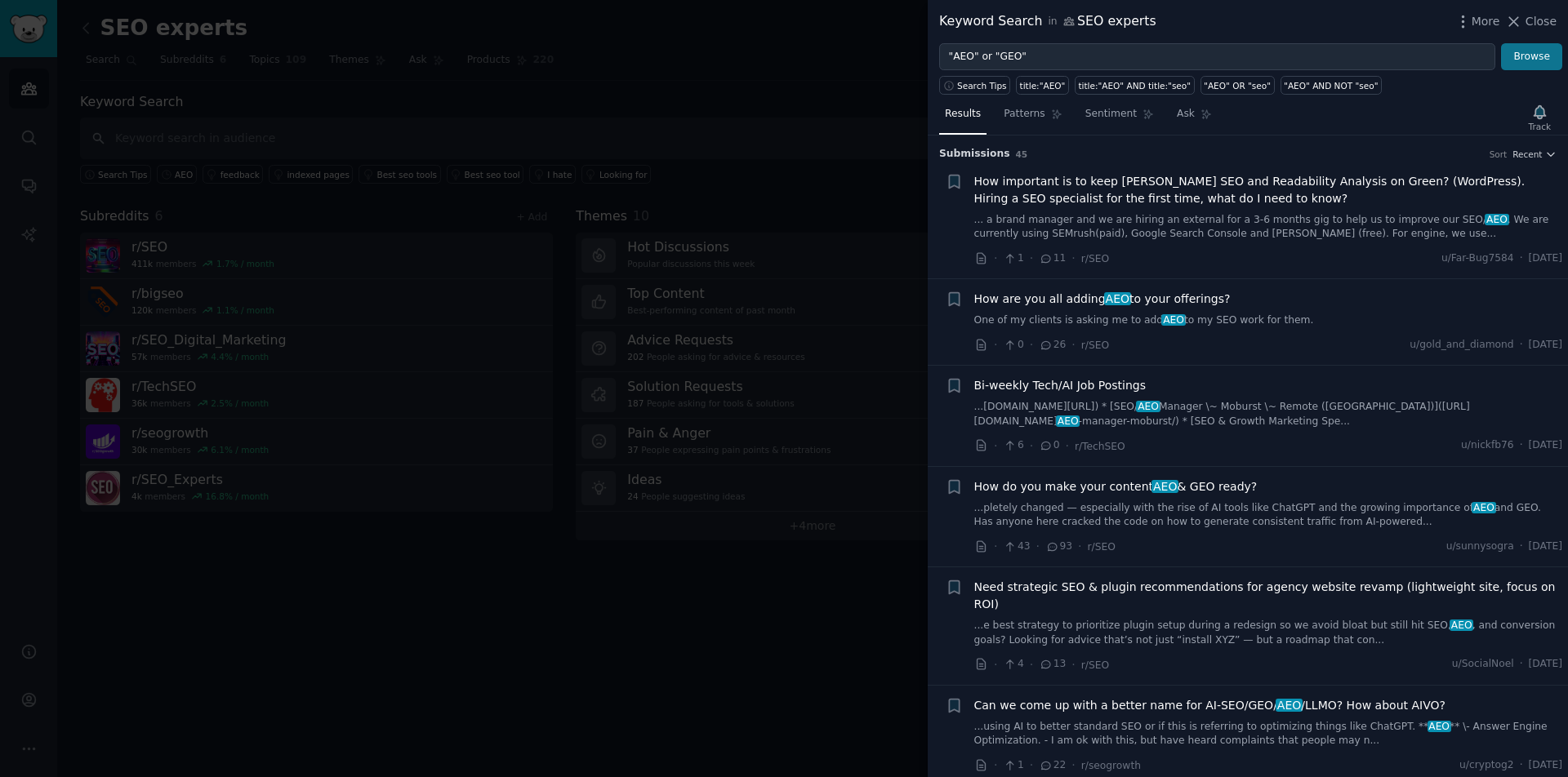
click at [1528, 57] on button "Browse" at bounding box center [1531, 56] width 62 height 28
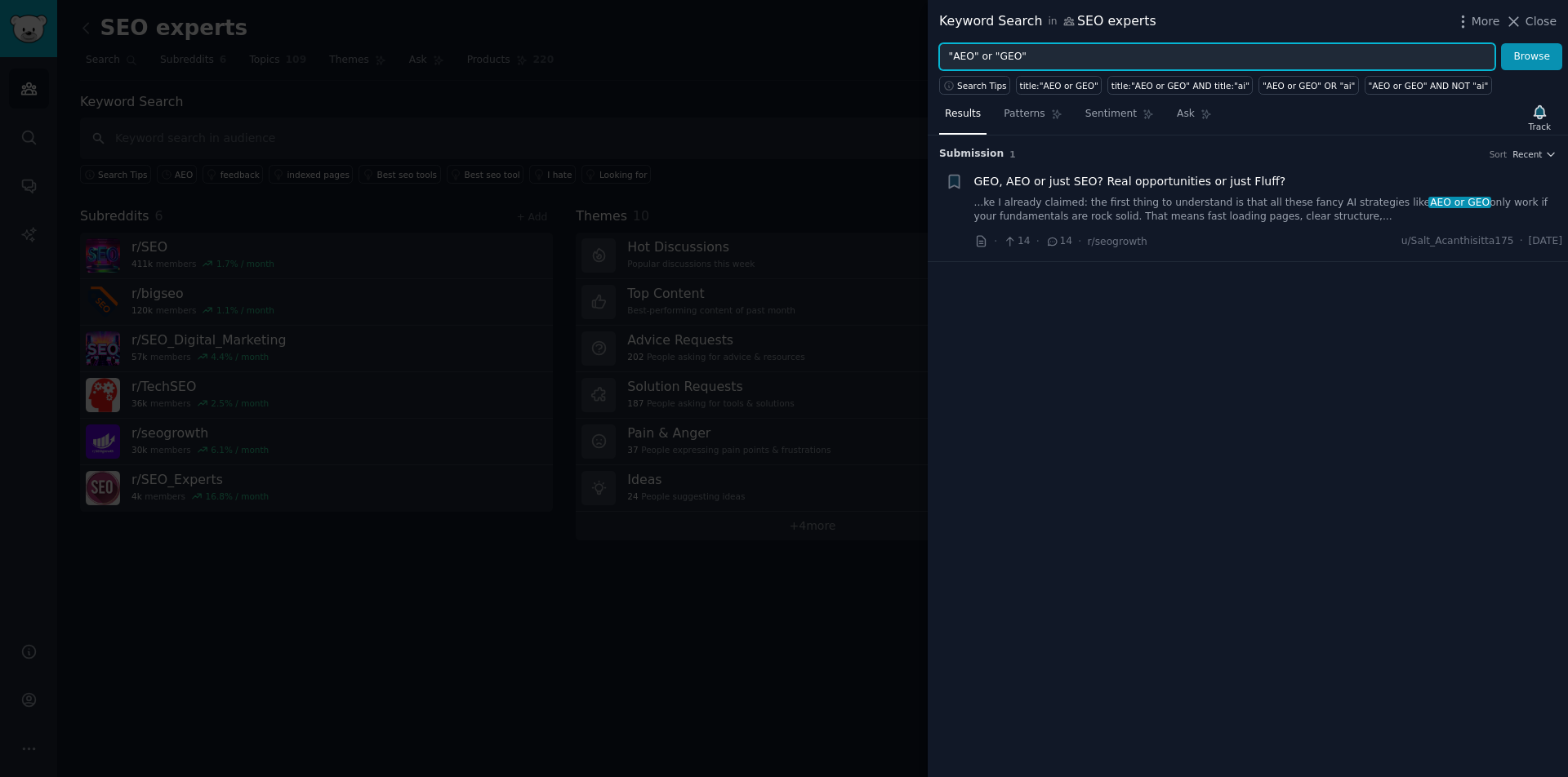
click at [1055, 55] on input ""AEO" or "GEO"" at bounding box center [1217, 56] width 556 height 28
click at [984, 53] on input ""AEO" or "GEO"" at bounding box center [1217, 56] width 556 height 28
click at [1532, 56] on button "Browse" at bounding box center [1531, 56] width 62 height 28
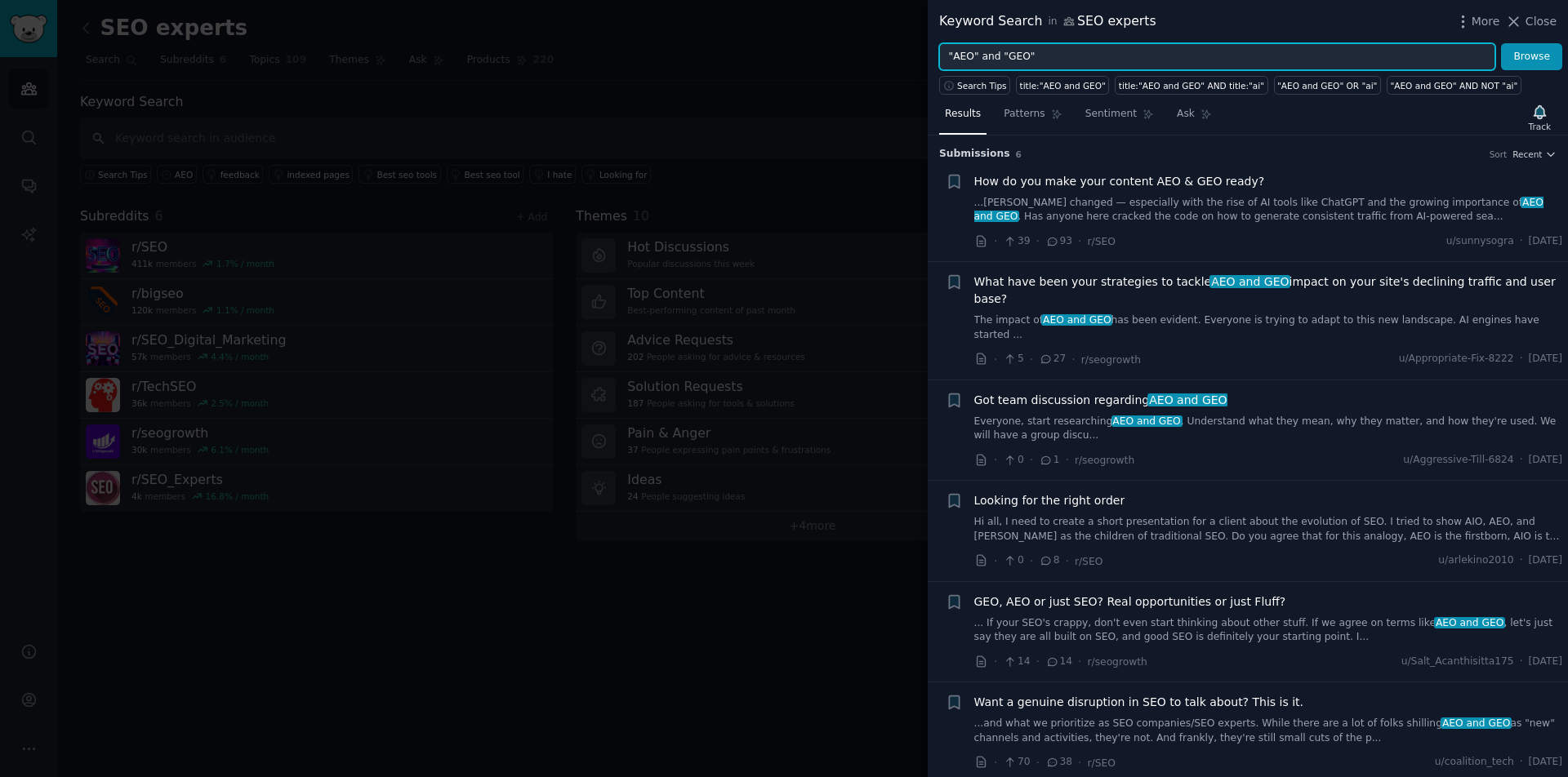
drag, startPoint x: 1038, startPoint y: 53, endPoint x: 937, endPoint y: 55, distance: 101.0
click at [937, 55] on div ""AEO" and "GEO" Browse" at bounding box center [1247, 56] width 641 height 28
type input "AEO"
click at [1532, 56] on button "Browse" at bounding box center [1531, 56] width 62 height 28
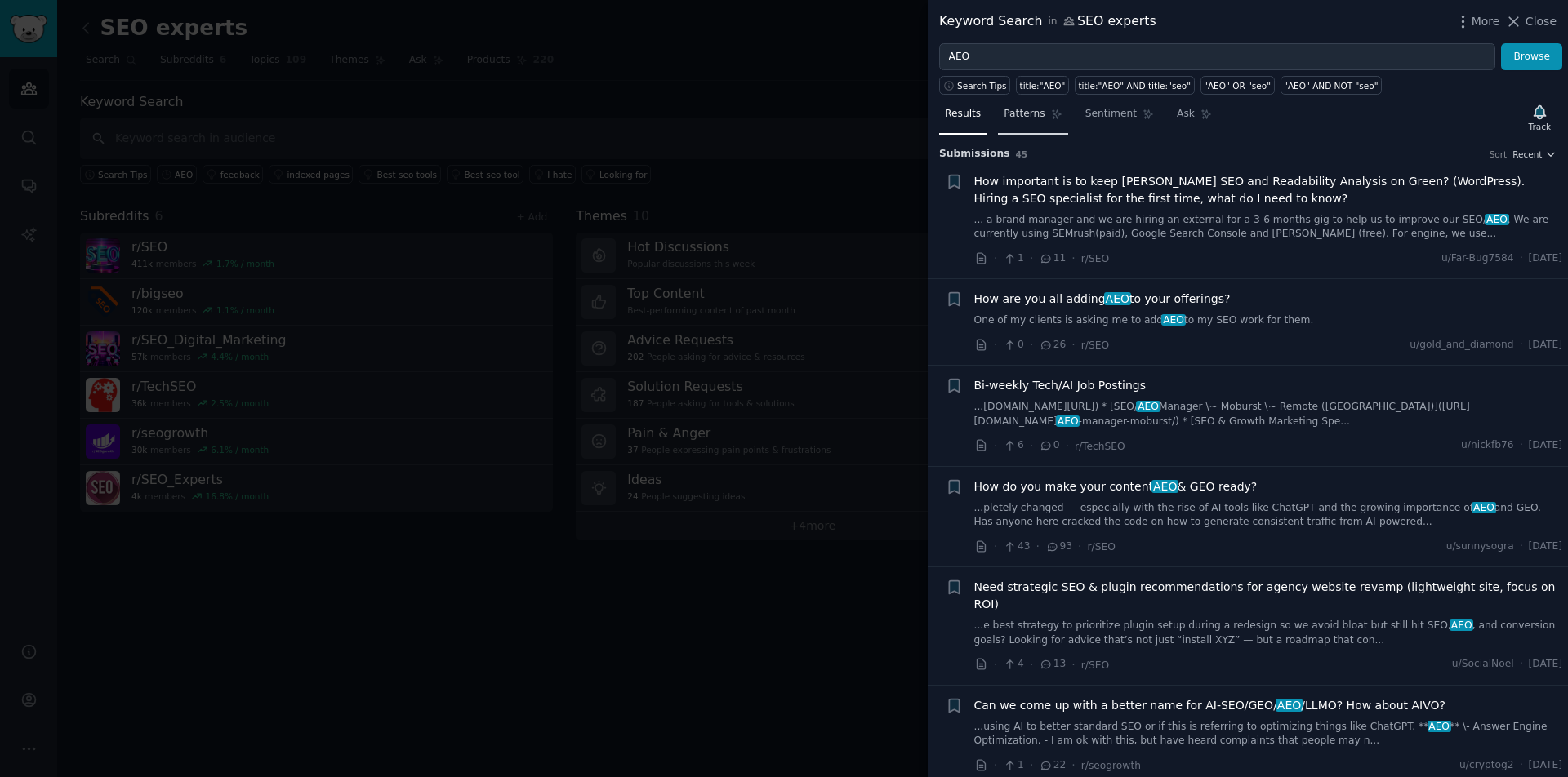
click at [1029, 108] on span "Patterns" at bounding box center [1024, 114] width 41 height 14
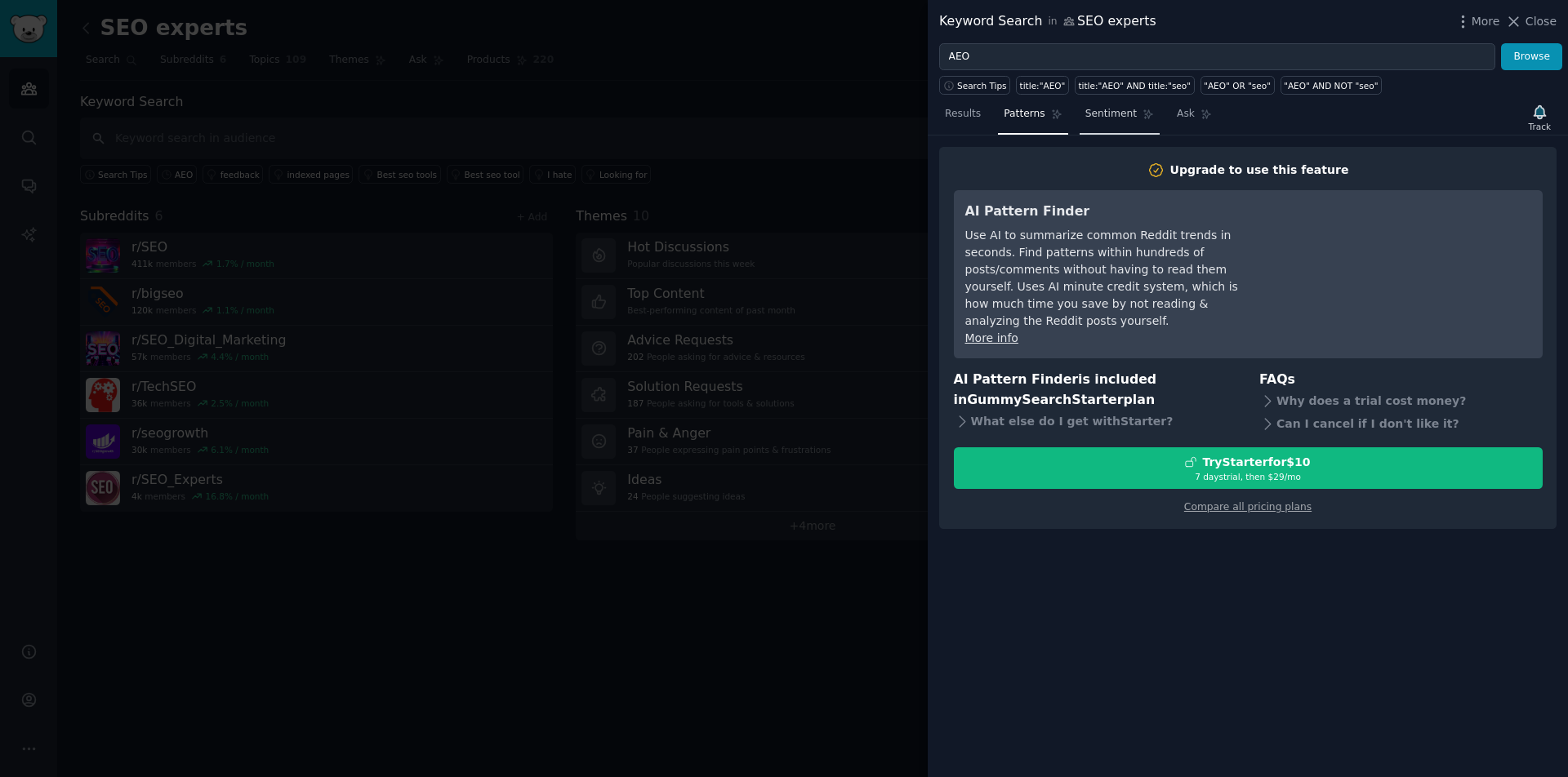
click at [1111, 116] on span "Sentiment" at bounding box center [1111, 114] width 52 height 14
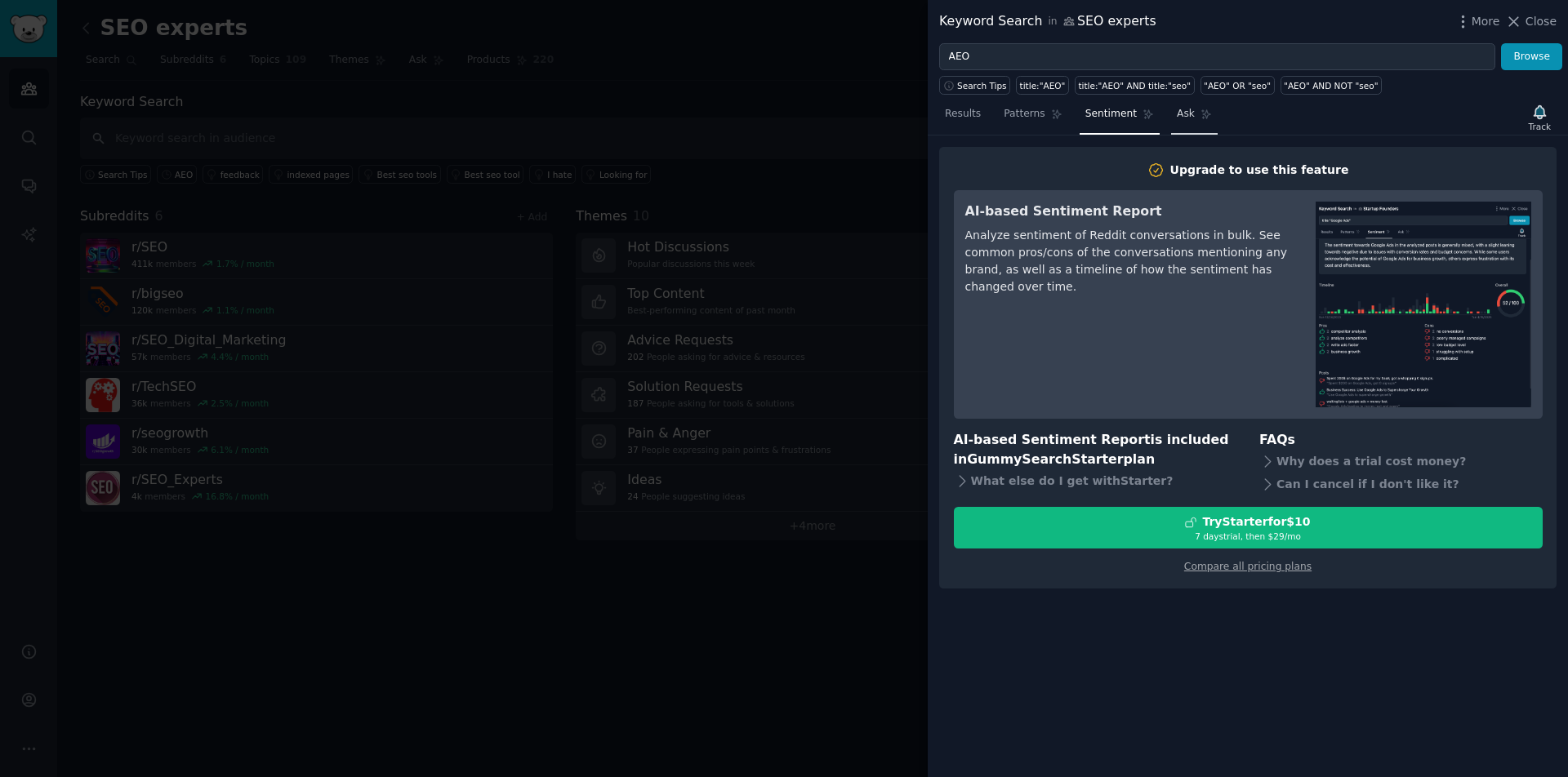
click at [1177, 114] on span "Ask" at bounding box center [1186, 114] width 18 height 14
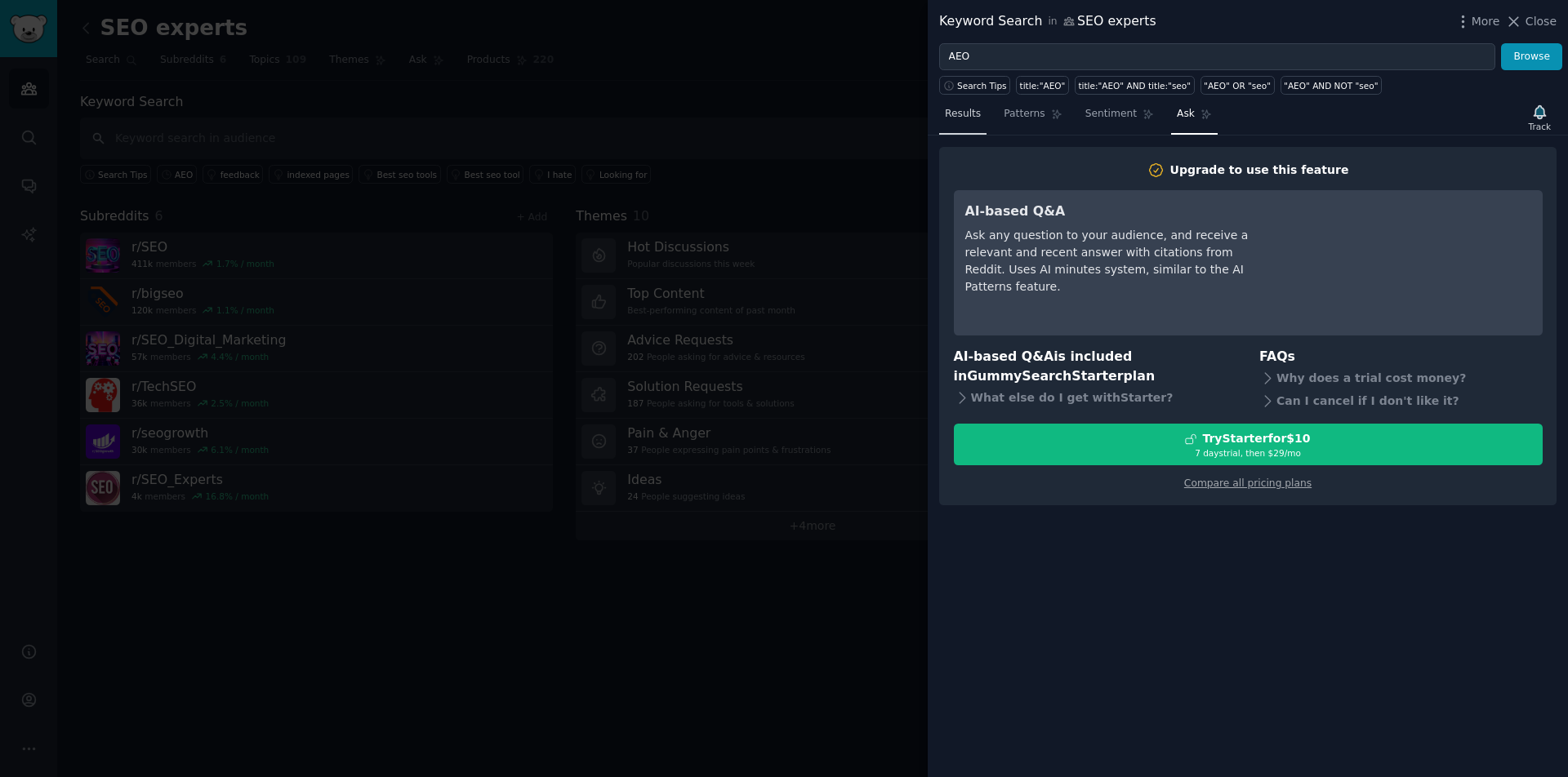
click at [969, 119] on span "Results" at bounding box center [963, 114] width 36 height 14
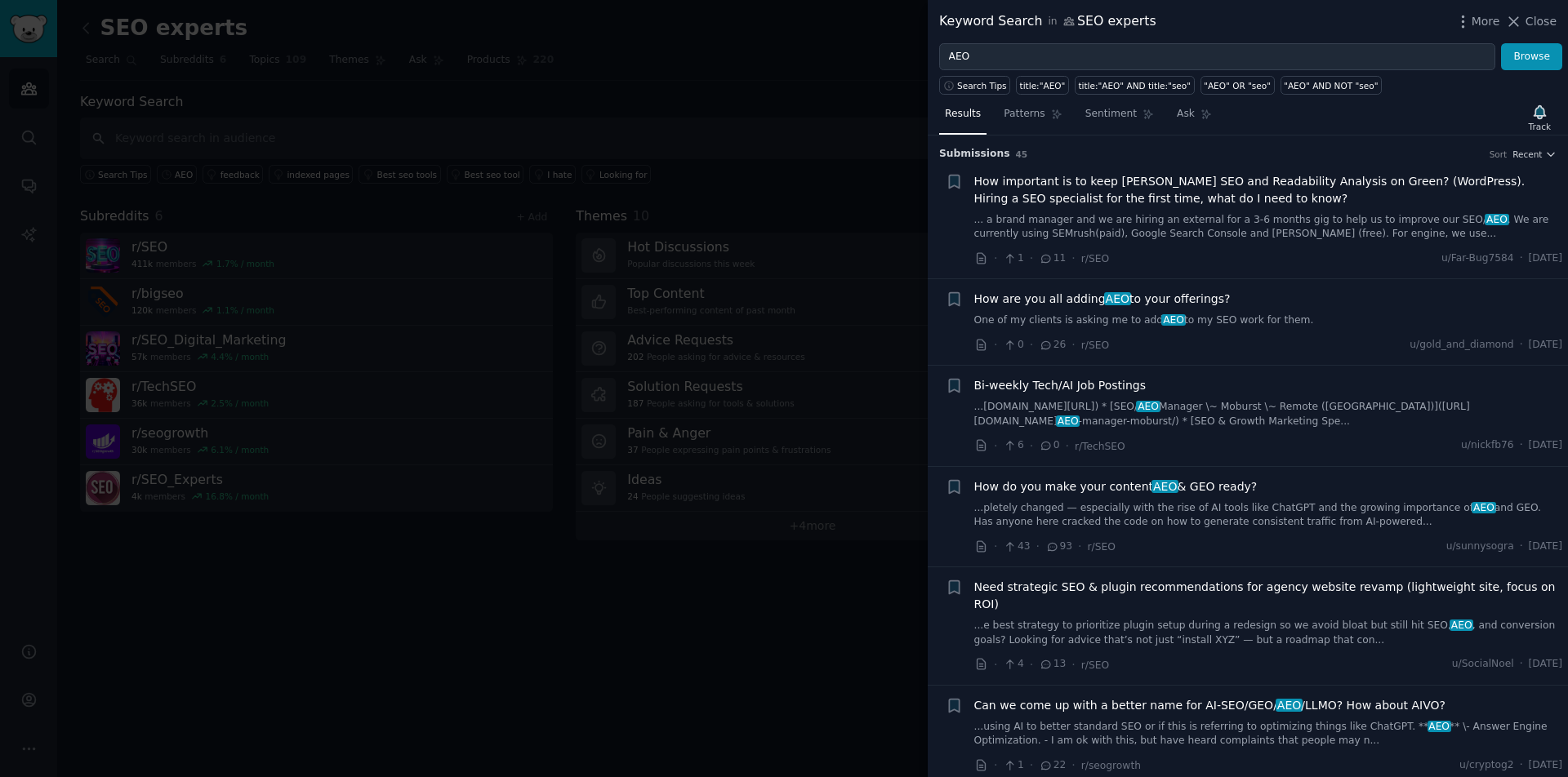
click at [1284, 260] on div "· 1 · 11 · r/SEO u/Far-Bug7584 · Thu 14/08/2025" at bounding box center [1269, 258] width 589 height 17
click at [1052, 297] on span "How are you all adding AEO to your offerings?" at bounding box center [1103, 298] width 256 height 17
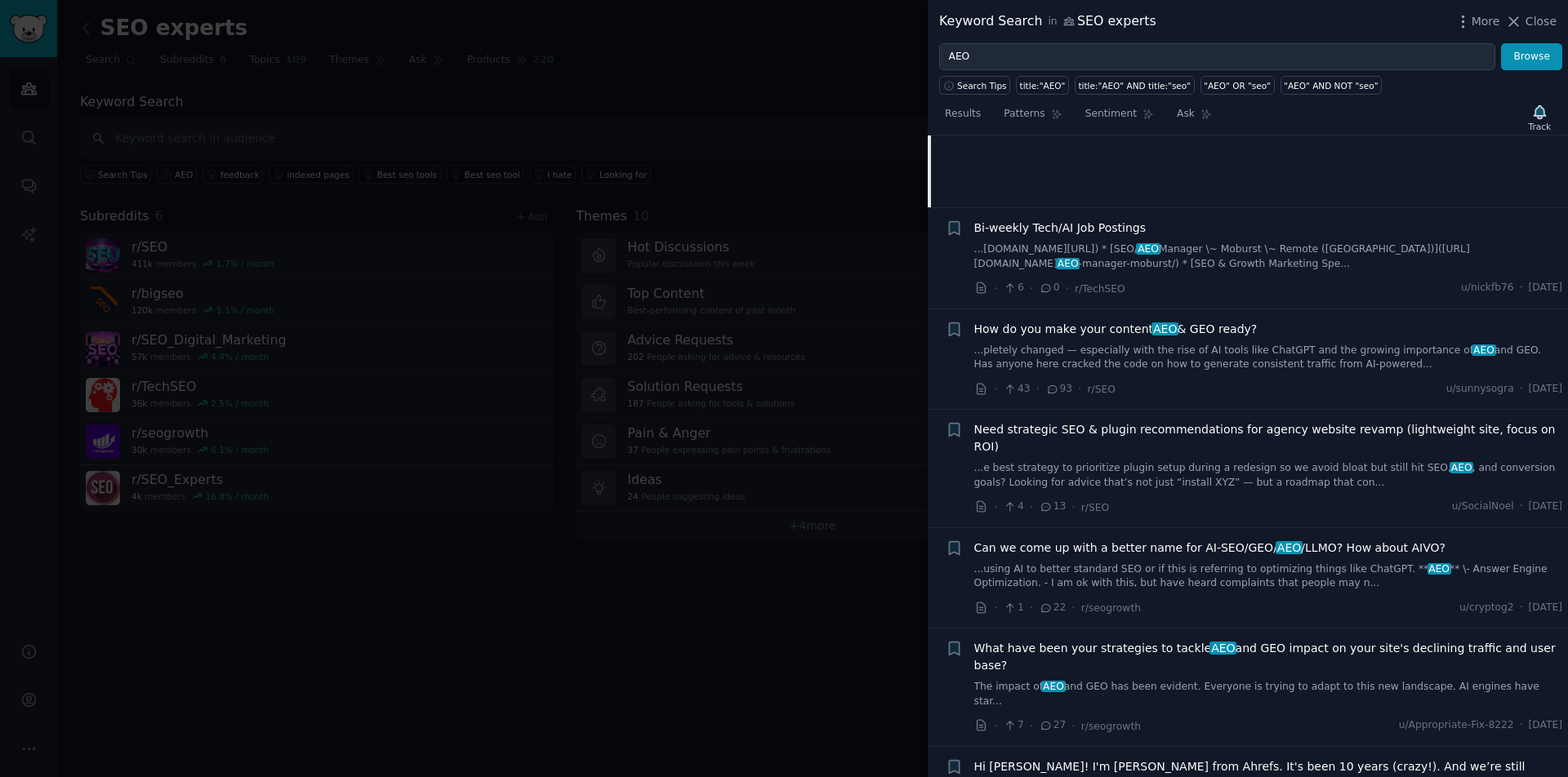
scroll to position [415, 0]
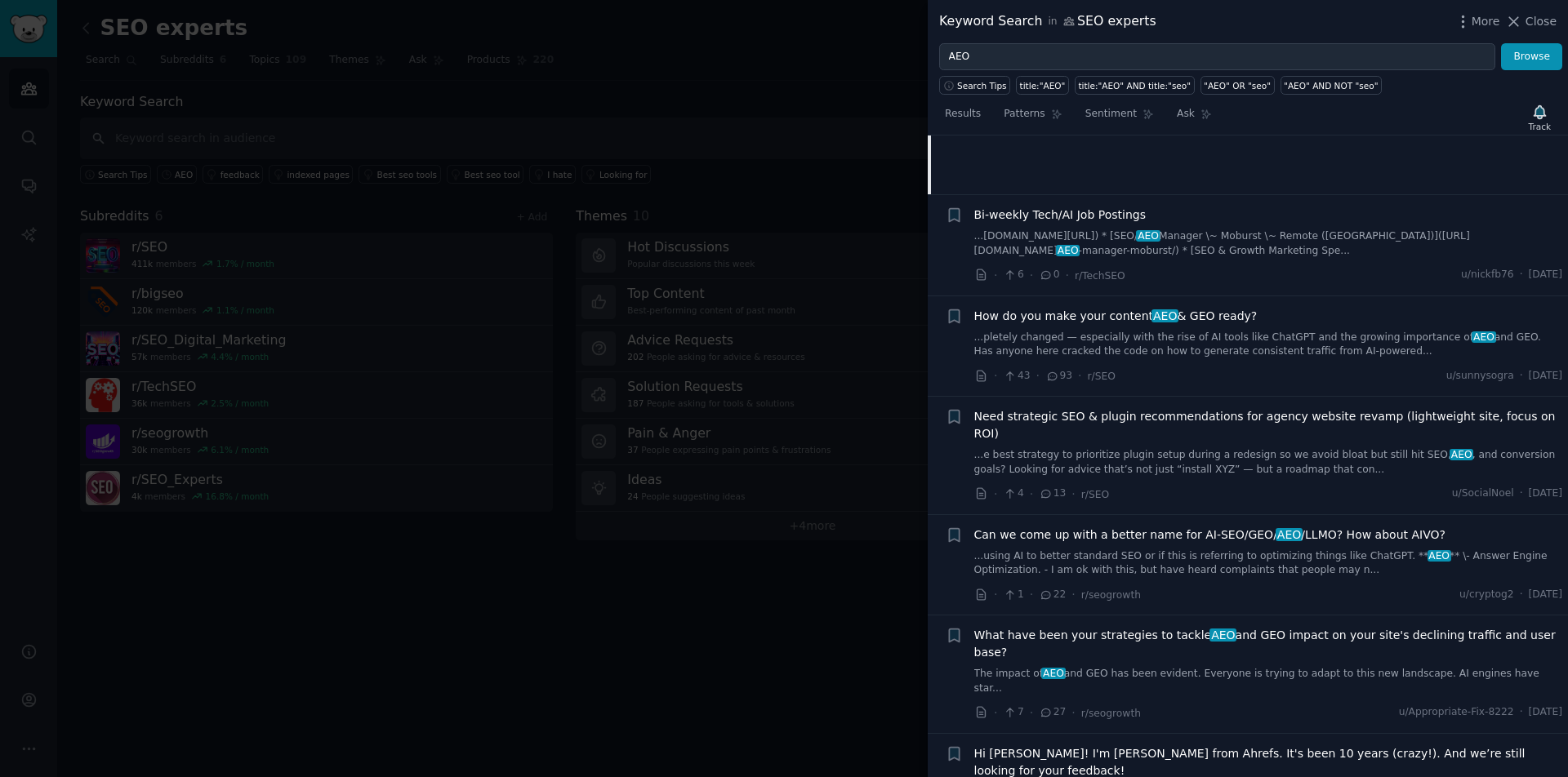
click at [1161, 361] on div "How do you make your content AEO & GEO ready? ...pletely changed — especially w…" at bounding box center [1269, 347] width 589 height 78
click at [1150, 330] on link "...pletely changed — especially with the rise of AI tools like ChatGPT and the …" at bounding box center [1269, 345] width 589 height 29
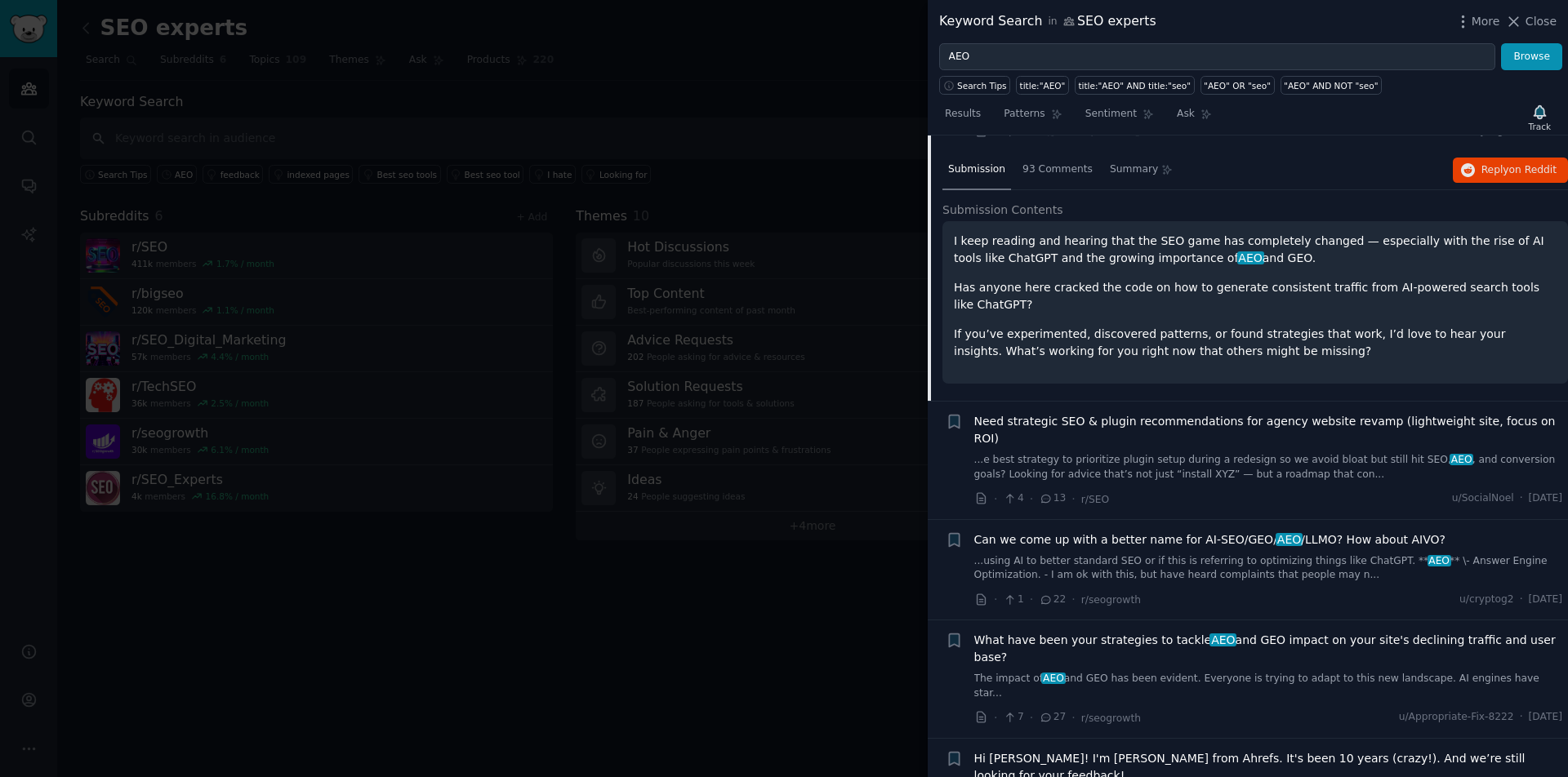
scroll to position [328, 0]
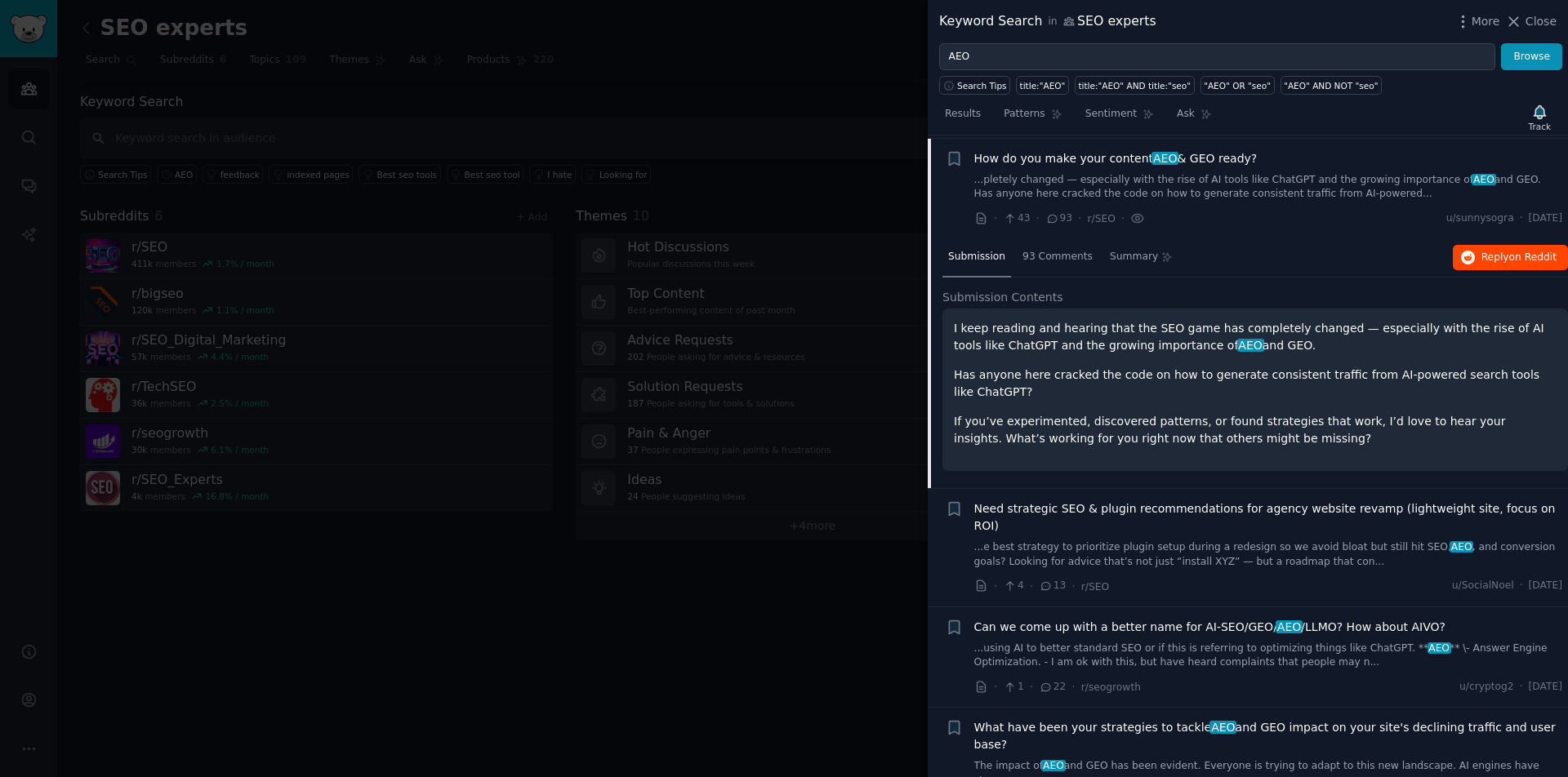
click at [1511, 252] on span "on Reddit" at bounding box center [1532, 257] width 47 height 12
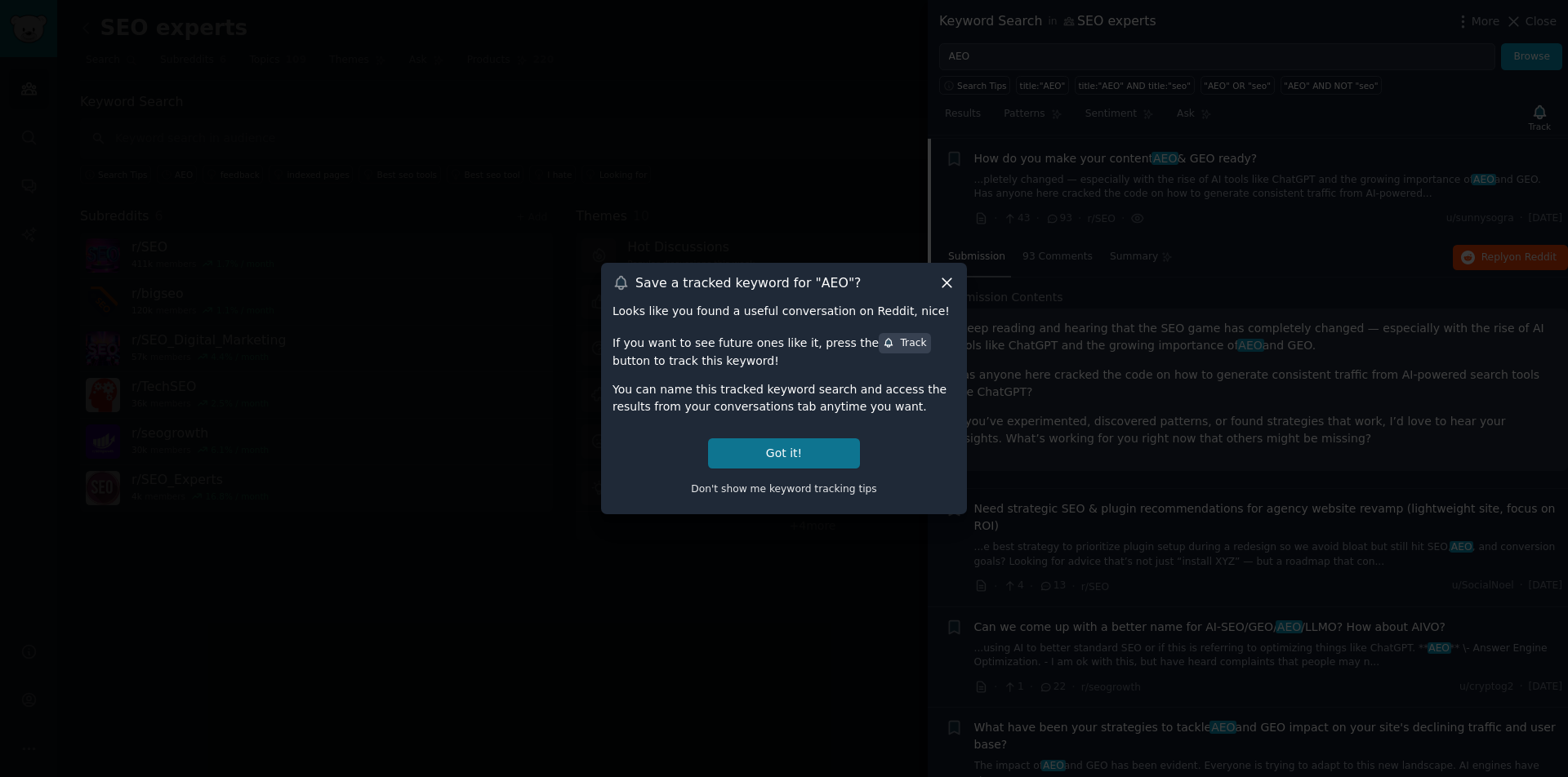
click at [787, 451] on button "Got it!" at bounding box center [784, 454] width 152 height 30
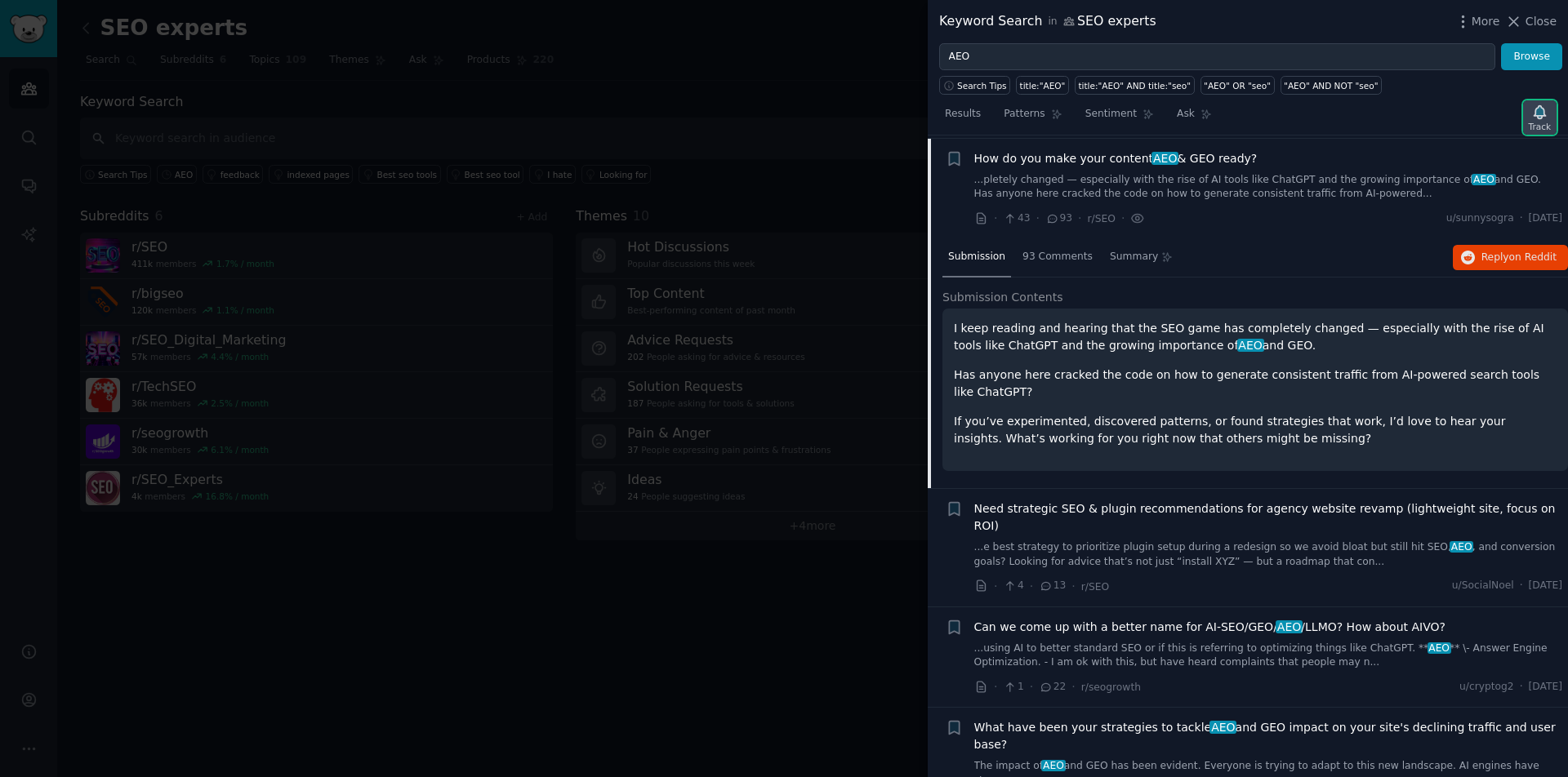
click at [1543, 114] on icon "button" at bounding box center [1539, 112] width 12 height 13
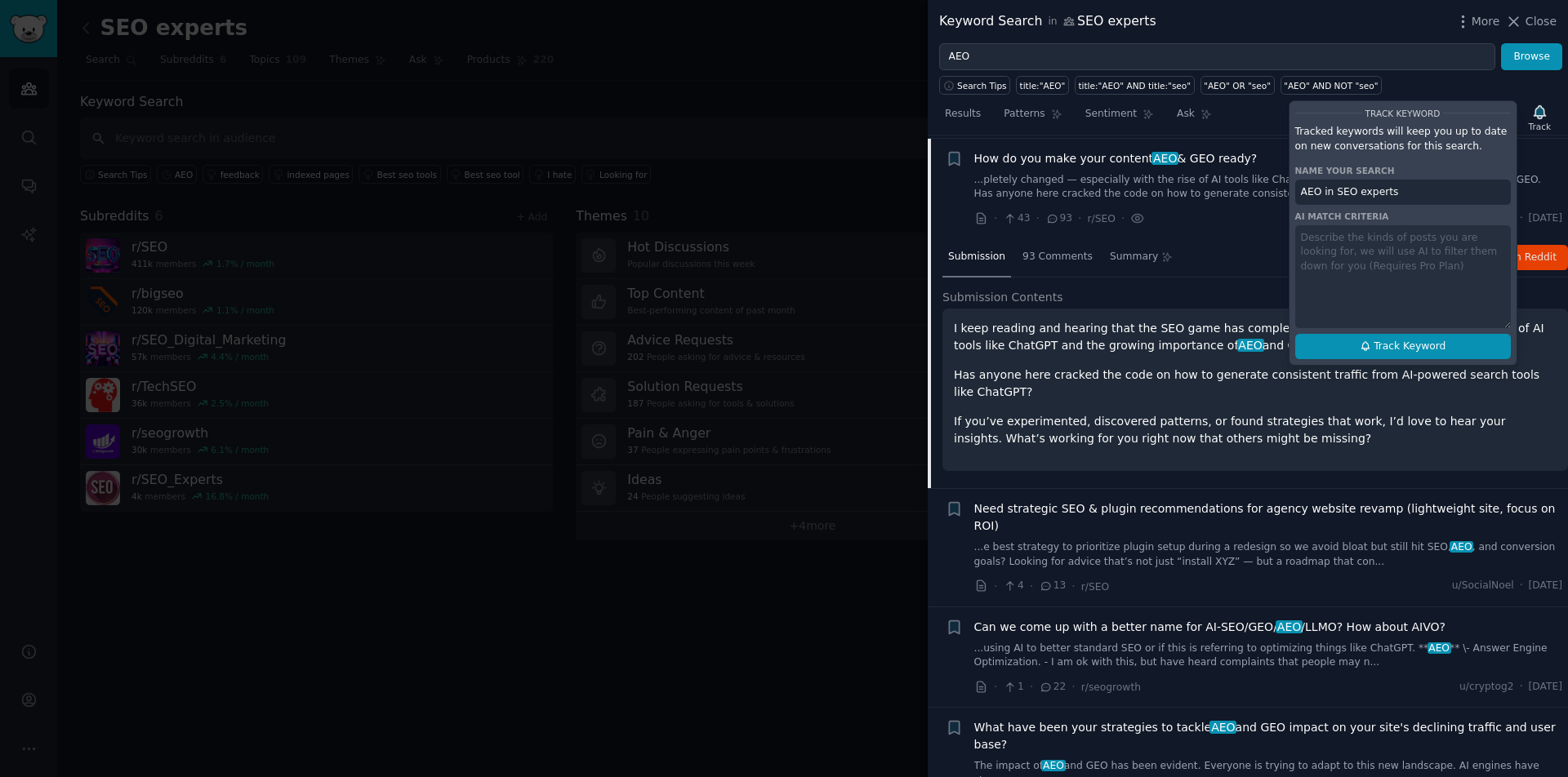
click at [1455, 338] on button "Track Keyword" at bounding box center [1403, 347] width 215 height 26
type input "AEO in SEO experts"
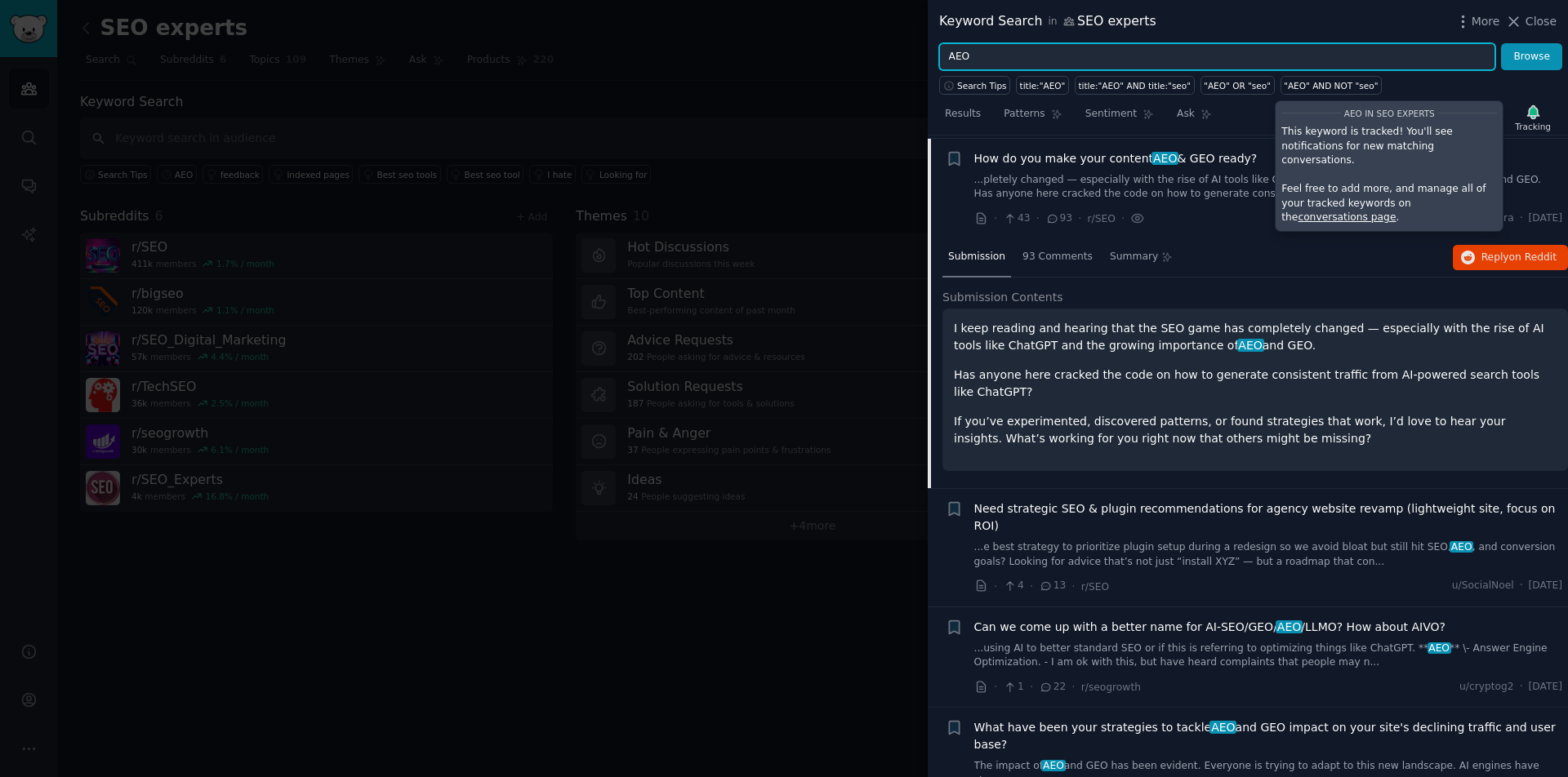
click at [958, 54] on input "AEO" at bounding box center [1217, 56] width 556 height 28
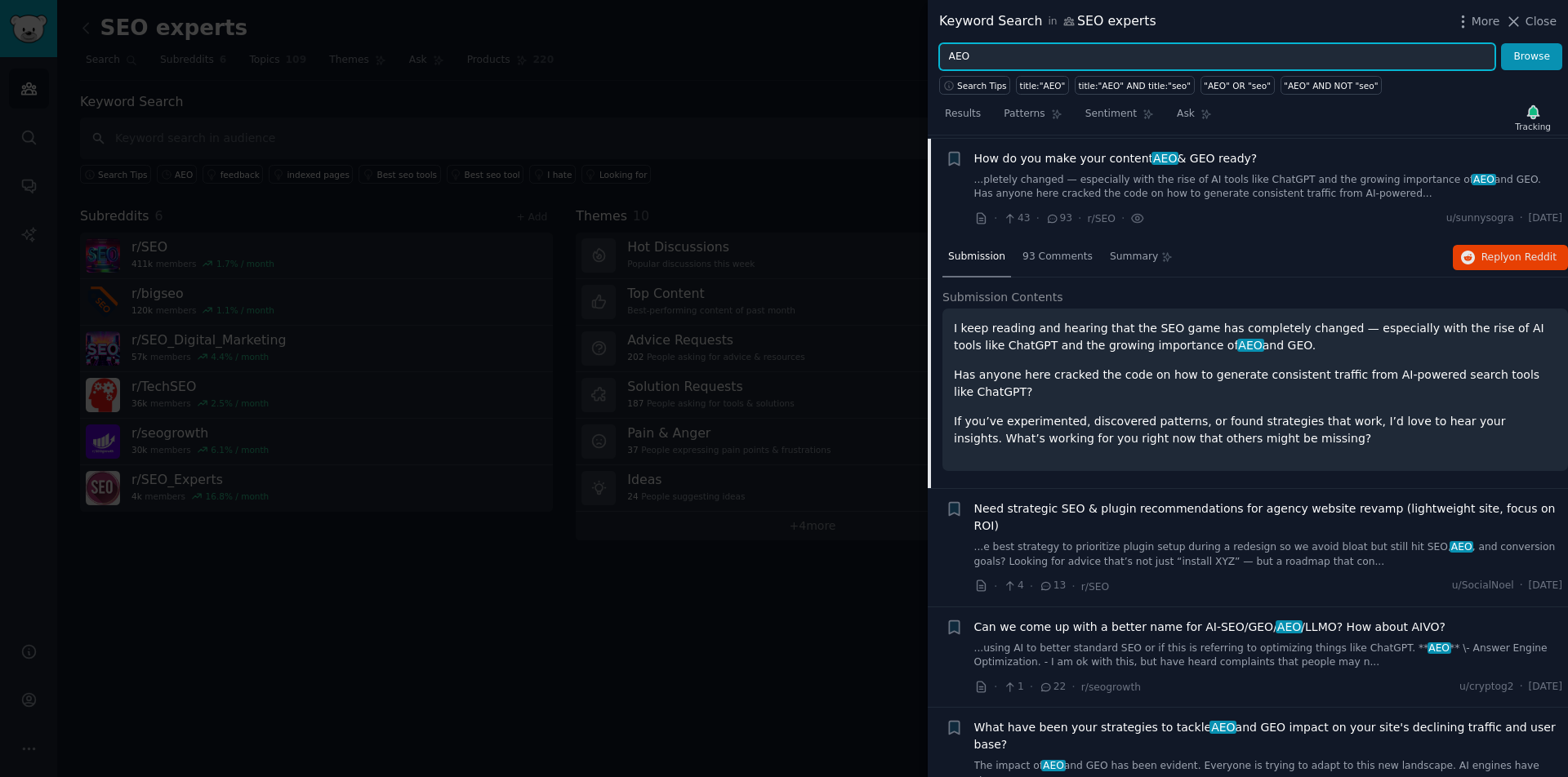
click at [958, 54] on input "AEO" at bounding box center [1217, 56] width 556 height 28
type input "GEO"
click at [1532, 56] on button "Browse" at bounding box center [1531, 56] width 62 height 28
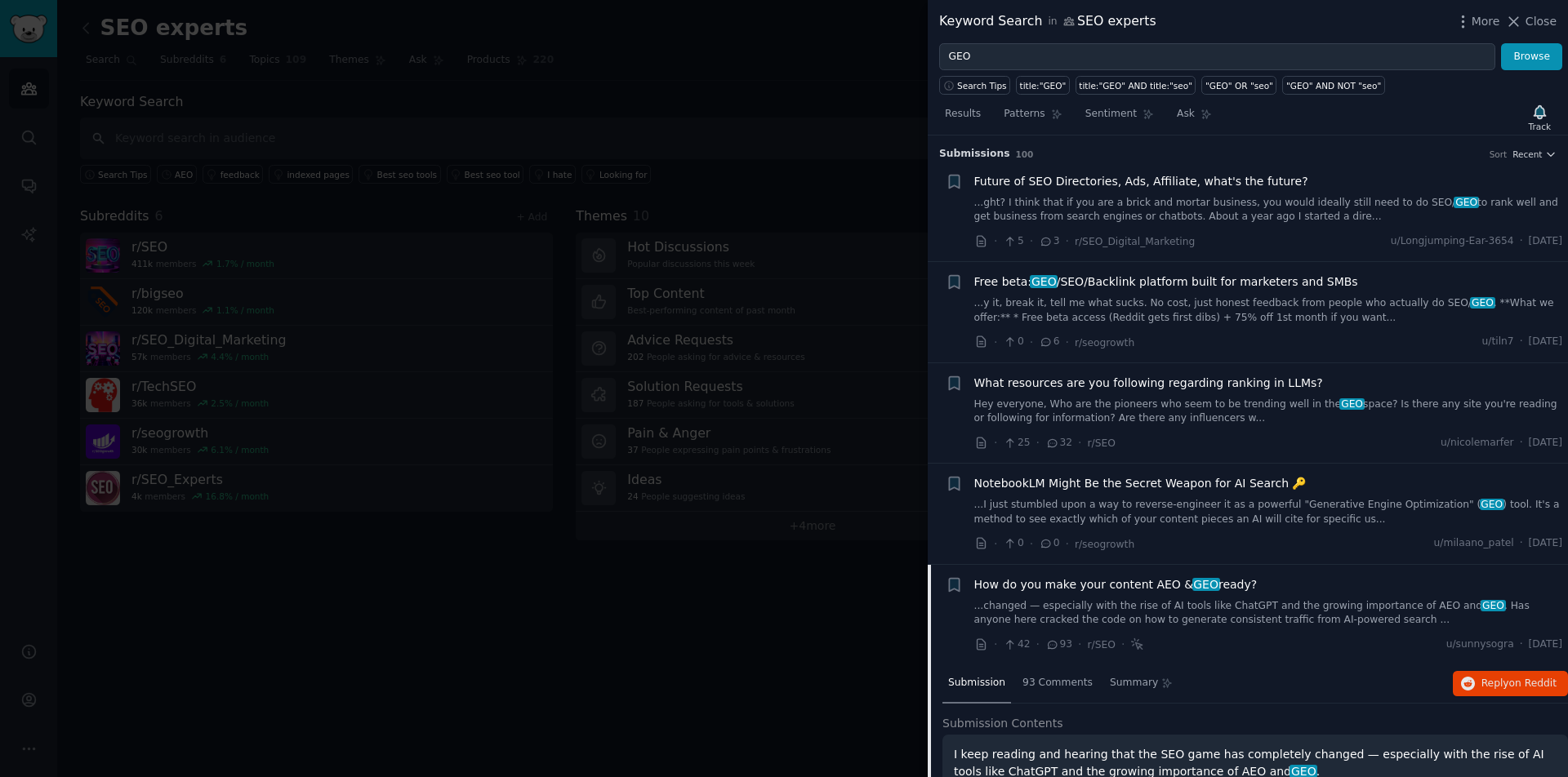
click at [1208, 420] on link "Hey everyone, Who are the pioneers who seem to be trending well in the GEO spac…" at bounding box center [1269, 412] width 589 height 29
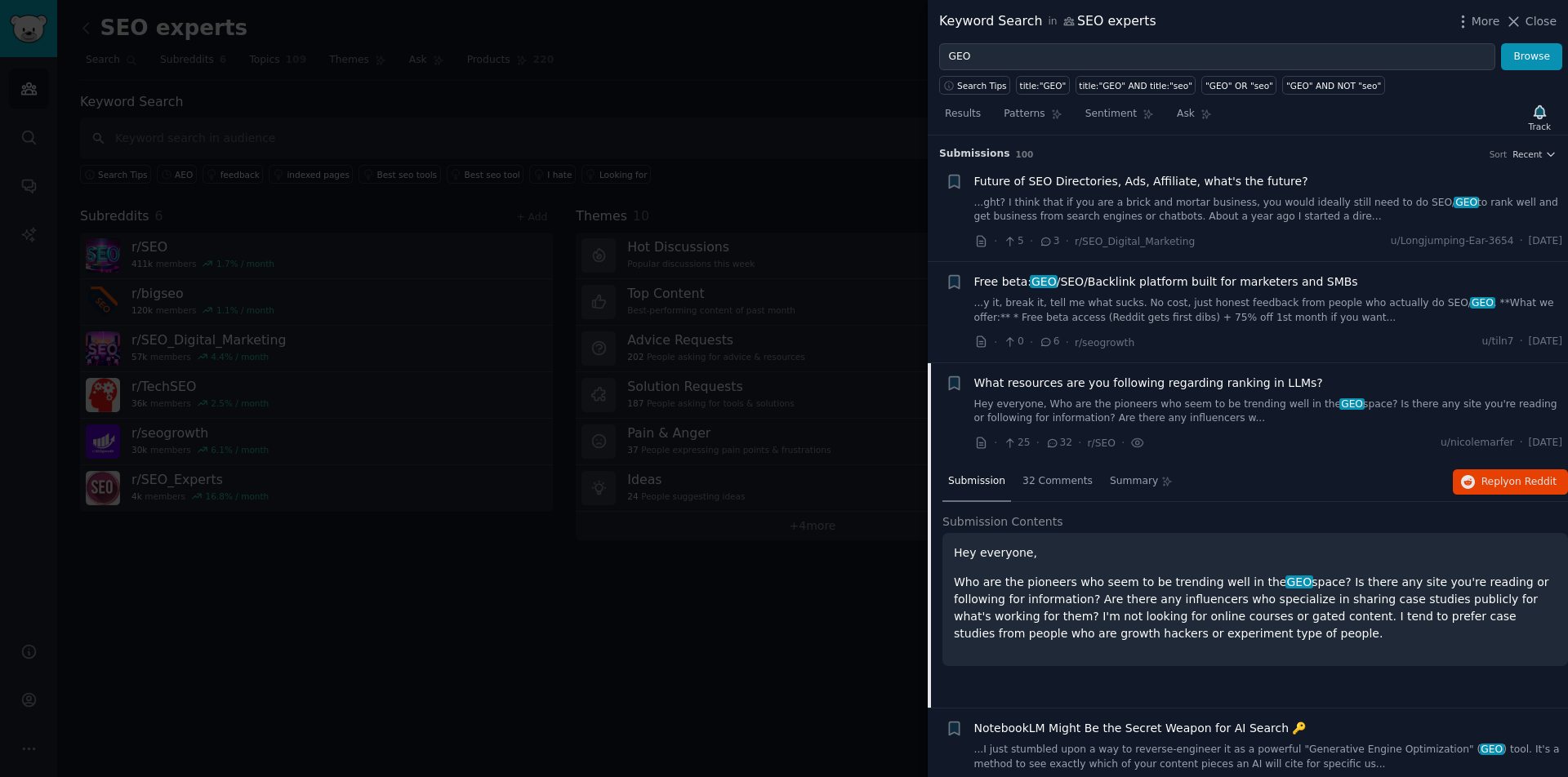
scroll to position [225, 0]
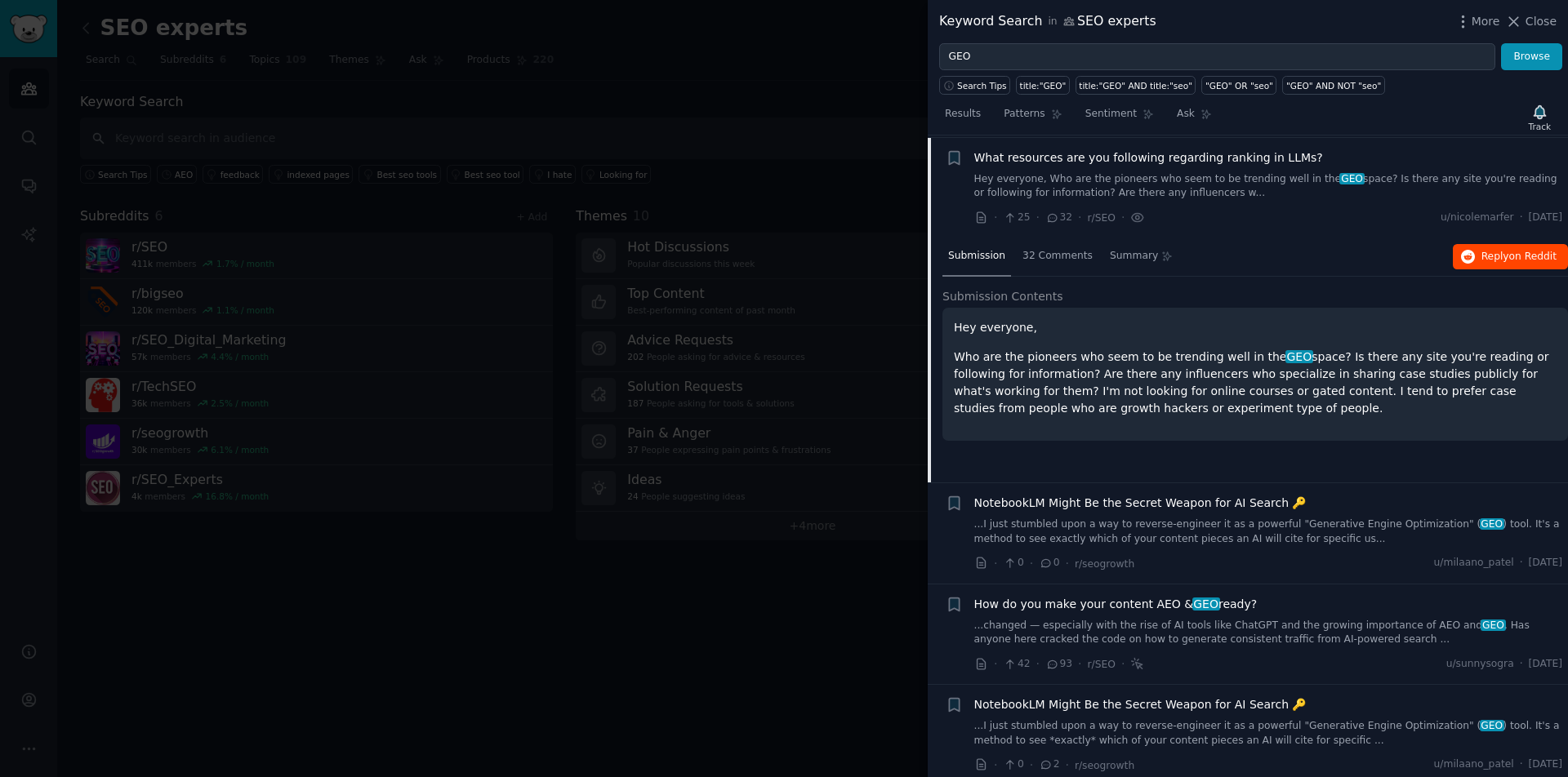
click at [1504, 256] on span "Reply on Reddit" at bounding box center [1519, 257] width 75 height 14
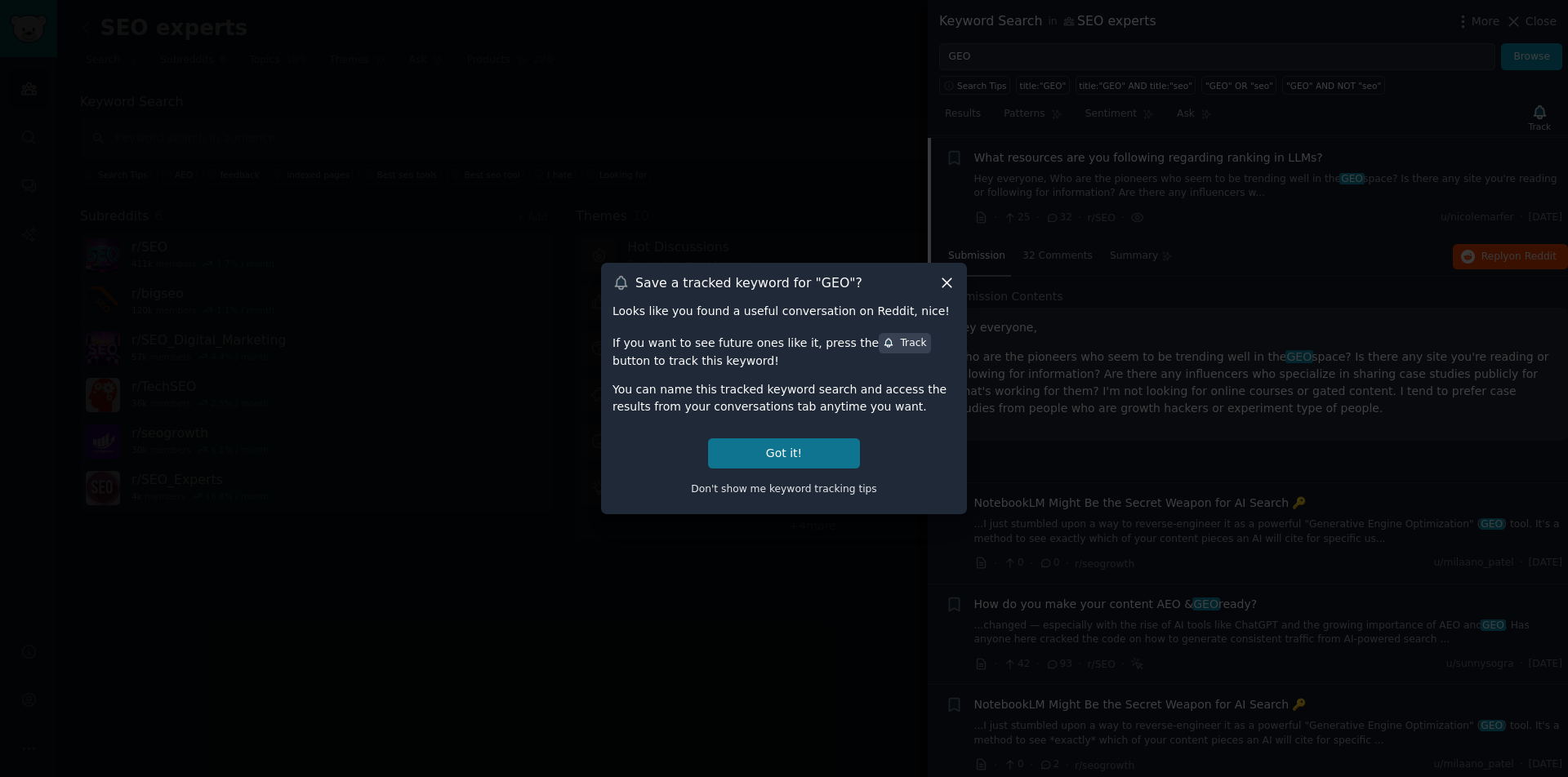
click at [765, 456] on button "Got it!" at bounding box center [784, 454] width 152 height 30
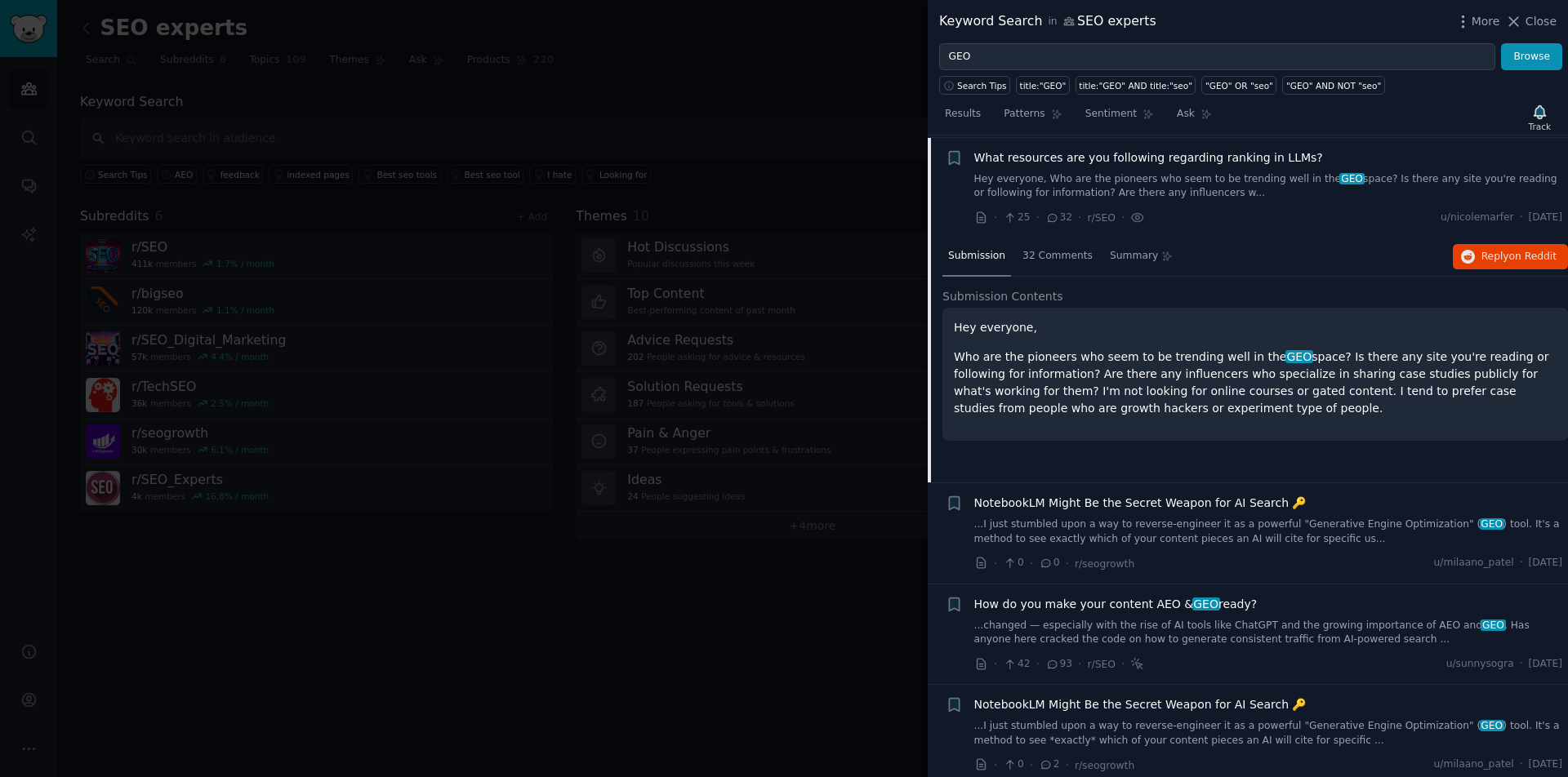
click at [1412, 104] on div "Results Patterns Sentiment Ask Track" at bounding box center [1247, 117] width 641 height 35
click at [1531, 119] on icon "button" at bounding box center [1539, 112] width 17 height 17
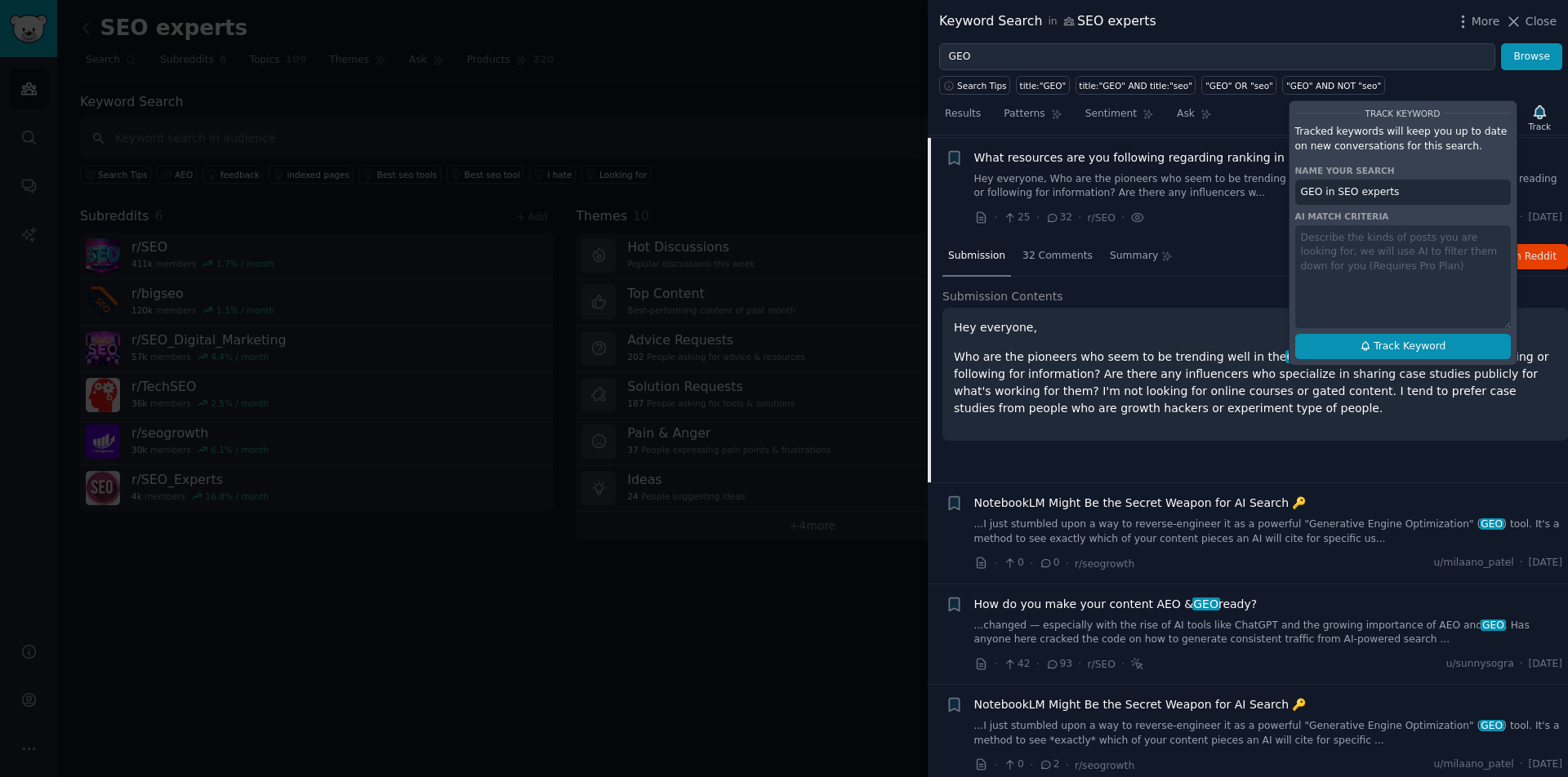
click at [1421, 347] on span "Track Keyword" at bounding box center [1410, 347] width 71 height 14
type input "GEO in SEO experts"
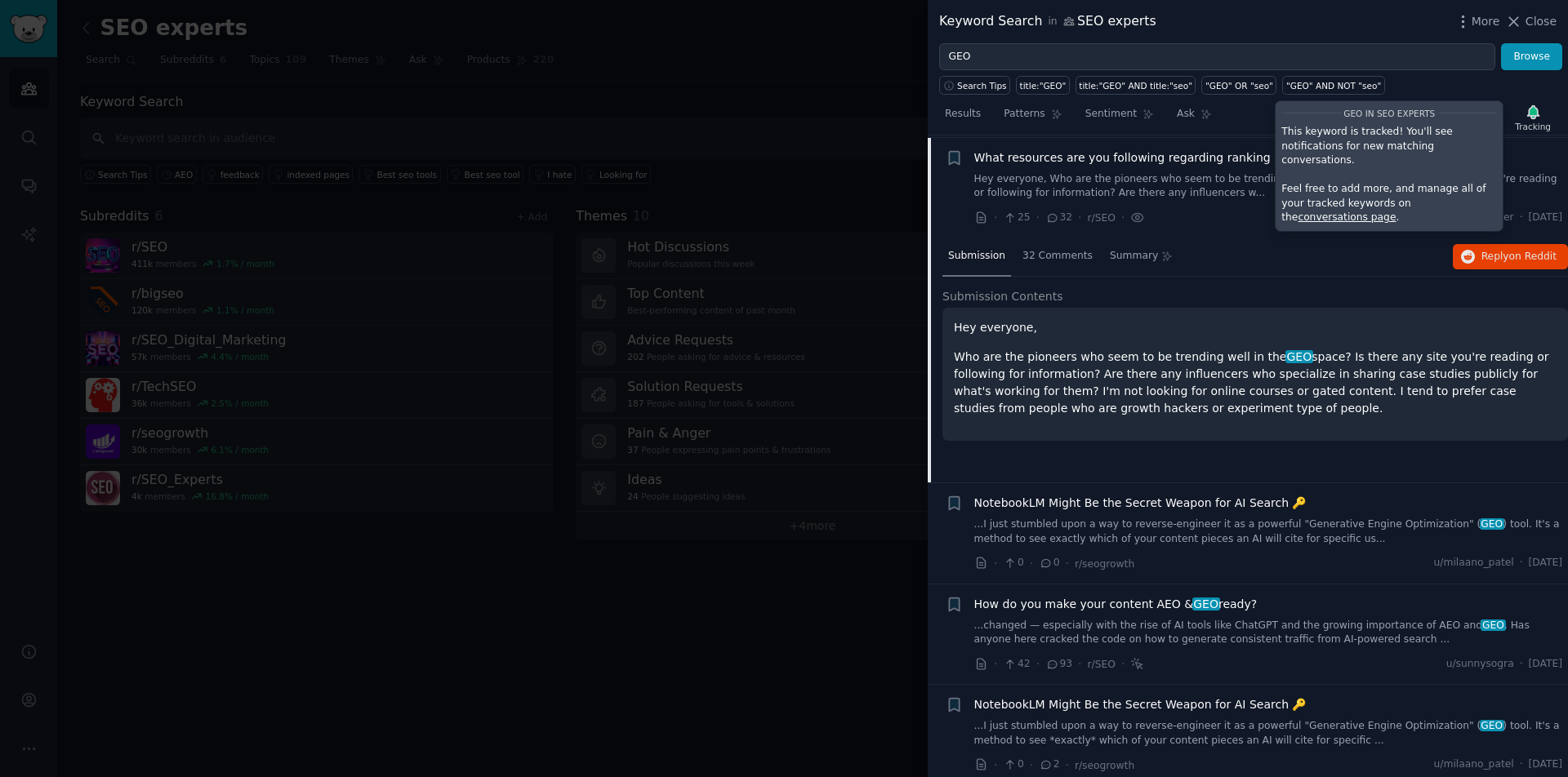
click at [1221, 210] on div "· 25 · 32 · r/SEO · u/nicolemarfer · Wed 13/08/2025" at bounding box center [1269, 217] width 589 height 17
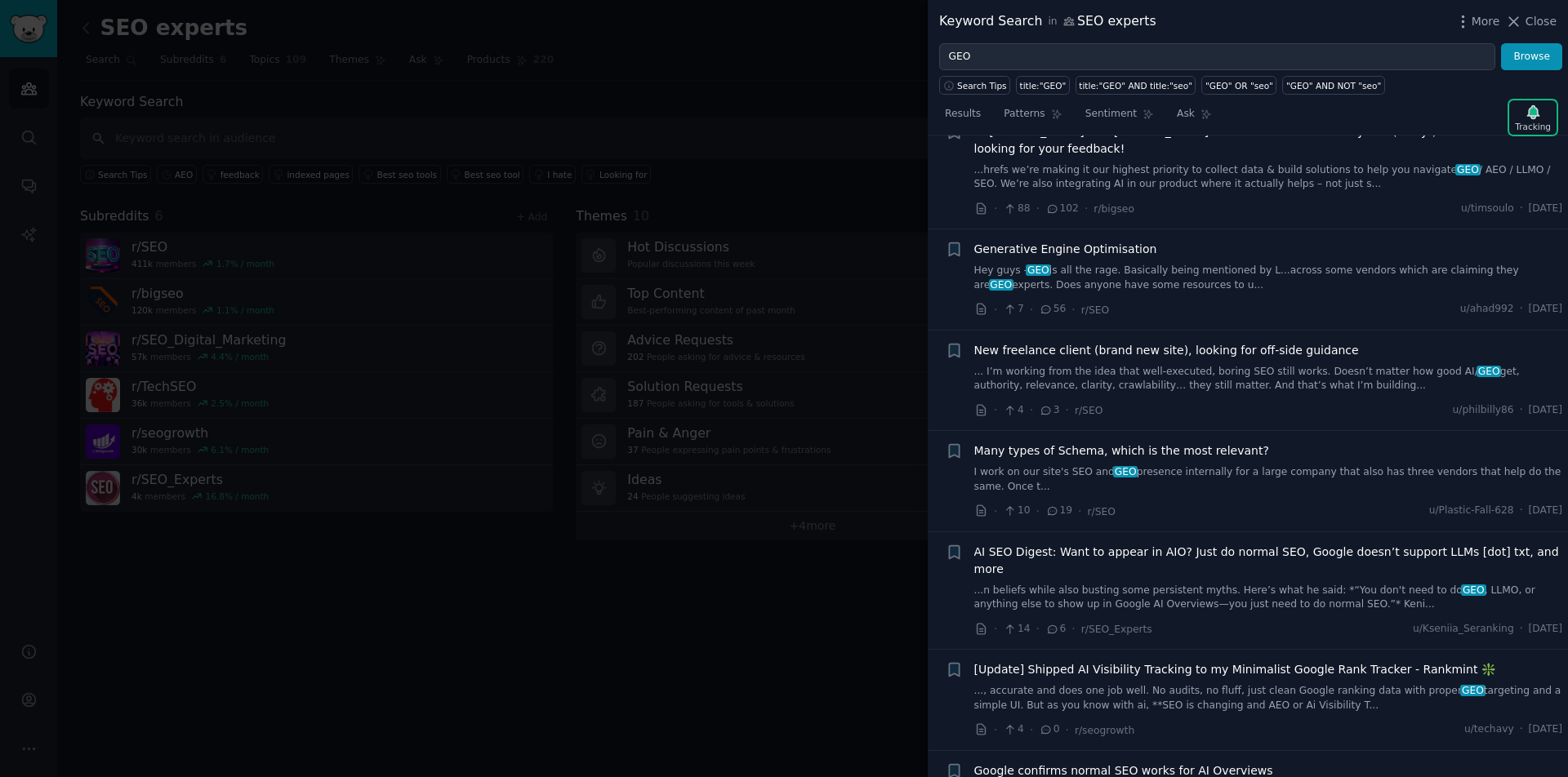
scroll to position [1525, 0]
click at [1170, 580] on link "...n beliefs while also busting some persistent myths. Here’s what he said: *“Y…" at bounding box center [1269, 594] width 589 height 29
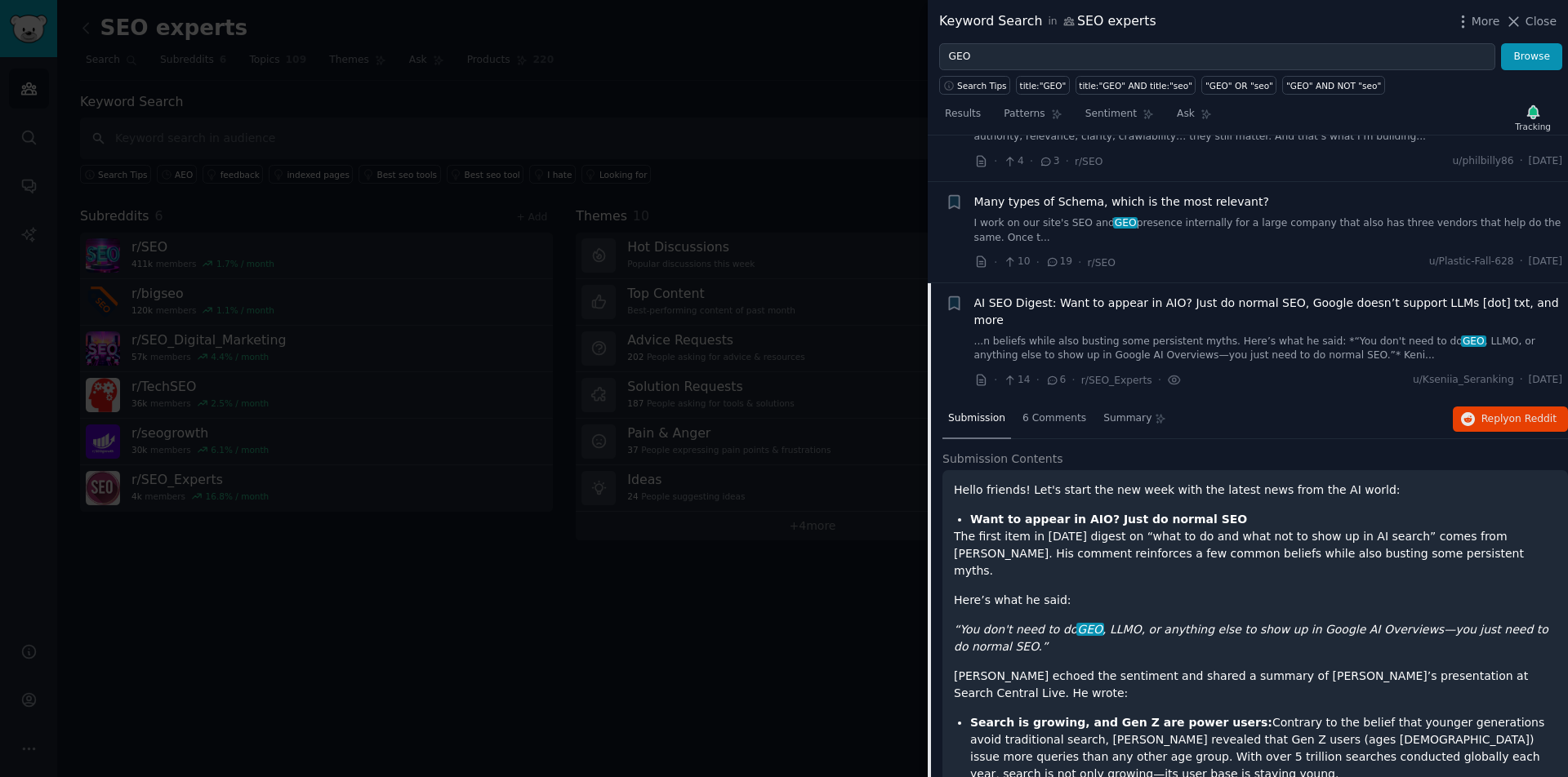
scroll to position [1625, 0]
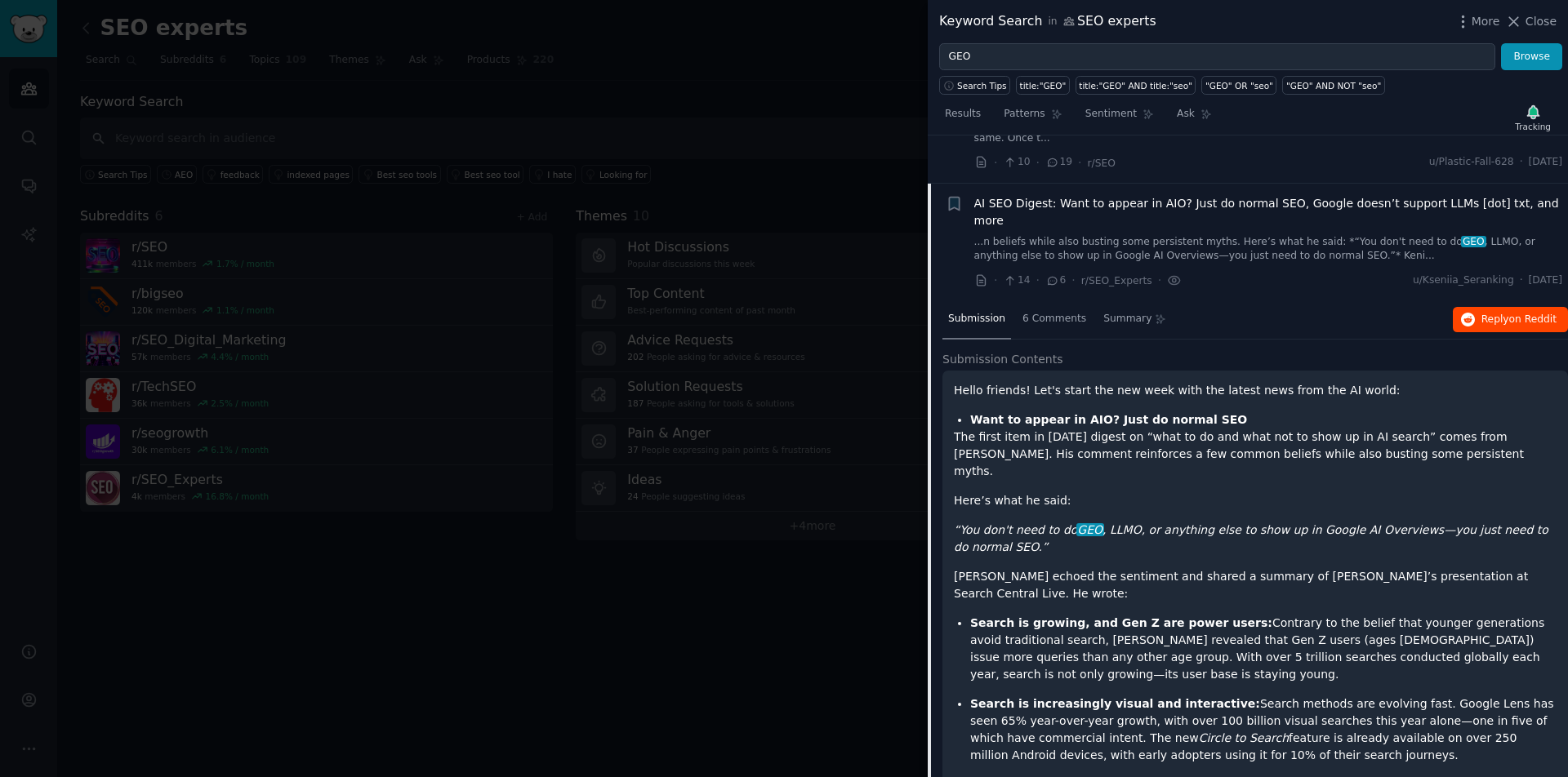
click at [1509, 313] on span "on Reddit" at bounding box center [1532, 319] width 47 height 12
